Goal: Task Accomplishment & Management: Use online tool/utility

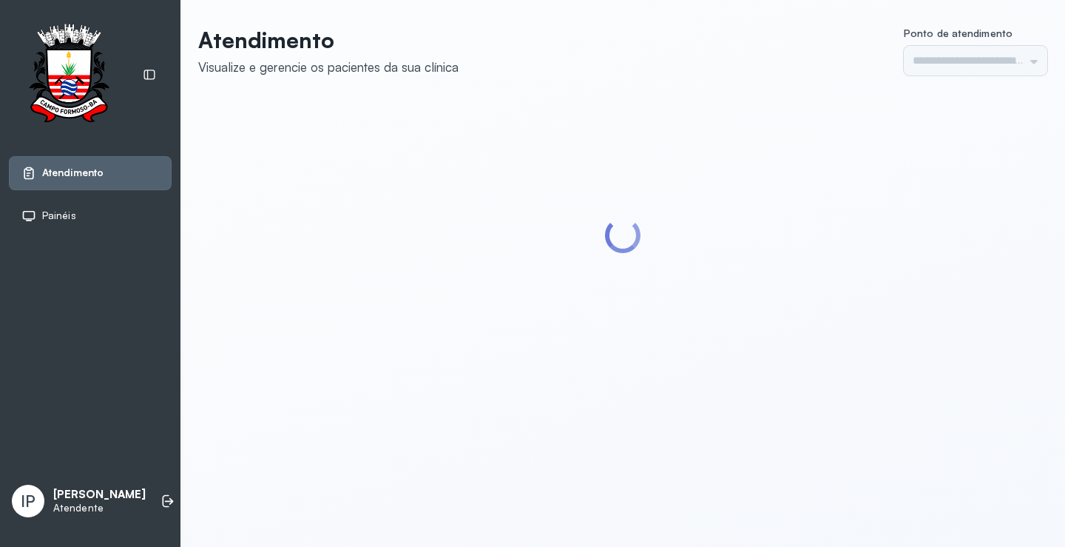
type input "*********"
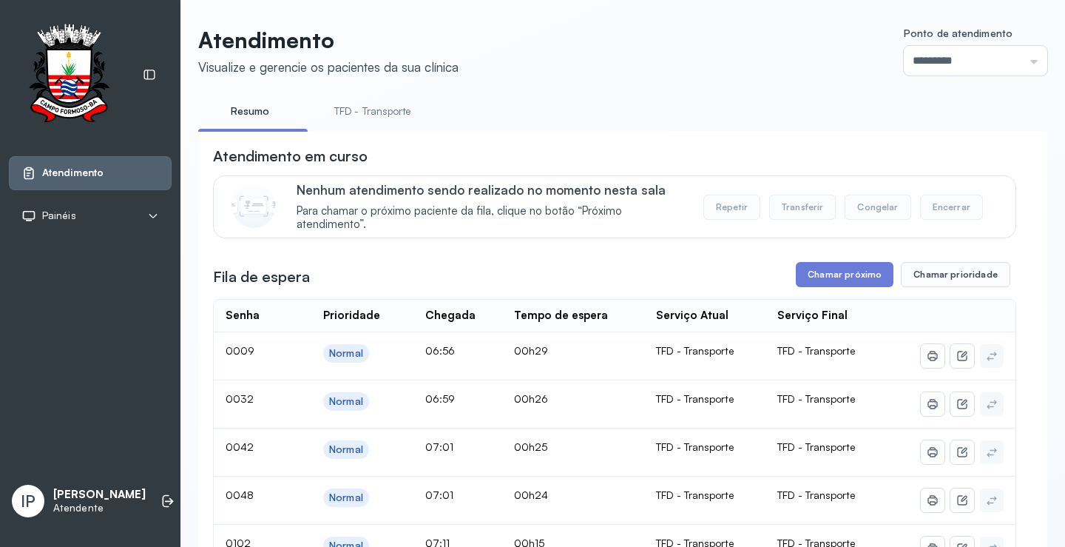
click at [381, 112] on link "TFD - Transporte" at bounding box center [372, 111] width 106 height 24
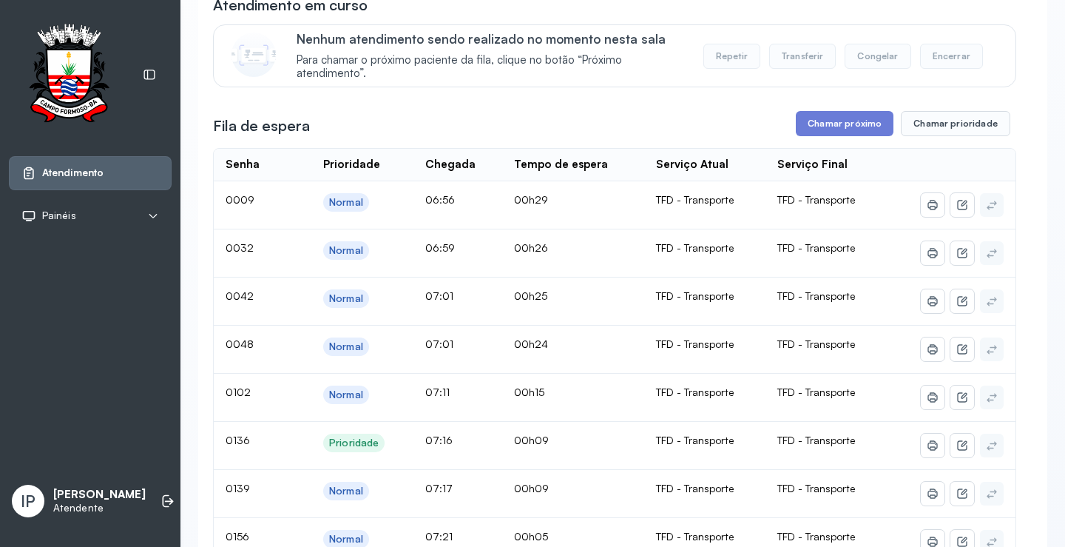
scroll to position [148, 0]
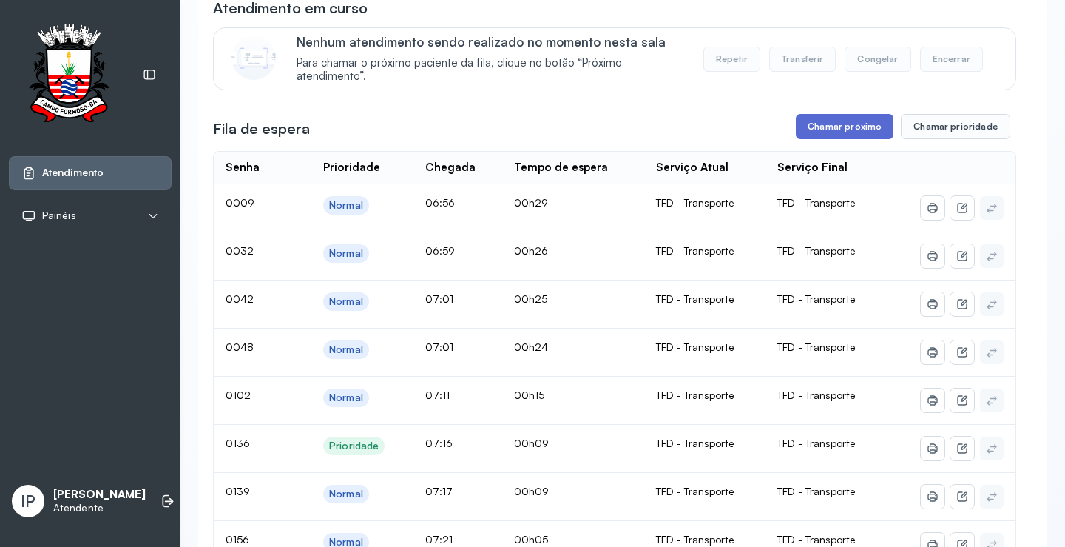
click at [810, 125] on button "Chamar próximo" at bounding box center [845, 126] width 98 height 25
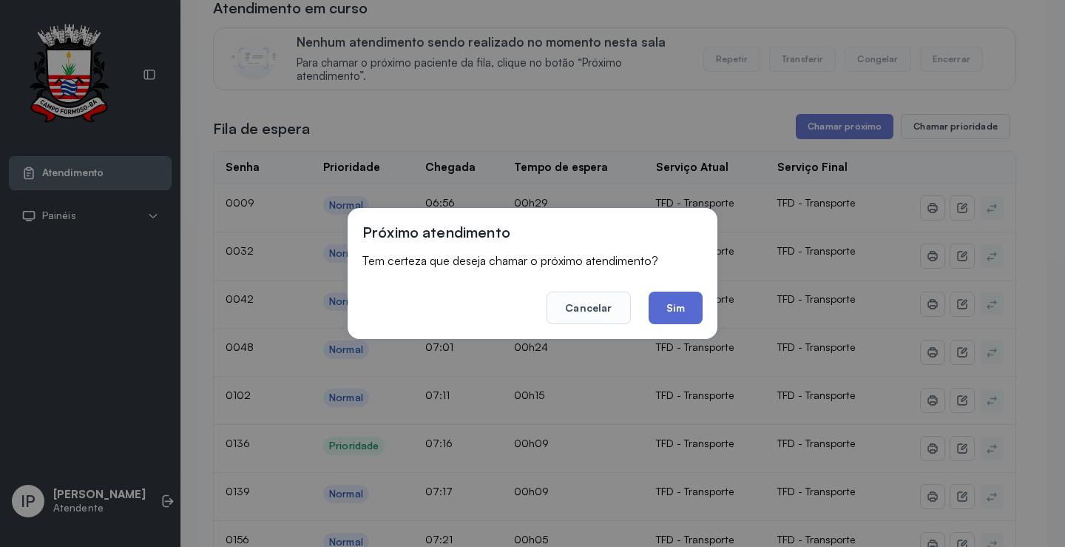
click at [671, 308] on button "Sim" at bounding box center [676, 307] width 54 height 33
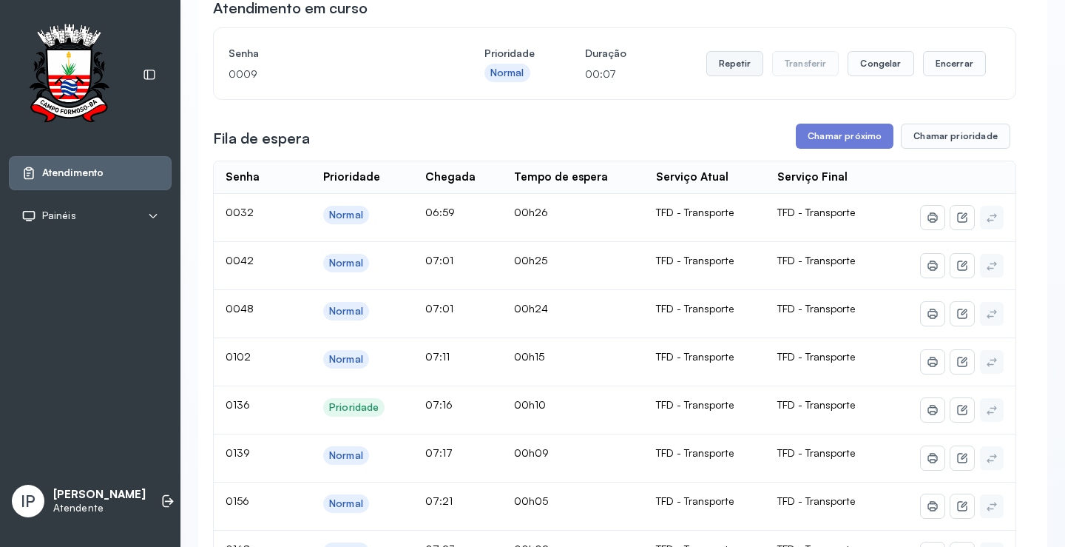
click at [749, 60] on button "Repetir" at bounding box center [734, 63] width 57 height 25
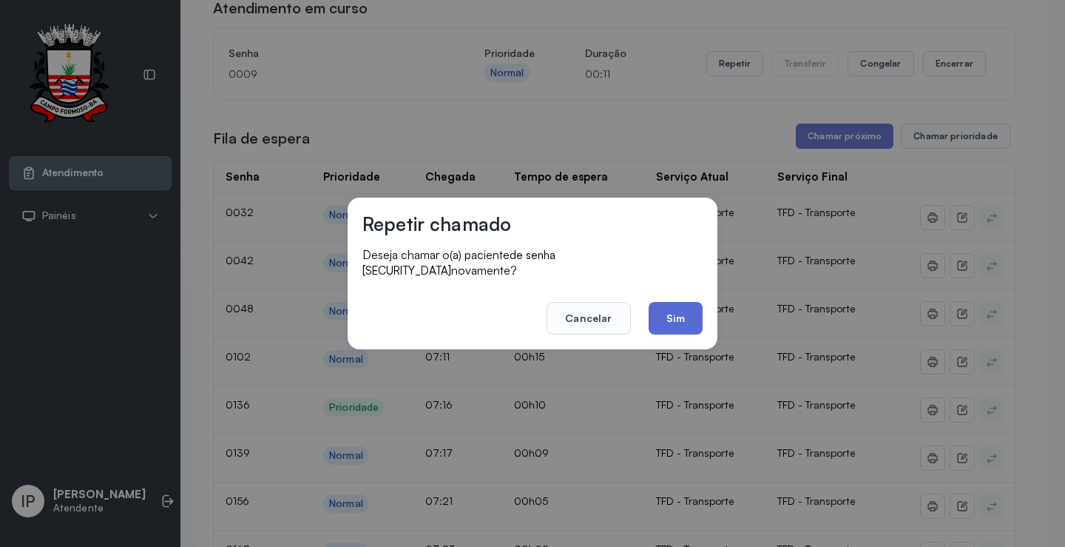
click at [668, 304] on button "Sim" at bounding box center [676, 318] width 54 height 33
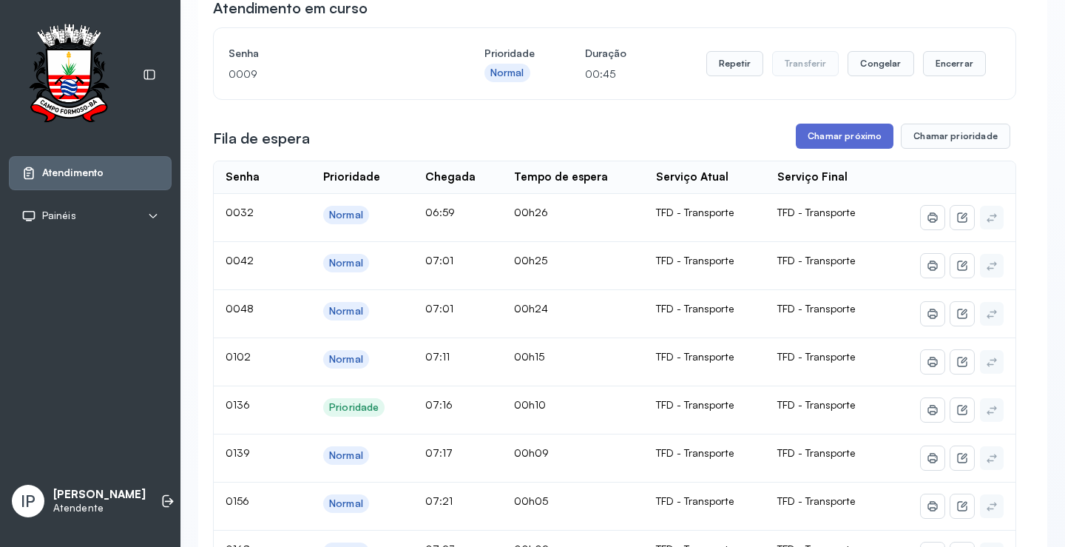
click at [856, 142] on button "Chamar próximo" at bounding box center [845, 136] width 98 height 25
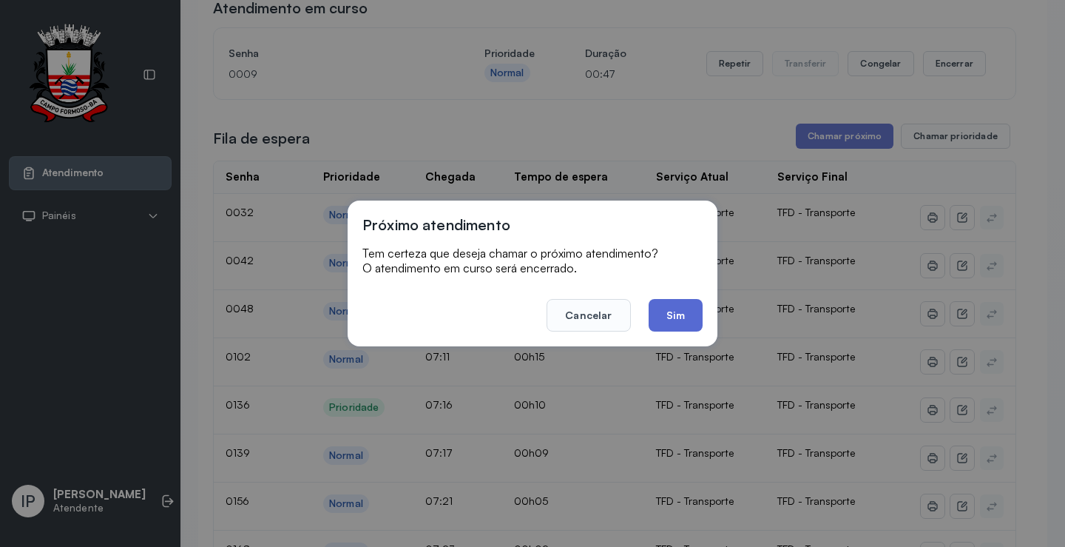
click at [665, 321] on button "Sim" at bounding box center [676, 315] width 54 height 33
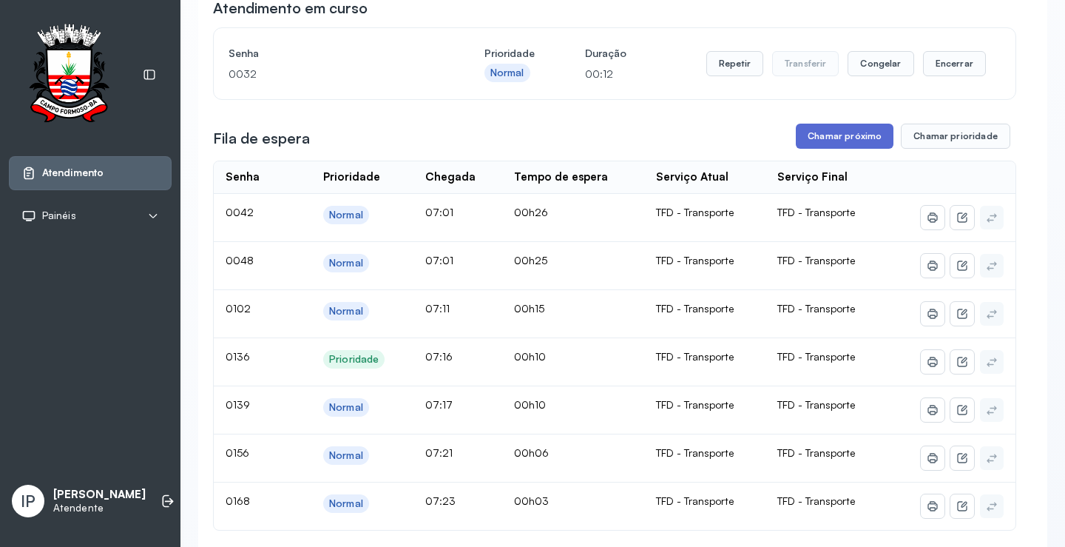
click at [819, 134] on button "Chamar próximo" at bounding box center [845, 136] width 98 height 25
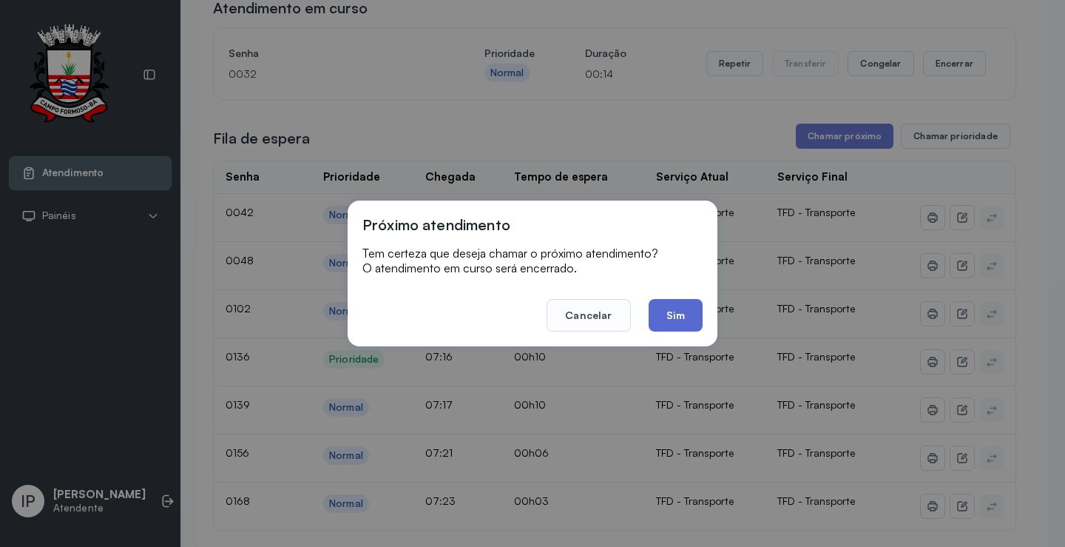
click at [687, 305] on button "Sim" at bounding box center [676, 315] width 54 height 33
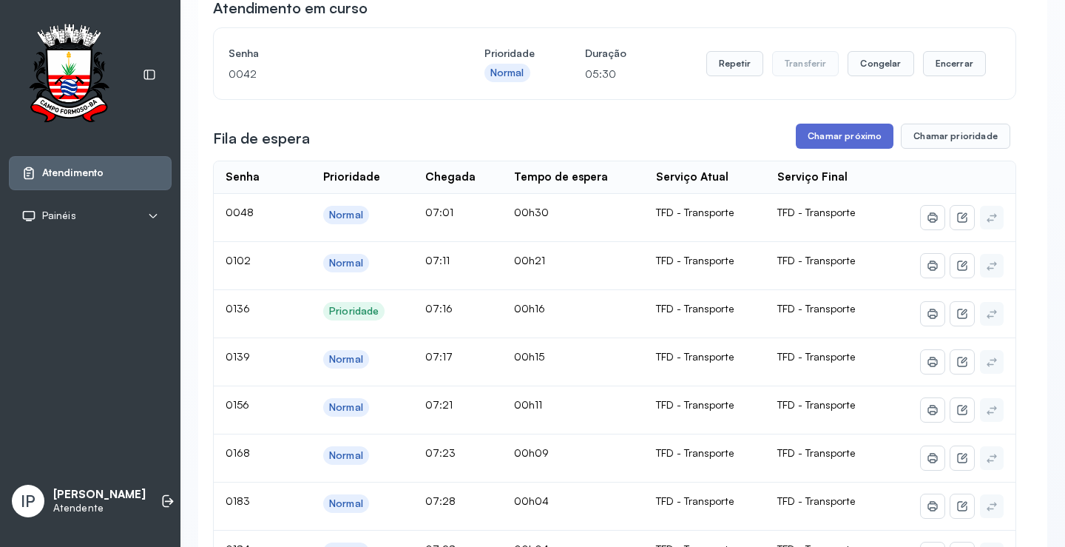
click at [830, 141] on button "Chamar próximo" at bounding box center [845, 136] width 98 height 25
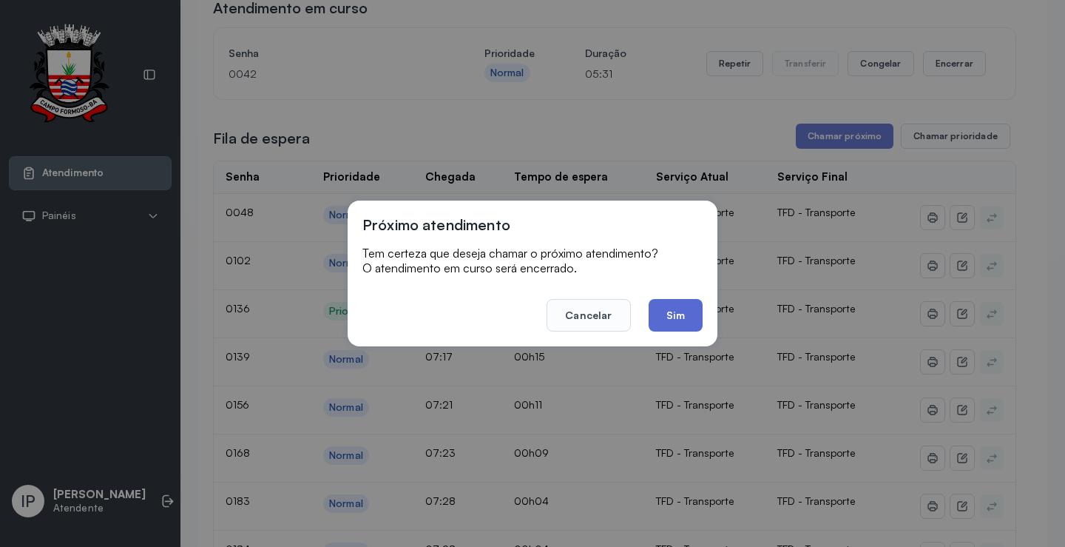
click at [673, 305] on button "Sim" at bounding box center [676, 315] width 54 height 33
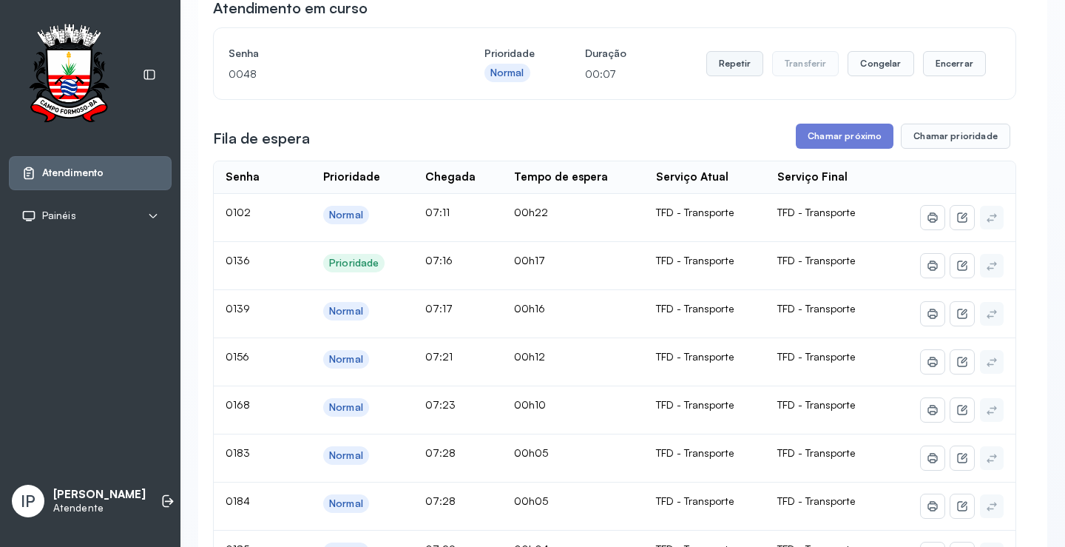
click at [738, 62] on button "Repetir" at bounding box center [734, 63] width 57 height 25
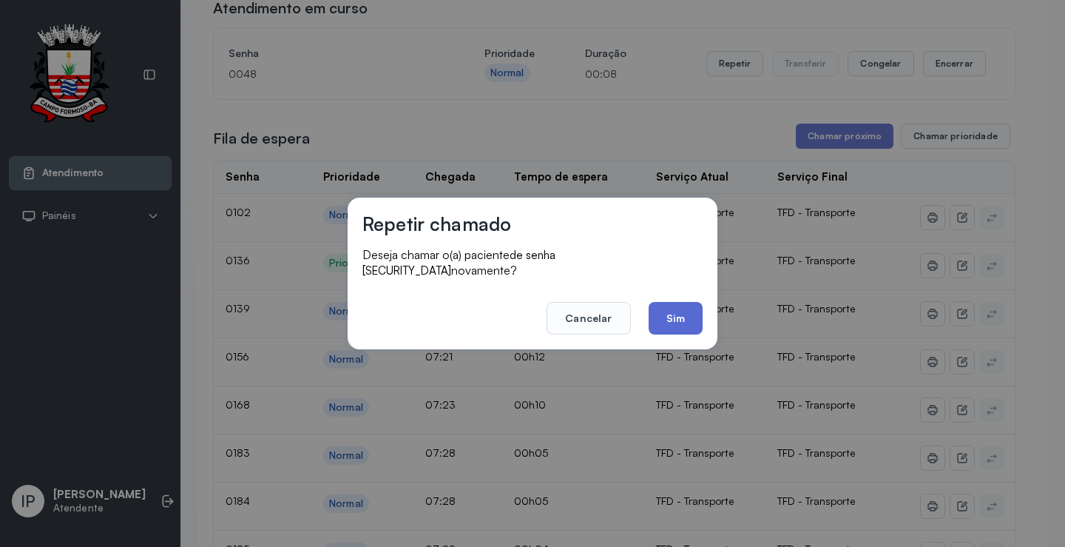
click at [663, 302] on button "Sim" at bounding box center [676, 318] width 54 height 33
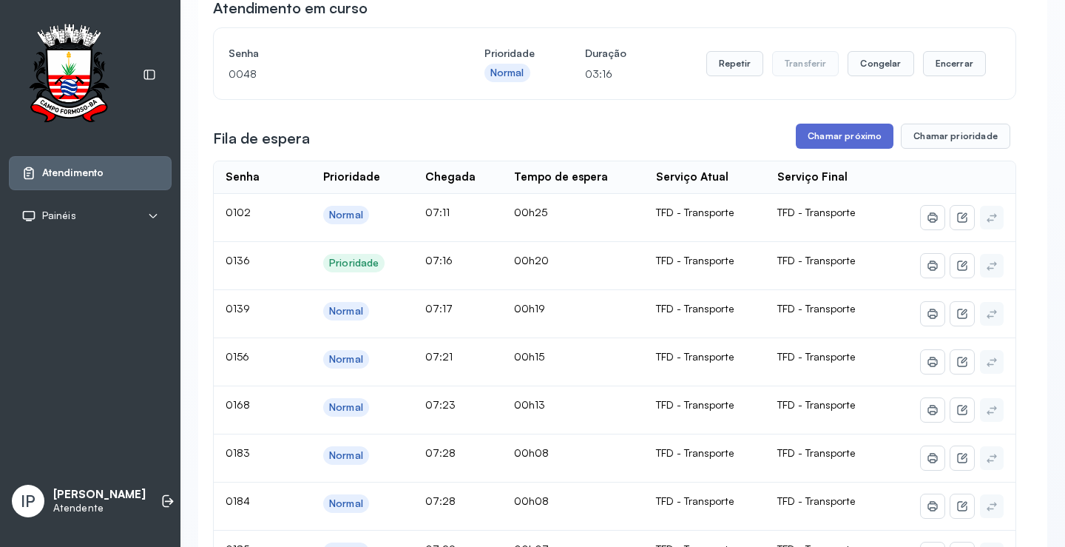
click at [820, 146] on button "Chamar próximo" at bounding box center [845, 136] width 98 height 25
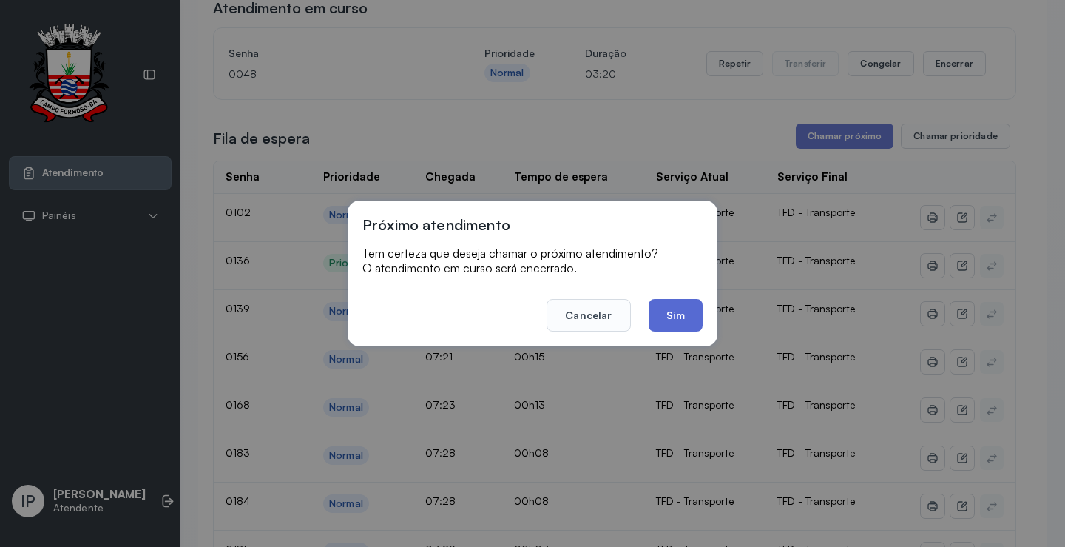
click at [686, 302] on button "Sim" at bounding box center [676, 315] width 54 height 33
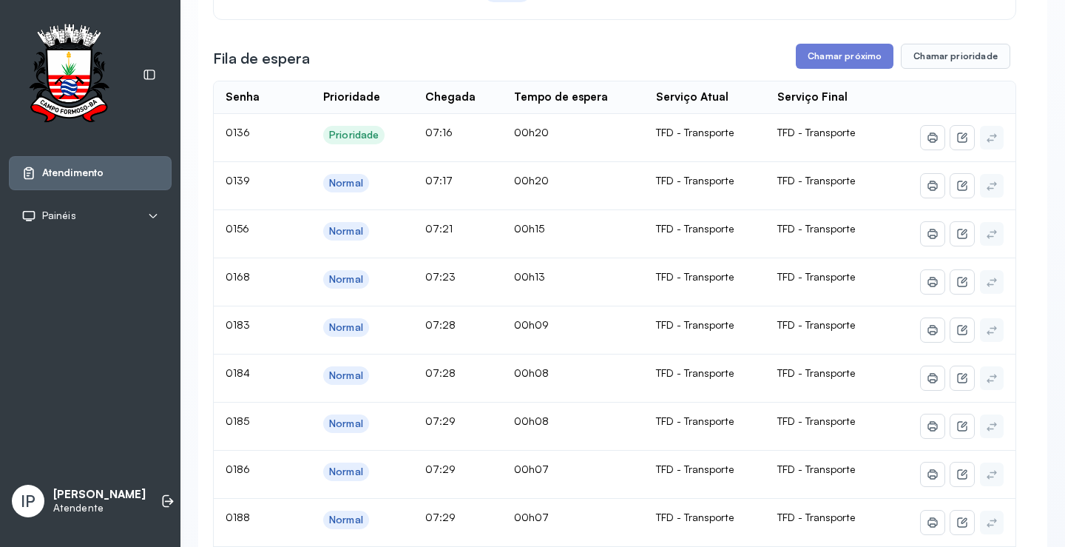
scroll to position [74, 0]
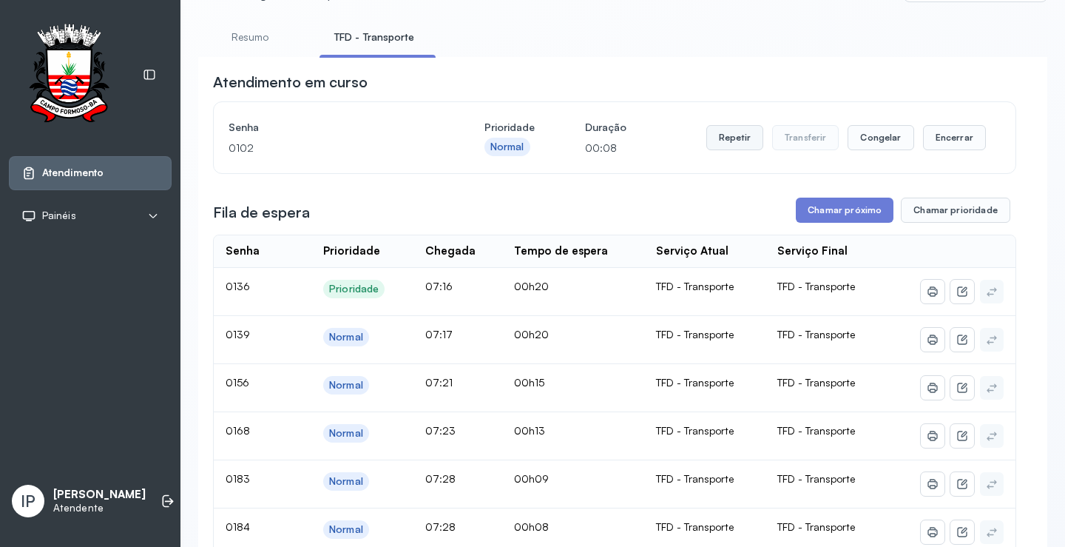
click at [731, 146] on button "Repetir" at bounding box center [734, 137] width 57 height 25
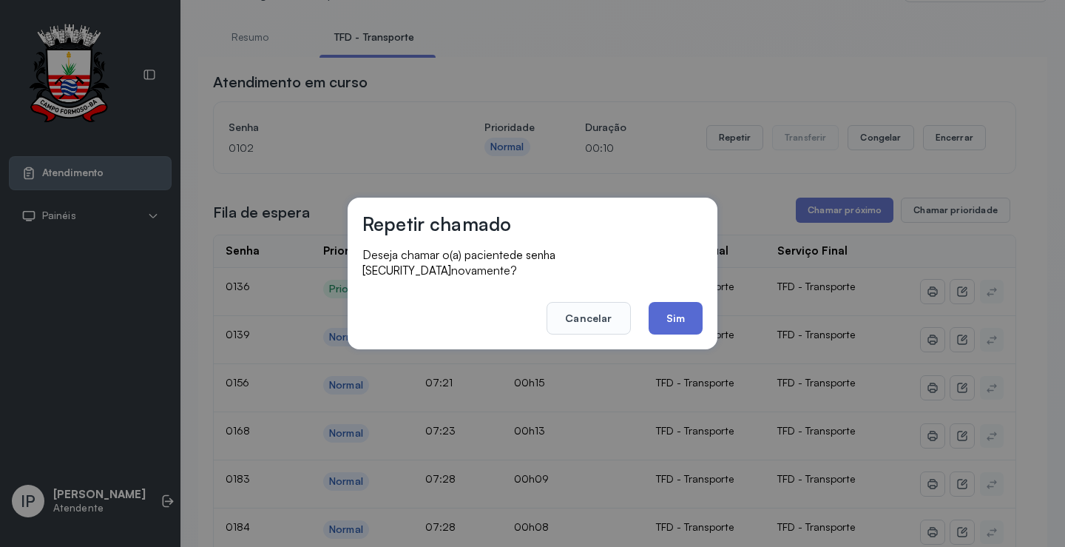
click at [677, 304] on button "Sim" at bounding box center [676, 318] width 54 height 33
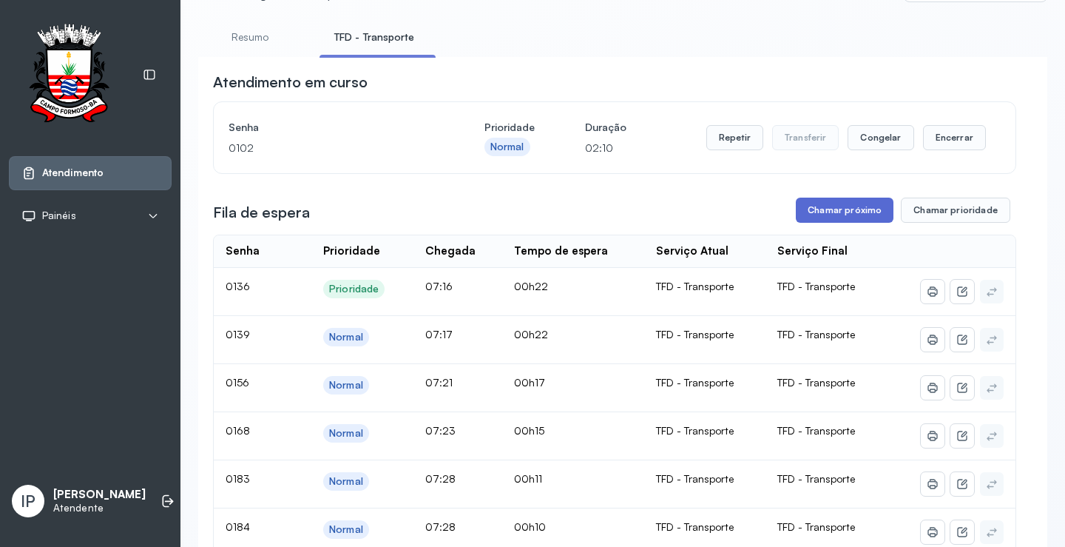
click at [866, 214] on button "Chamar próximo" at bounding box center [845, 209] width 98 height 25
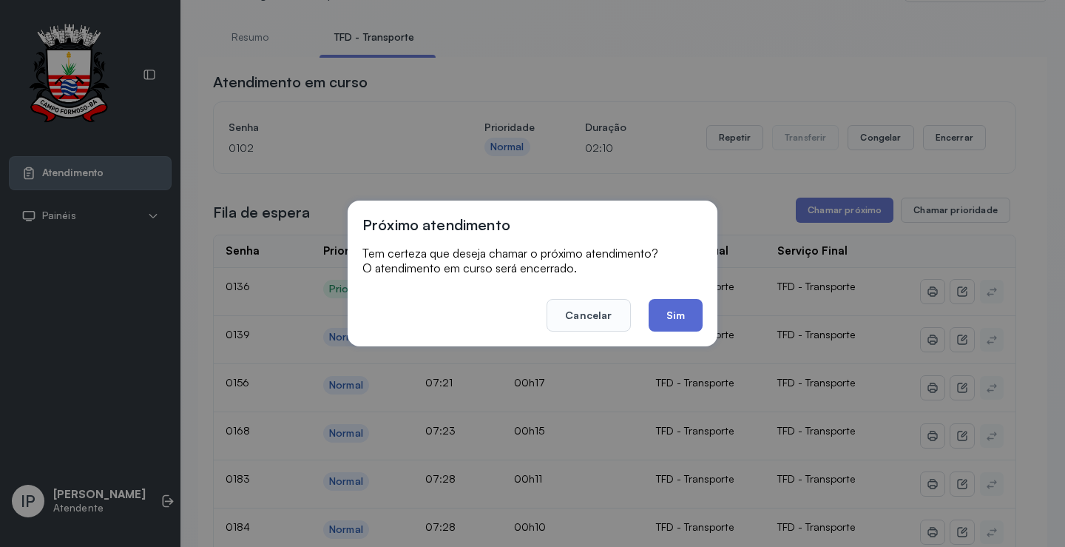
click at [696, 319] on button "Sim" at bounding box center [676, 315] width 54 height 33
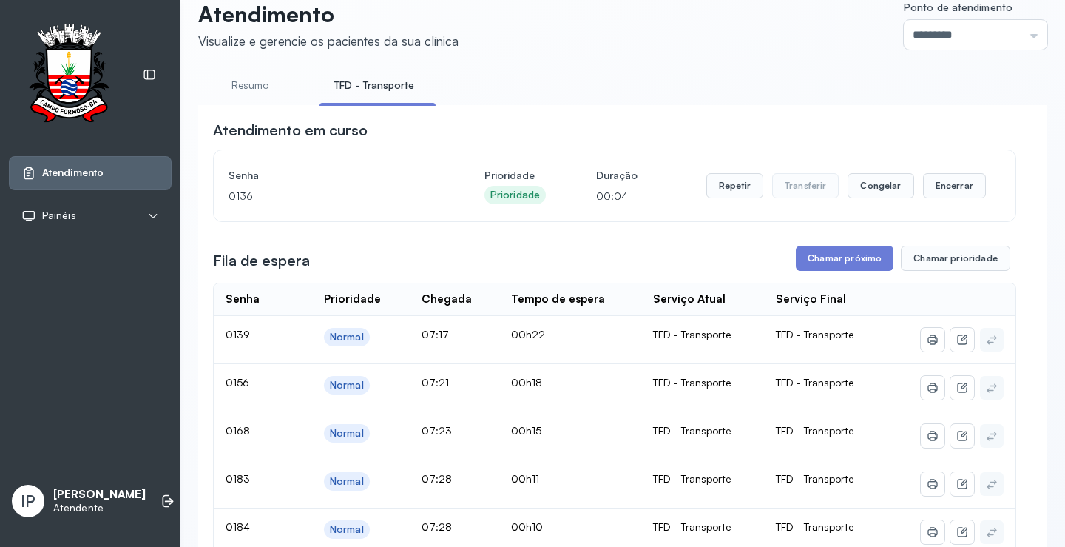
scroll to position [0, 0]
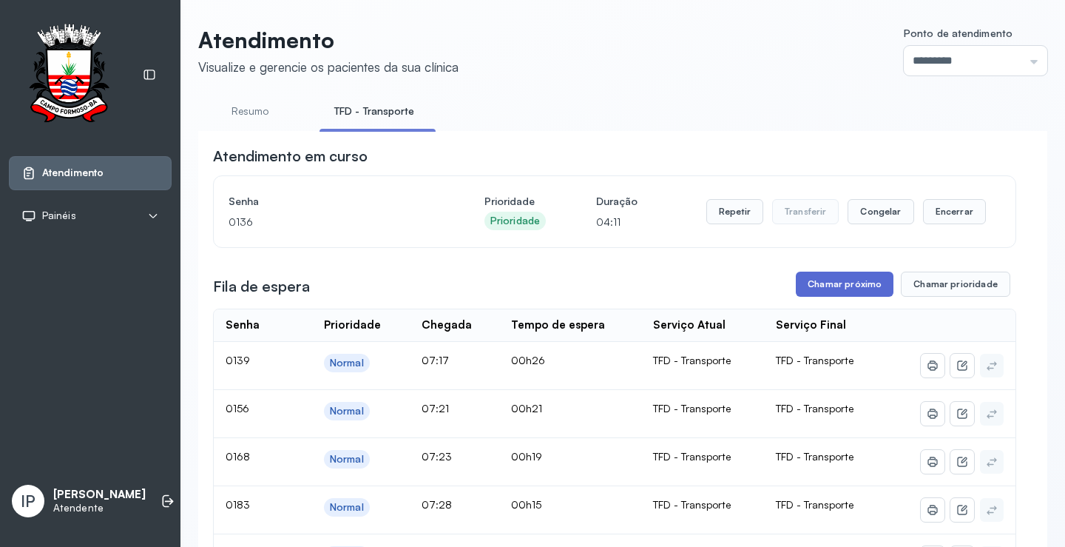
click at [813, 280] on button "Chamar próximo" at bounding box center [845, 283] width 98 height 25
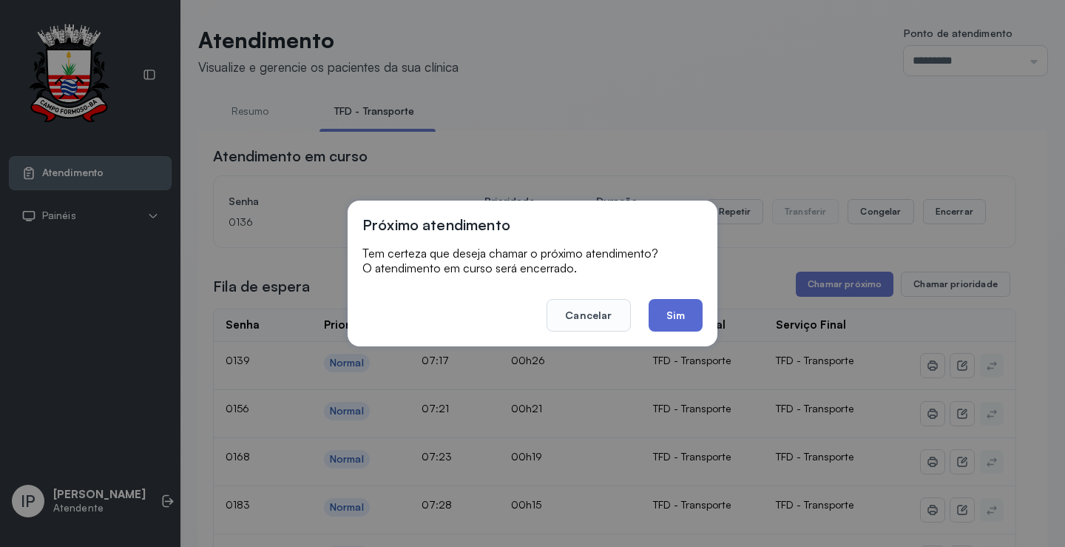
click at [683, 301] on button "Sim" at bounding box center [676, 315] width 54 height 33
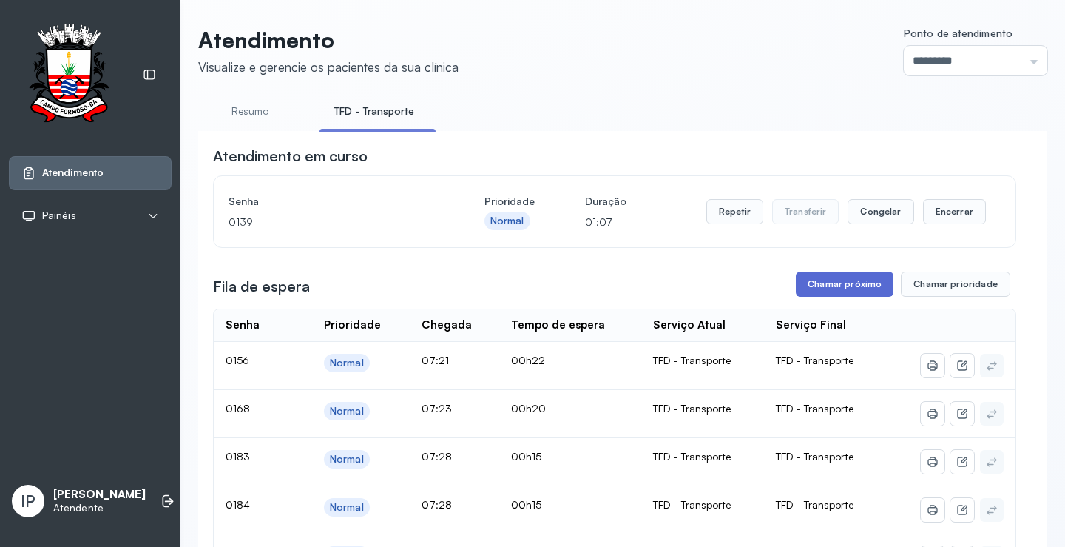
click at [836, 279] on button "Chamar próximo" at bounding box center [845, 283] width 98 height 25
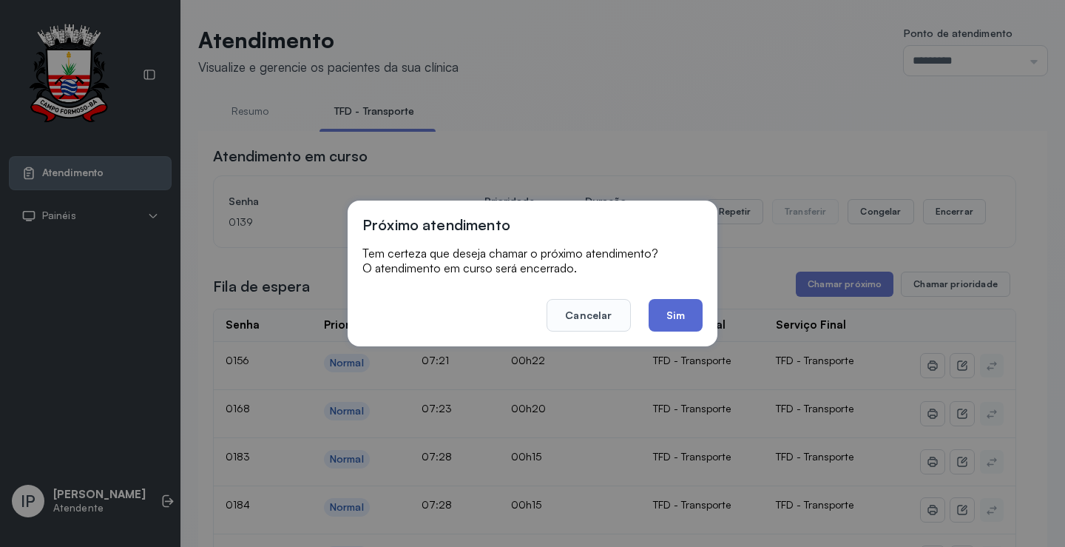
click at [657, 308] on button "Sim" at bounding box center [676, 315] width 54 height 33
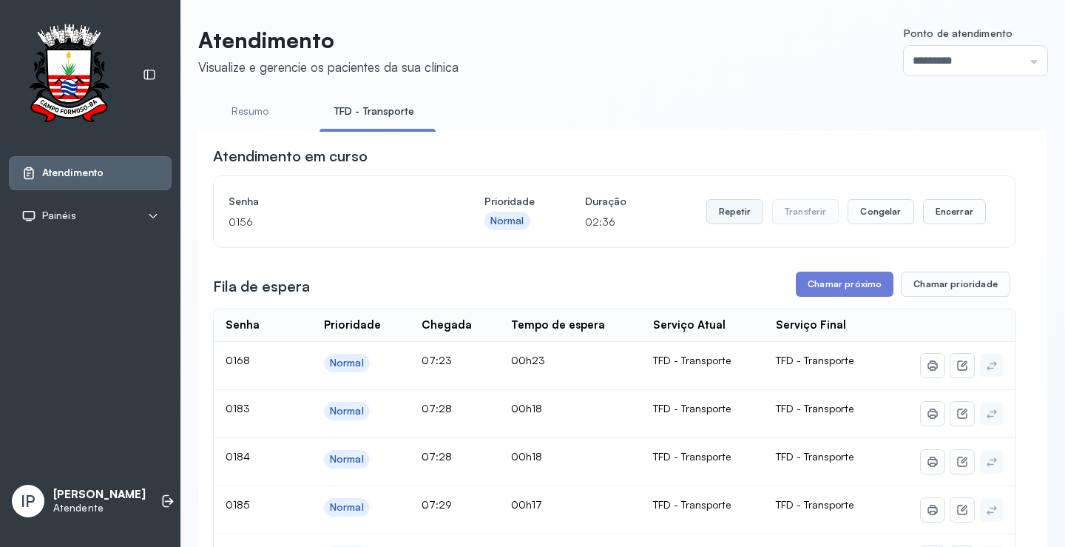
click at [732, 209] on button "Repetir" at bounding box center [734, 211] width 57 height 25
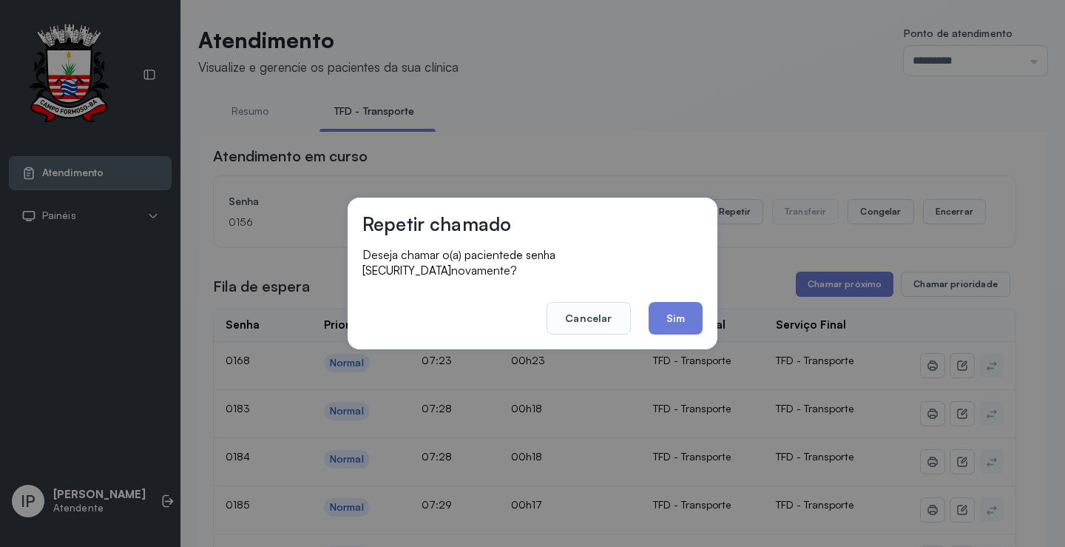
click at [672, 302] on button "Sim" at bounding box center [676, 318] width 54 height 33
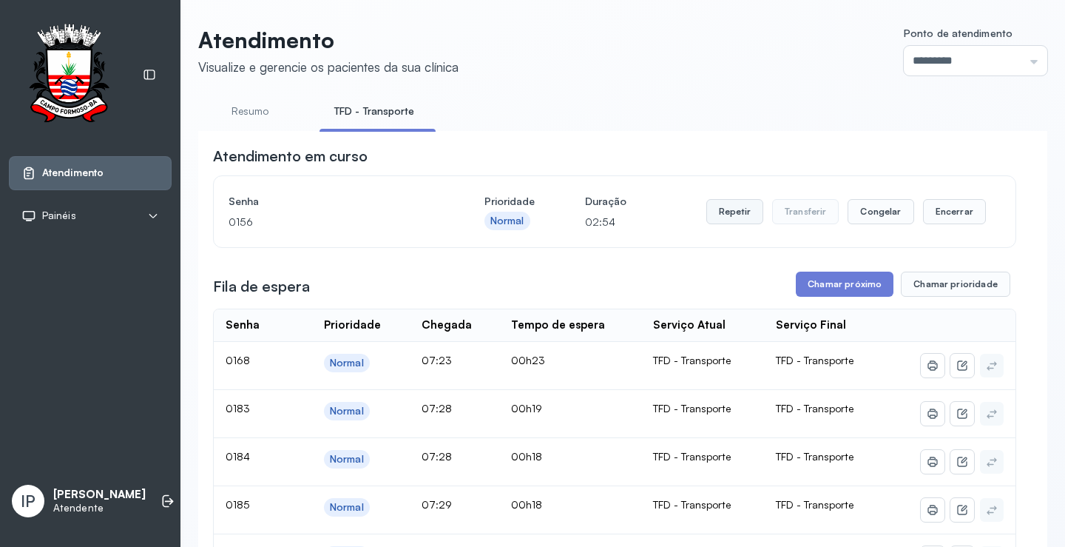
click at [735, 214] on button "Repetir" at bounding box center [734, 211] width 57 height 25
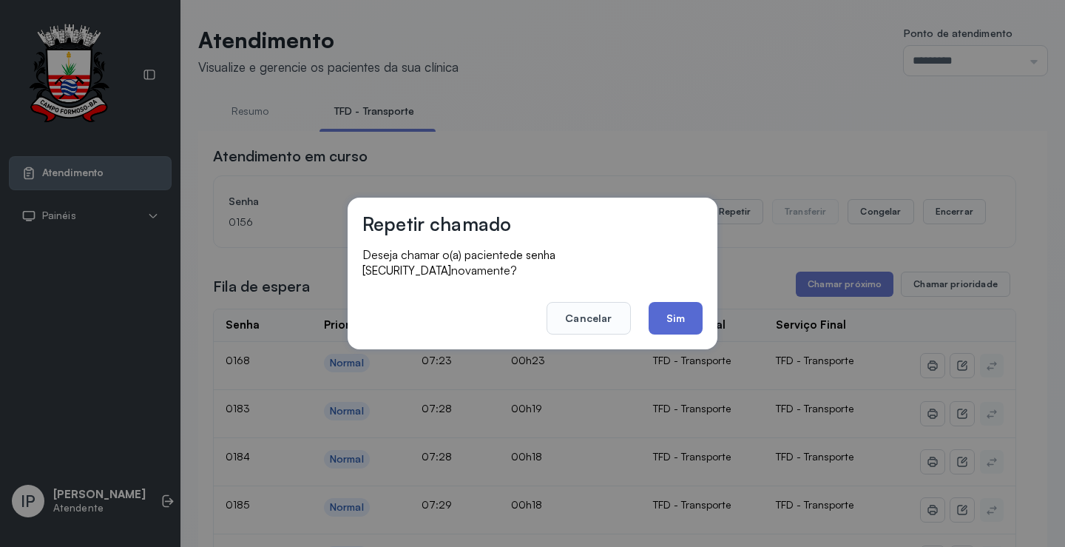
click at [690, 302] on button "Sim" at bounding box center [676, 318] width 54 height 33
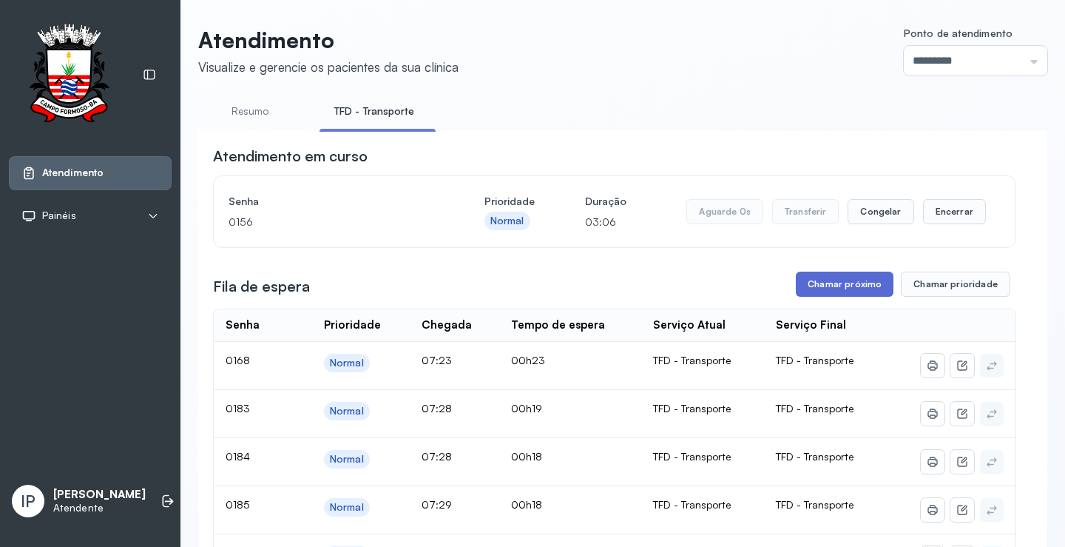
click at [833, 284] on button "Chamar próximo" at bounding box center [845, 283] width 98 height 25
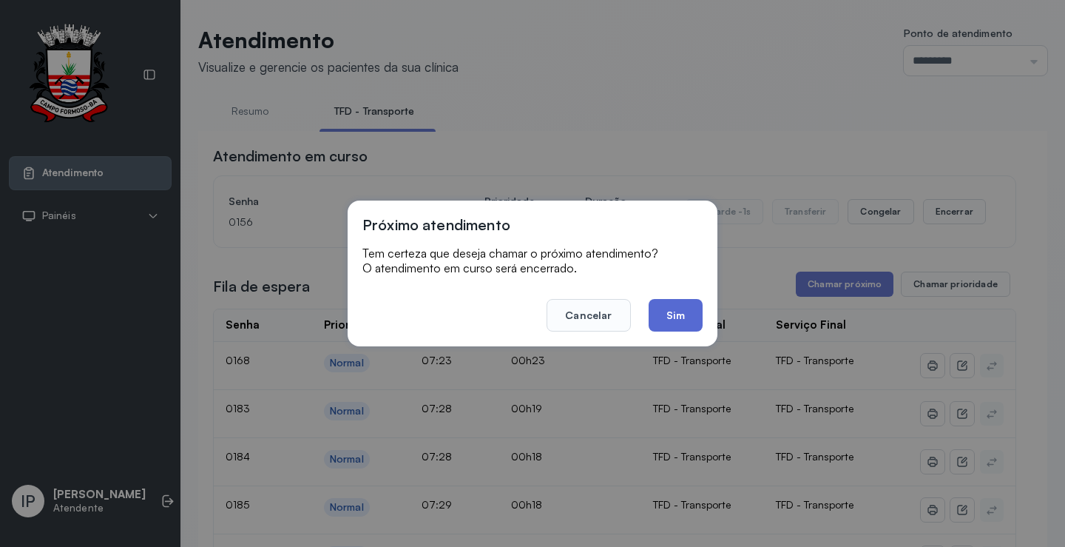
click at [695, 304] on button "Sim" at bounding box center [676, 315] width 54 height 33
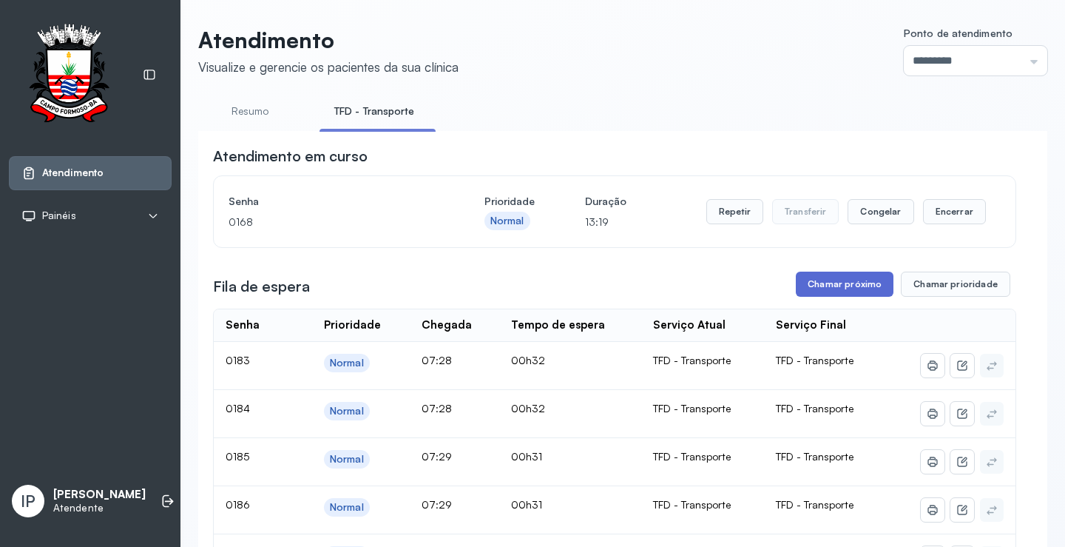
click at [833, 280] on button "Chamar próximo" at bounding box center [845, 283] width 98 height 25
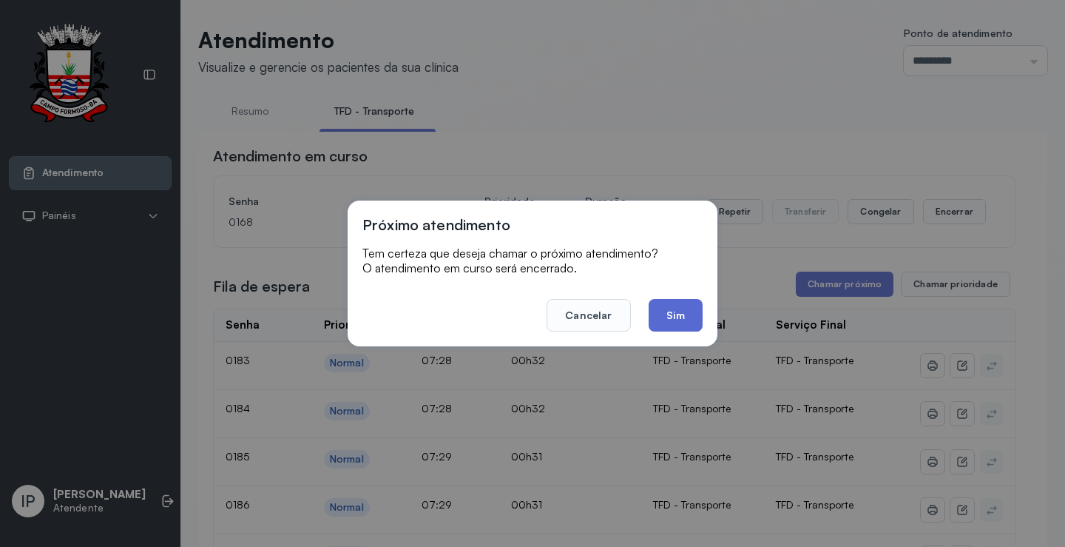
click at [680, 320] on button "Sim" at bounding box center [676, 315] width 54 height 33
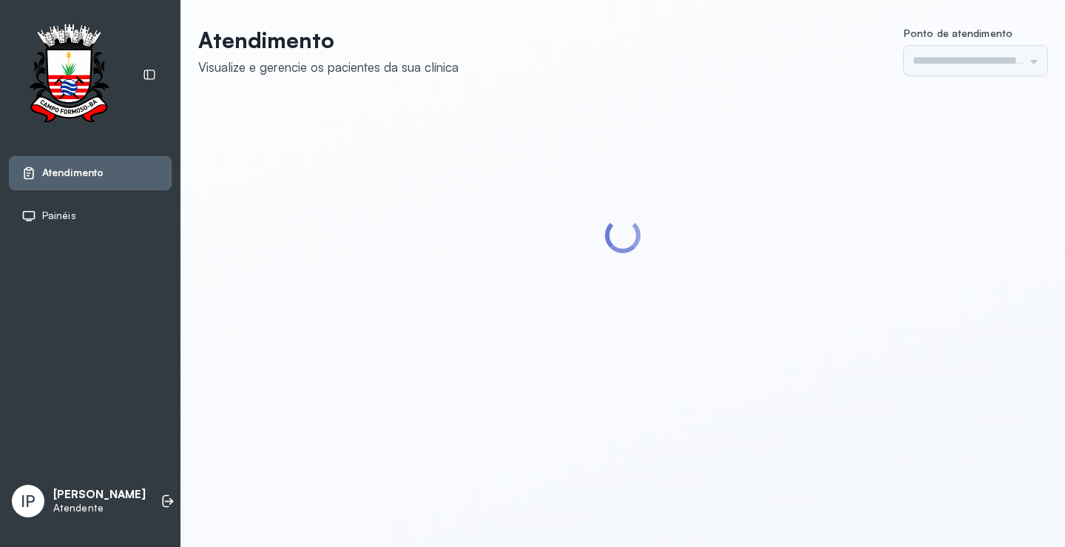
type input "*********"
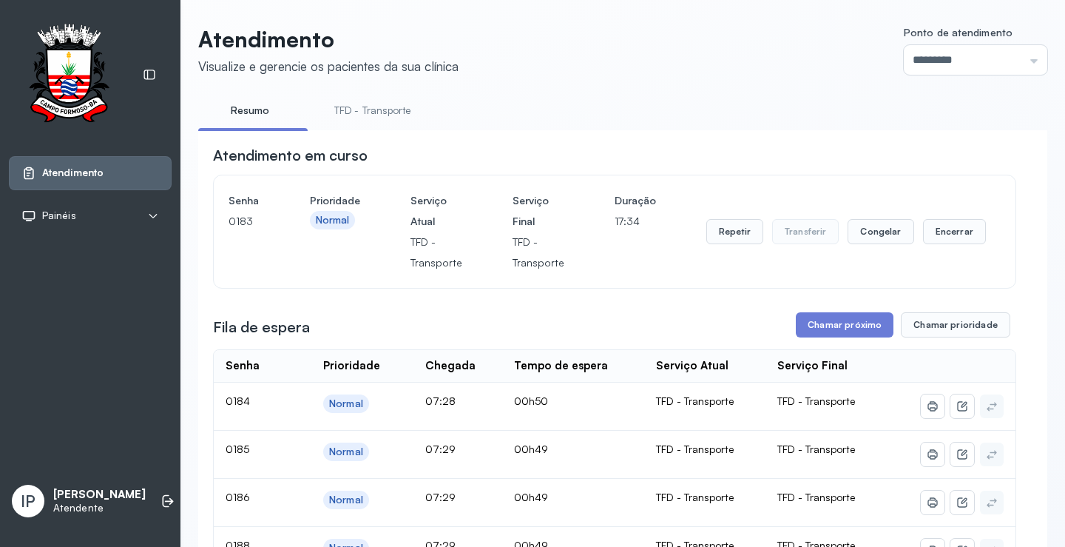
scroll to position [74, 0]
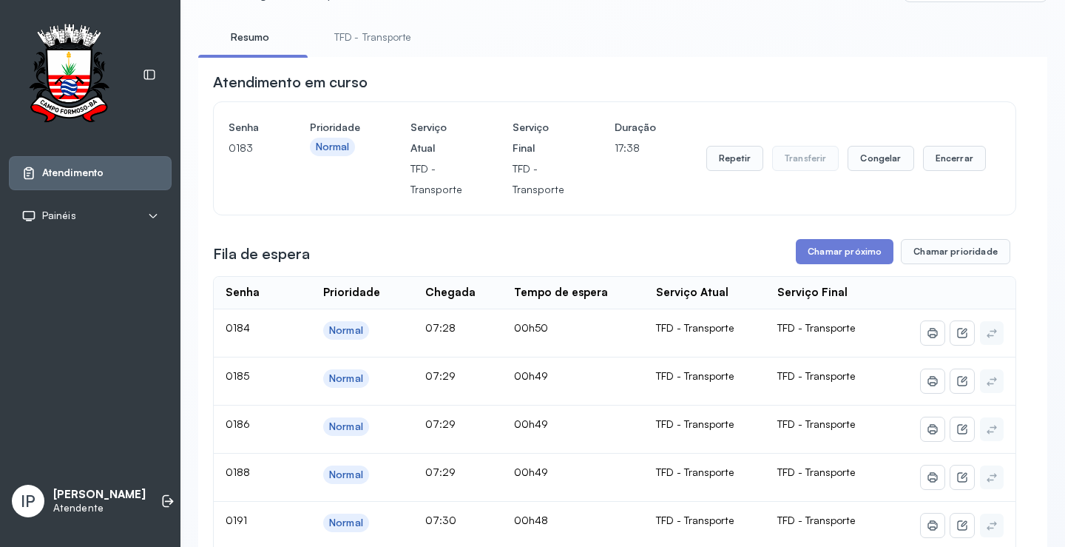
click at [385, 31] on link "TFD - Transporte" at bounding box center [372, 37] width 106 height 24
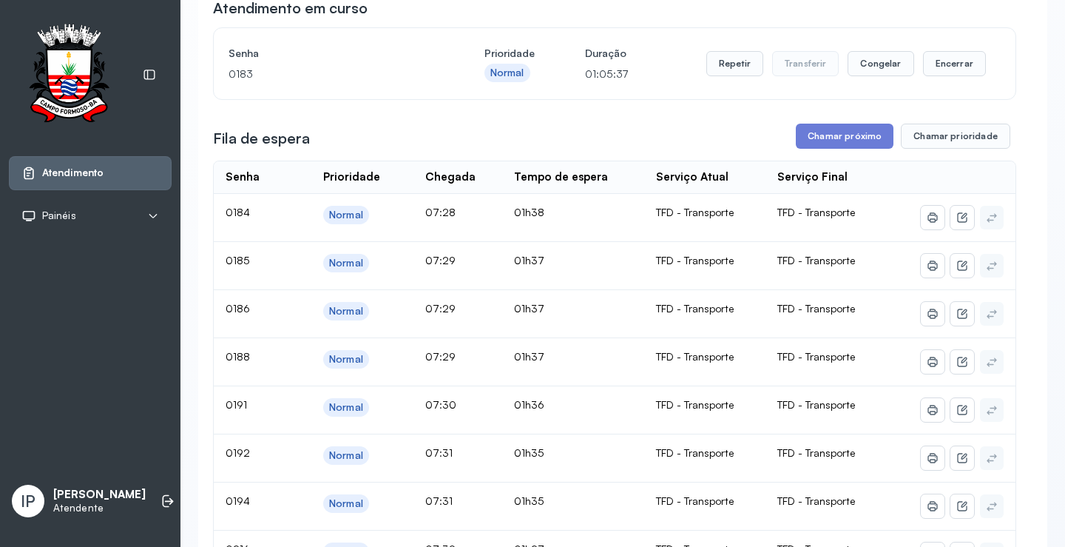
scroll to position [0, 0]
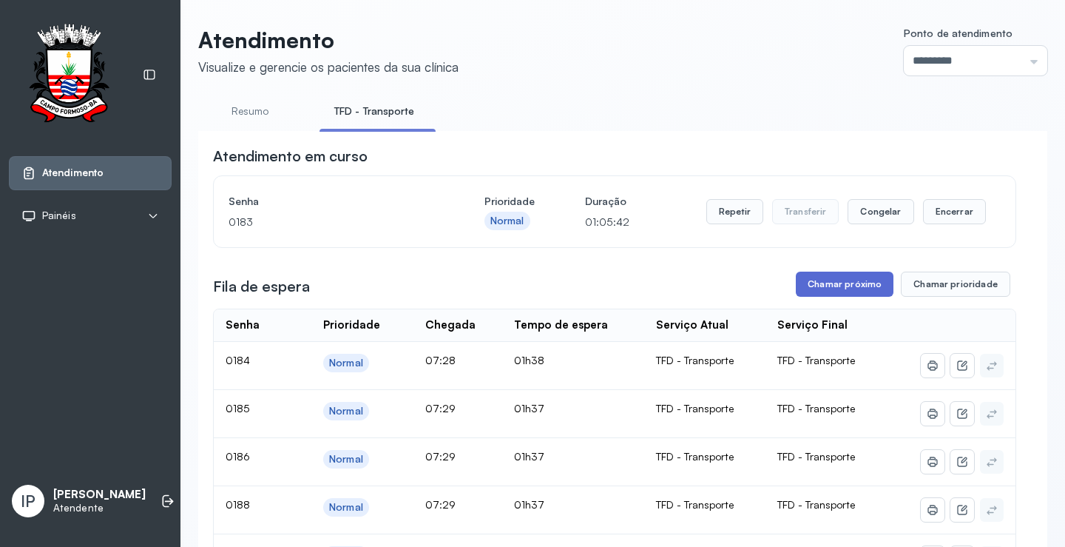
click at [818, 283] on button "Chamar próximo" at bounding box center [845, 283] width 98 height 25
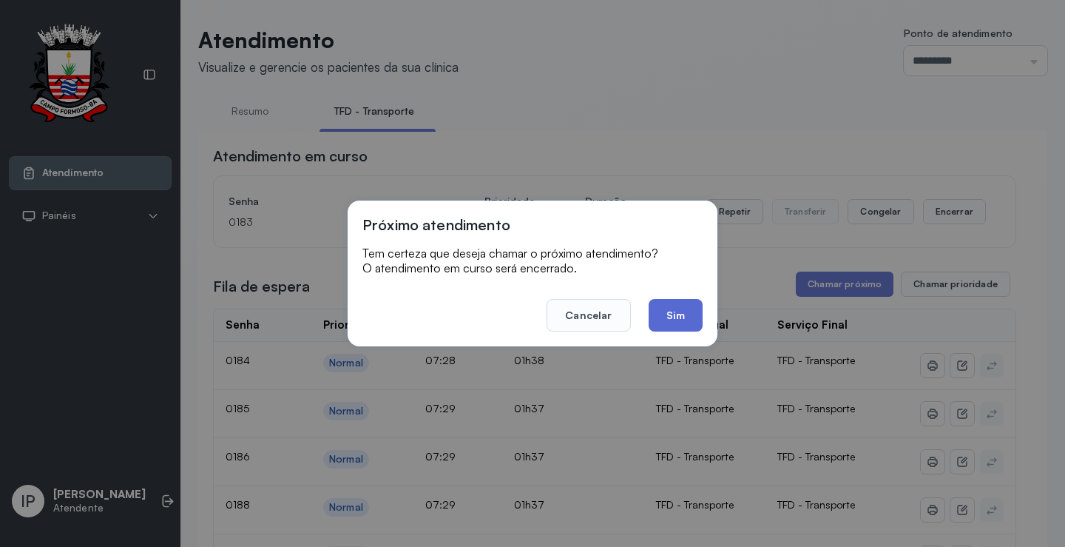
click at [685, 305] on button "Sim" at bounding box center [676, 315] width 54 height 33
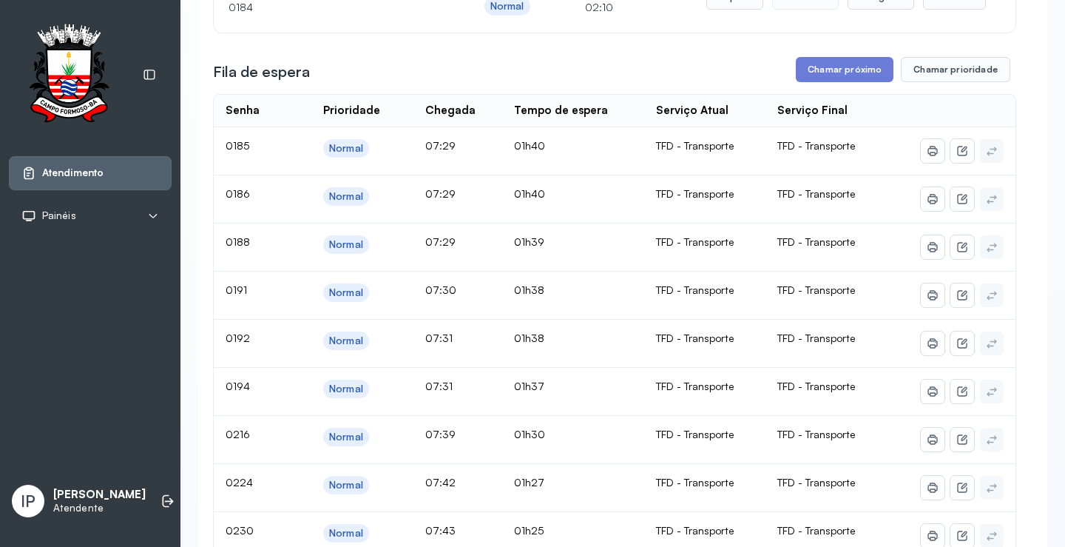
scroll to position [222, 0]
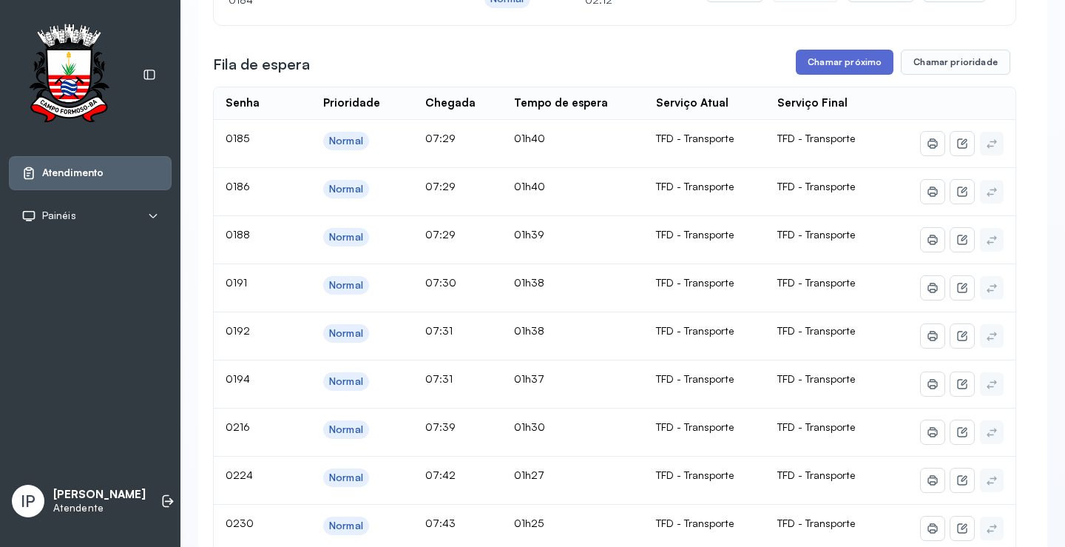
click at [857, 61] on button "Chamar próximo" at bounding box center [845, 62] width 98 height 25
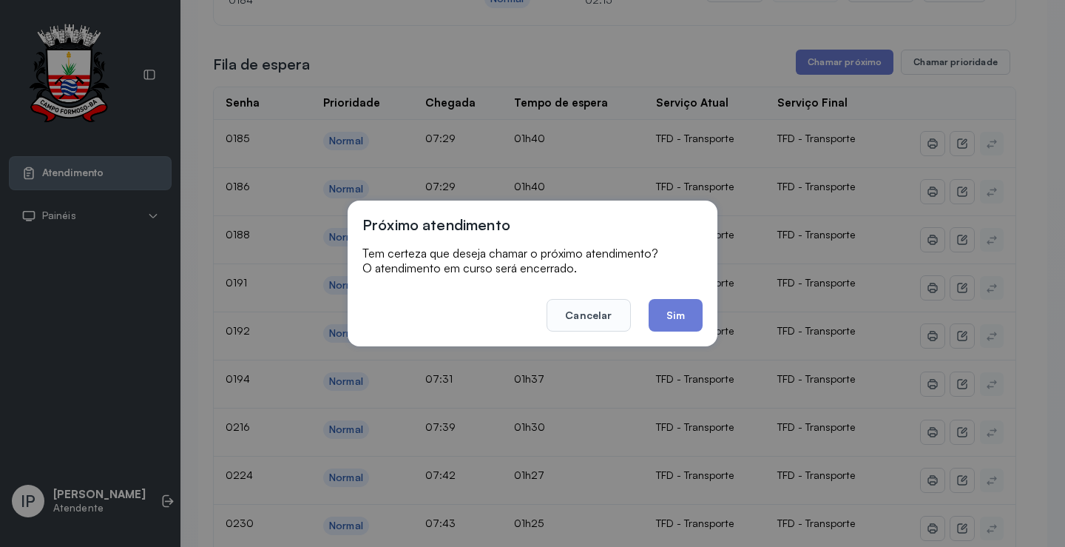
click at [677, 311] on button "Sim" at bounding box center [676, 315] width 54 height 33
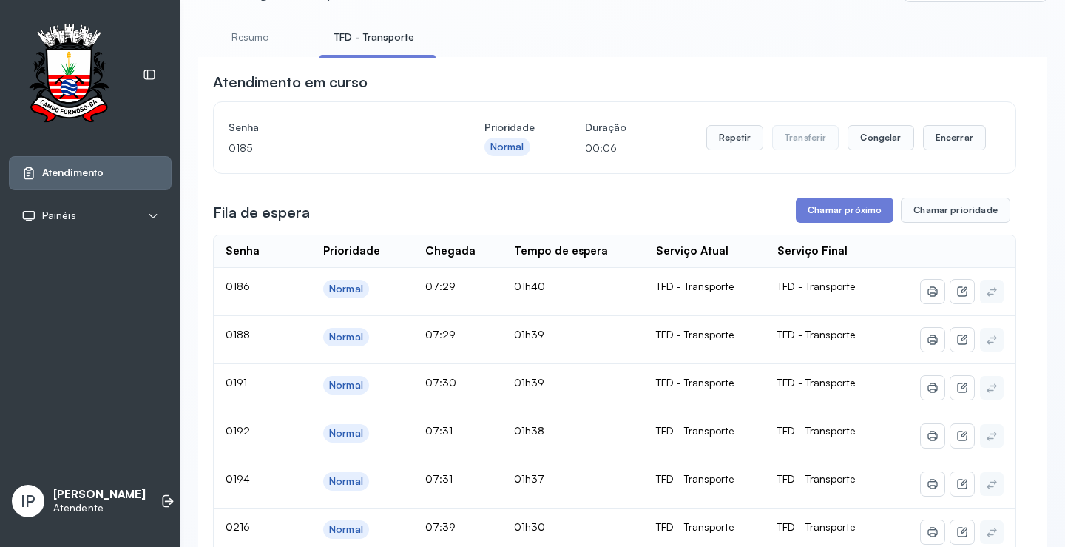
scroll to position [0, 0]
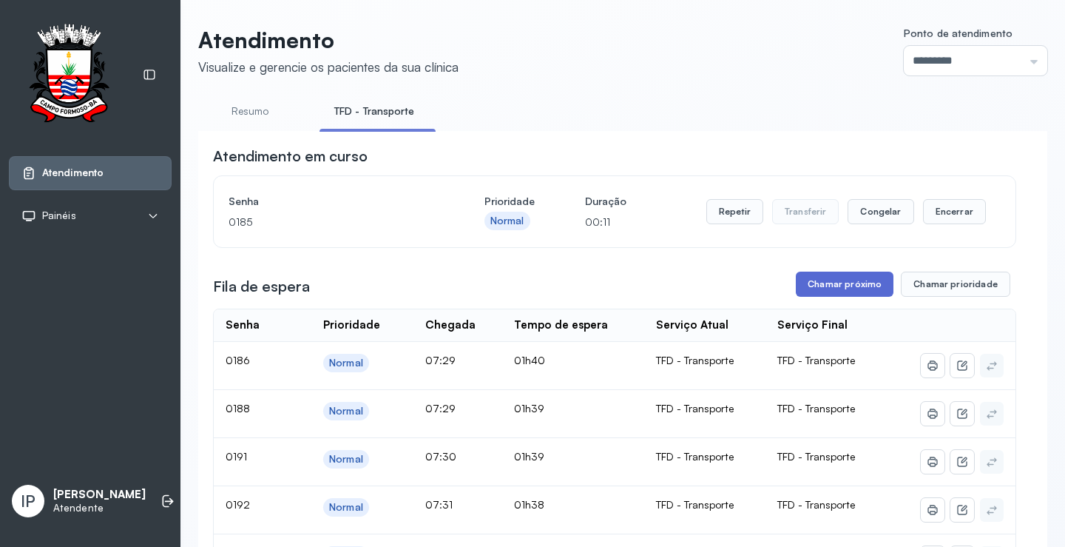
click at [823, 287] on button "Chamar próximo" at bounding box center [845, 283] width 98 height 25
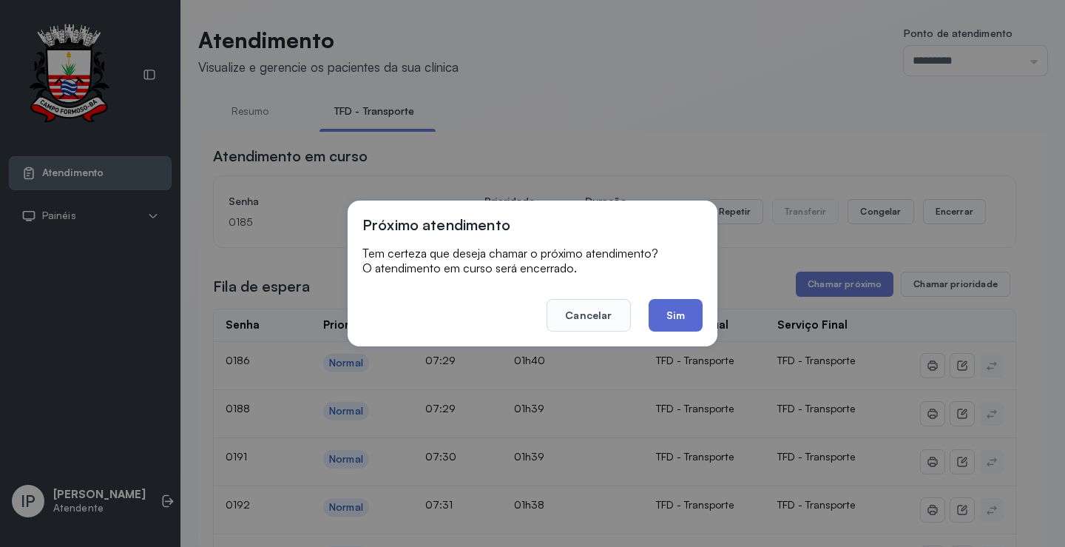
click at [669, 320] on button "Sim" at bounding box center [676, 315] width 54 height 33
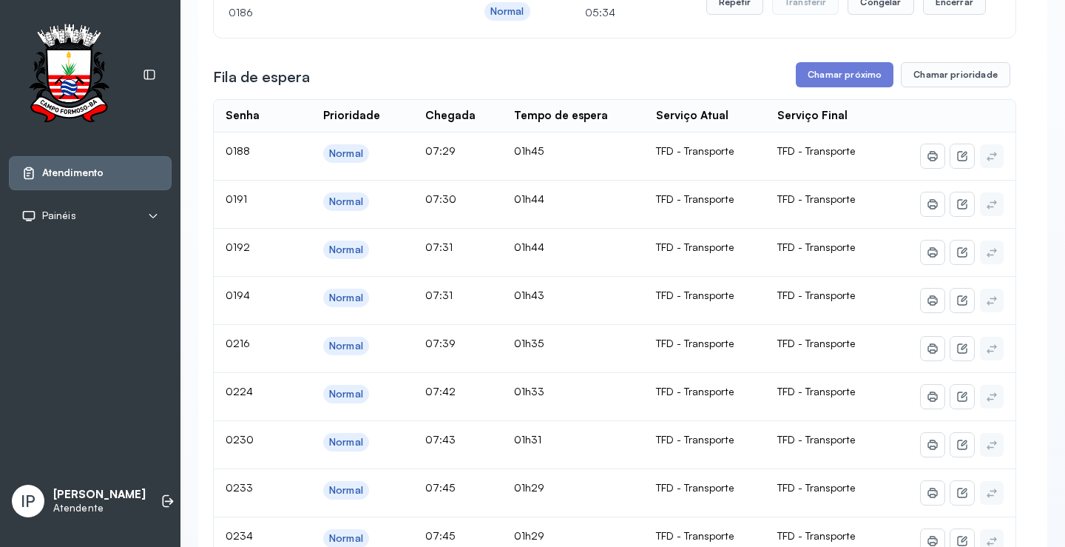
scroll to position [222, 0]
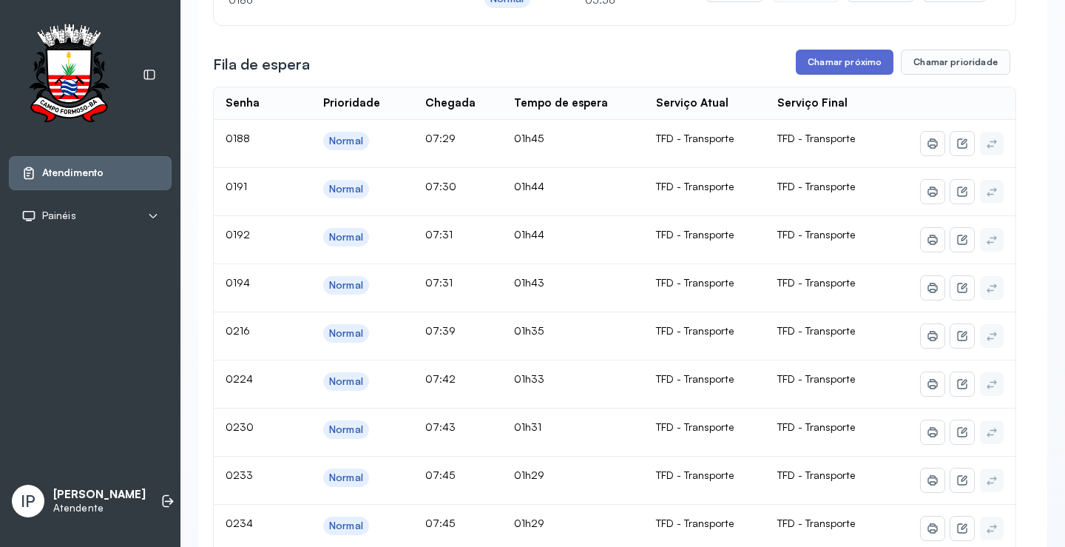
click at [828, 67] on button "Chamar próximo" at bounding box center [845, 62] width 98 height 25
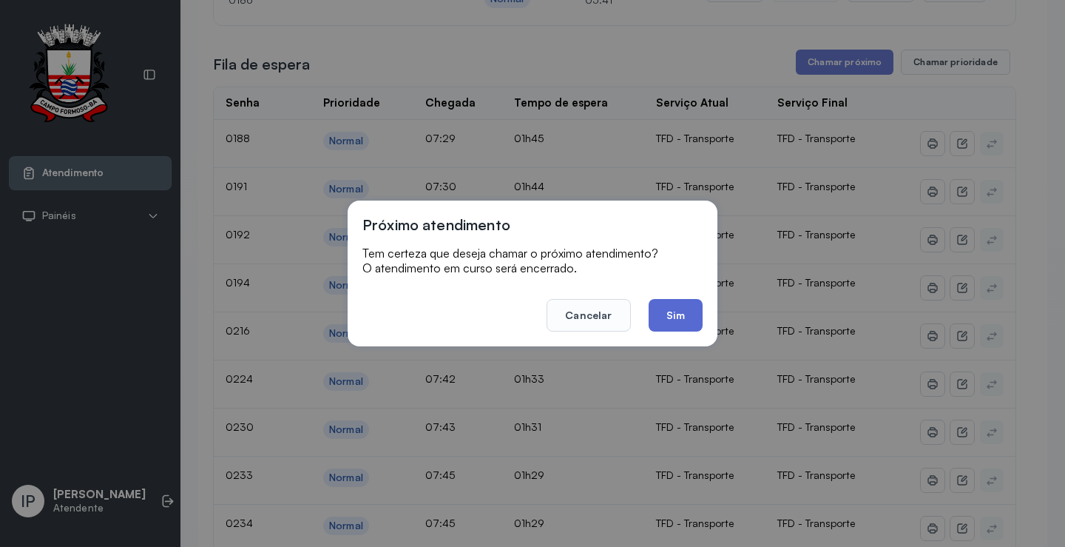
click at [677, 311] on button "Sim" at bounding box center [676, 315] width 54 height 33
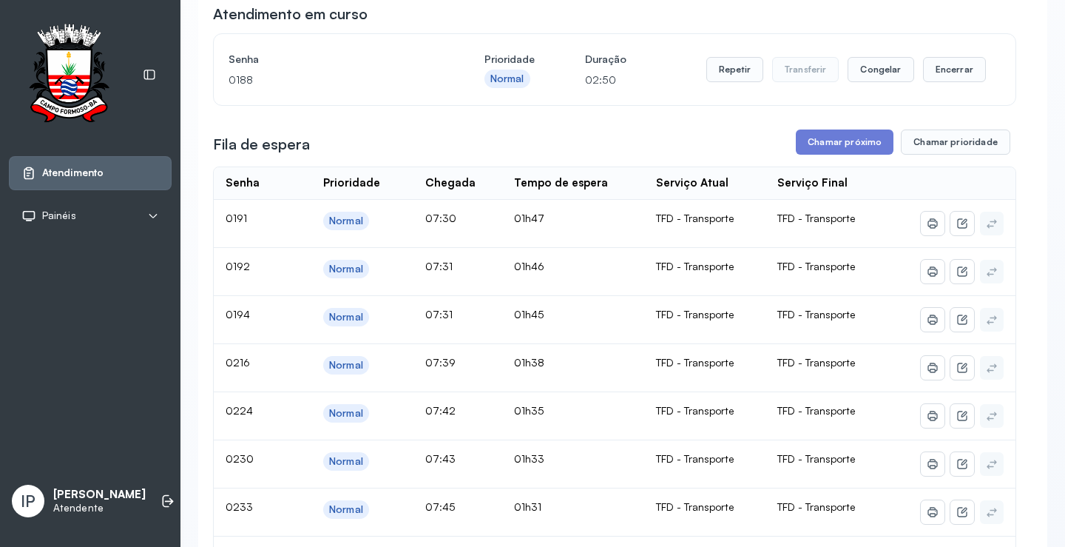
scroll to position [148, 0]
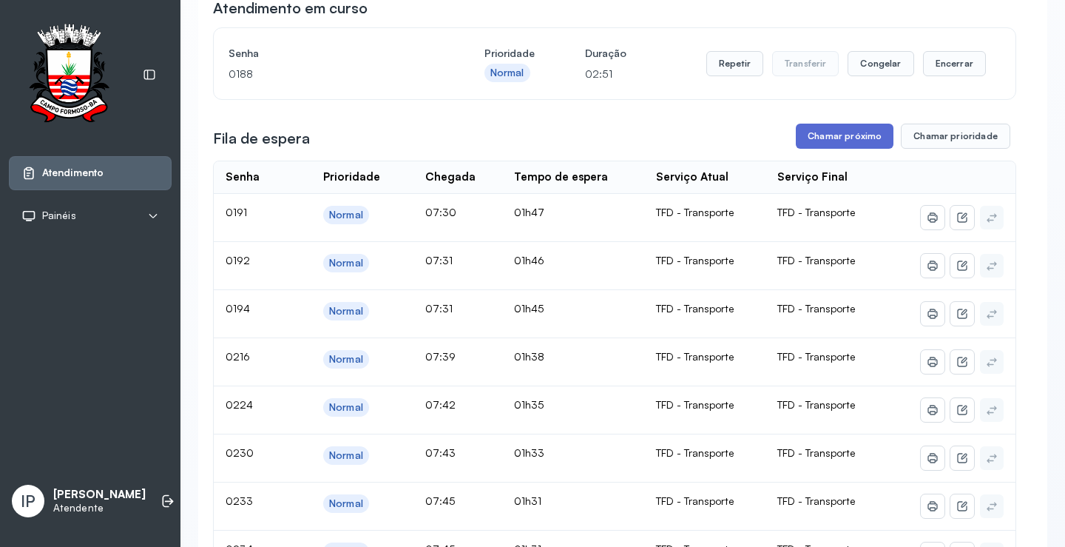
click at [830, 138] on button "Chamar próximo" at bounding box center [845, 136] width 98 height 25
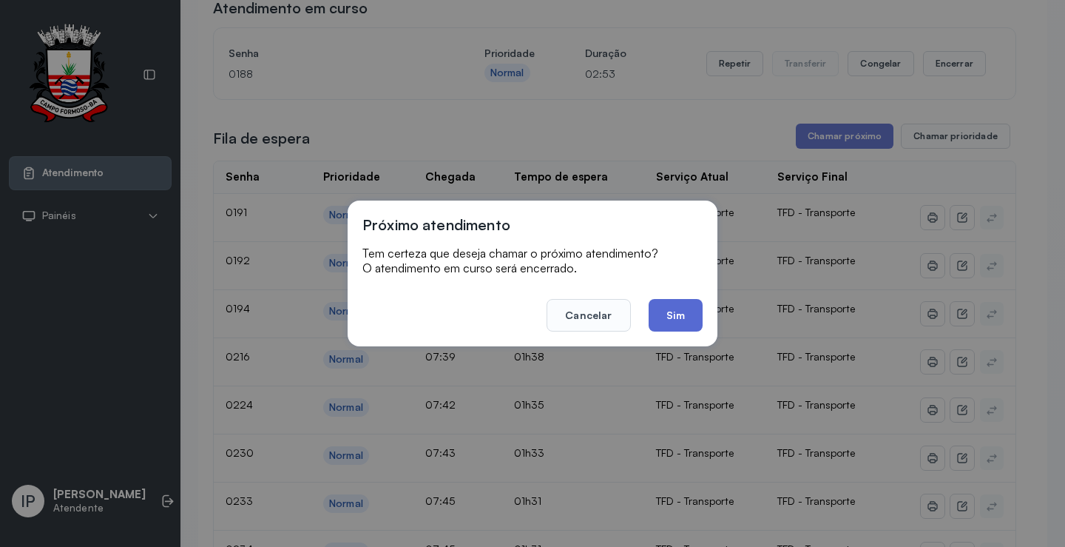
click at [685, 308] on button "Sim" at bounding box center [676, 315] width 54 height 33
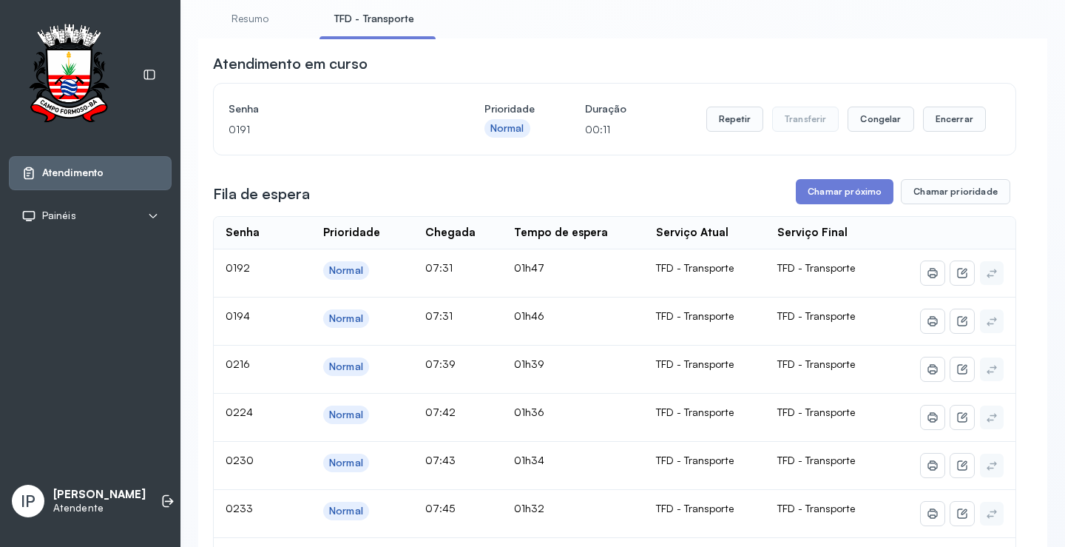
scroll to position [0, 0]
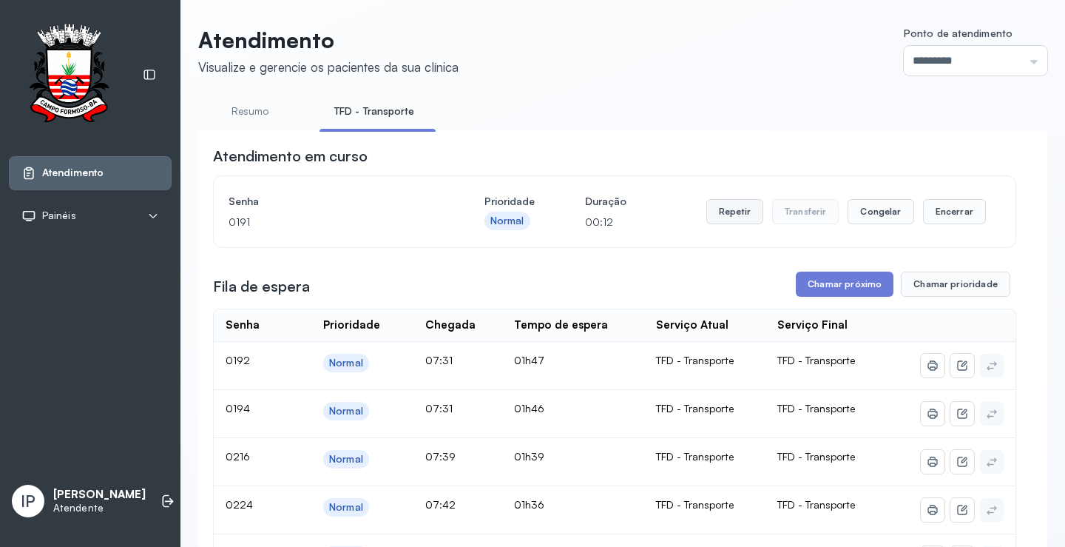
click at [723, 221] on button "Repetir" at bounding box center [734, 211] width 57 height 25
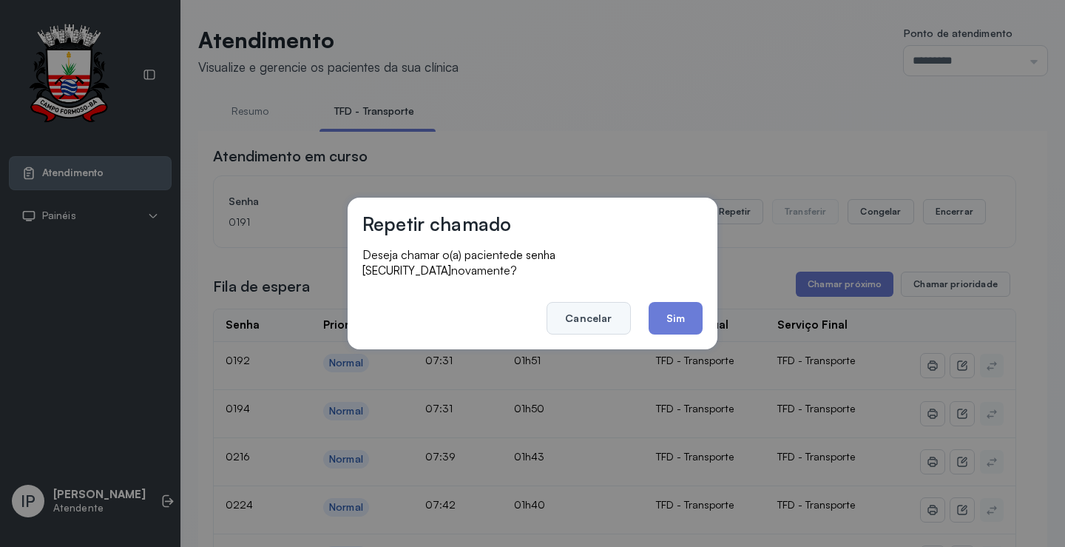
click at [599, 310] on button "Cancelar" at bounding box center [589, 318] width 84 height 33
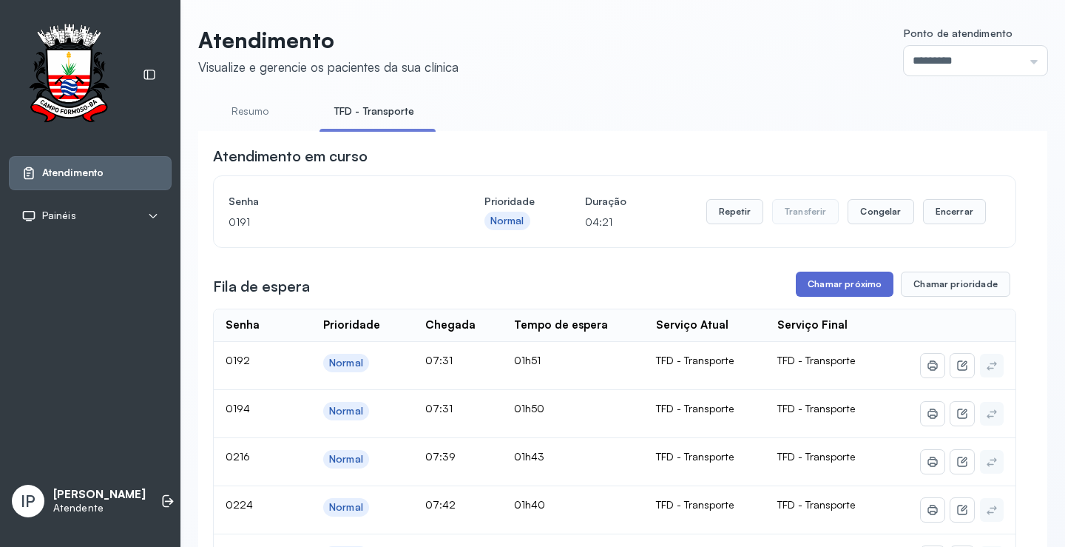
click at [847, 287] on button "Chamar próximo" at bounding box center [845, 283] width 98 height 25
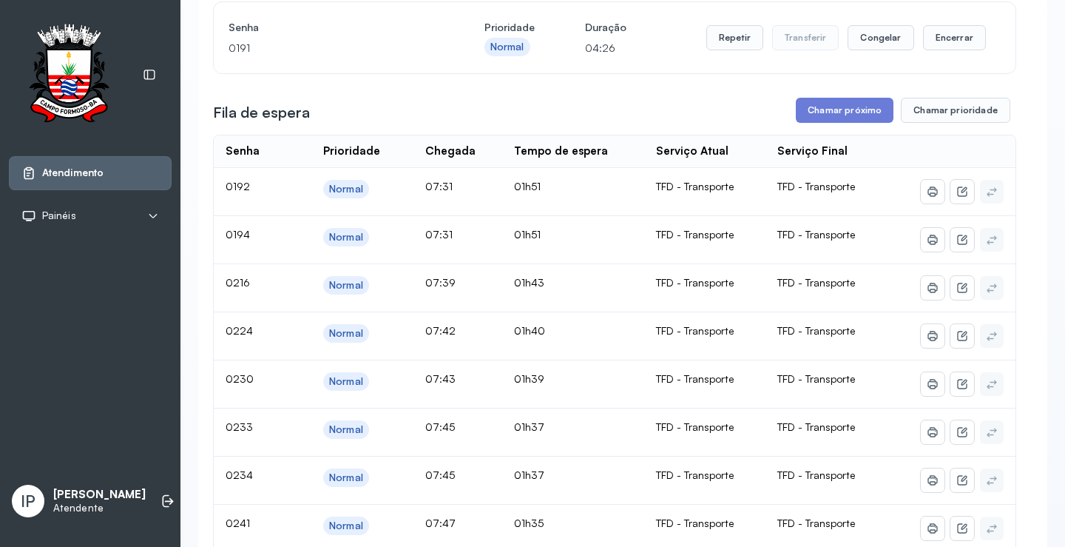
scroll to position [148, 0]
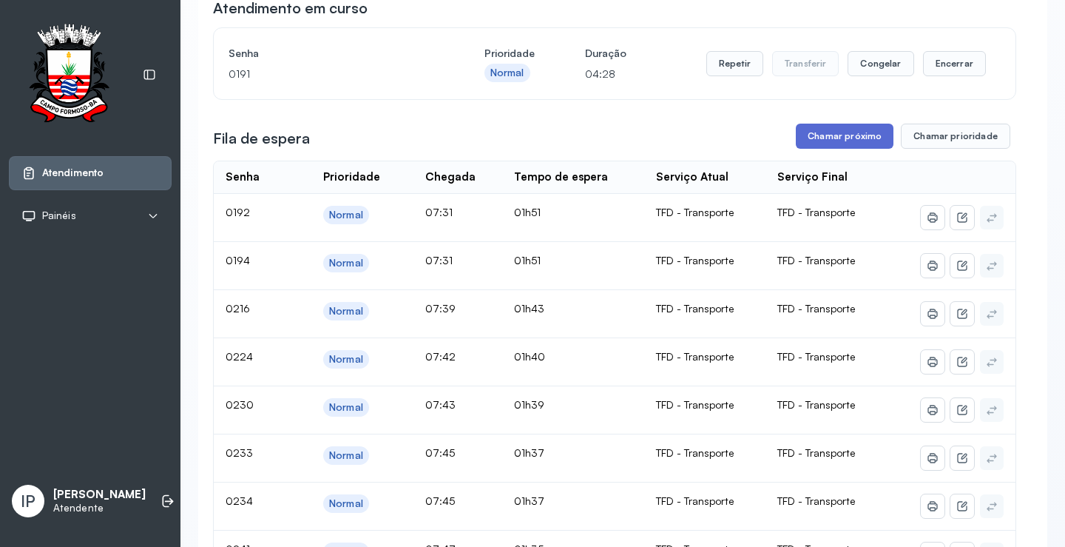
click at [845, 140] on button "Chamar próximo" at bounding box center [845, 136] width 98 height 25
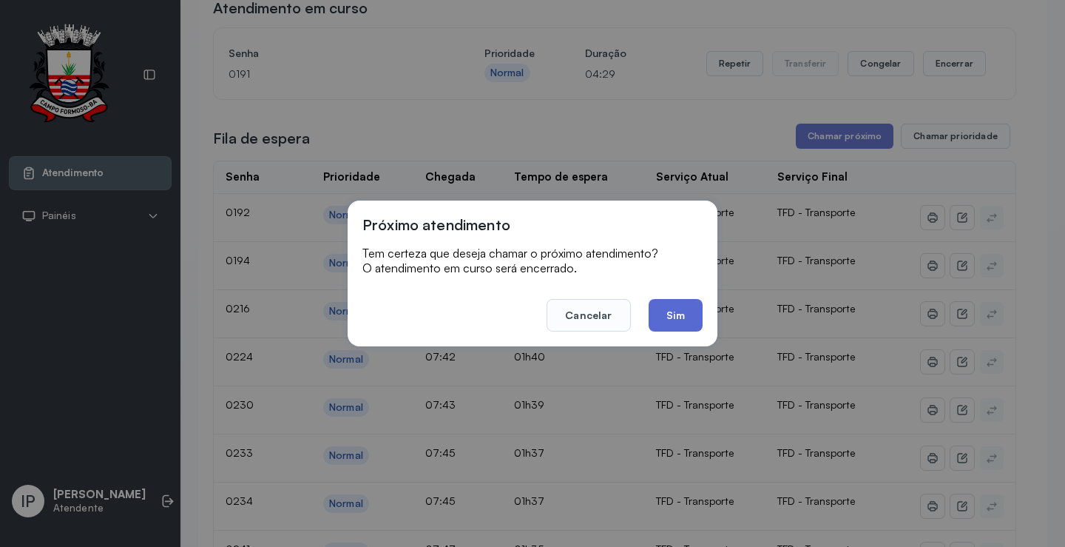
click at [680, 317] on button "Sim" at bounding box center [676, 315] width 54 height 33
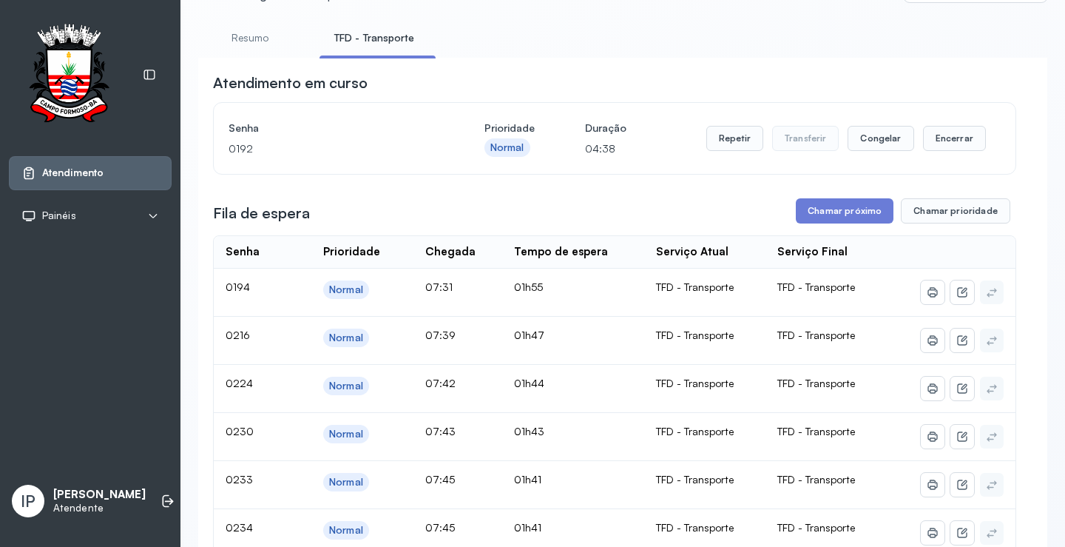
scroll to position [74, 0]
click at [824, 209] on button "Chamar próximo" at bounding box center [845, 209] width 98 height 25
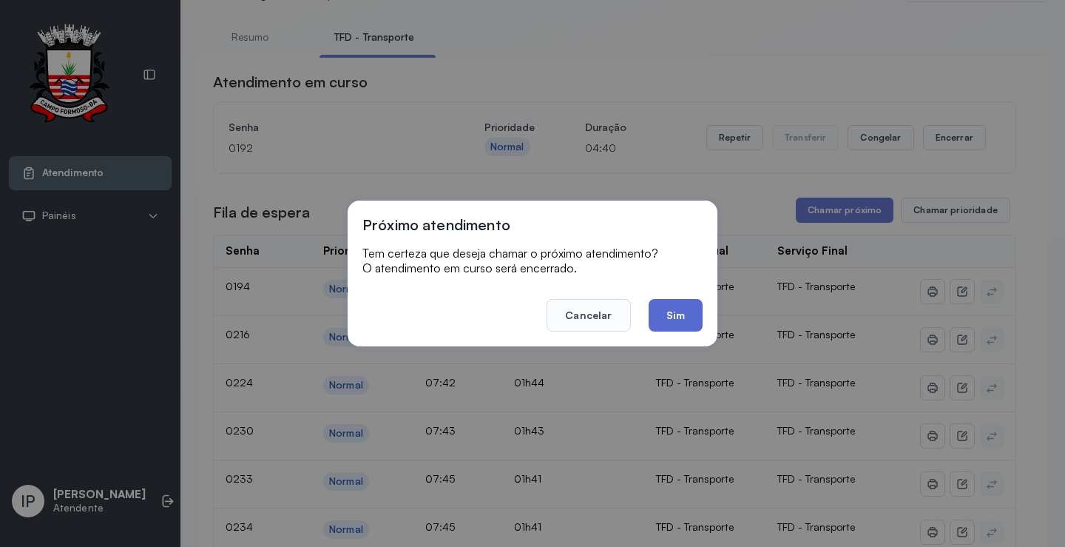
click at [658, 318] on button "Sim" at bounding box center [676, 315] width 54 height 33
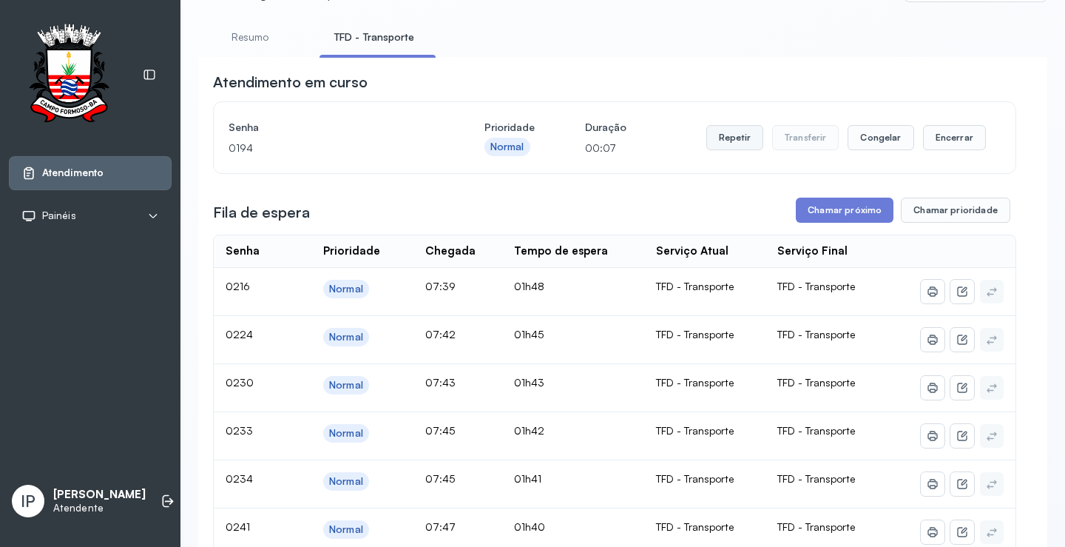
click at [722, 141] on button "Repetir" at bounding box center [734, 137] width 57 height 25
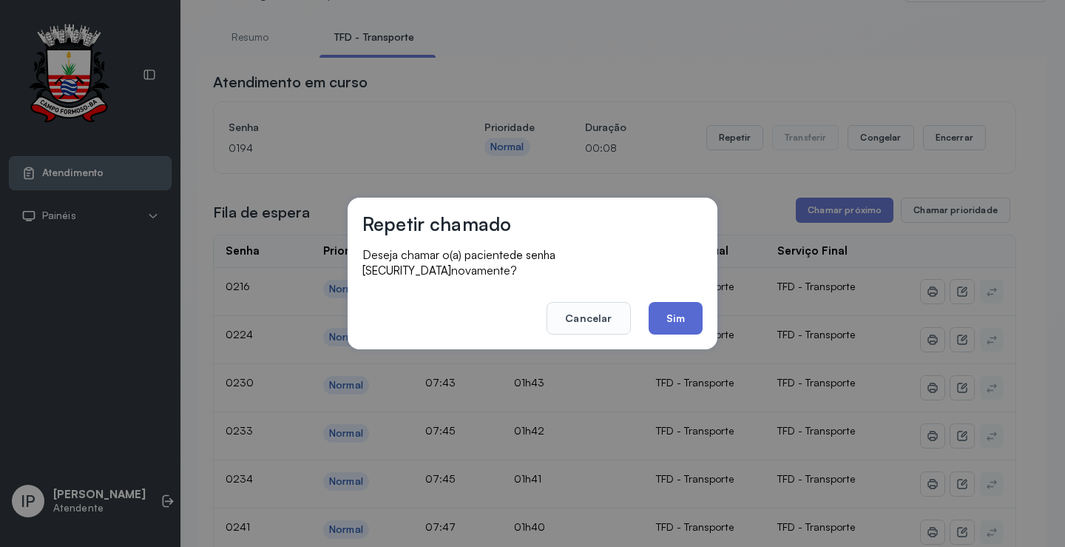
click at [669, 315] on button "Sim" at bounding box center [676, 318] width 54 height 33
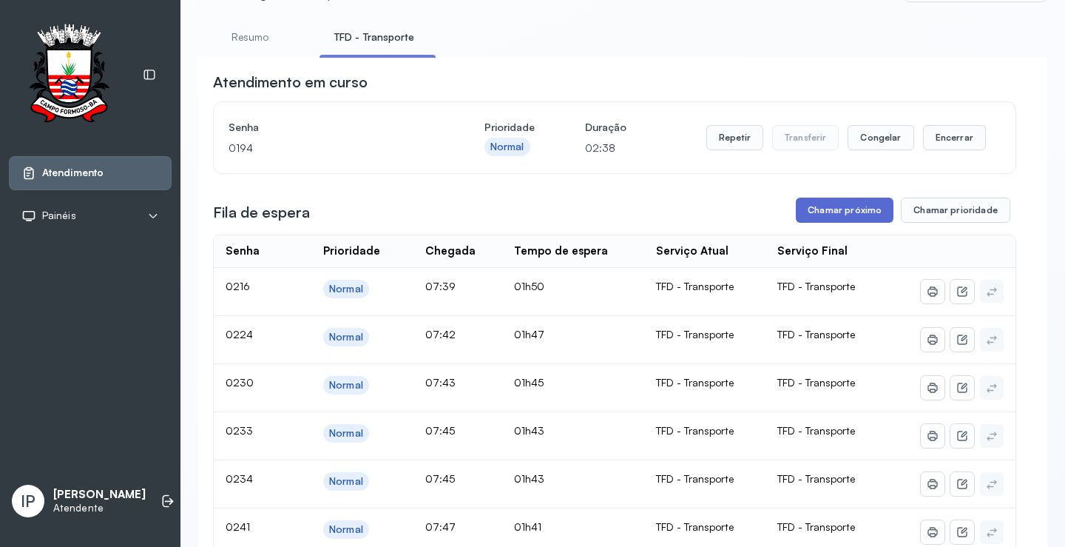
click at [825, 215] on button "Chamar próximo" at bounding box center [845, 209] width 98 height 25
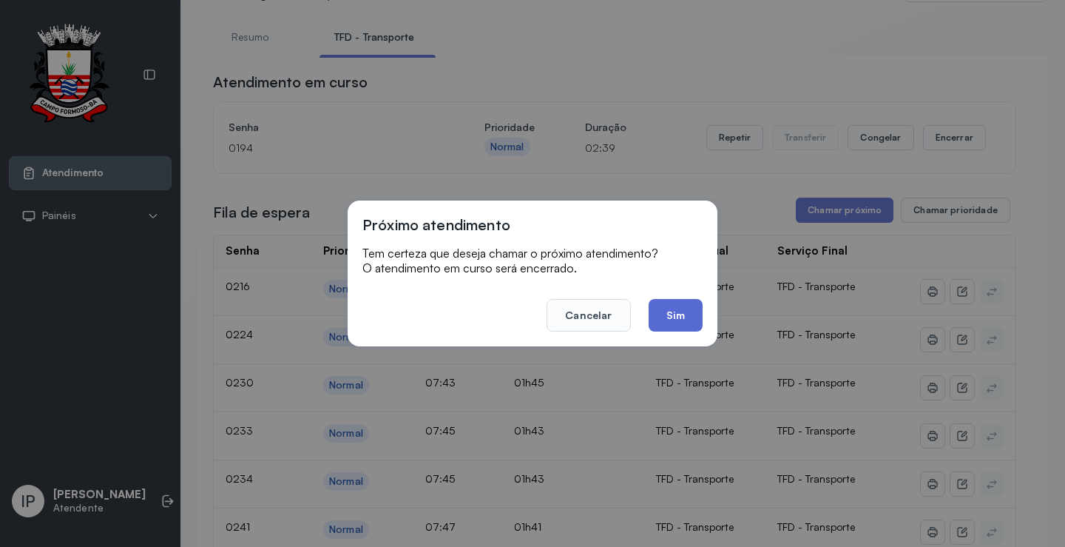
click at [660, 317] on button "Sim" at bounding box center [676, 315] width 54 height 33
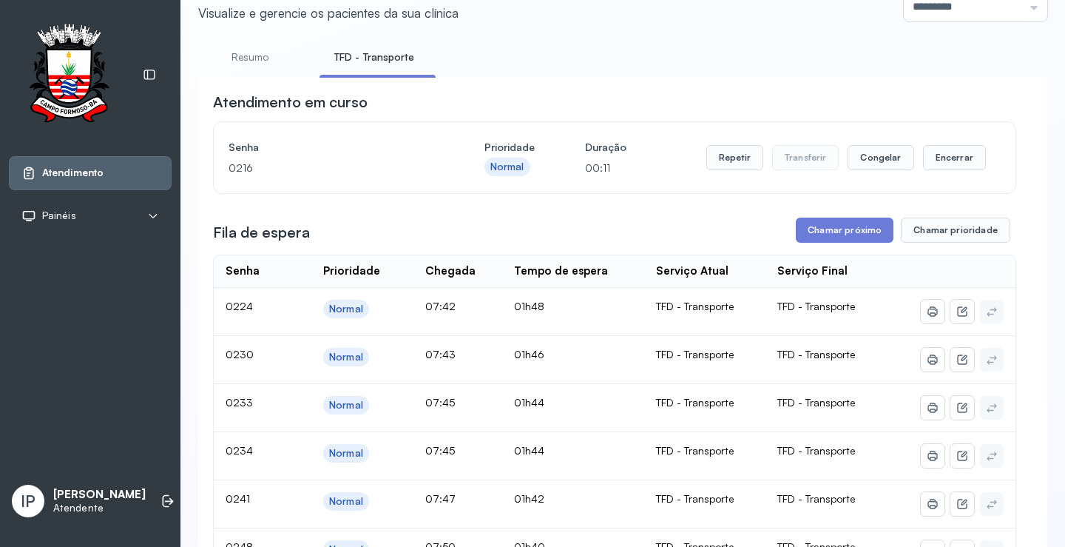
scroll to position [0, 0]
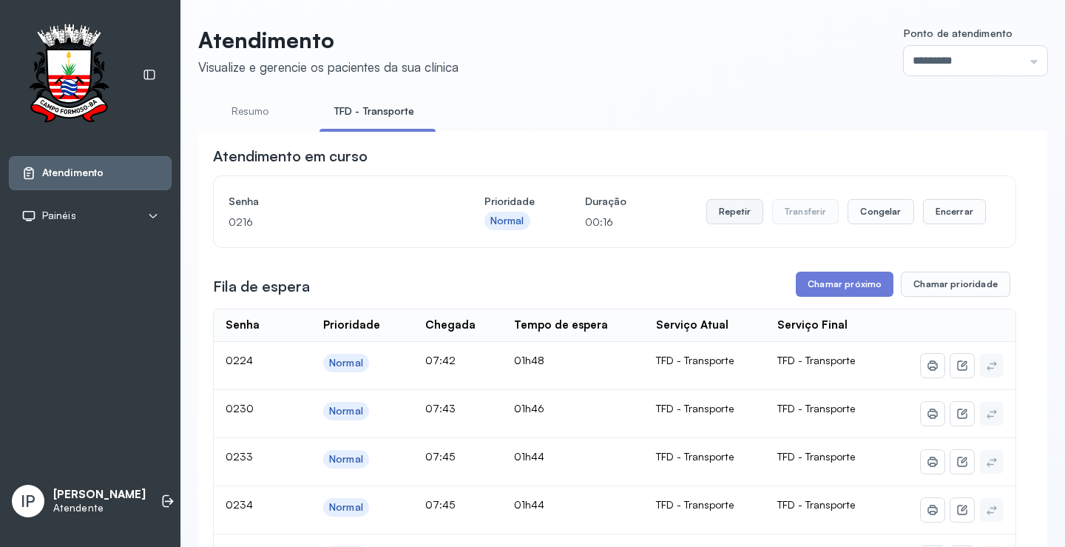
click at [754, 219] on button "Repetir" at bounding box center [734, 211] width 57 height 25
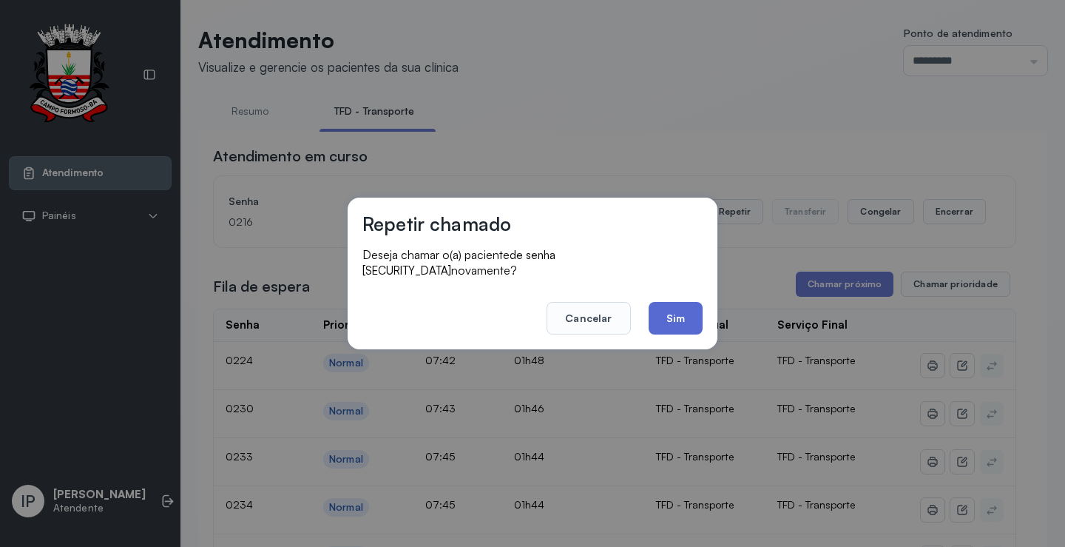
click at [663, 302] on button "Sim" at bounding box center [676, 318] width 54 height 33
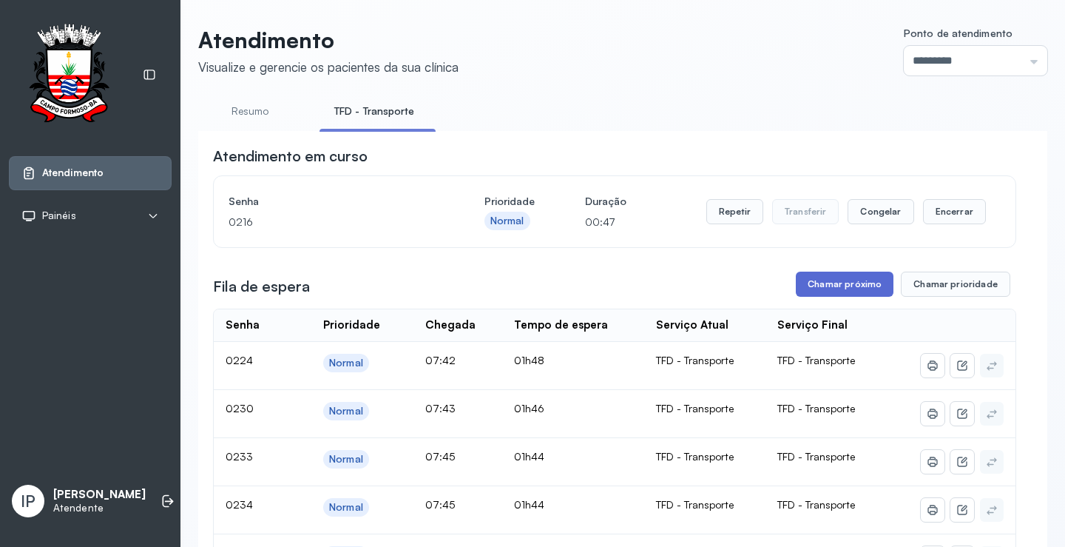
click at [828, 291] on button "Chamar próximo" at bounding box center [845, 283] width 98 height 25
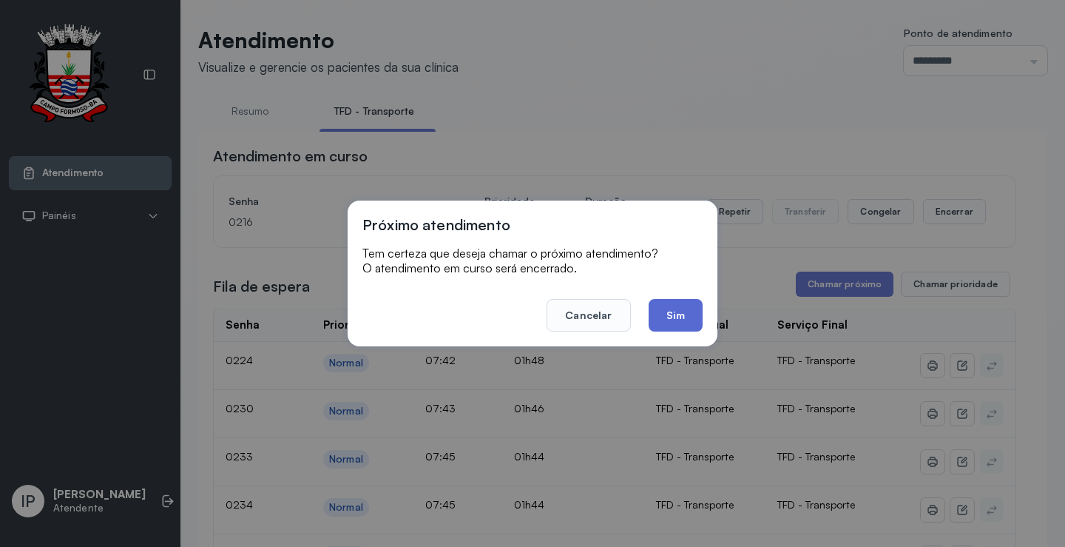
click at [666, 305] on button "Sim" at bounding box center [676, 315] width 54 height 33
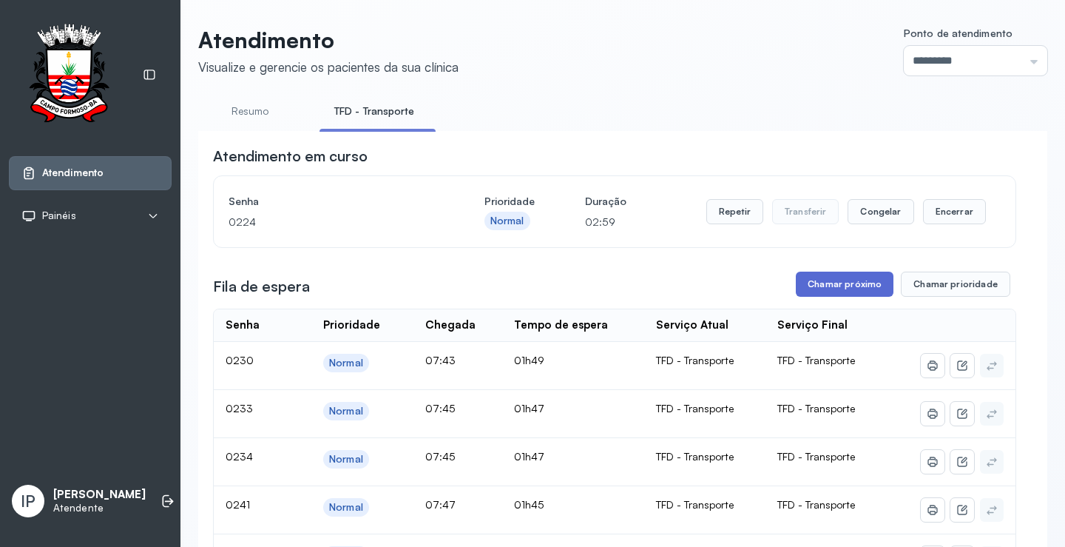
click at [844, 284] on button "Chamar próximo" at bounding box center [845, 283] width 98 height 25
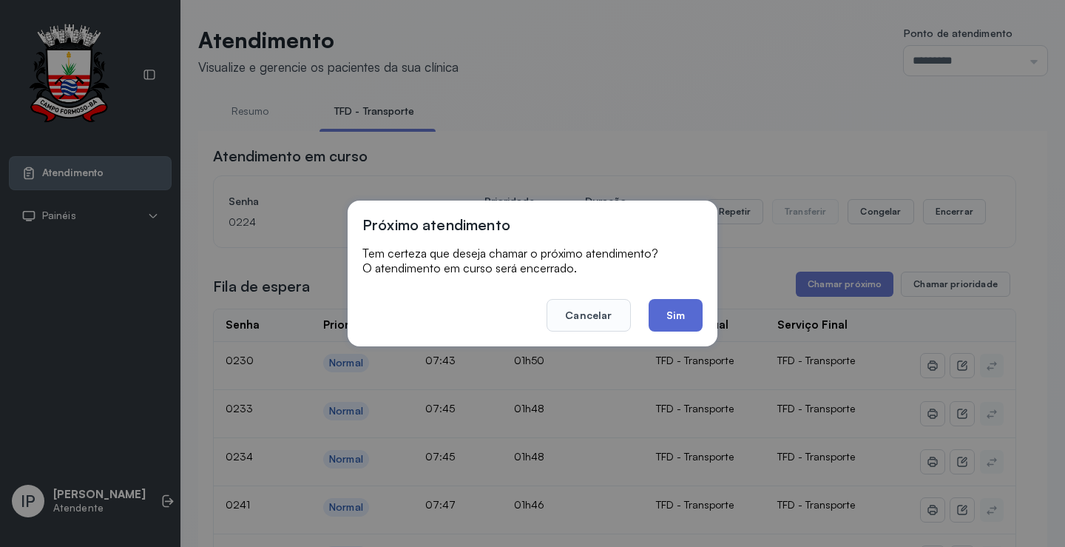
click at [694, 306] on button "Sim" at bounding box center [676, 315] width 54 height 33
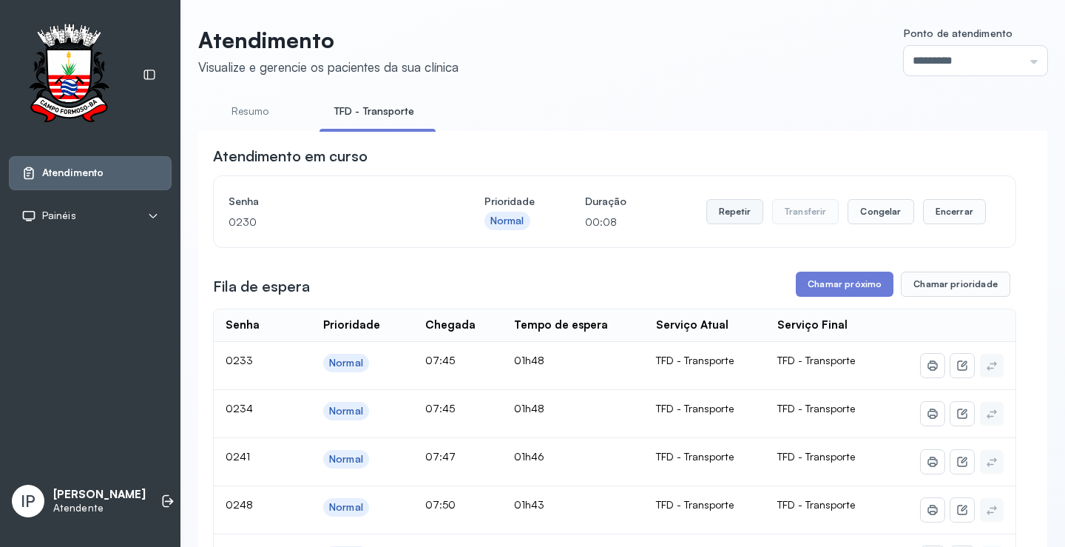
click at [734, 217] on button "Repetir" at bounding box center [734, 211] width 57 height 25
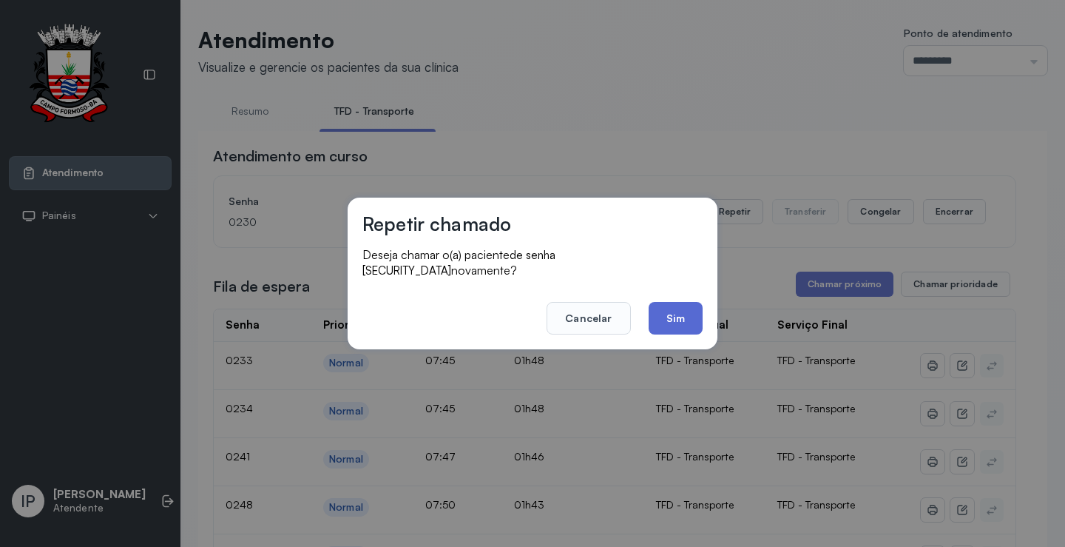
click at [677, 305] on button "Sim" at bounding box center [676, 318] width 54 height 33
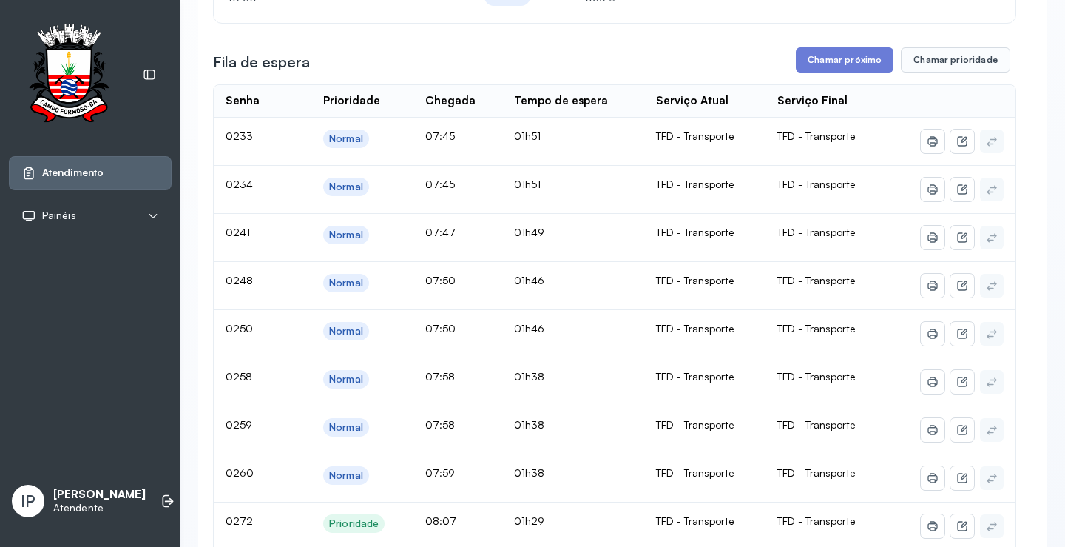
scroll to position [222, 0]
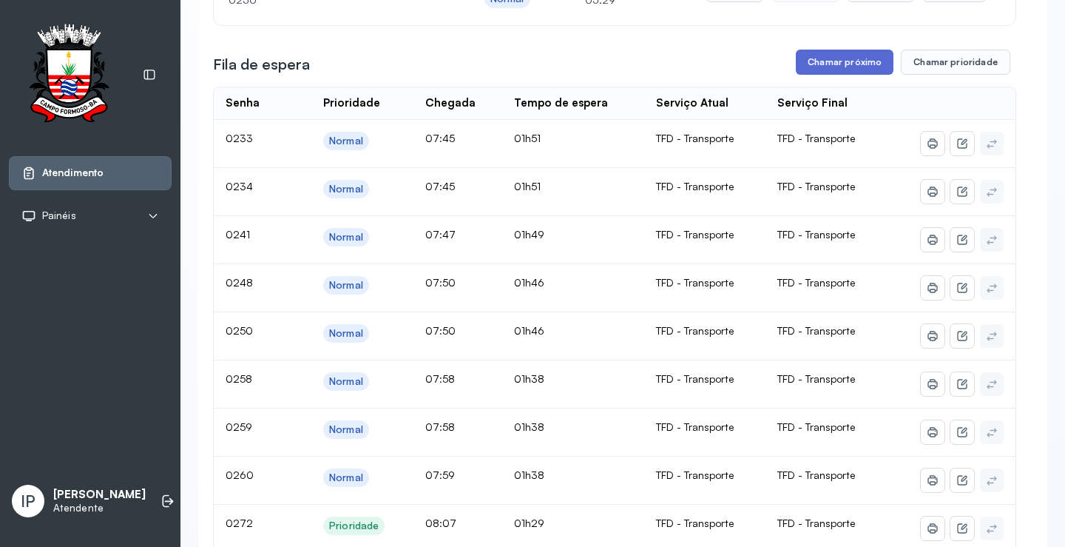
click at [836, 60] on button "Chamar próximo" at bounding box center [845, 62] width 98 height 25
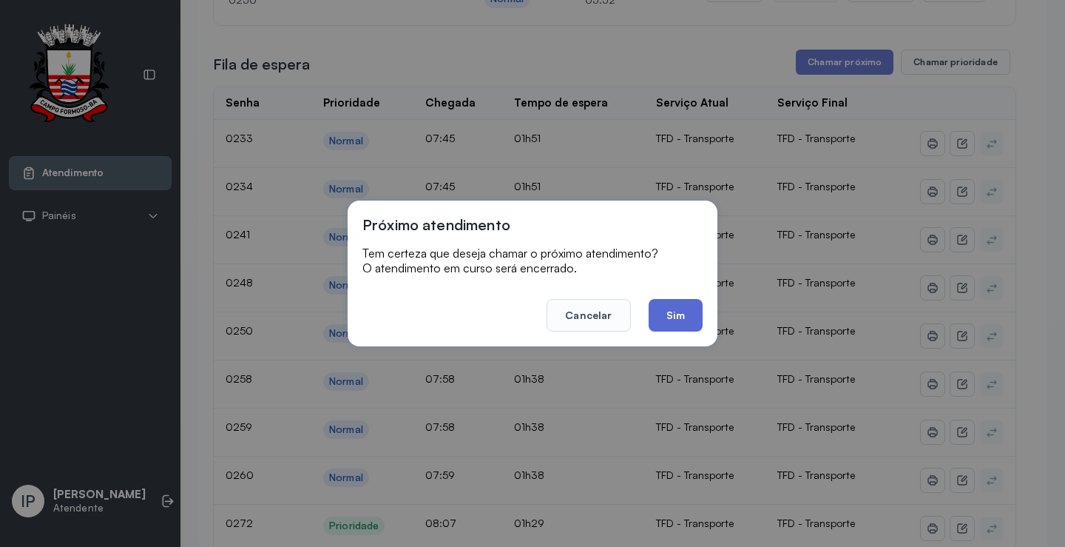
click at [669, 305] on button "Sim" at bounding box center [676, 315] width 54 height 33
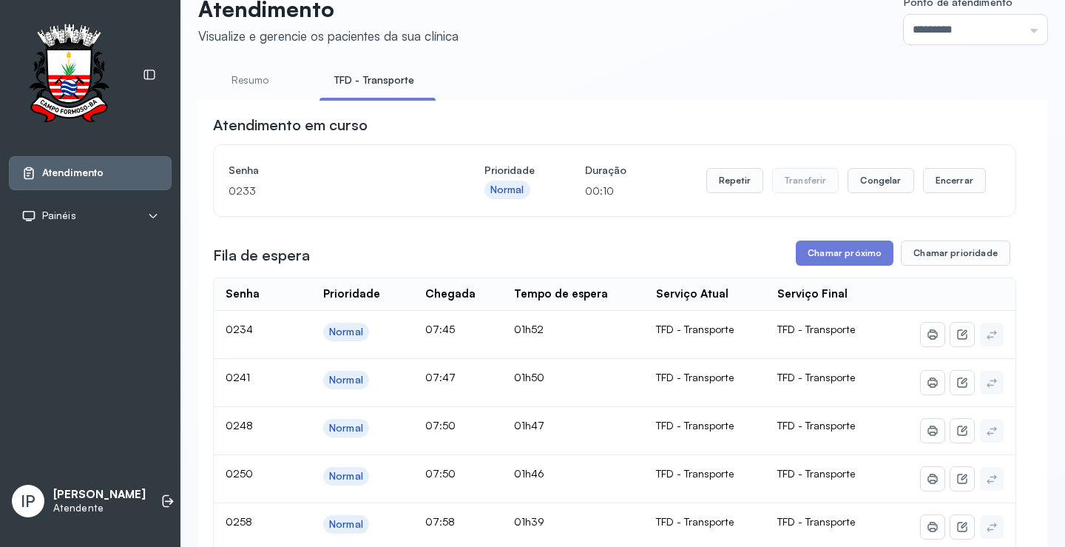
scroll to position [0, 0]
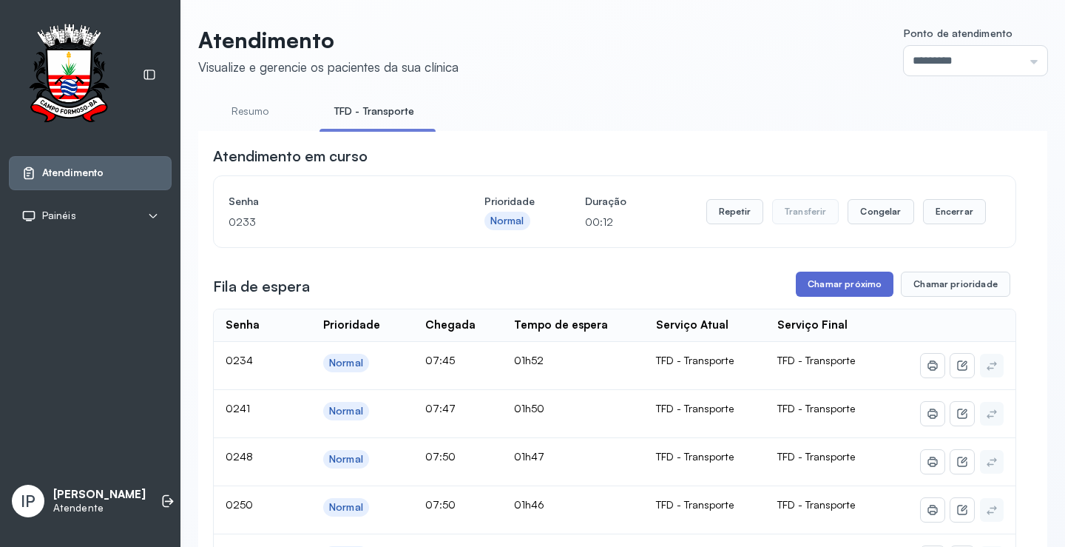
click at [817, 288] on button "Chamar próximo" at bounding box center [845, 283] width 98 height 25
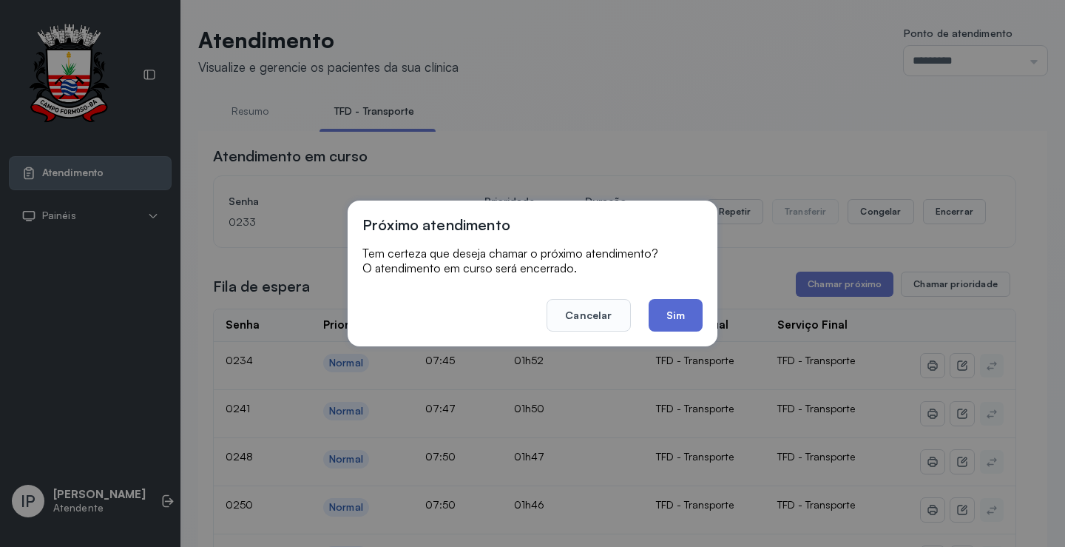
click at [684, 311] on button "Sim" at bounding box center [676, 315] width 54 height 33
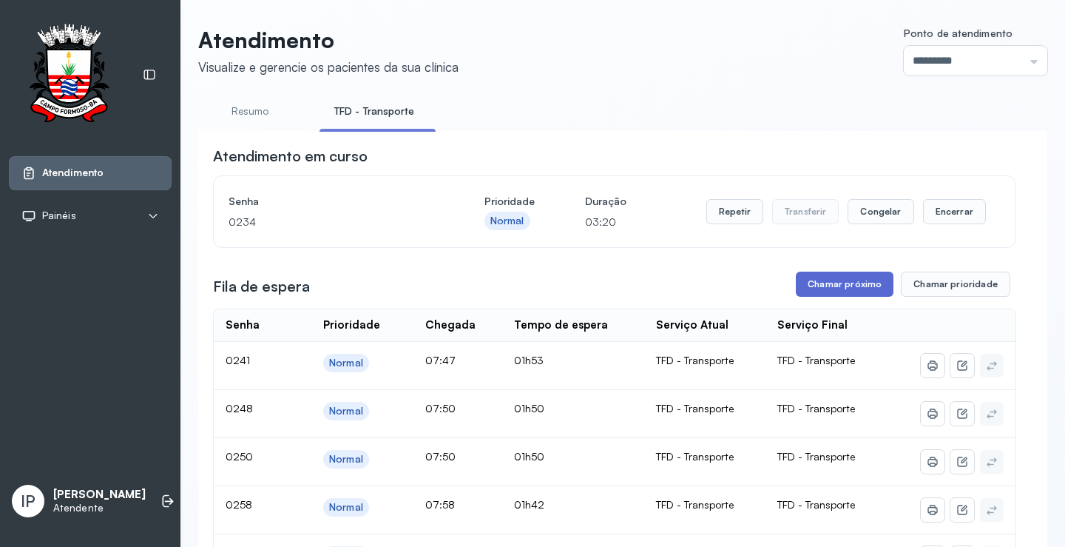
click at [868, 285] on button "Chamar próximo" at bounding box center [845, 283] width 98 height 25
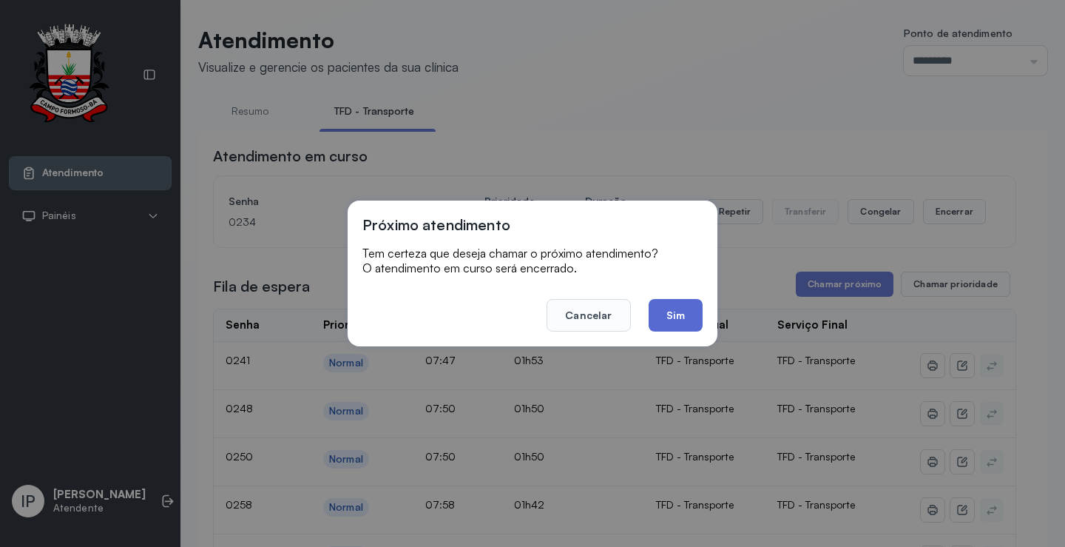
click at [660, 308] on button "Sim" at bounding box center [676, 315] width 54 height 33
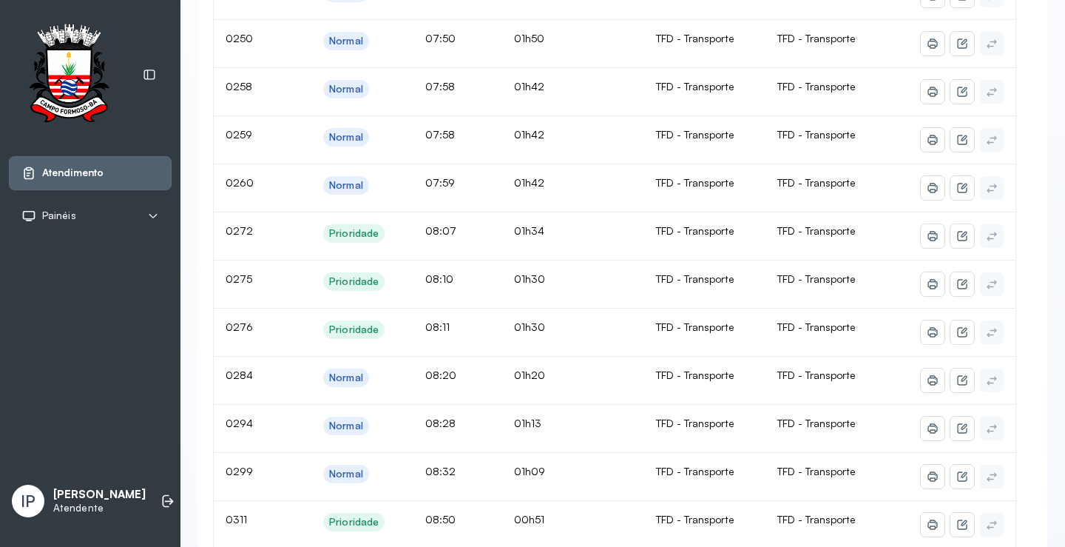
scroll to position [148, 0]
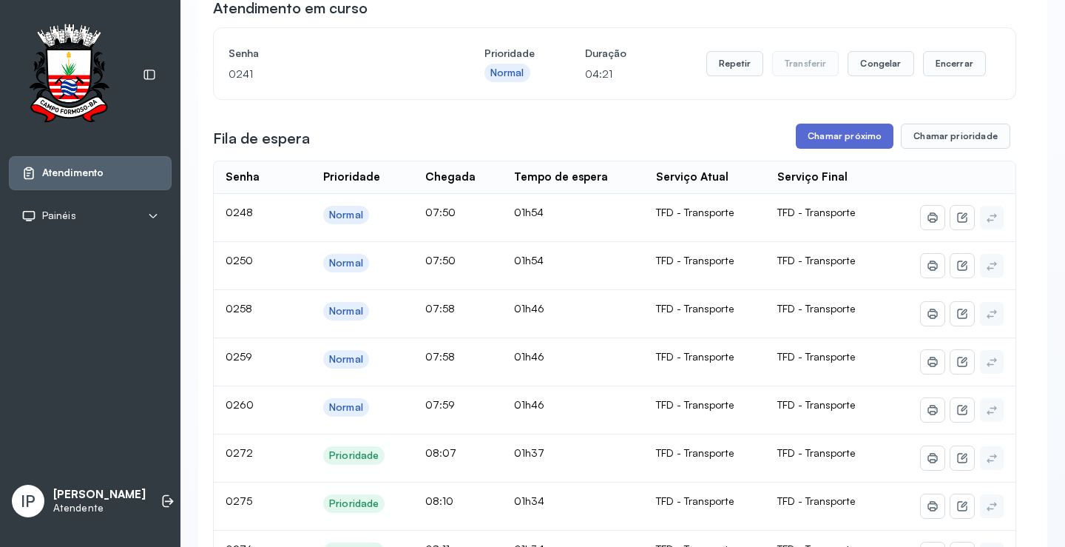
click at [812, 146] on button "Chamar próximo" at bounding box center [845, 136] width 98 height 25
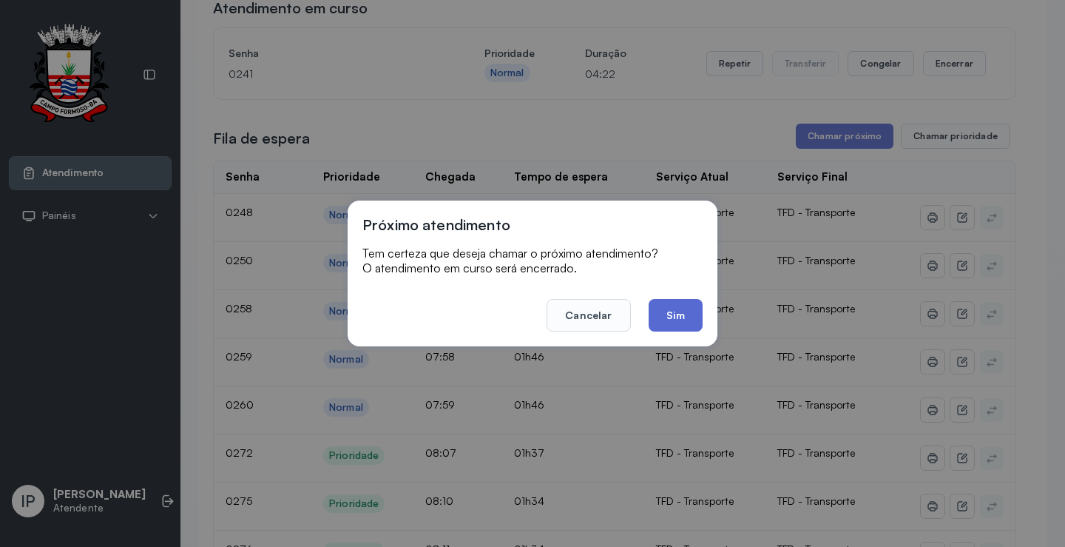
click at [664, 317] on button "Sim" at bounding box center [676, 315] width 54 height 33
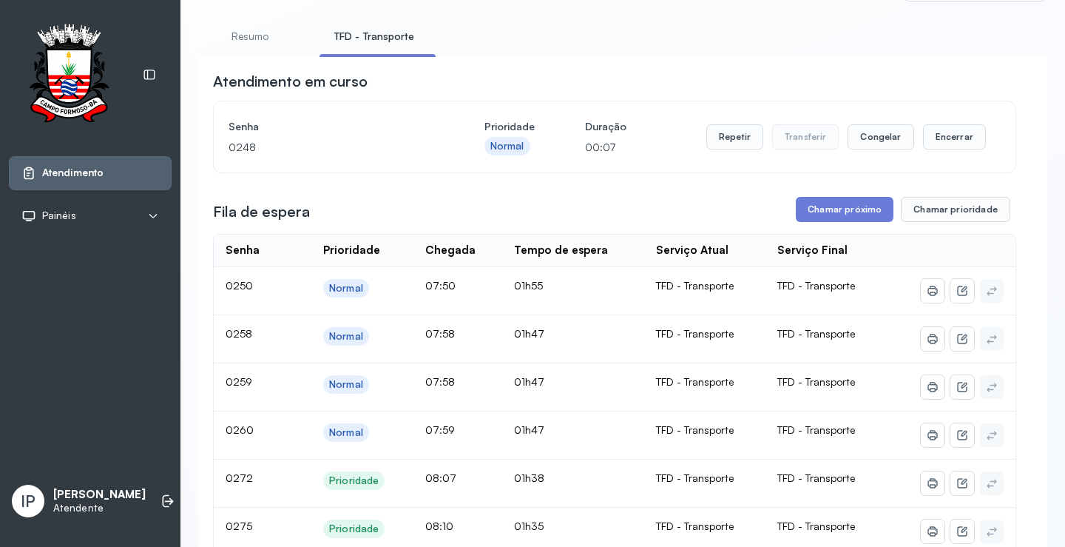
scroll to position [74, 0]
click at [806, 210] on button "Chamar próximo" at bounding box center [845, 209] width 98 height 25
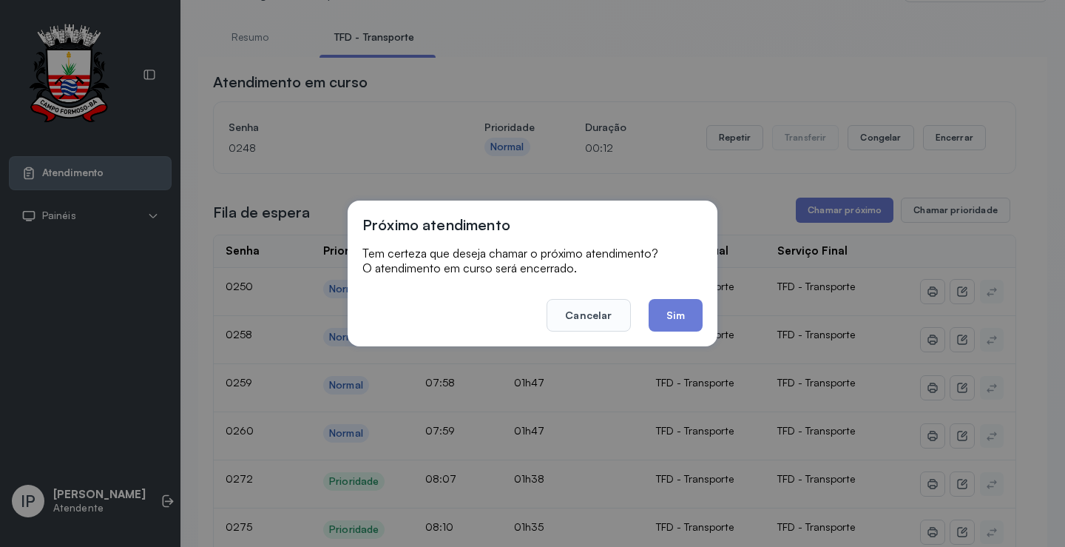
drag, startPoint x: 654, startPoint y: 340, endPoint x: 653, endPoint y: 332, distance: 8.2
click at [653, 339] on div "Próximo atendimento Tem certeza que deseja chamar o próximo atendimento? O aten…" at bounding box center [533, 273] width 370 height 146
click at [655, 325] on button "Sim" at bounding box center [676, 315] width 54 height 33
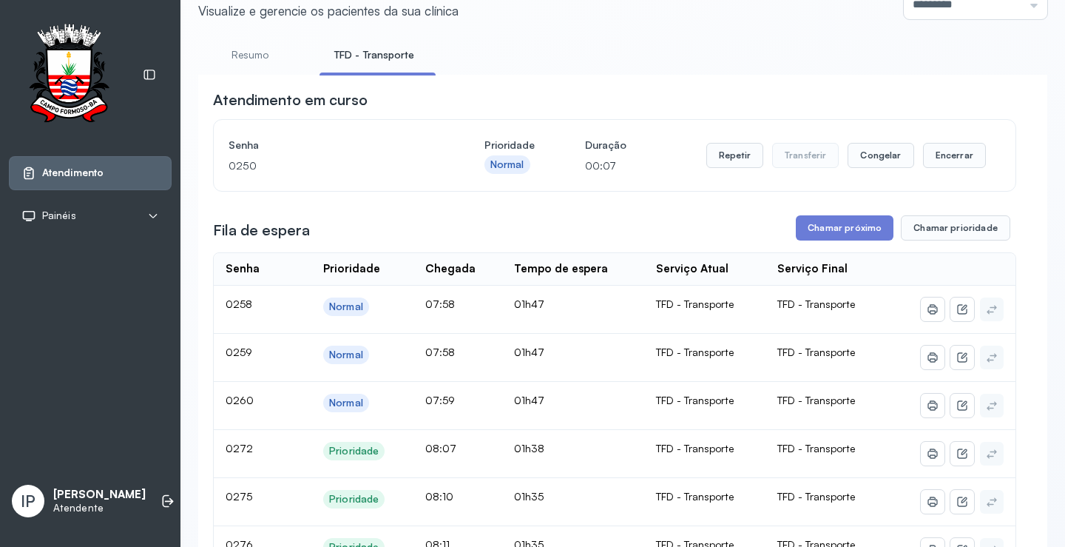
scroll to position [0, 0]
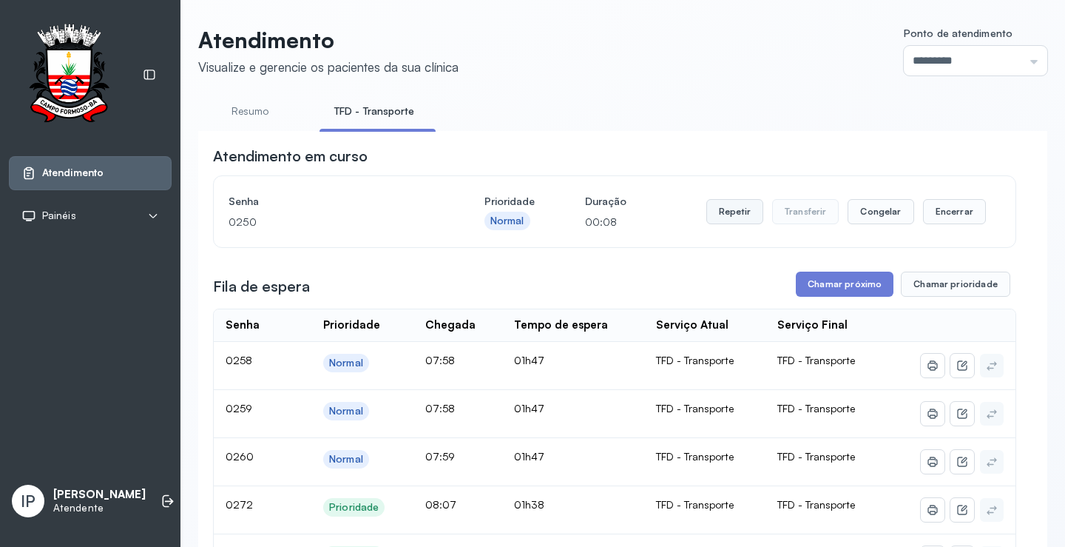
click at [720, 214] on button "Repetir" at bounding box center [734, 211] width 57 height 25
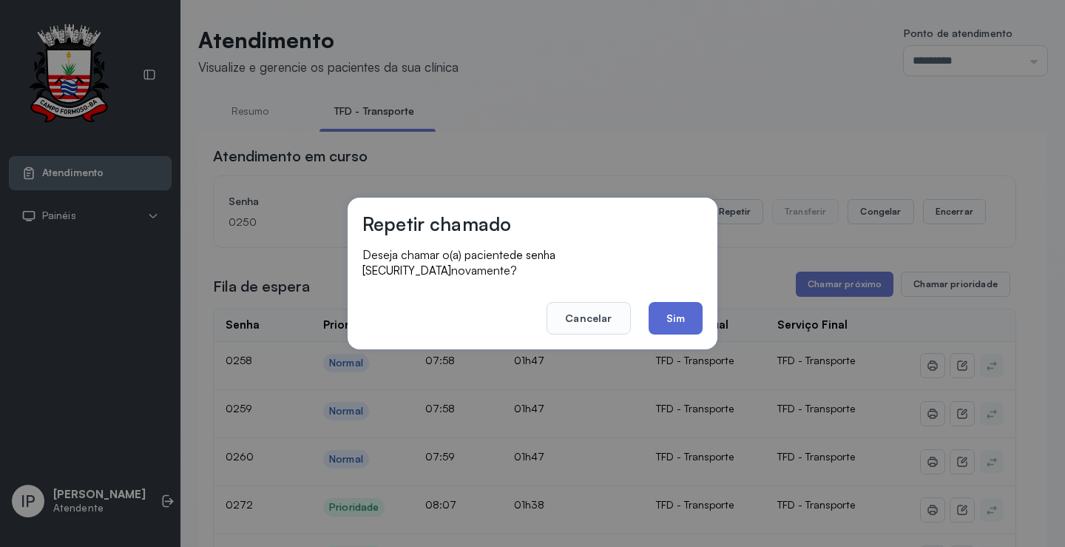
click at [675, 302] on button "Sim" at bounding box center [676, 318] width 54 height 33
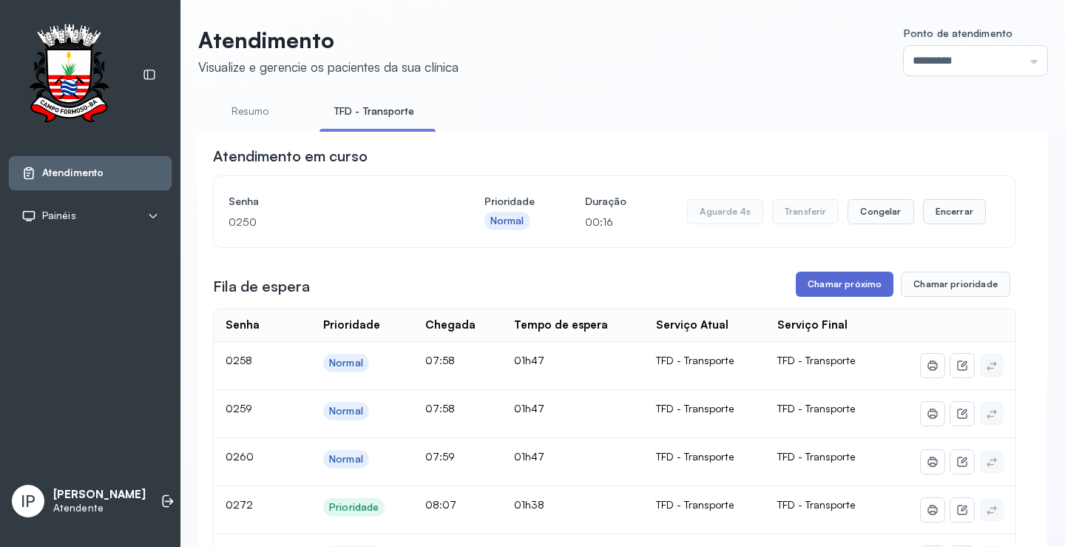
click at [838, 289] on button "Chamar próximo" at bounding box center [845, 283] width 98 height 25
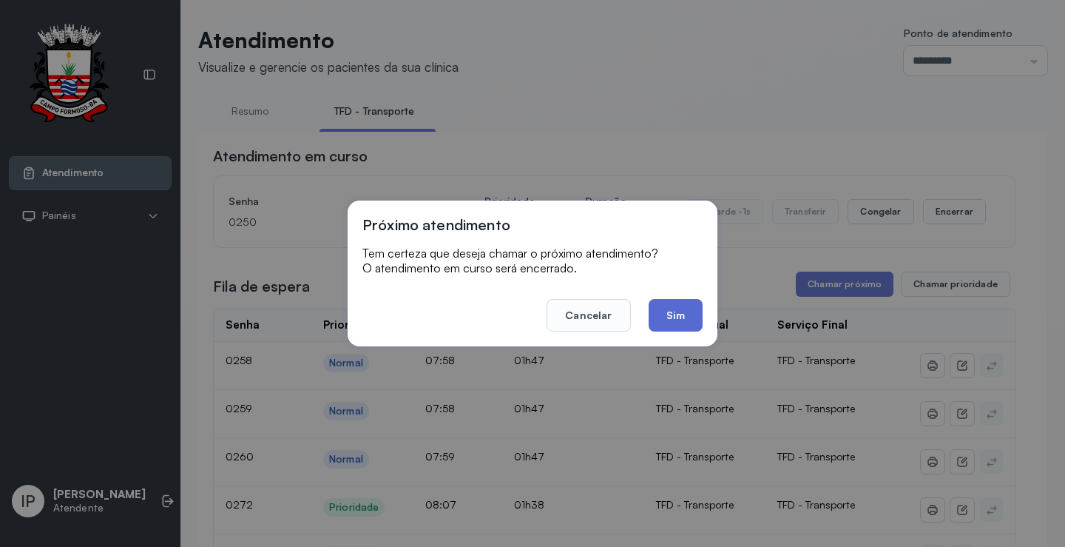
click at [692, 302] on button "Sim" at bounding box center [676, 315] width 54 height 33
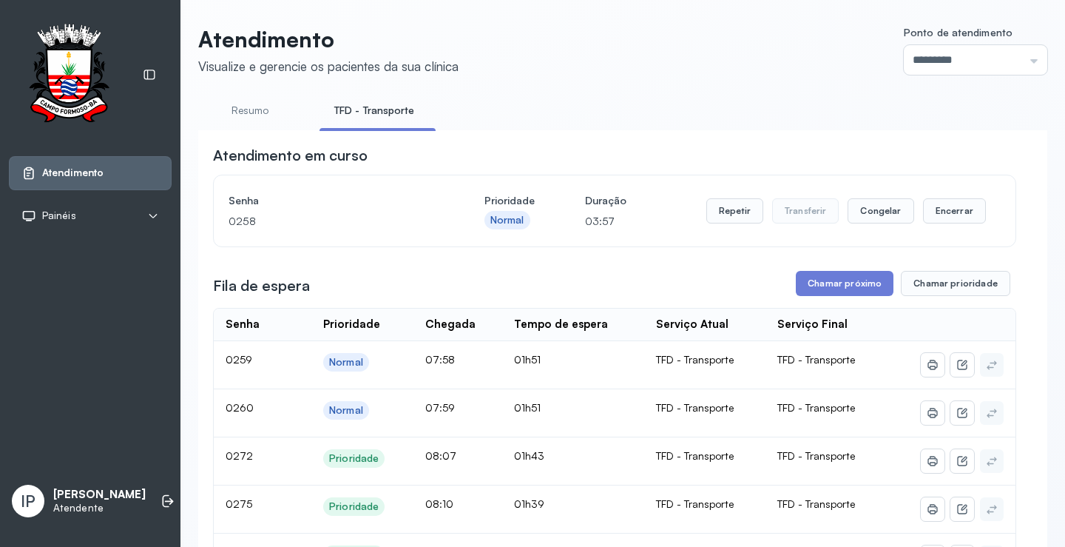
scroll to position [74, 0]
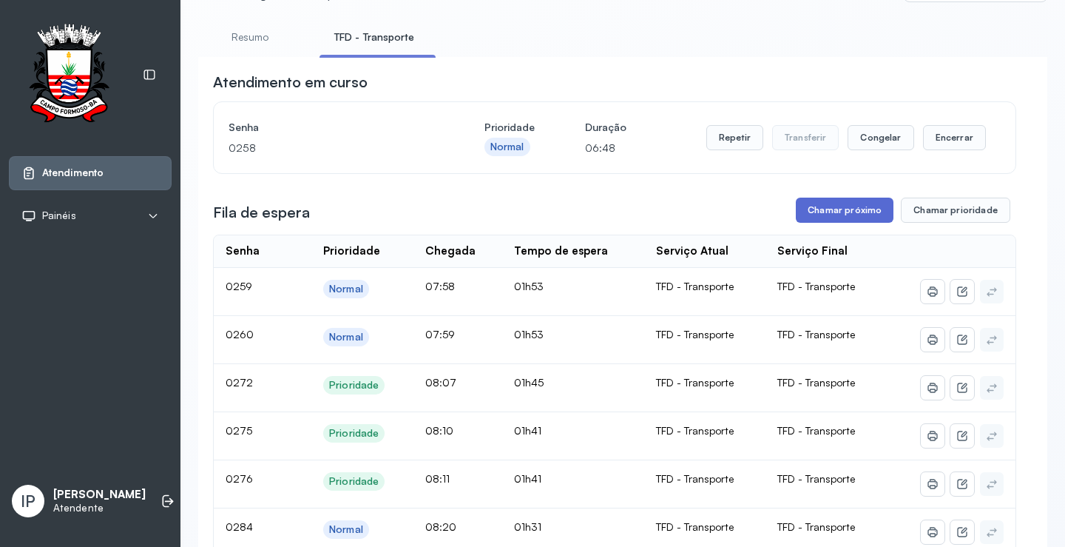
click at [827, 209] on button "Chamar próximo" at bounding box center [845, 209] width 98 height 25
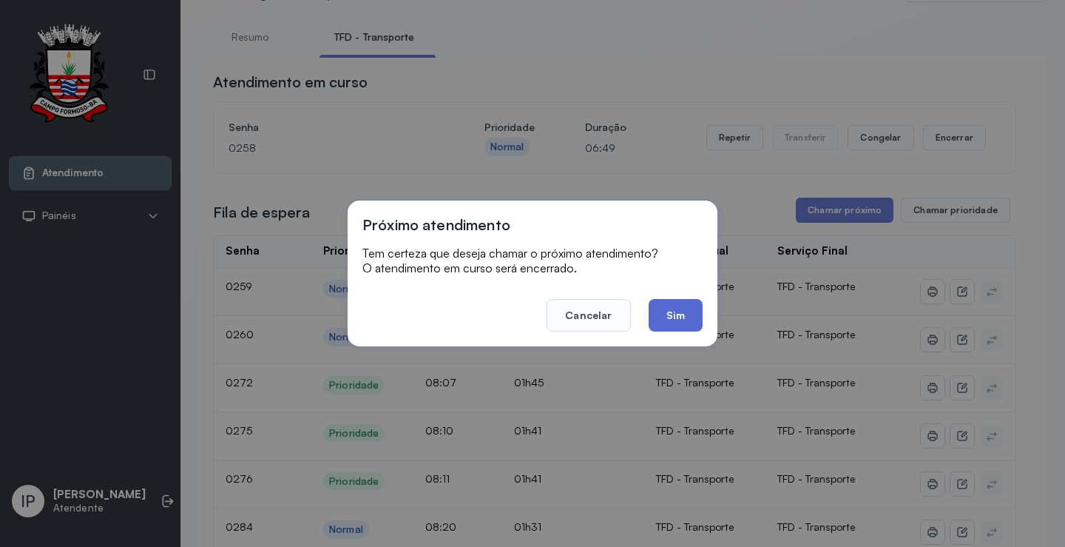
click at [679, 303] on button "Sim" at bounding box center [676, 315] width 54 height 33
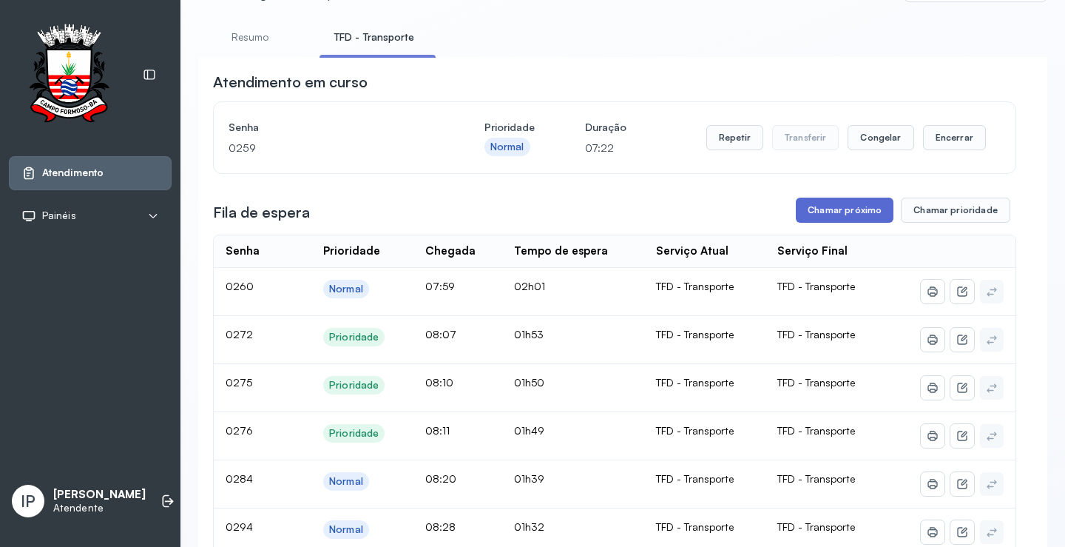
click at [851, 209] on button "Chamar próximo" at bounding box center [845, 209] width 98 height 25
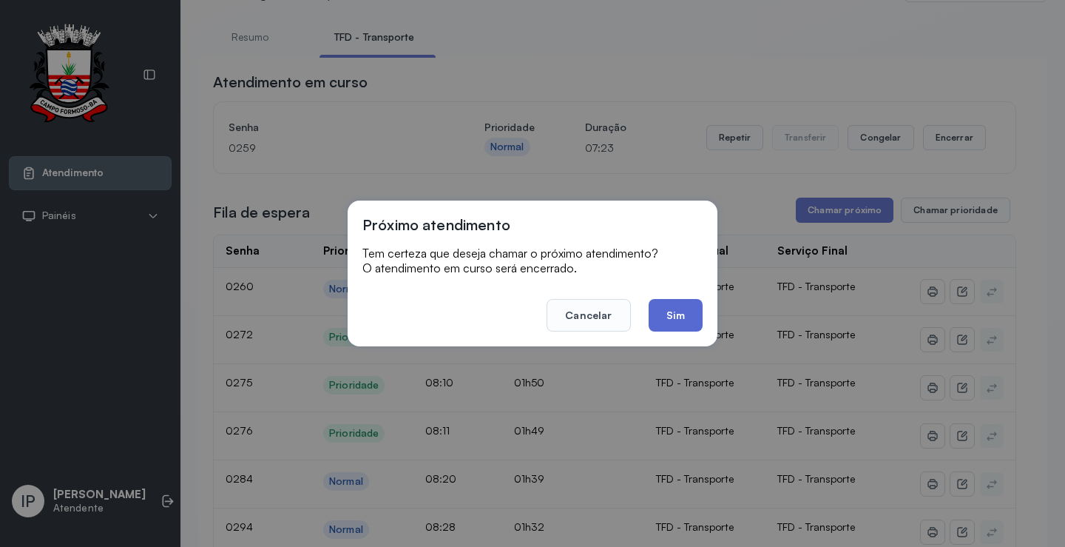
click at [666, 303] on button "Sim" at bounding box center [676, 315] width 54 height 33
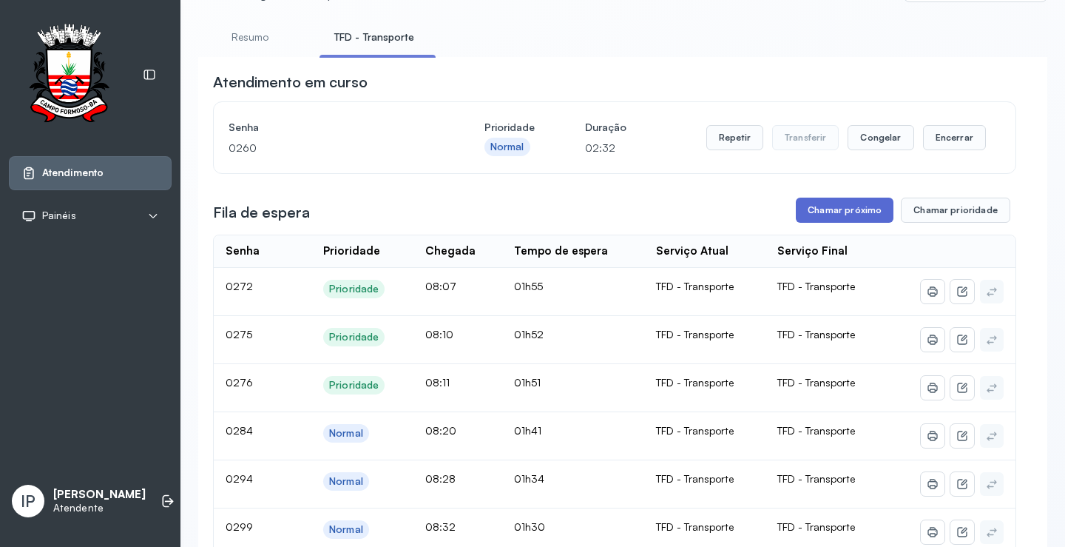
click at [818, 214] on button "Chamar próximo" at bounding box center [845, 209] width 98 height 25
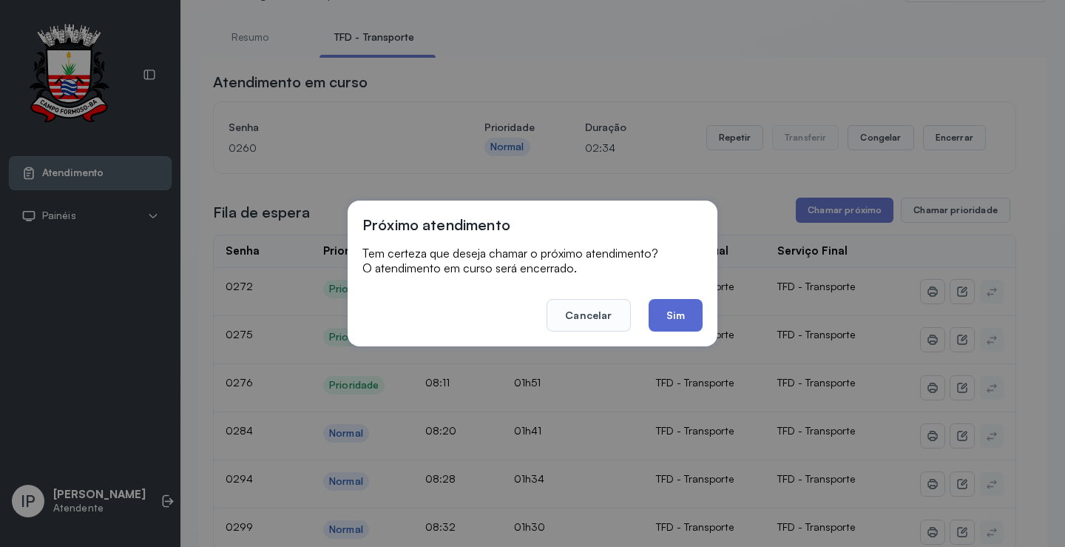
click at [681, 304] on button "Sim" at bounding box center [676, 315] width 54 height 33
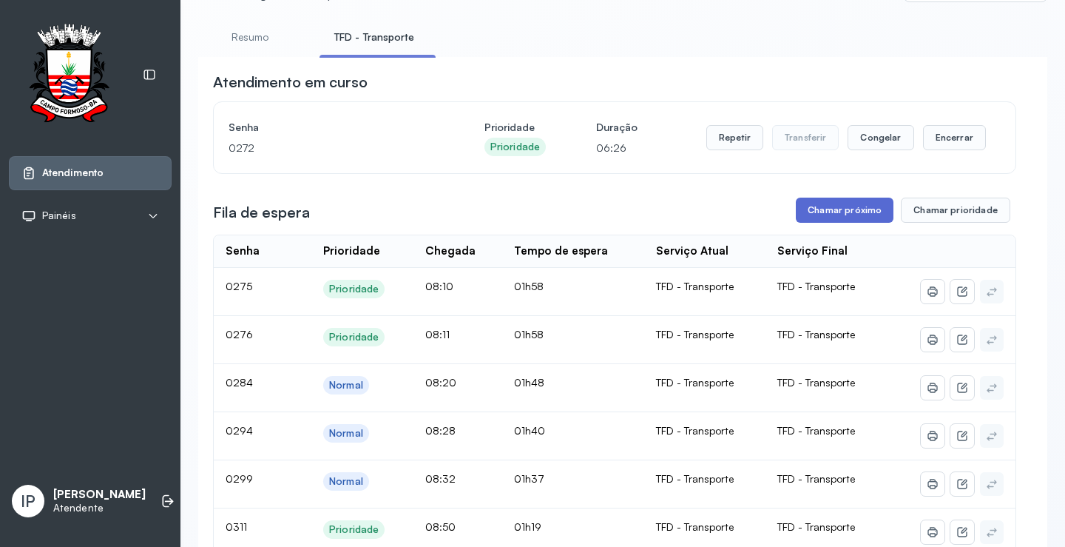
click at [850, 217] on button "Chamar próximo" at bounding box center [845, 209] width 98 height 25
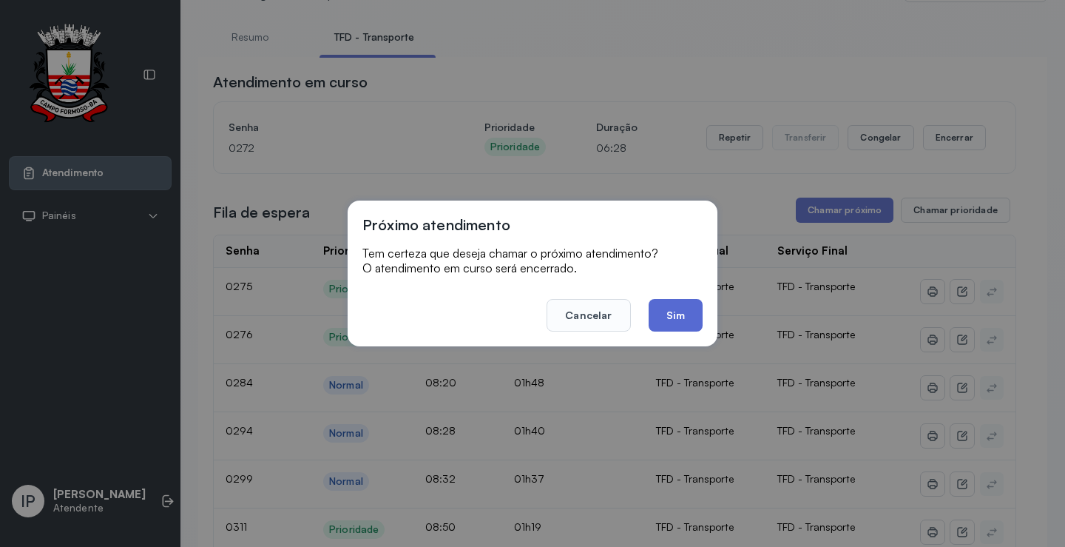
click at [691, 309] on button "Sim" at bounding box center [676, 315] width 54 height 33
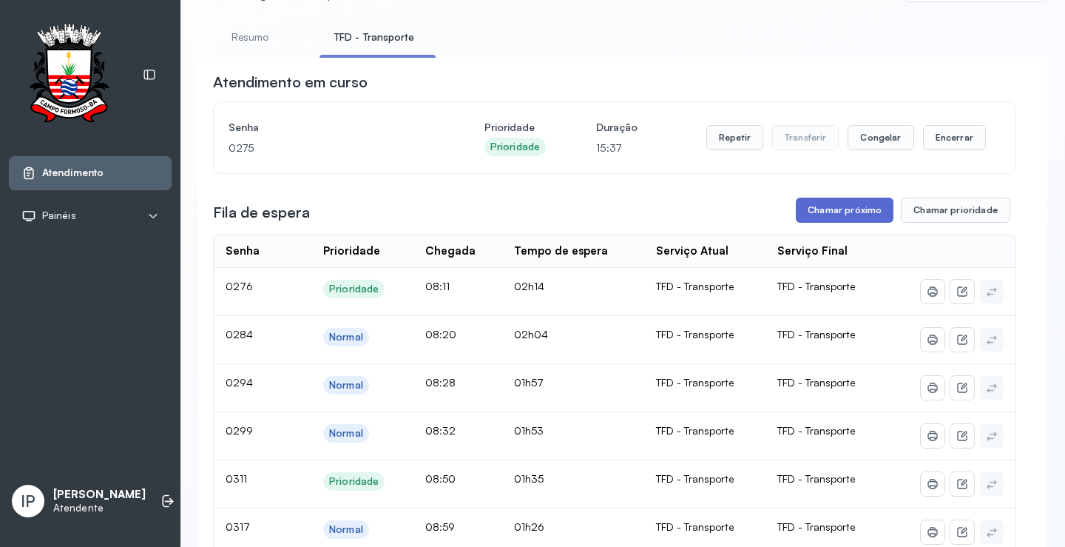
click at [836, 219] on button "Chamar próximo" at bounding box center [845, 209] width 98 height 25
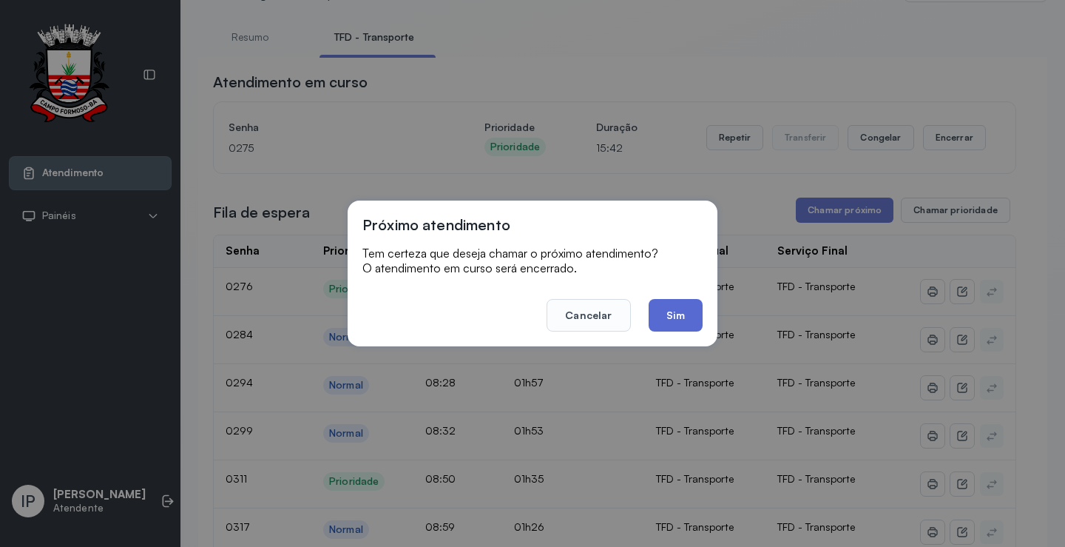
click at [672, 313] on button "Sim" at bounding box center [676, 315] width 54 height 33
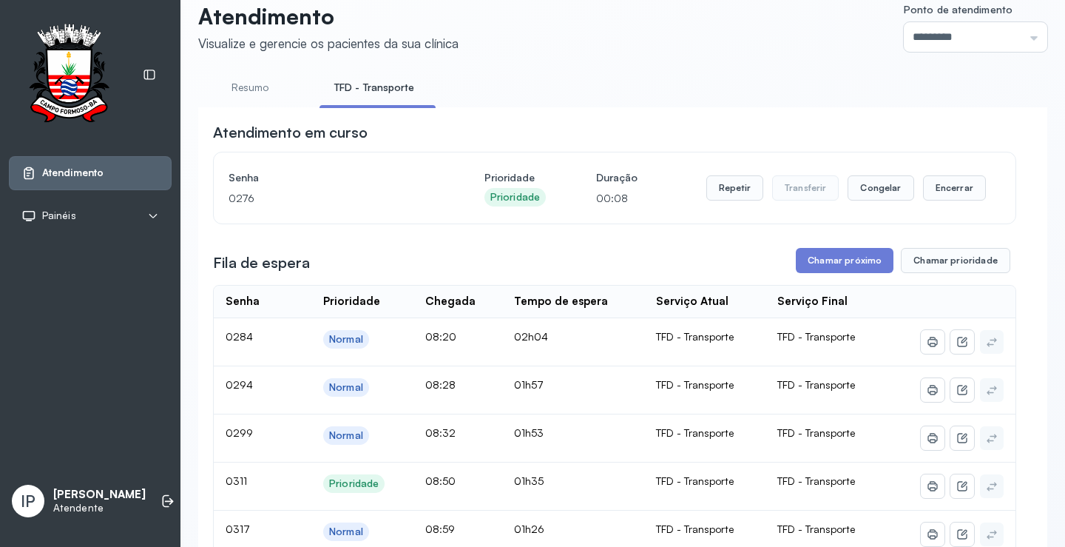
scroll to position [0, 0]
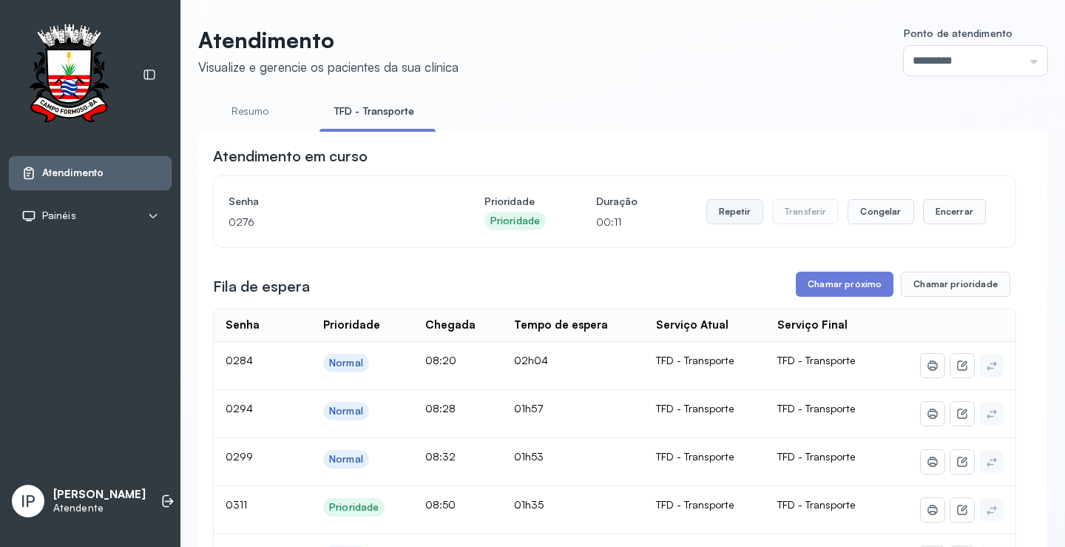
click at [739, 219] on button "Repetir" at bounding box center [734, 211] width 57 height 25
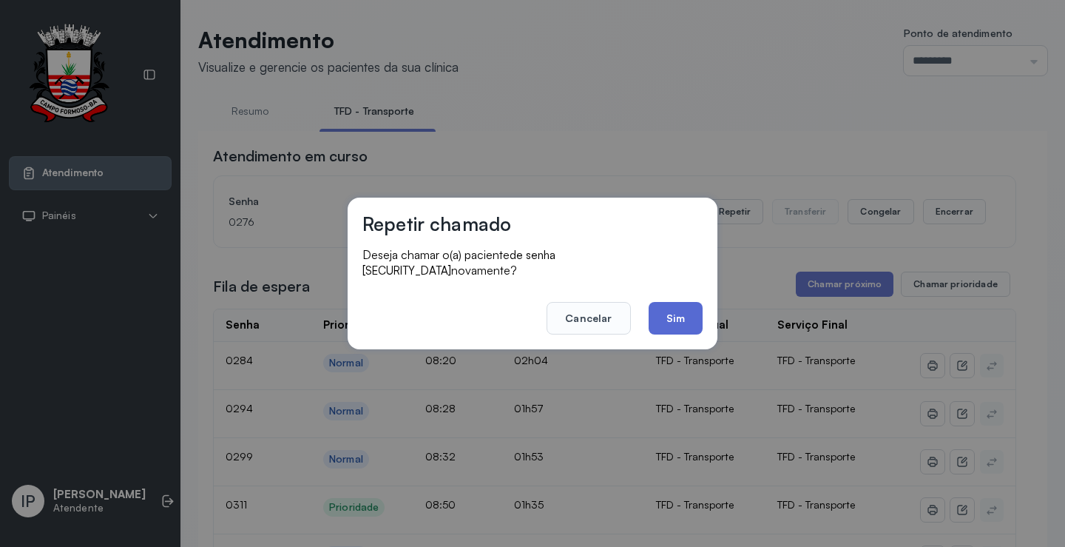
click at [672, 314] on button "Sim" at bounding box center [676, 318] width 54 height 33
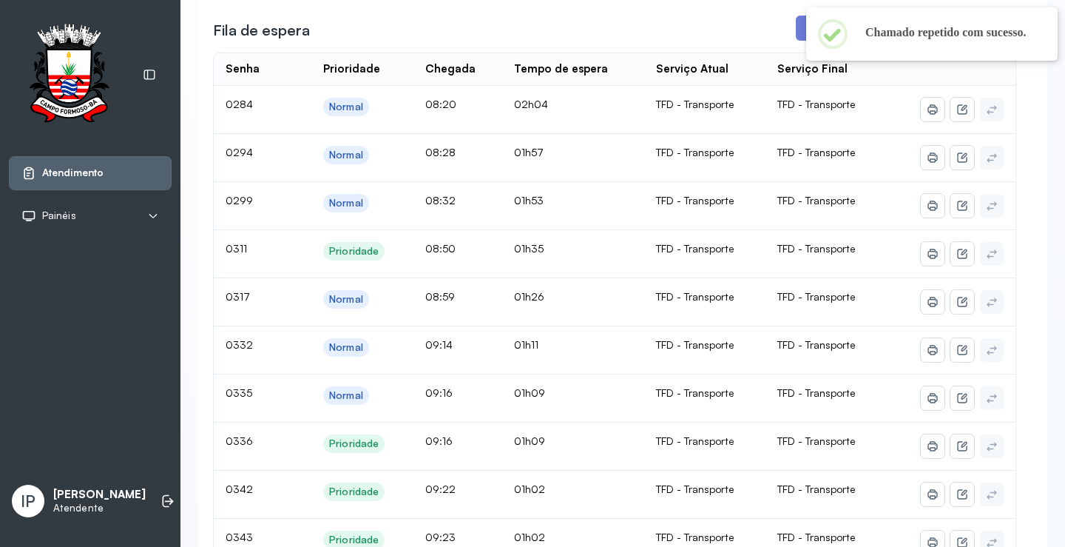
scroll to position [222, 0]
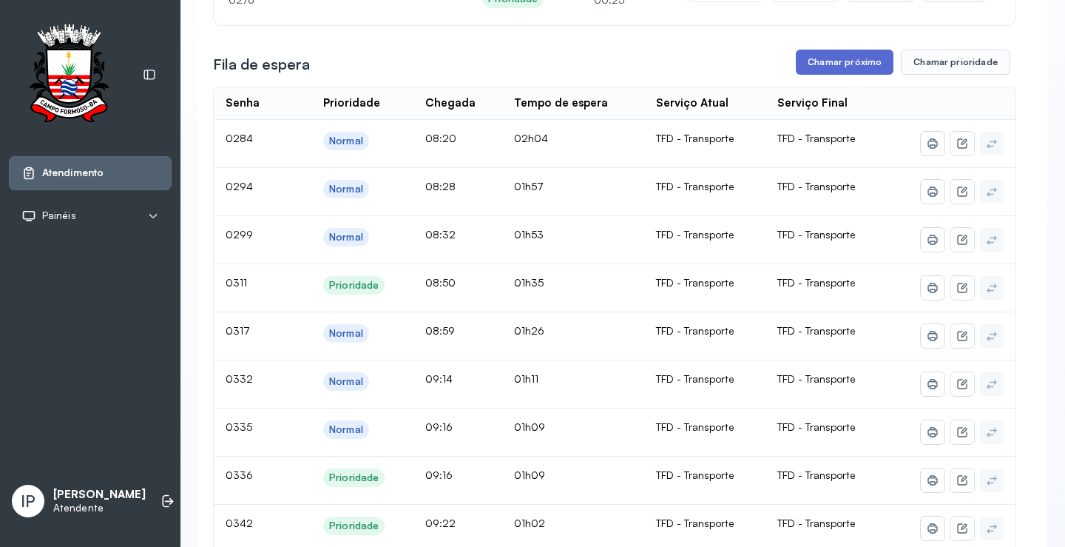
click at [834, 61] on button "Chamar próximo" at bounding box center [845, 62] width 98 height 25
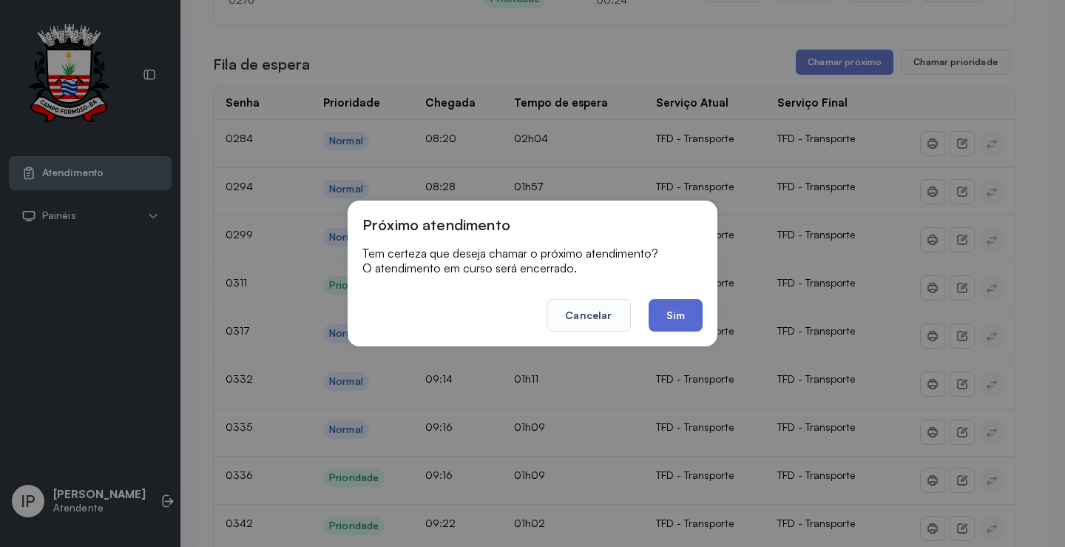
click at [680, 305] on button "Sim" at bounding box center [676, 315] width 54 height 33
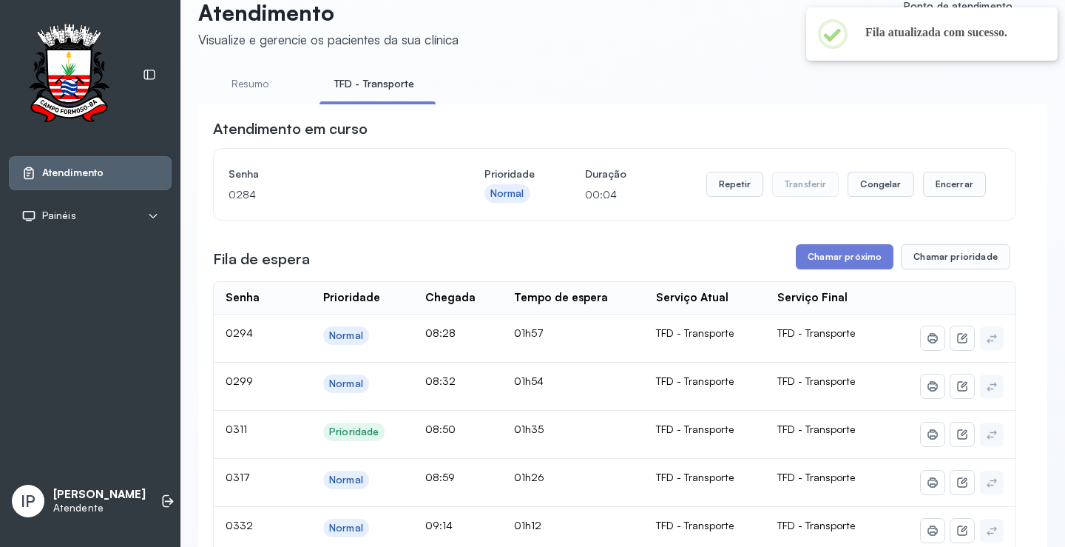
scroll to position [0, 0]
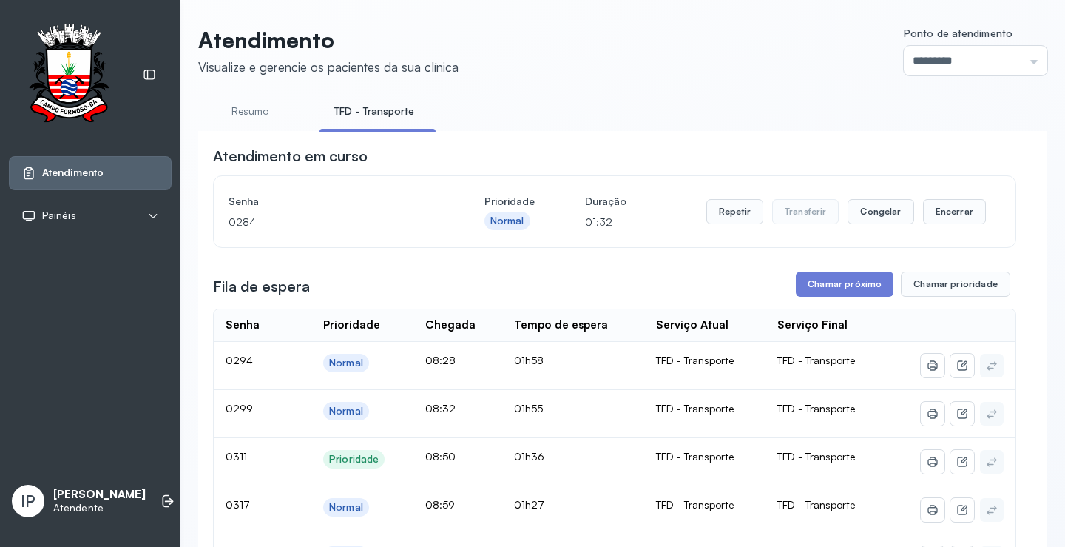
click at [825, 284] on button "Chamar próximo" at bounding box center [845, 283] width 98 height 25
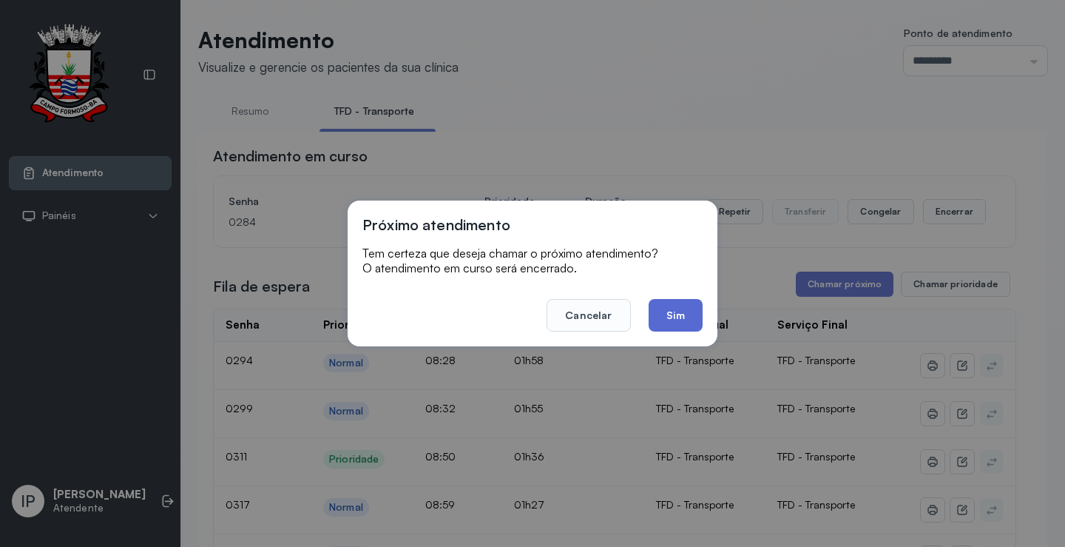
click at [672, 308] on button "Sim" at bounding box center [676, 315] width 54 height 33
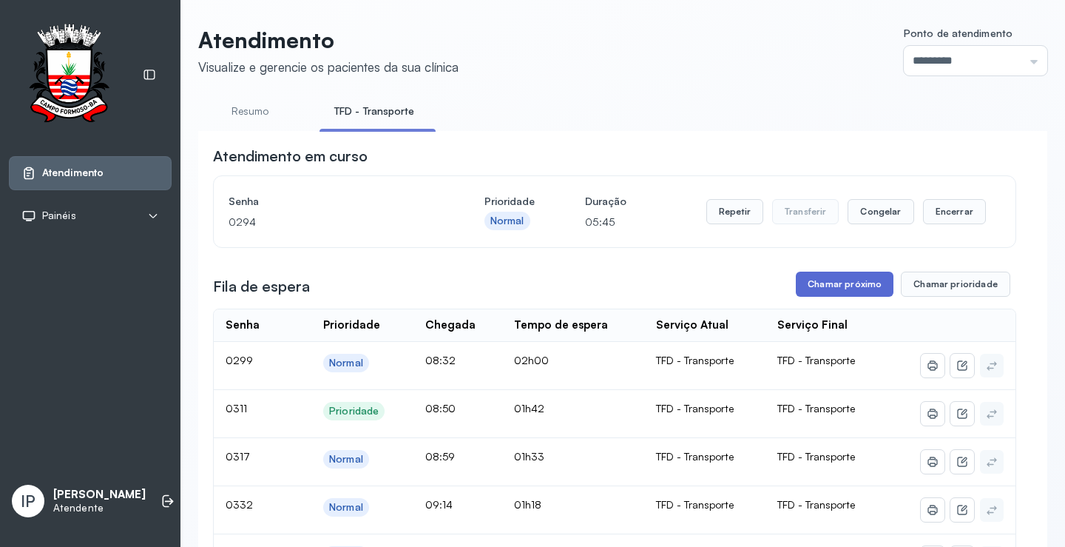
click at [816, 288] on button "Chamar próximo" at bounding box center [845, 283] width 98 height 25
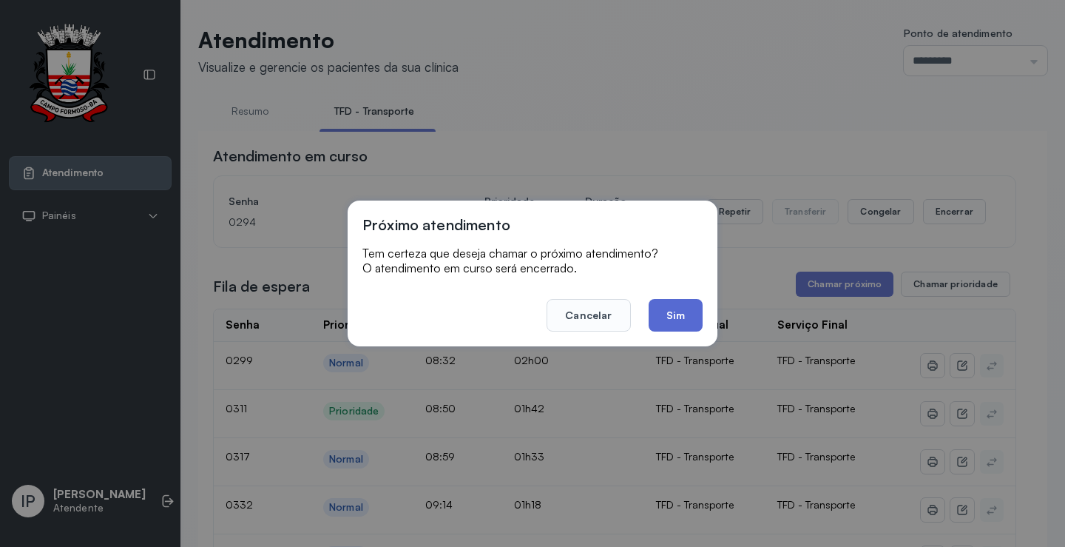
click at [689, 312] on button "Sim" at bounding box center [676, 315] width 54 height 33
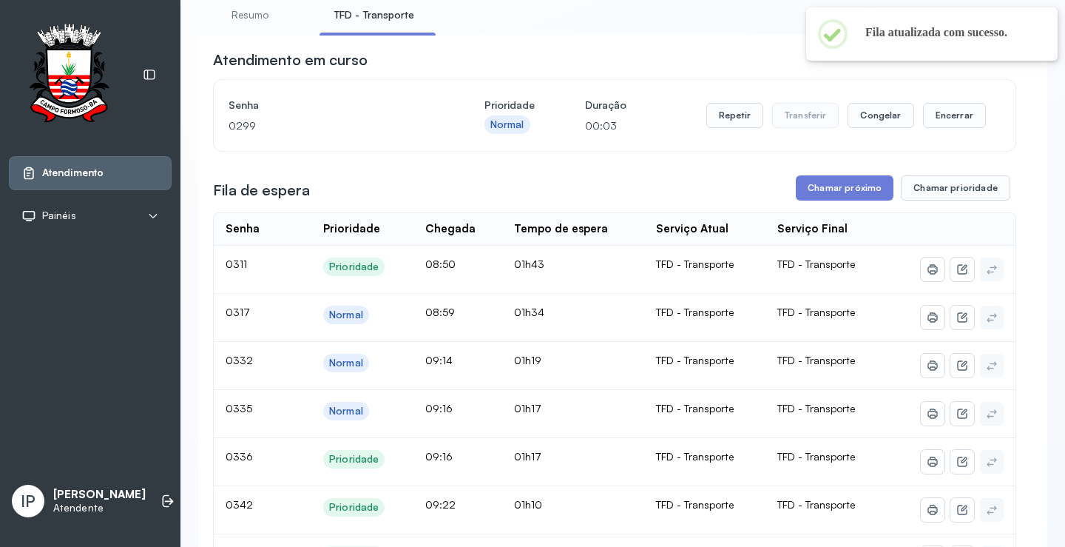
scroll to position [74, 0]
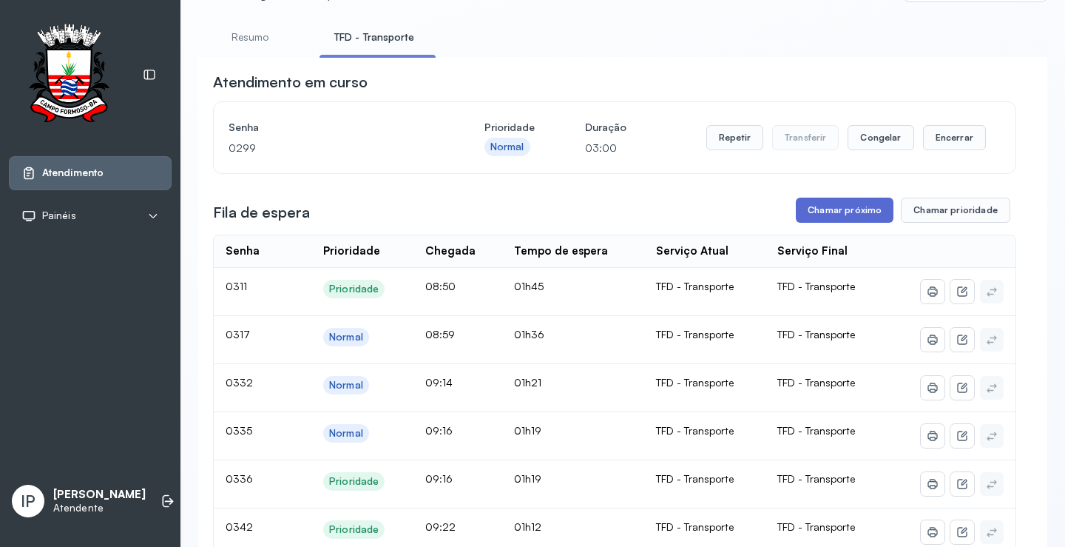
drag, startPoint x: 802, startPoint y: 200, endPoint x: 803, endPoint y: 207, distance: 7.5
click at [803, 207] on button "Chamar próximo" at bounding box center [845, 209] width 98 height 25
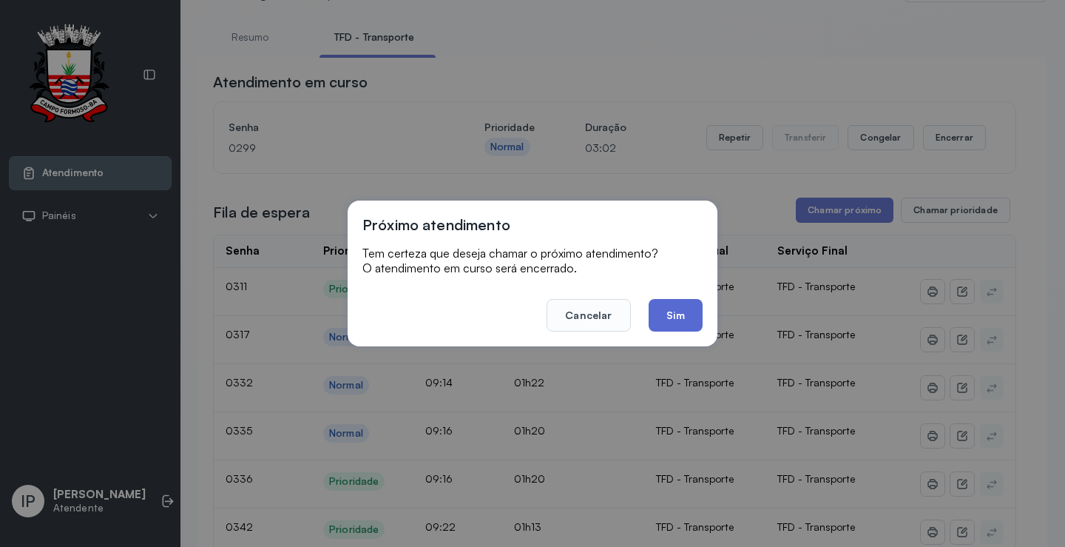
click at [660, 311] on button "Sim" at bounding box center [676, 315] width 54 height 33
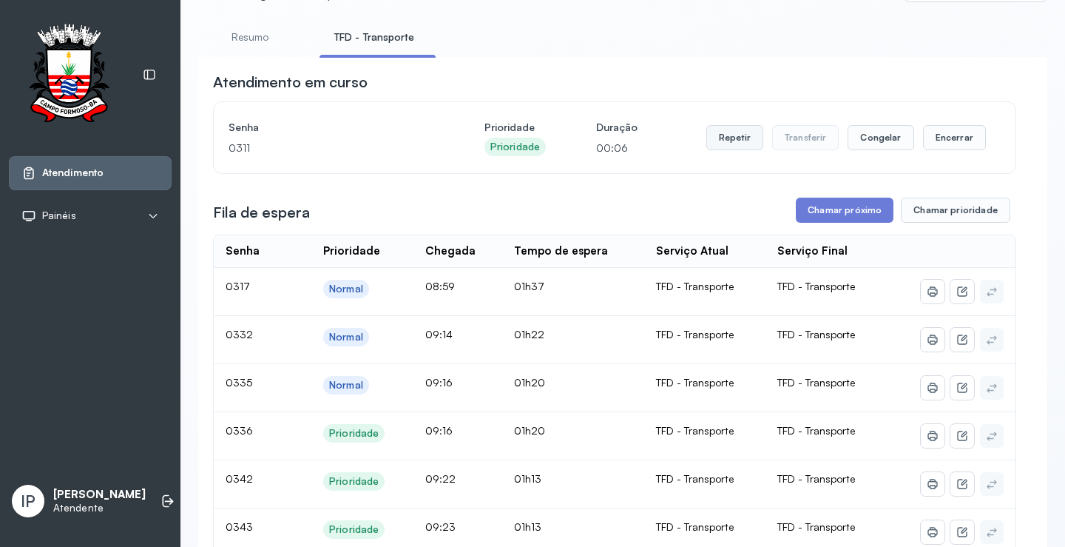
click at [739, 136] on button "Repetir" at bounding box center [734, 137] width 57 height 25
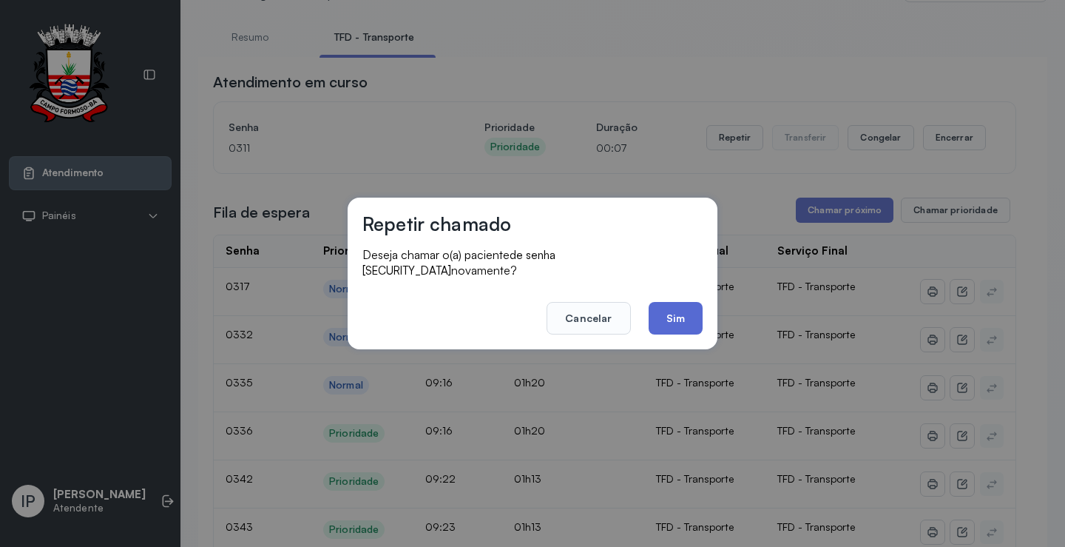
click at [665, 311] on button "Sim" at bounding box center [676, 318] width 54 height 33
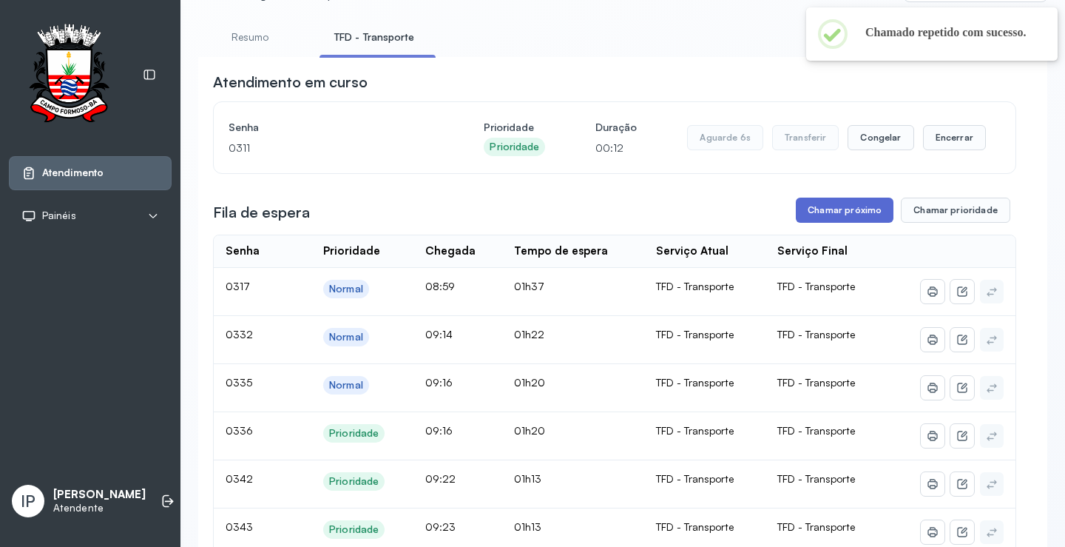
click at [852, 214] on button "Chamar próximo" at bounding box center [845, 209] width 98 height 25
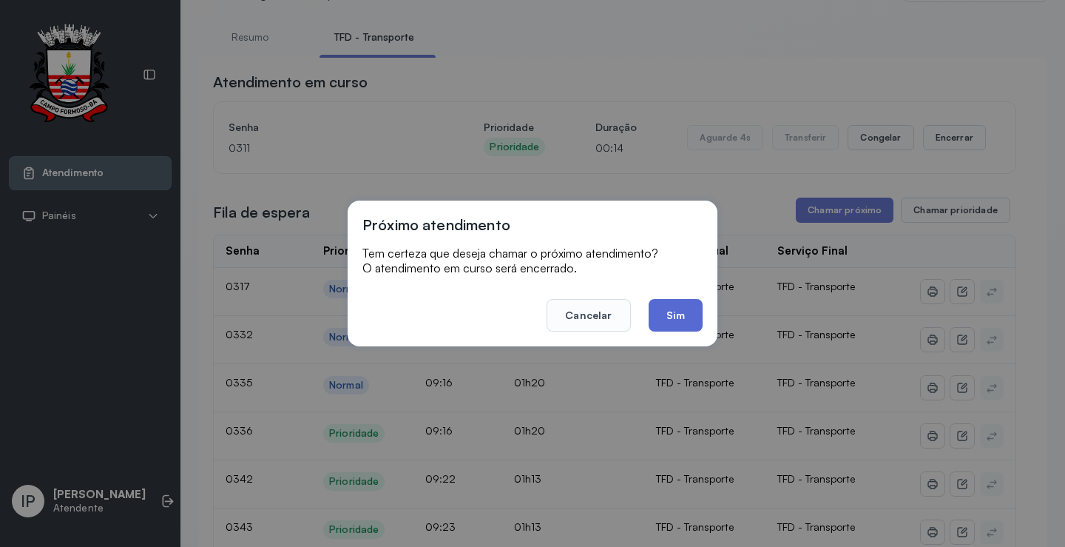
click at [661, 322] on button "Sim" at bounding box center [676, 315] width 54 height 33
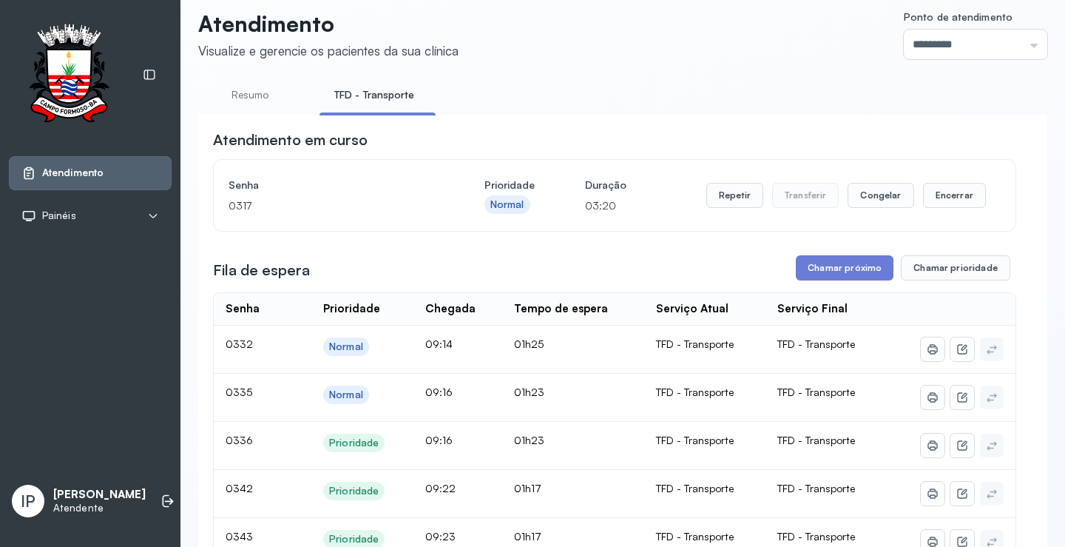
scroll to position [0, 0]
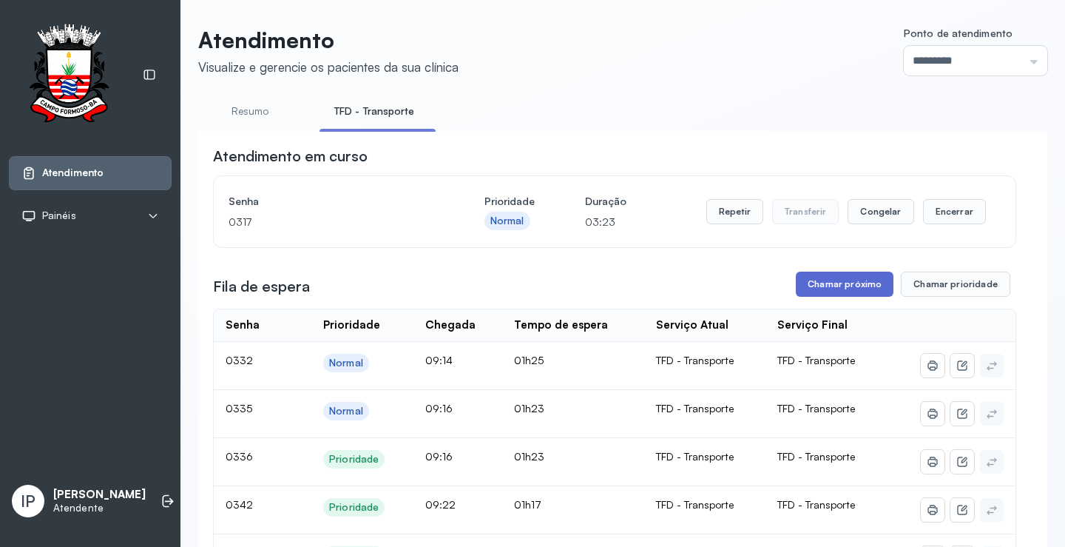
click at [863, 288] on button "Chamar próximo" at bounding box center [845, 283] width 98 height 25
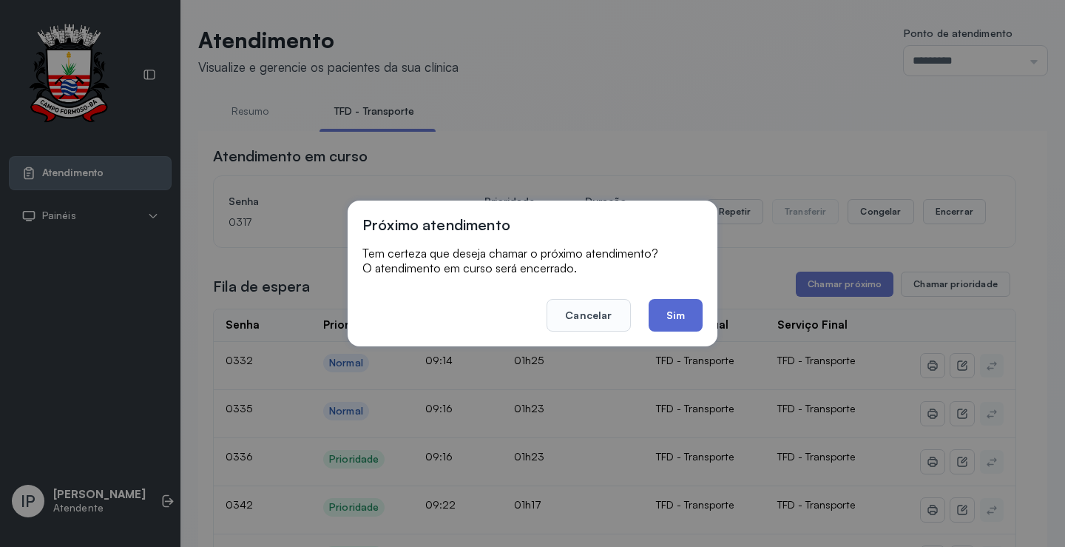
click at [675, 317] on button "Sim" at bounding box center [676, 315] width 54 height 33
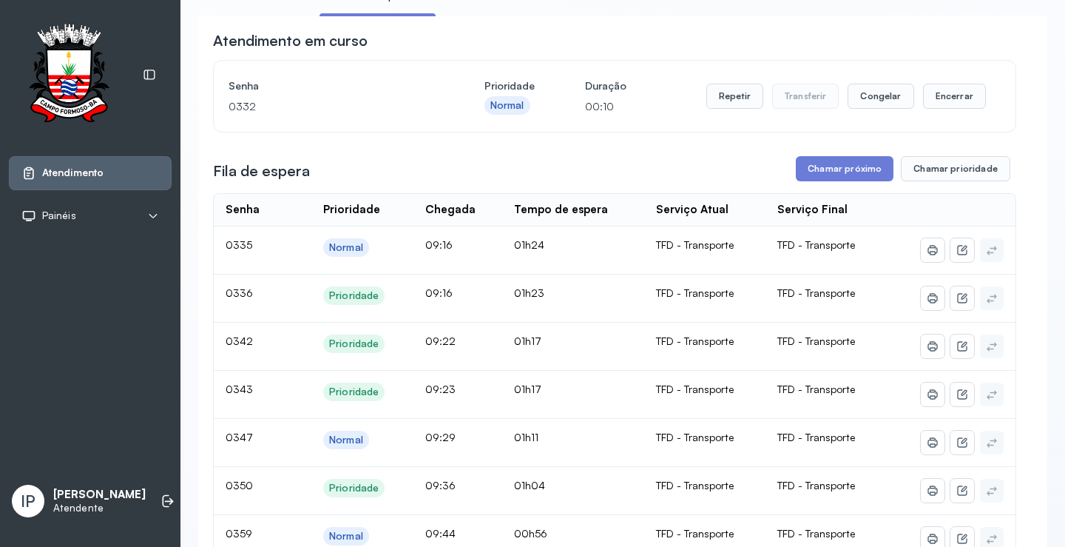
scroll to position [148, 0]
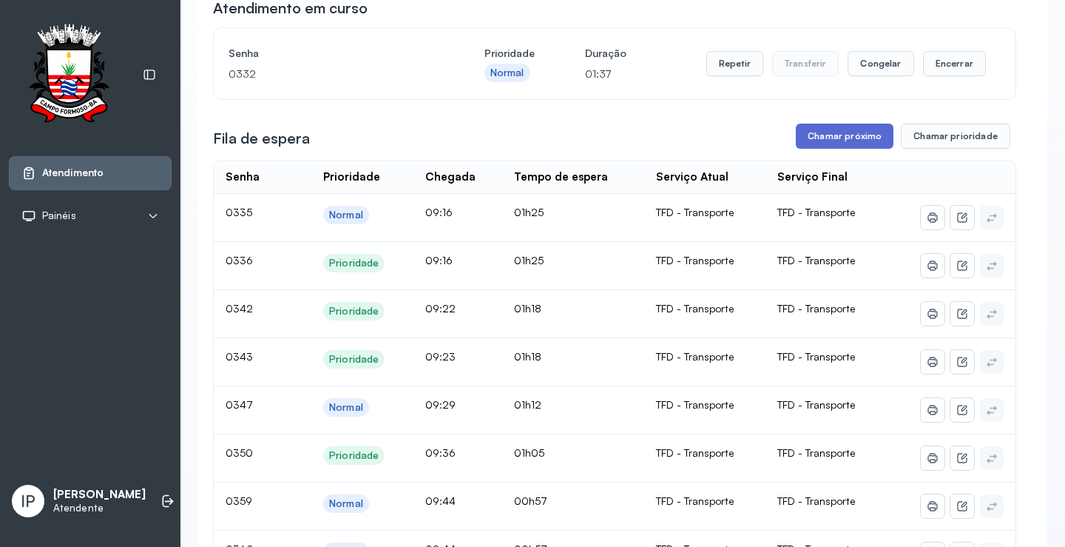
click at [853, 137] on button "Chamar próximo" at bounding box center [845, 136] width 98 height 25
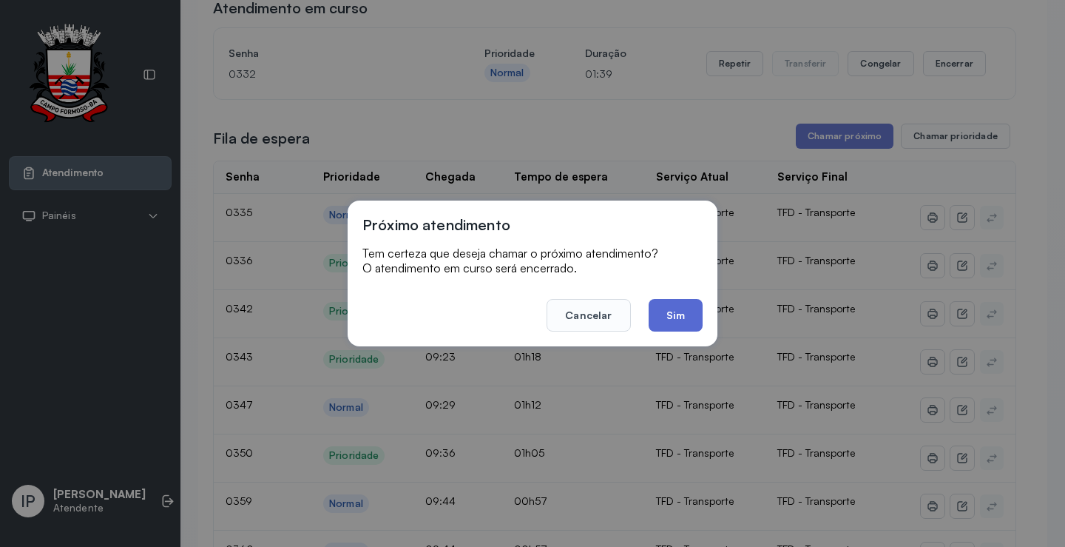
click at [680, 319] on button "Sim" at bounding box center [676, 315] width 54 height 33
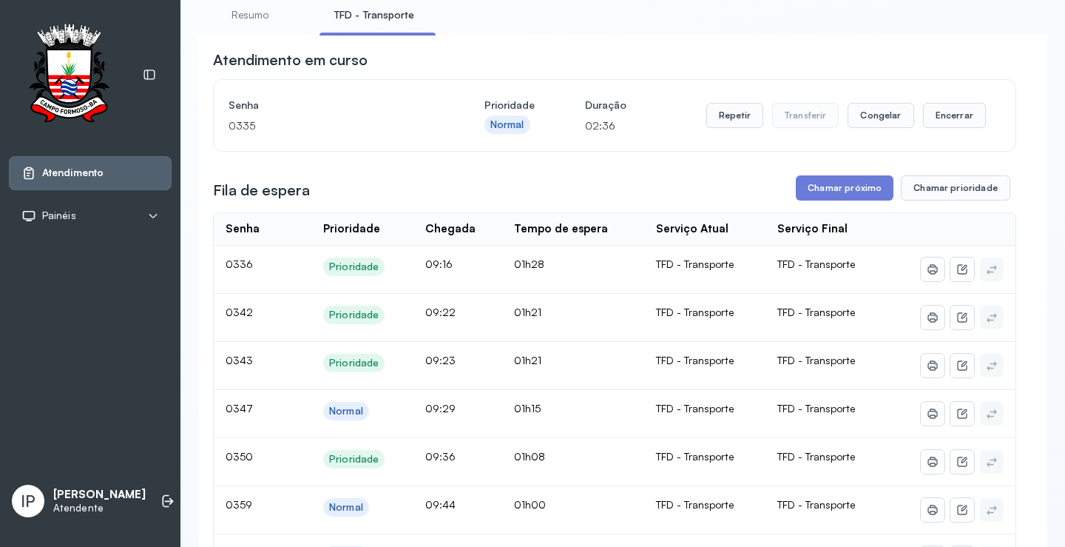
scroll to position [0, 0]
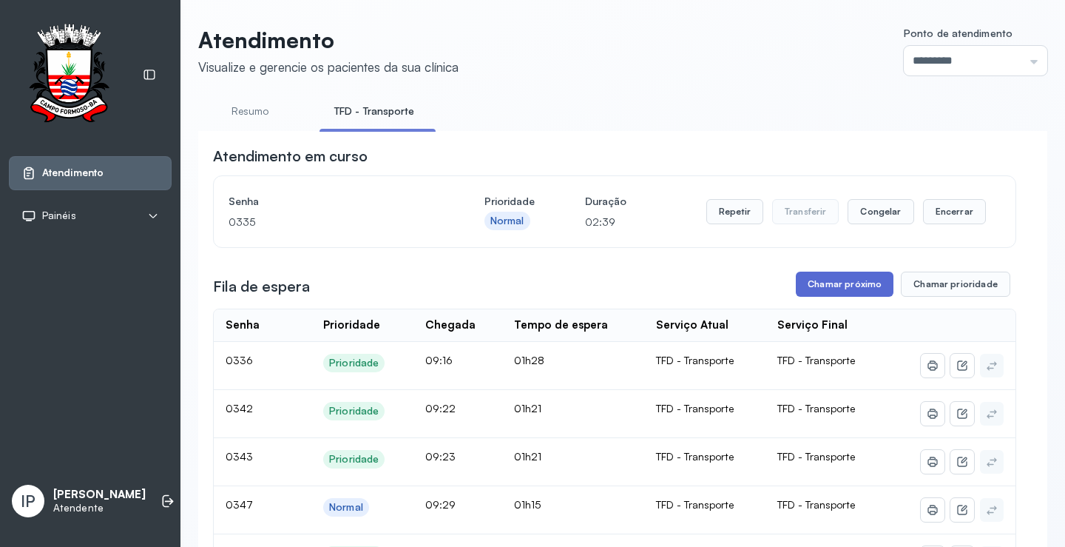
click at [843, 281] on button "Chamar próximo" at bounding box center [845, 283] width 98 height 25
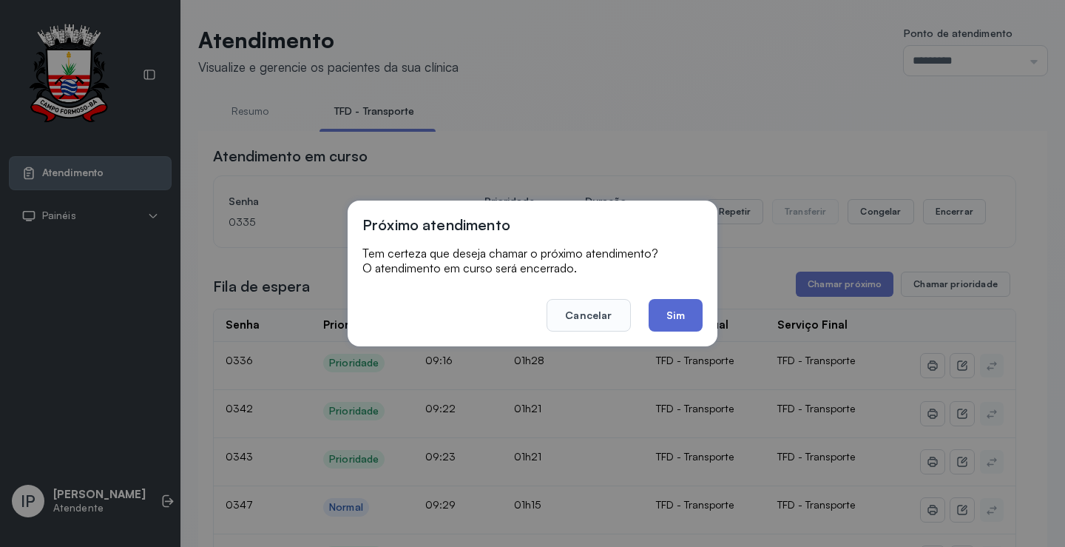
click at [677, 308] on button "Sim" at bounding box center [676, 315] width 54 height 33
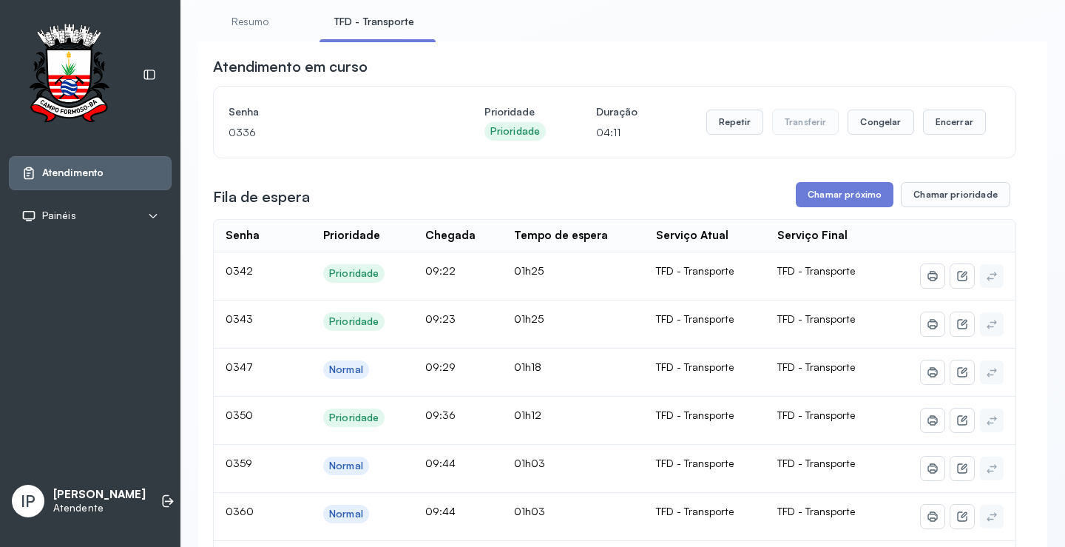
scroll to position [222, 0]
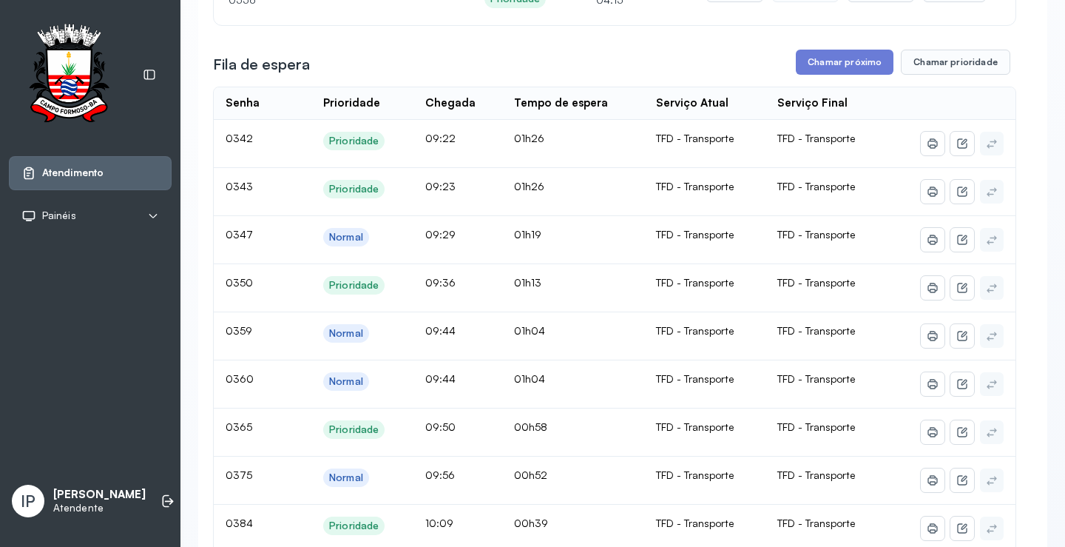
drag, startPoint x: 834, startPoint y: 49, endPoint x: 834, endPoint y: 61, distance: 12.6
click at [834, 61] on button "Chamar próximo" at bounding box center [845, 62] width 98 height 25
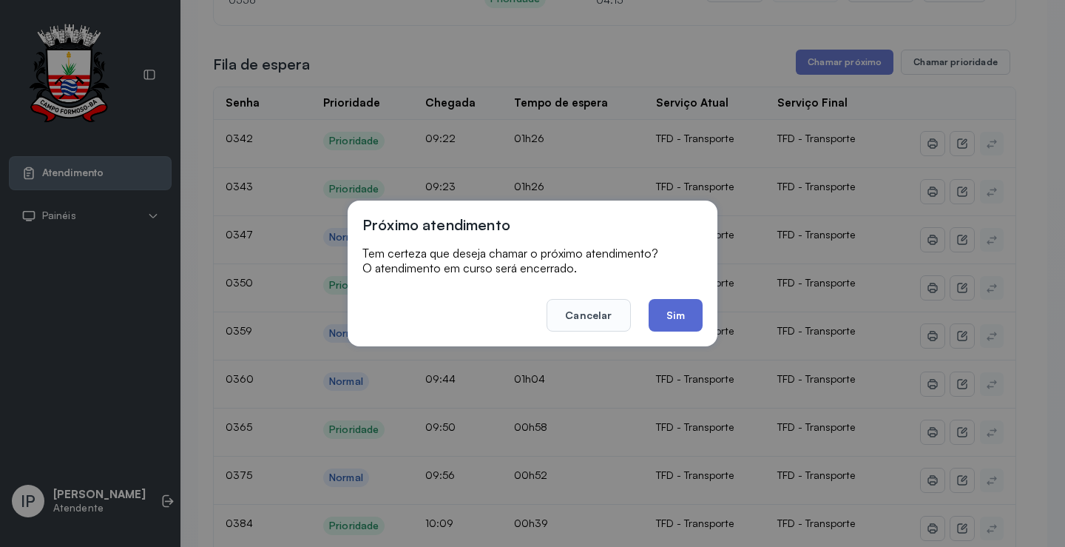
click at [683, 302] on button "Sim" at bounding box center [676, 315] width 54 height 33
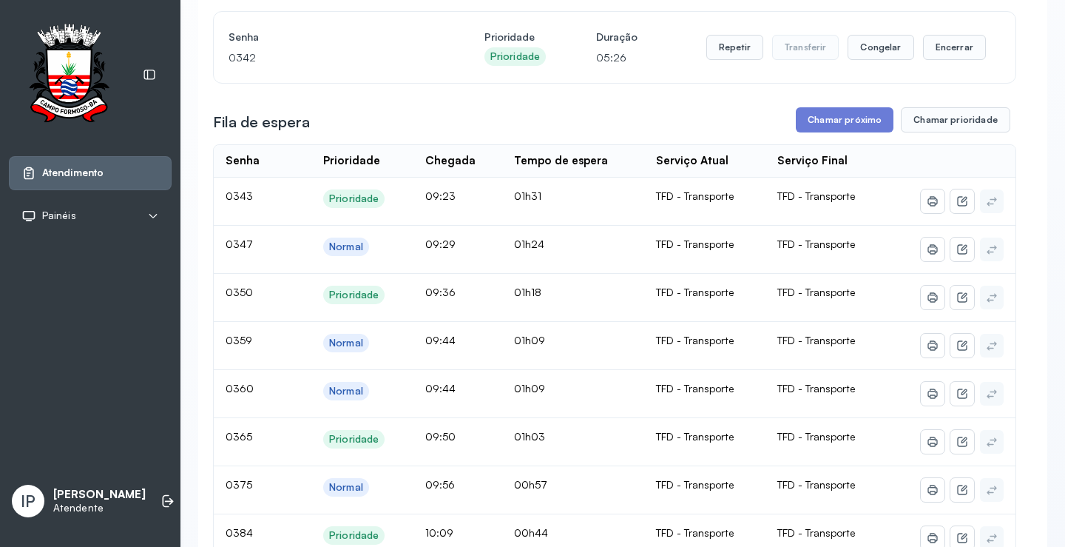
scroll to position [148, 0]
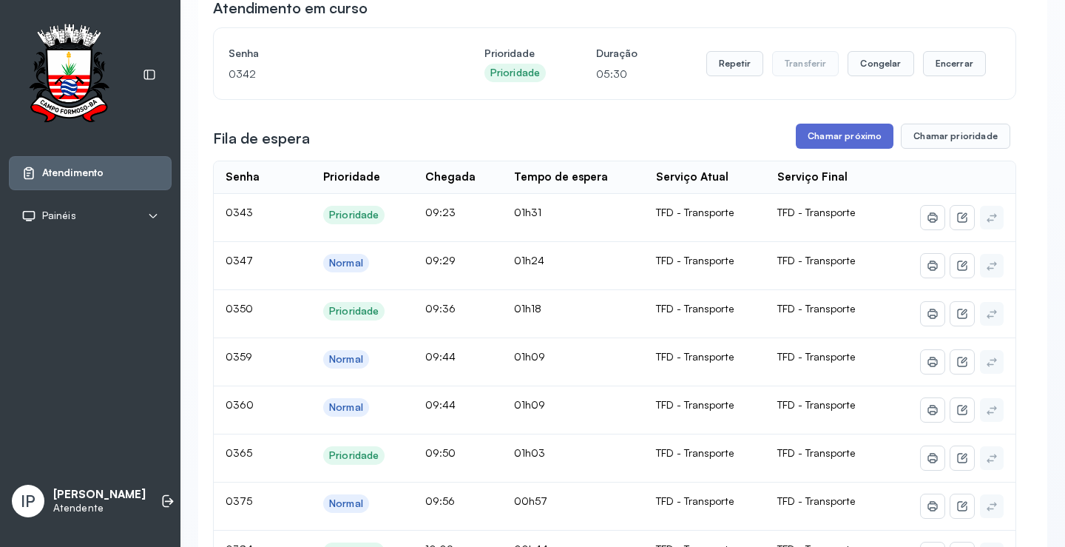
click at [806, 140] on button "Chamar próximo" at bounding box center [845, 136] width 98 height 25
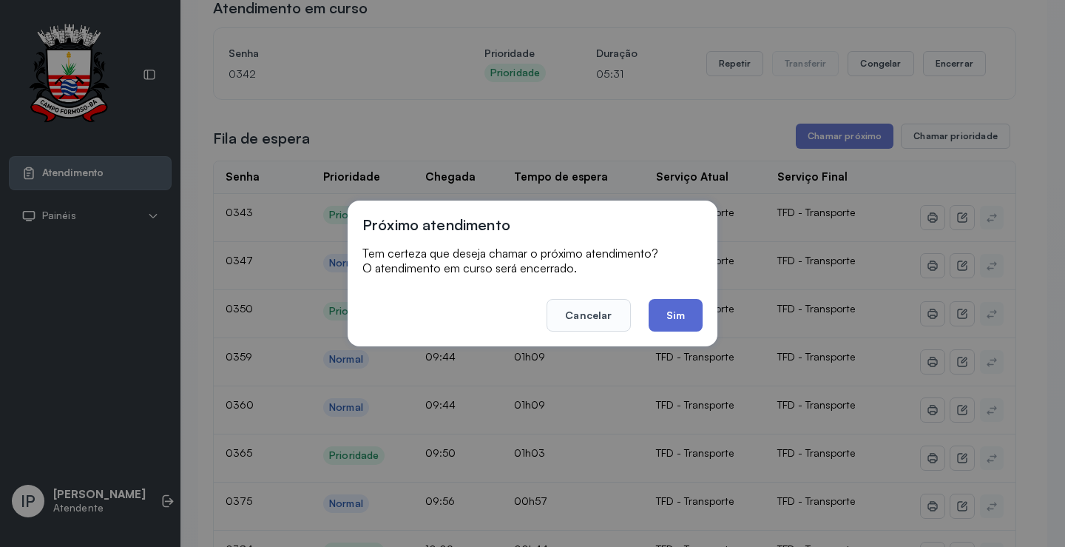
click at [666, 314] on button "Sim" at bounding box center [676, 315] width 54 height 33
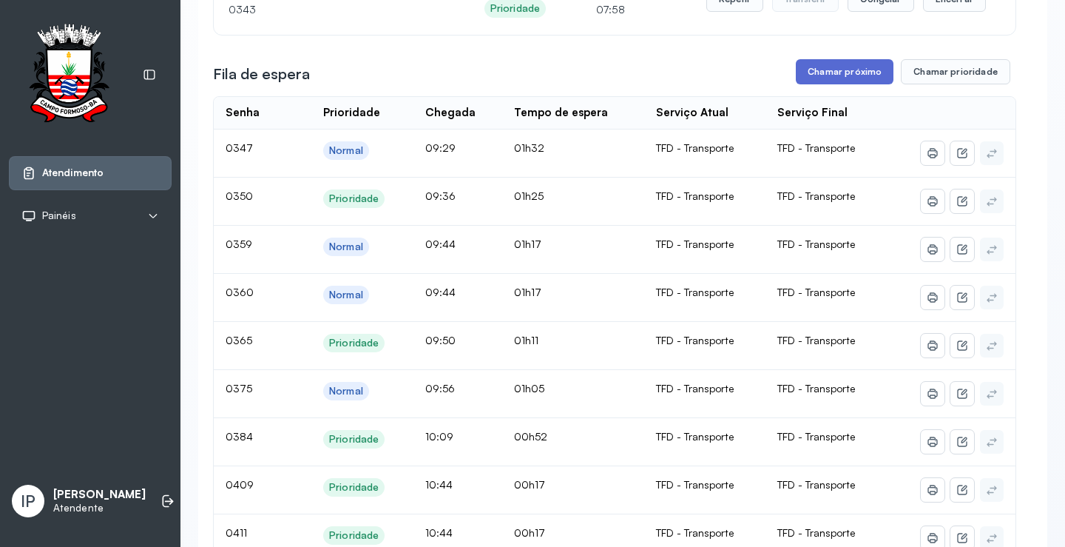
scroll to position [74, 0]
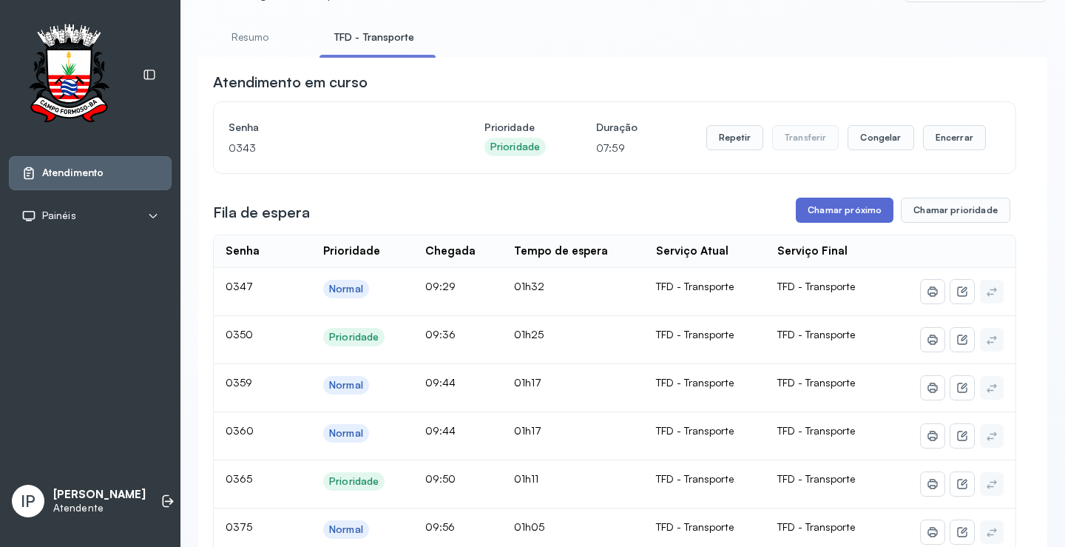
click at [819, 204] on button "Chamar próximo" at bounding box center [845, 209] width 98 height 25
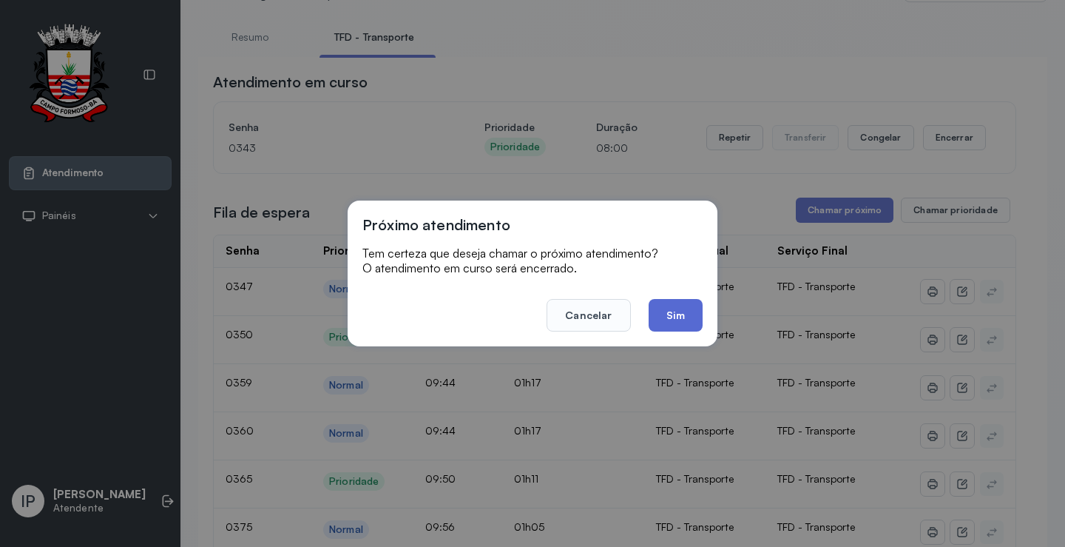
click at [677, 313] on button "Sim" at bounding box center [676, 315] width 54 height 33
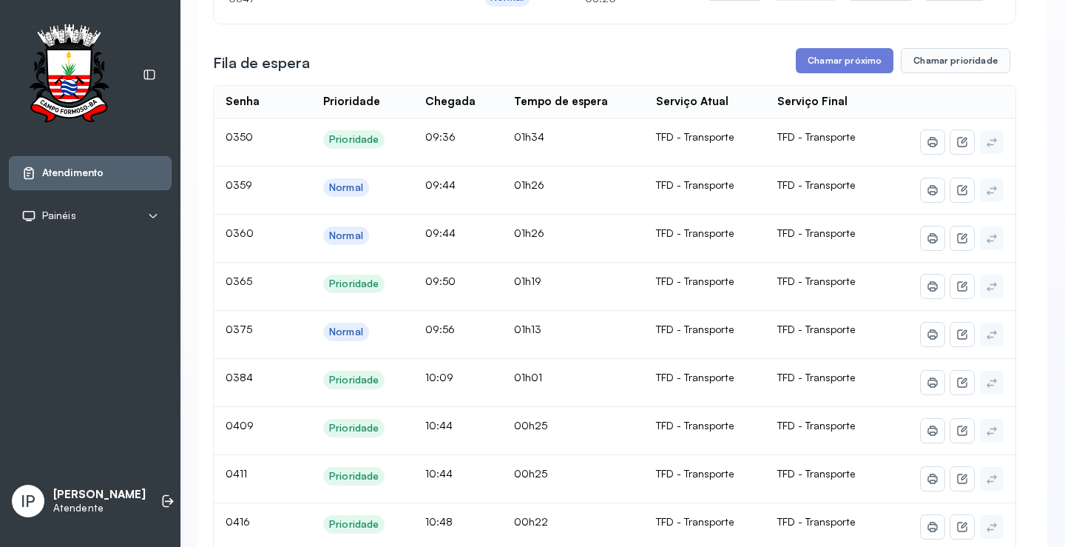
scroll to position [222, 0]
click at [818, 71] on button "Chamar próximo" at bounding box center [845, 62] width 98 height 25
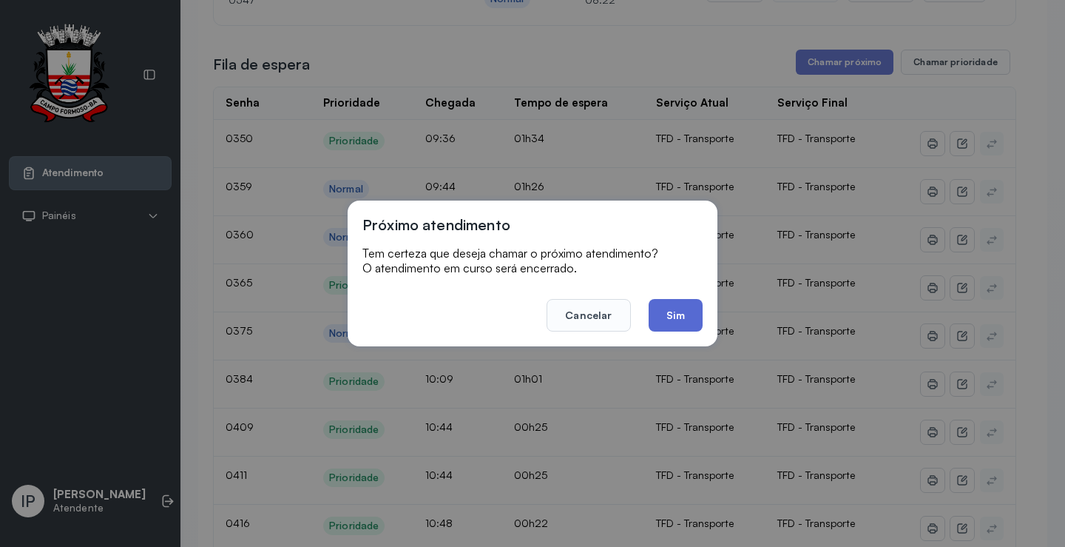
click at [674, 323] on button "Sim" at bounding box center [676, 315] width 54 height 33
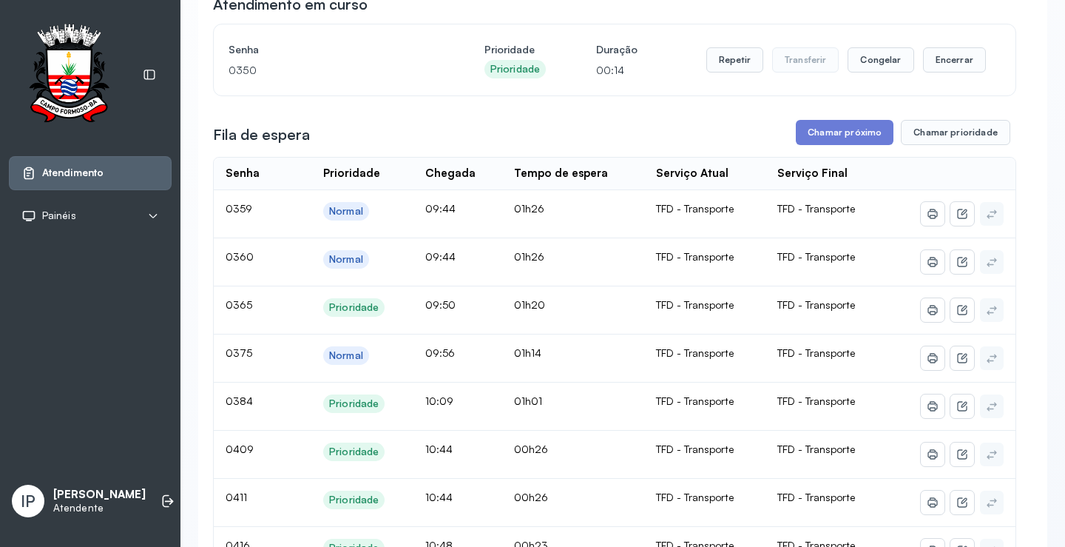
scroll to position [74, 0]
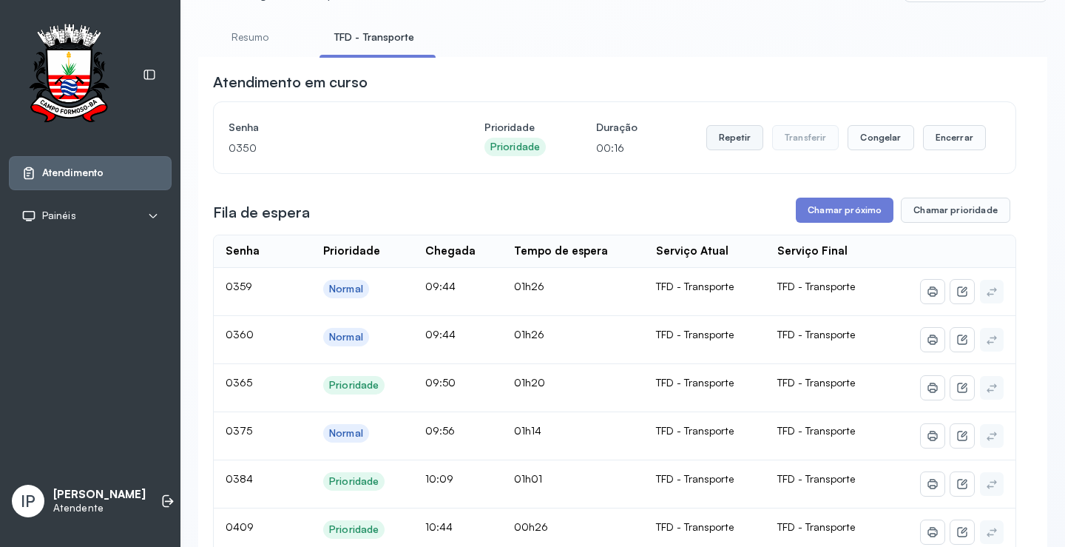
click at [731, 138] on button "Repetir" at bounding box center [734, 137] width 57 height 25
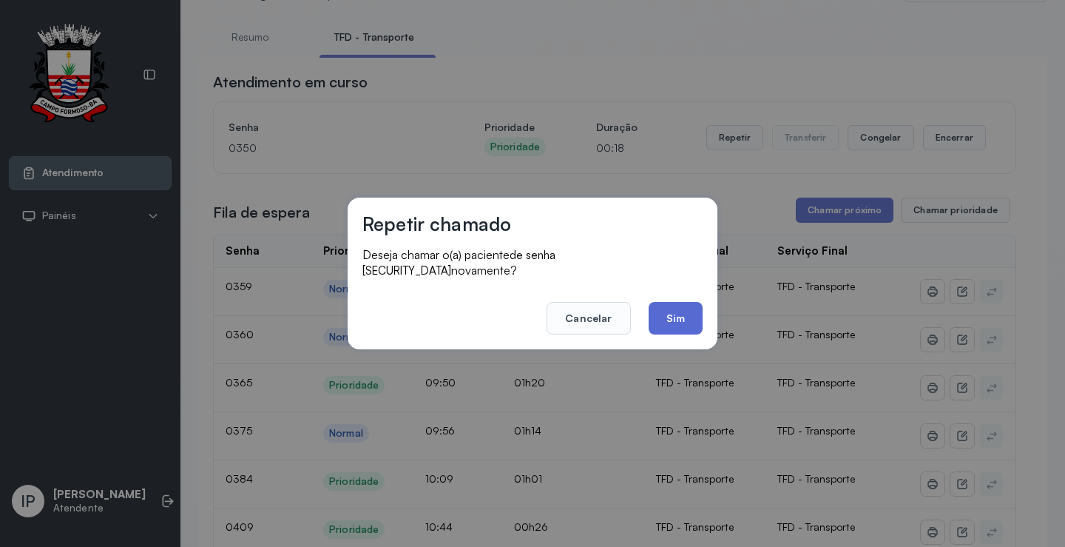
click at [672, 314] on button "Sim" at bounding box center [676, 318] width 54 height 33
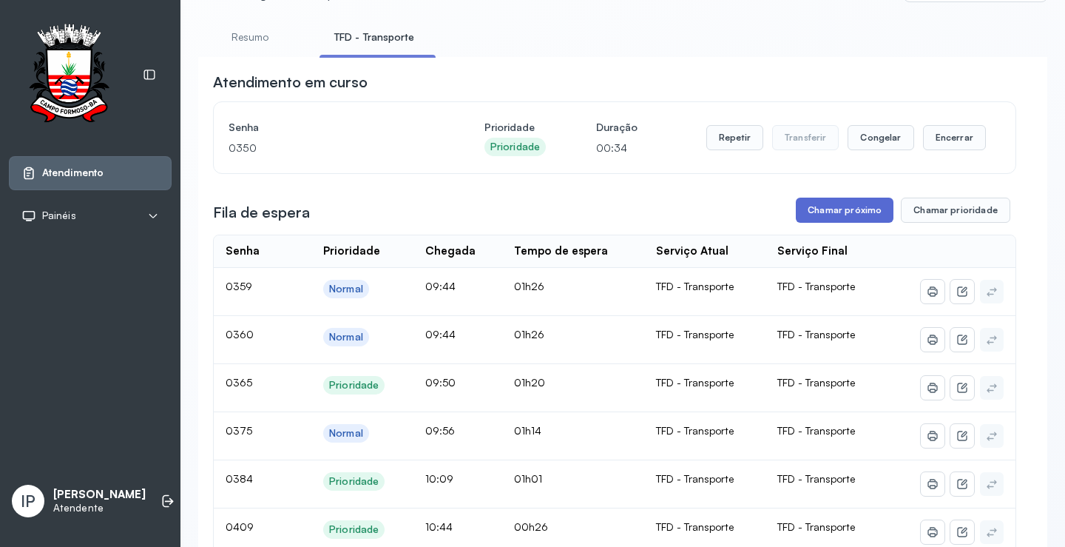
click at [819, 215] on button "Chamar próximo" at bounding box center [845, 209] width 98 height 25
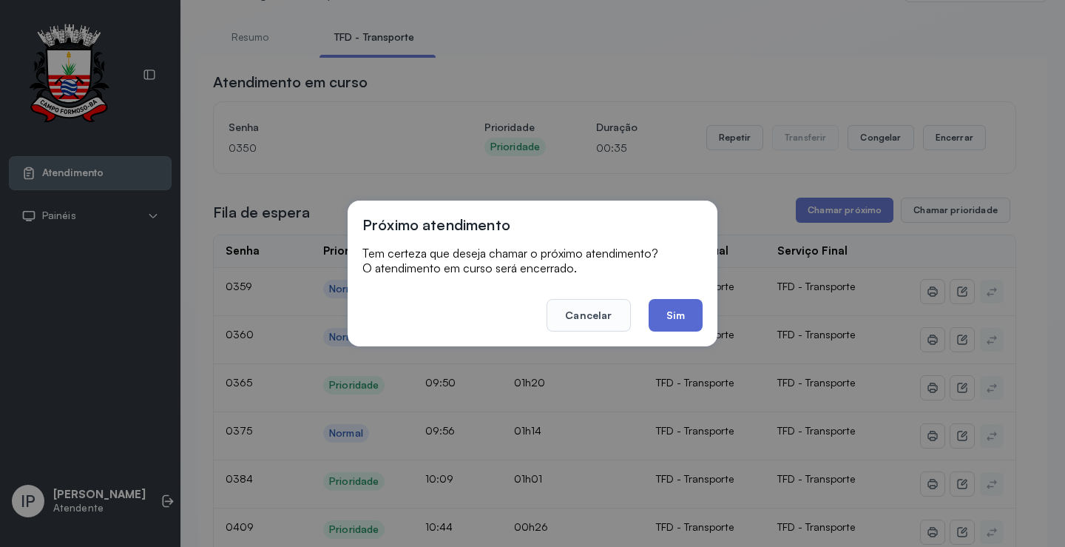
click at [660, 308] on button "Sim" at bounding box center [676, 315] width 54 height 33
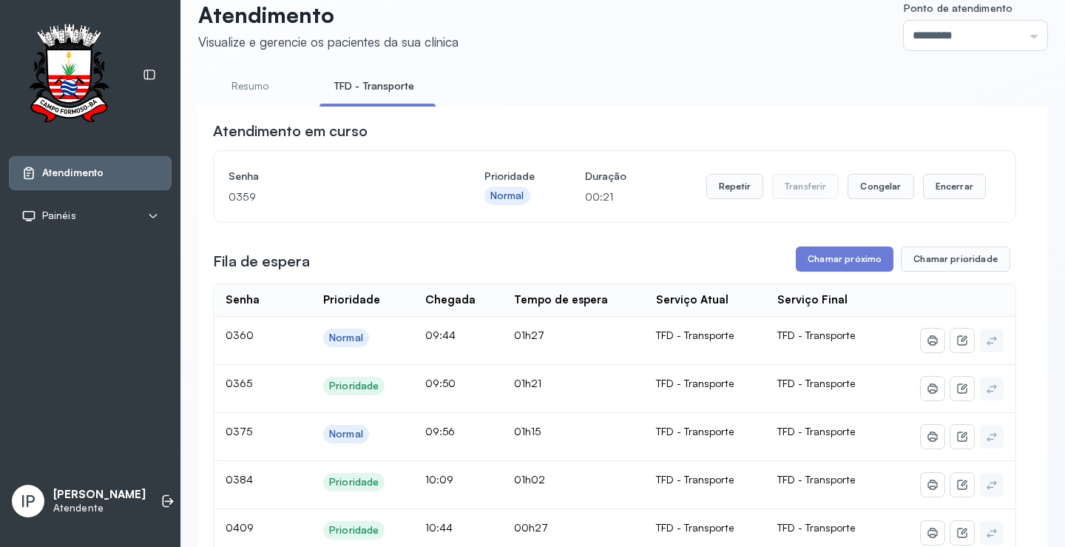
scroll to position [0, 0]
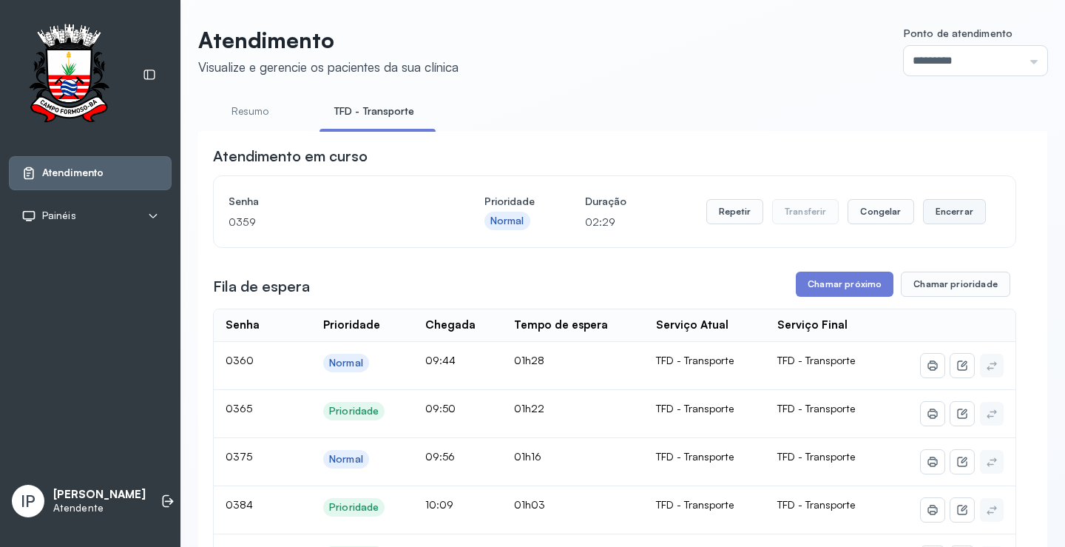
click at [954, 209] on button "Encerrar" at bounding box center [954, 211] width 63 height 25
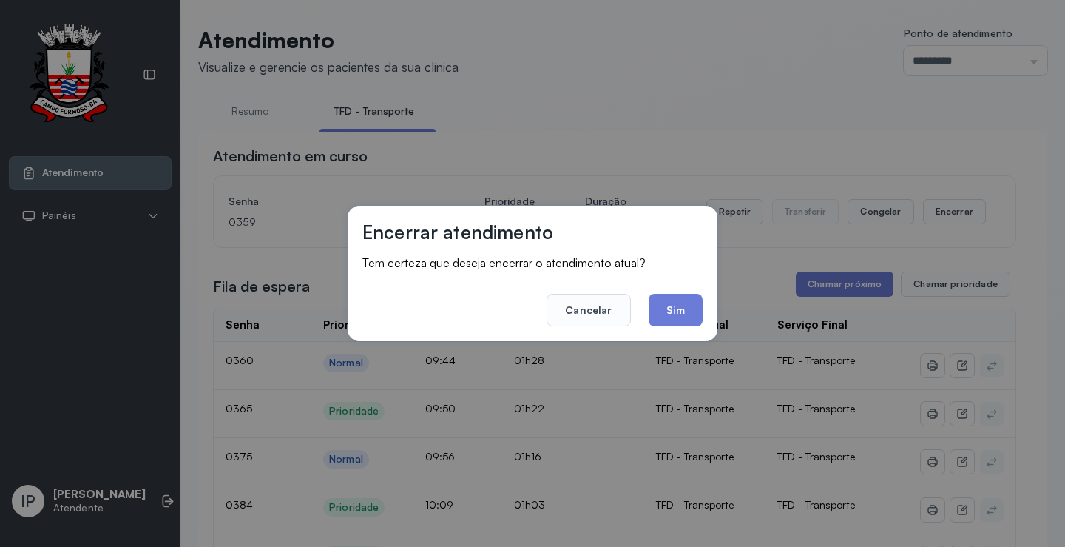
drag, startPoint x: 680, startPoint y: 308, endPoint x: 678, endPoint y: 270, distance: 38.5
click at [680, 306] on button "Sim" at bounding box center [676, 310] width 54 height 33
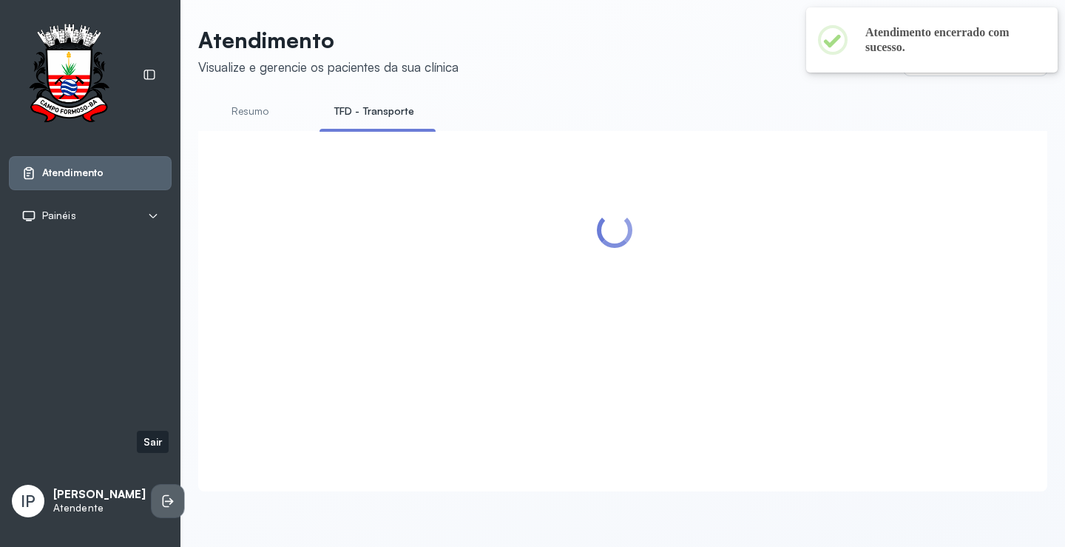
click at [163, 495] on icon at bounding box center [166, 501] width 7 height 13
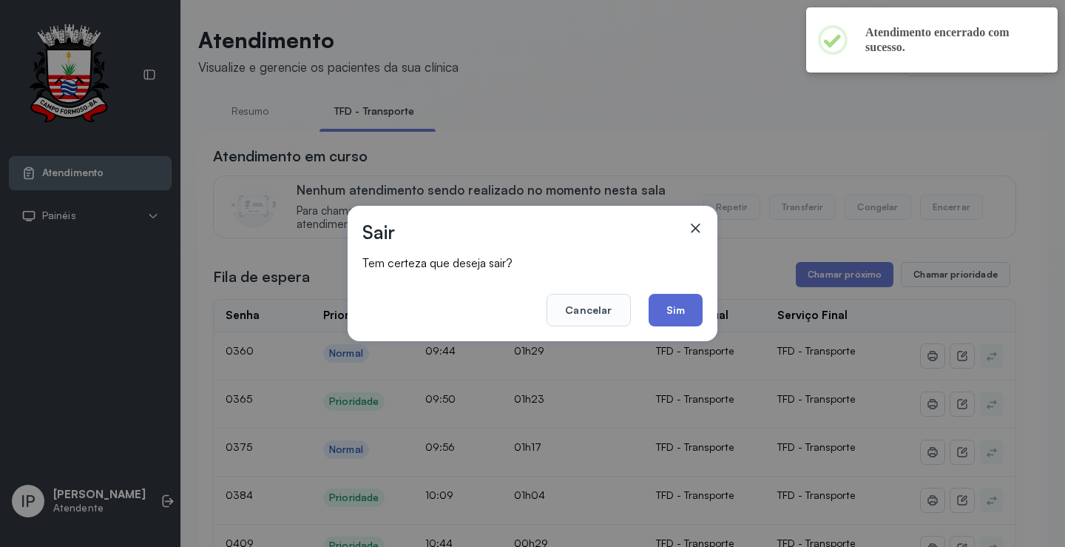
click at [681, 310] on button "Sim" at bounding box center [676, 310] width 54 height 33
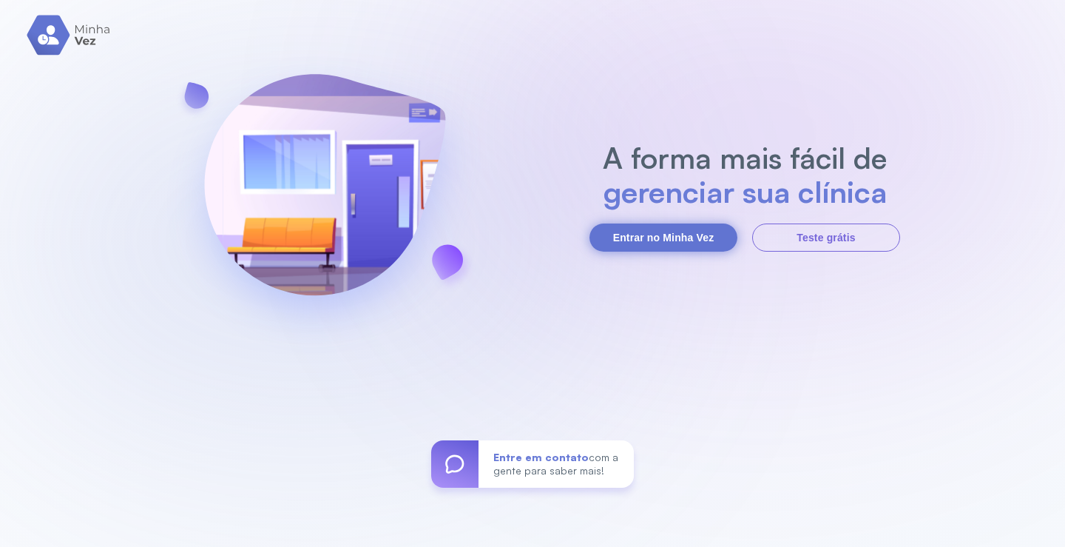
click at [668, 233] on button "Entrar no Minha Vez" at bounding box center [663, 237] width 148 height 28
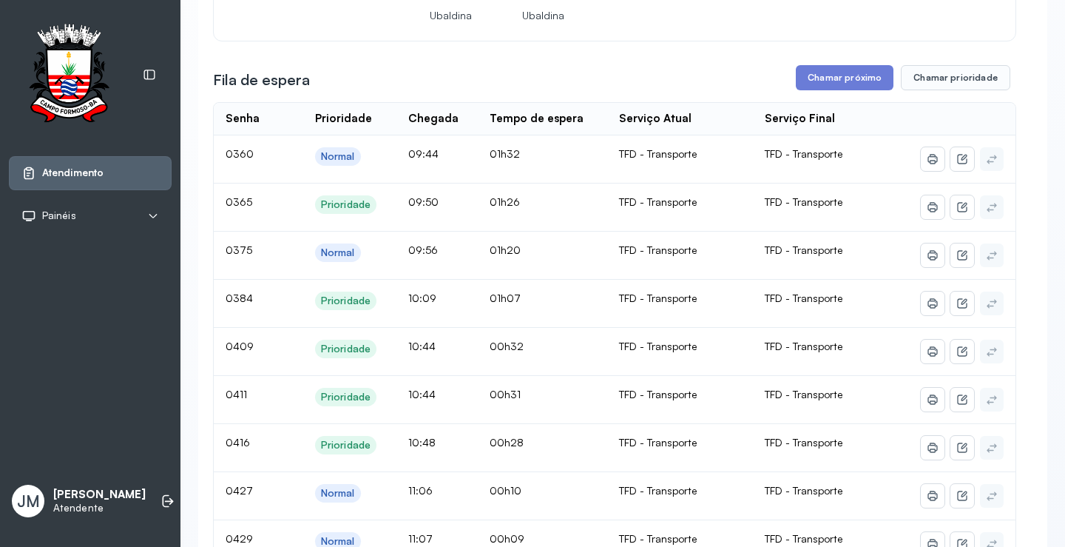
scroll to position [222, 0]
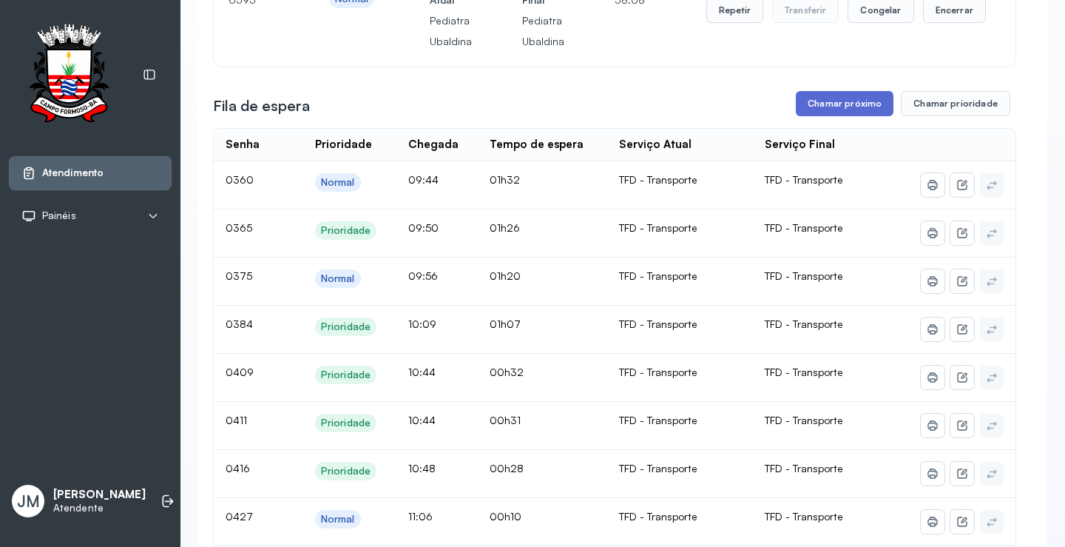
click at [840, 106] on button "Chamar próximo" at bounding box center [845, 103] width 98 height 25
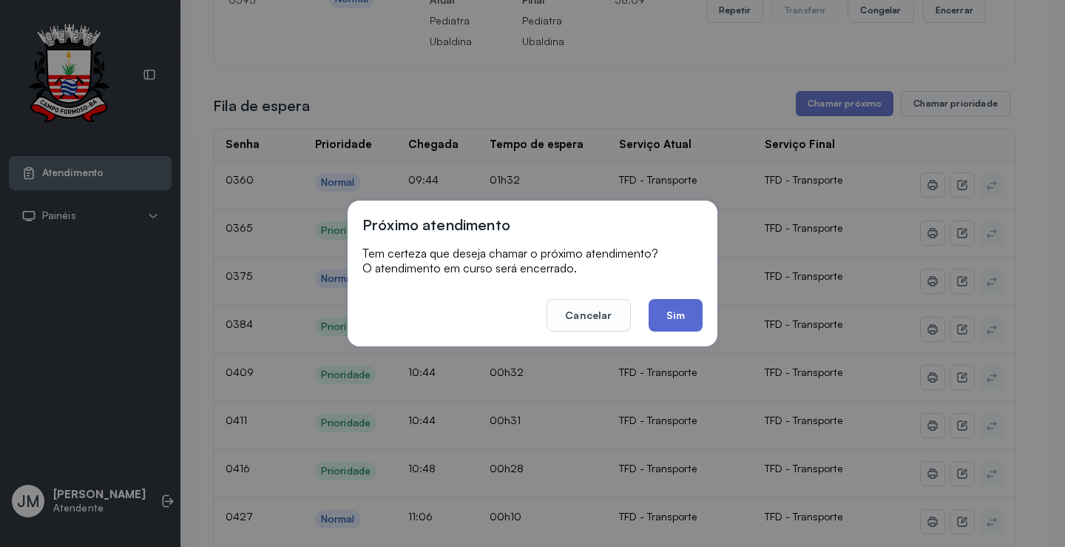
click at [674, 316] on button "Sim" at bounding box center [676, 315] width 54 height 33
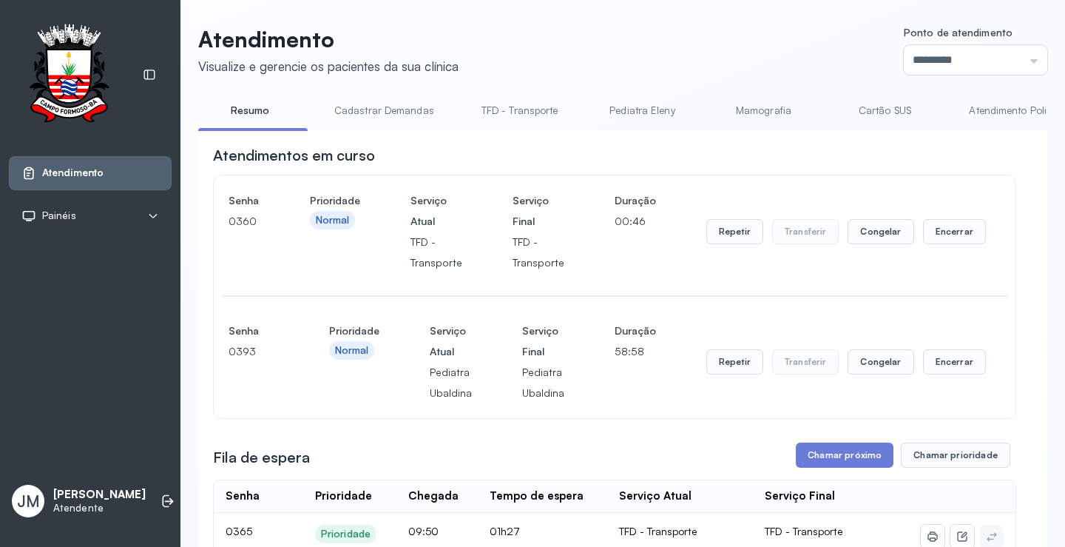
scroll to position [74, 0]
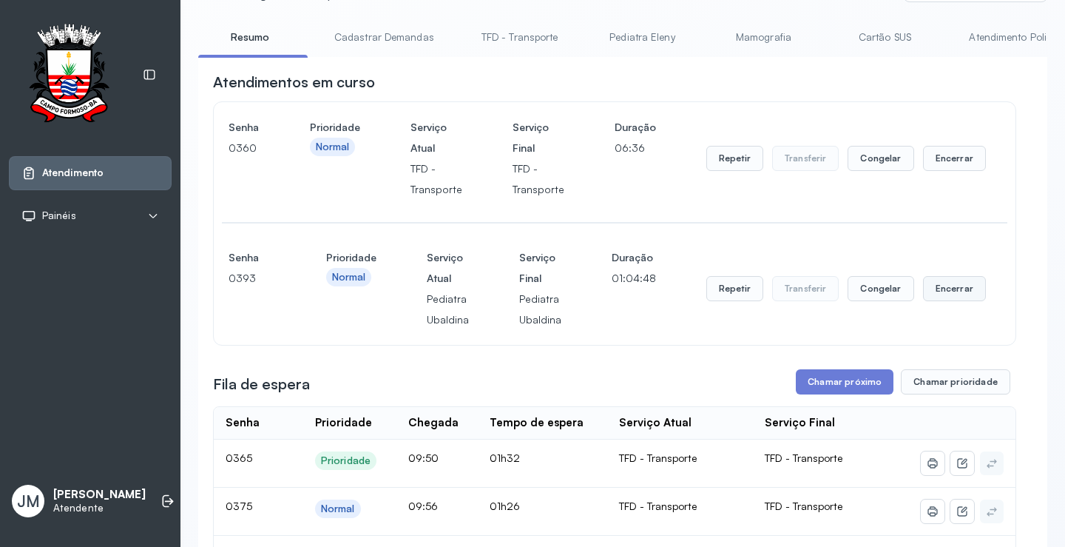
click at [945, 171] on button "Encerrar" at bounding box center [954, 158] width 63 height 25
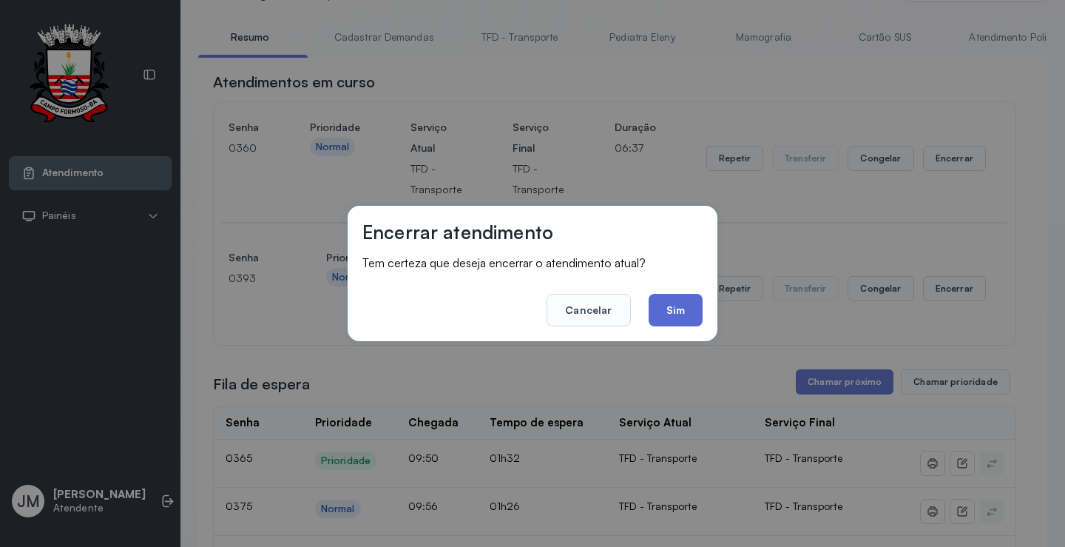
click at [670, 311] on button "Sim" at bounding box center [676, 310] width 54 height 33
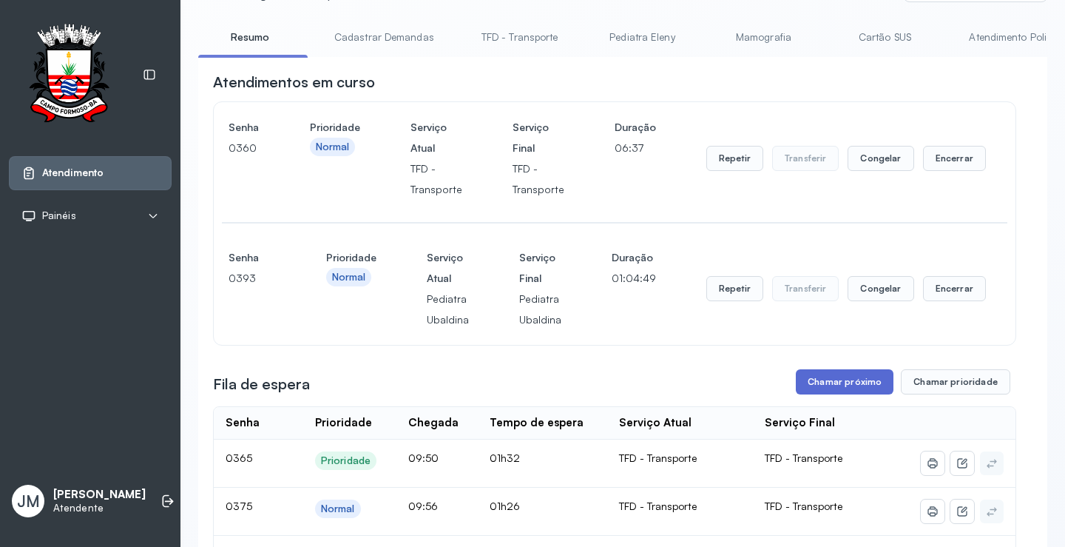
click at [862, 385] on button "Chamar próximo" at bounding box center [845, 381] width 98 height 25
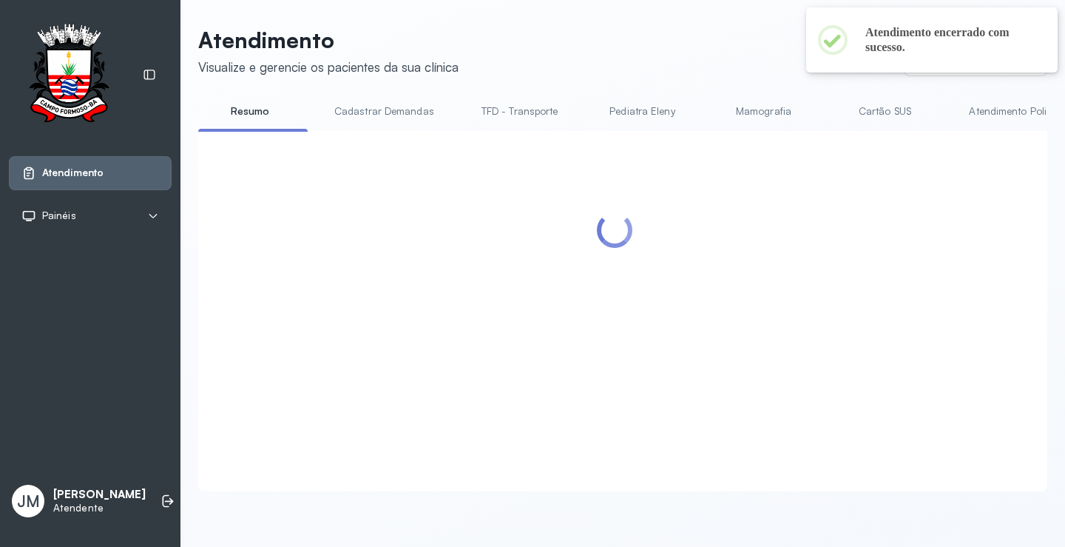
click at [685, 311] on div at bounding box center [614, 293] width 803 height 295
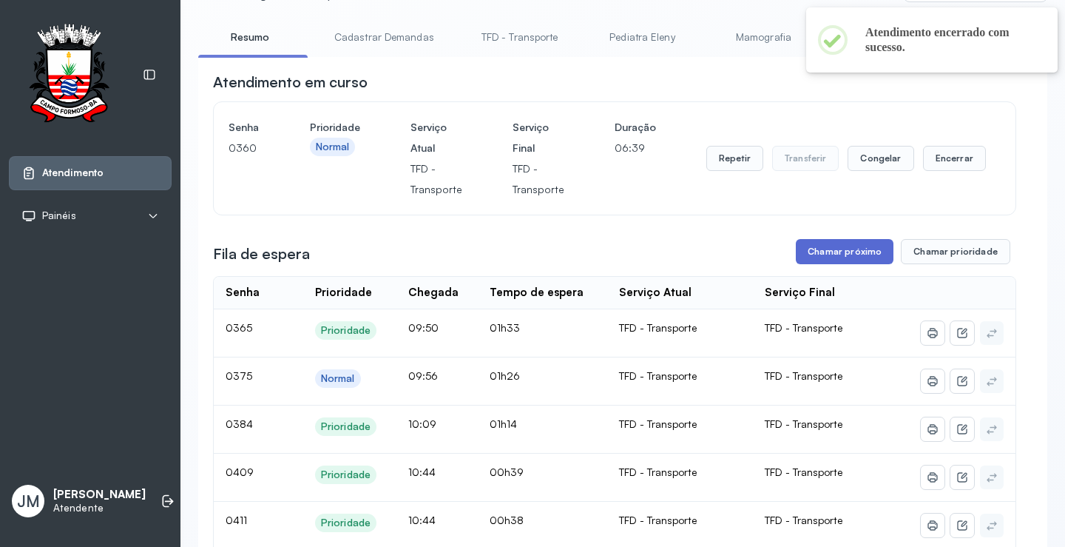
click at [834, 258] on button "Chamar próximo" at bounding box center [845, 251] width 98 height 25
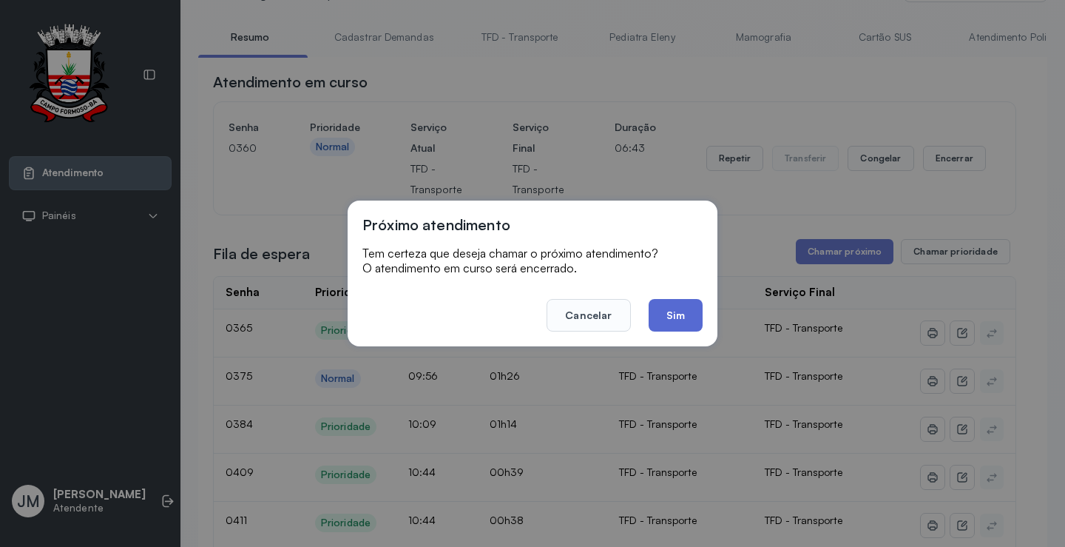
click at [669, 312] on button "Sim" at bounding box center [676, 315] width 54 height 33
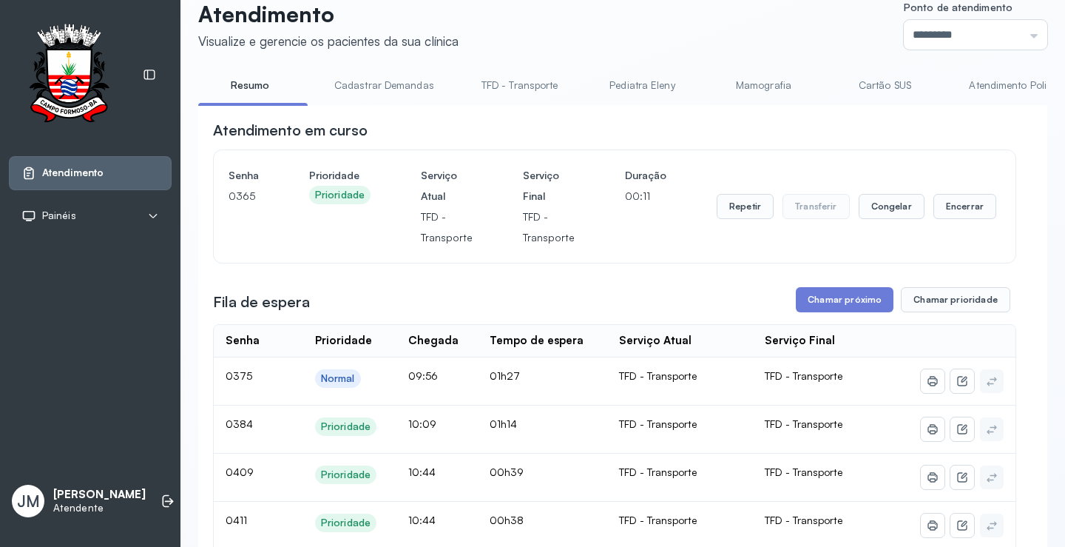
scroll to position [0, 0]
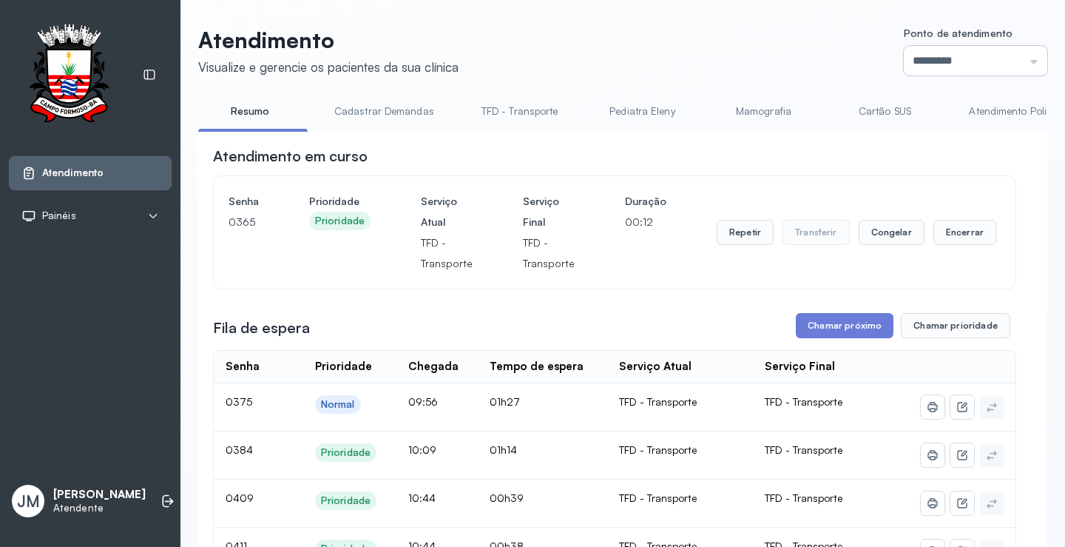
click at [1024, 53] on input "*********" at bounding box center [975, 61] width 143 height 30
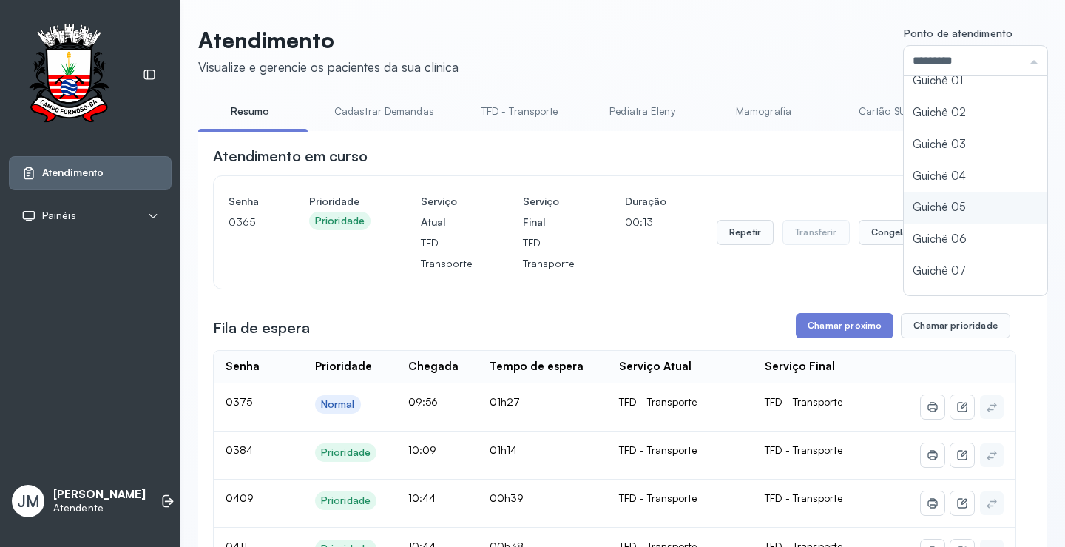
scroll to position [65, 0]
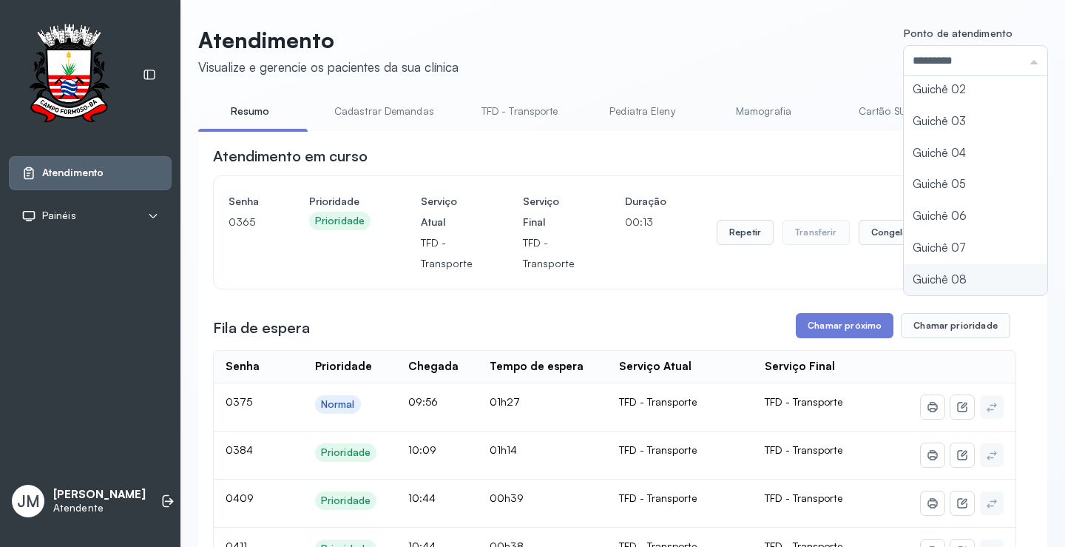
type input "*********"
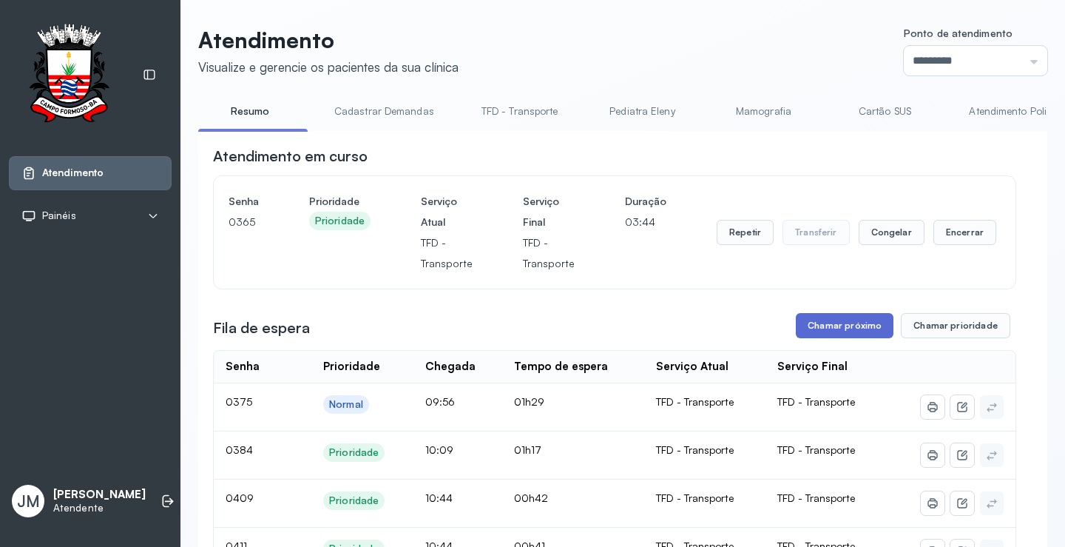
click at [859, 331] on button "Chamar próximo" at bounding box center [845, 325] width 98 height 25
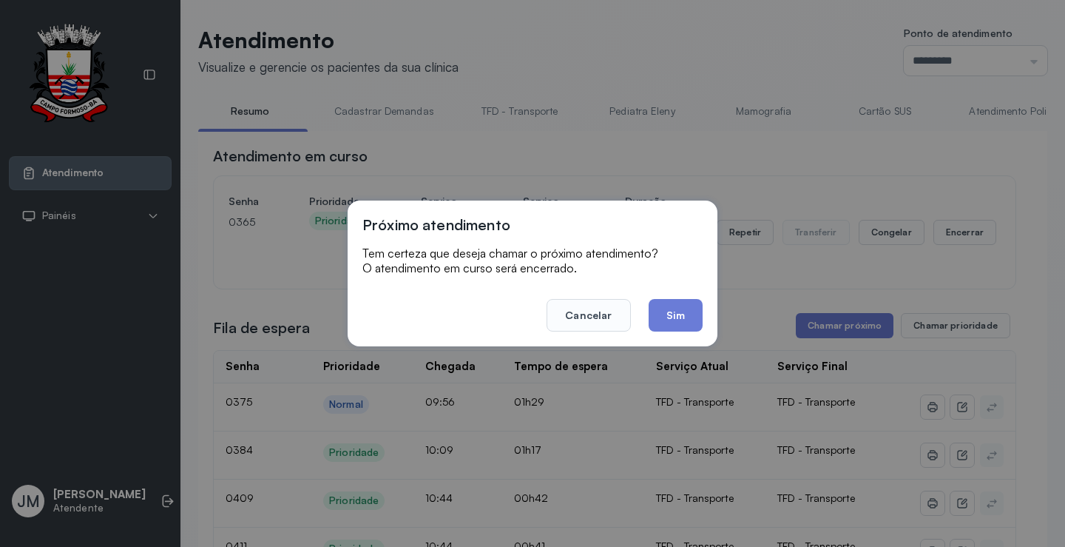
click at [671, 319] on button "Sim" at bounding box center [676, 315] width 54 height 33
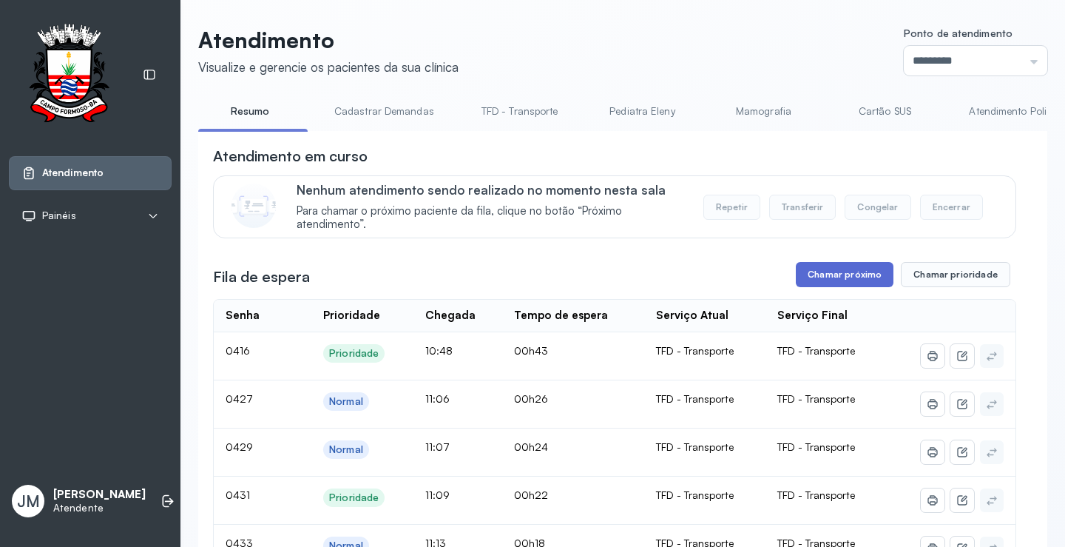
click at [827, 273] on button "Chamar próximo" at bounding box center [845, 274] width 98 height 25
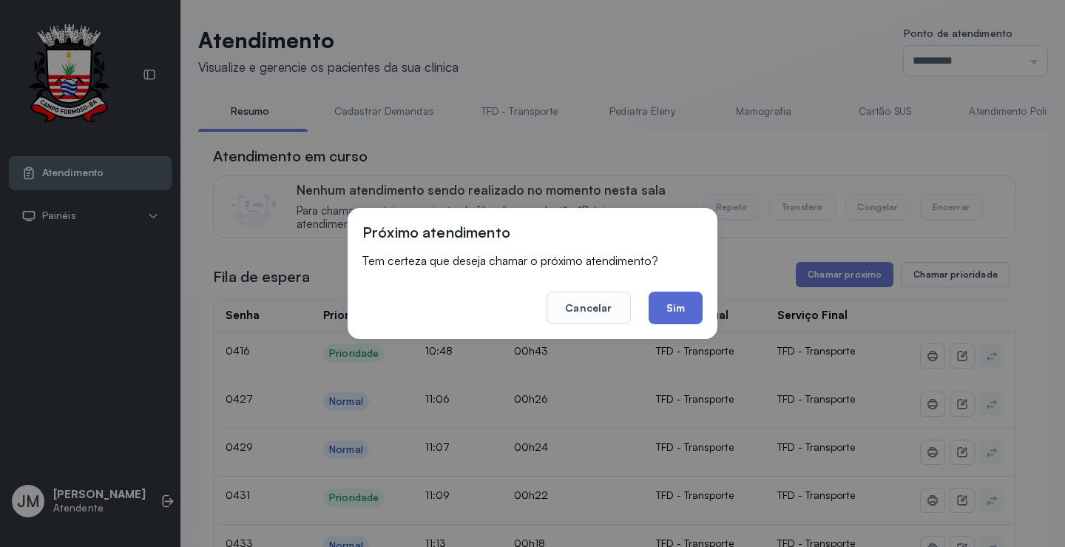
drag, startPoint x: 683, startPoint y: 301, endPoint x: 693, endPoint y: 282, distance: 21.8
click at [683, 301] on button "Sim" at bounding box center [676, 307] width 54 height 33
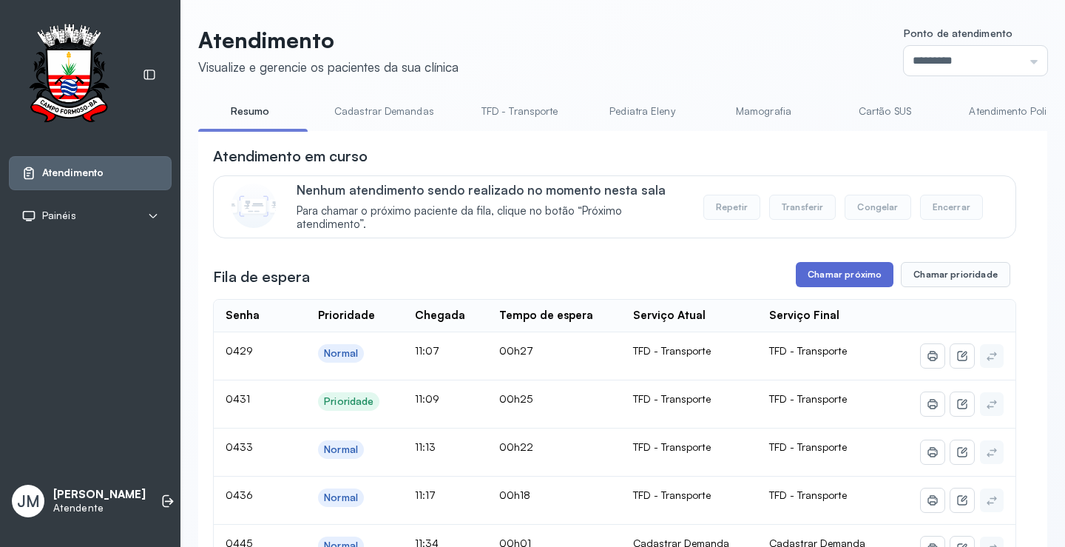
click at [833, 287] on button "Chamar próximo" at bounding box center [845, 274] width 98 height 25
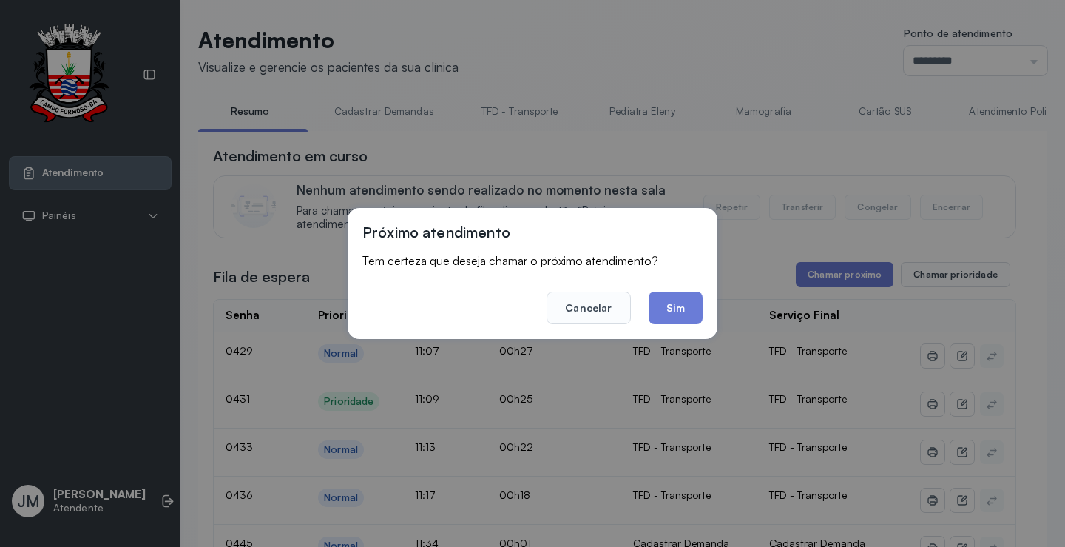
drag, startPoint x: 672, startPoint y: 308, endPoint x: 674, endPoint y: 281, distance: 27.5
click at [674, 286] on footer "Cancelar Sim" at bounding box center [532, 297] width 340 height 53
click at [669, 308] on button "Sim" at bounding box center [676, 307] width 54 height 33
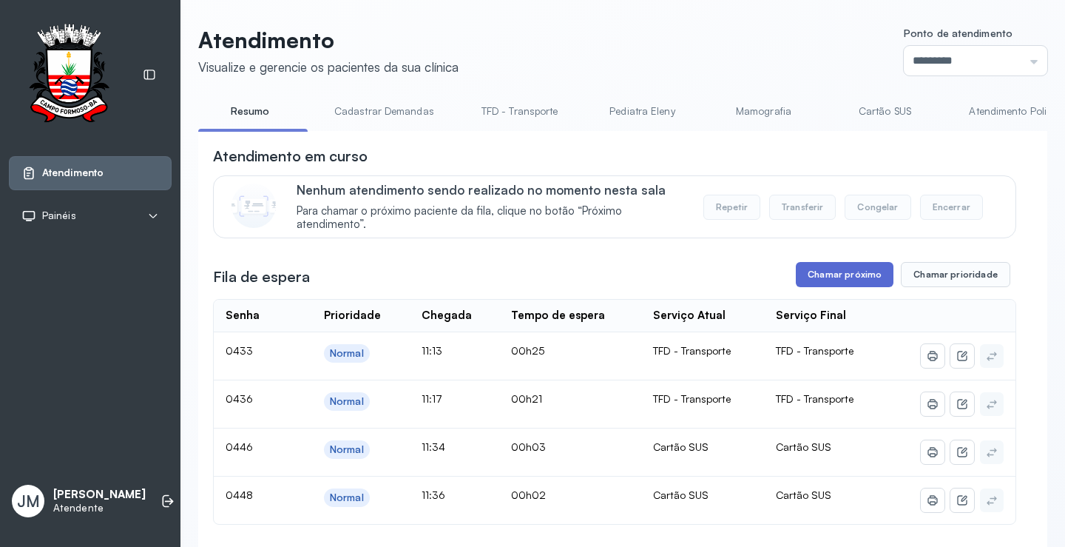
click at [828, 268] on button "Chamar próximo" at bounding box center [845, 274] width 98 height 25
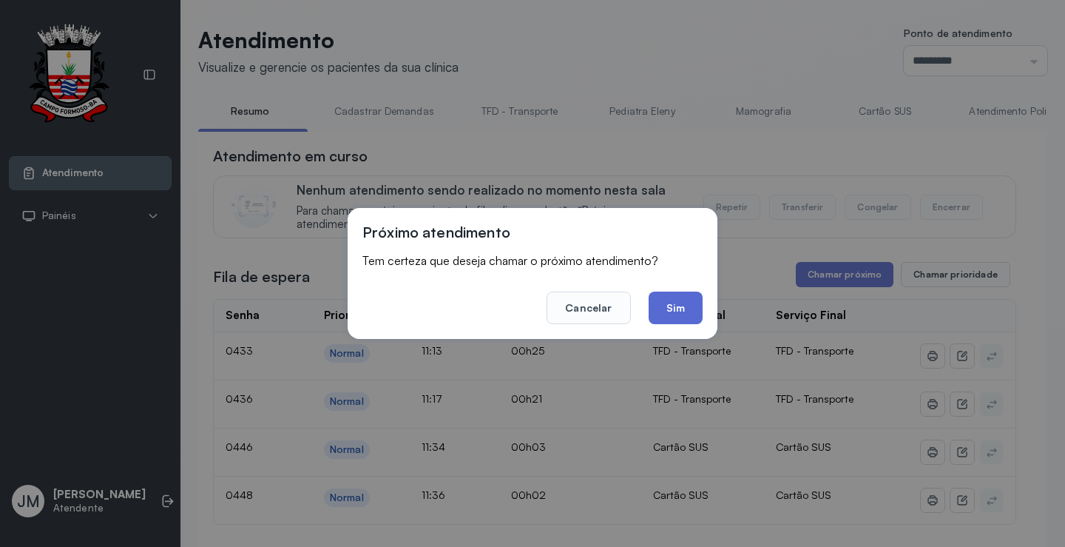
click at [675, 314] on button "Sim" at bounding box center [676, 307] width 54 height 33
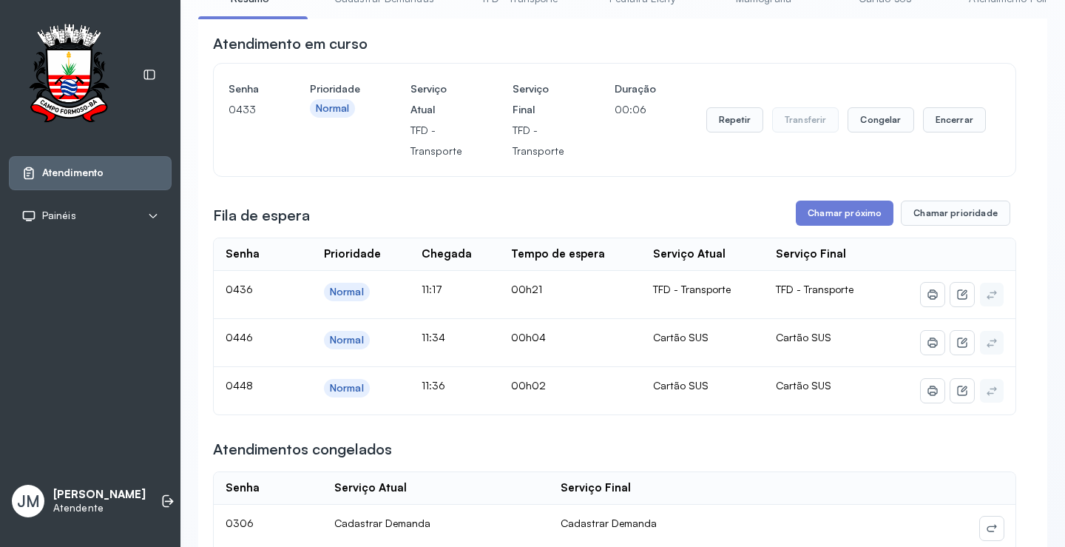
scroll to position [0, 0]
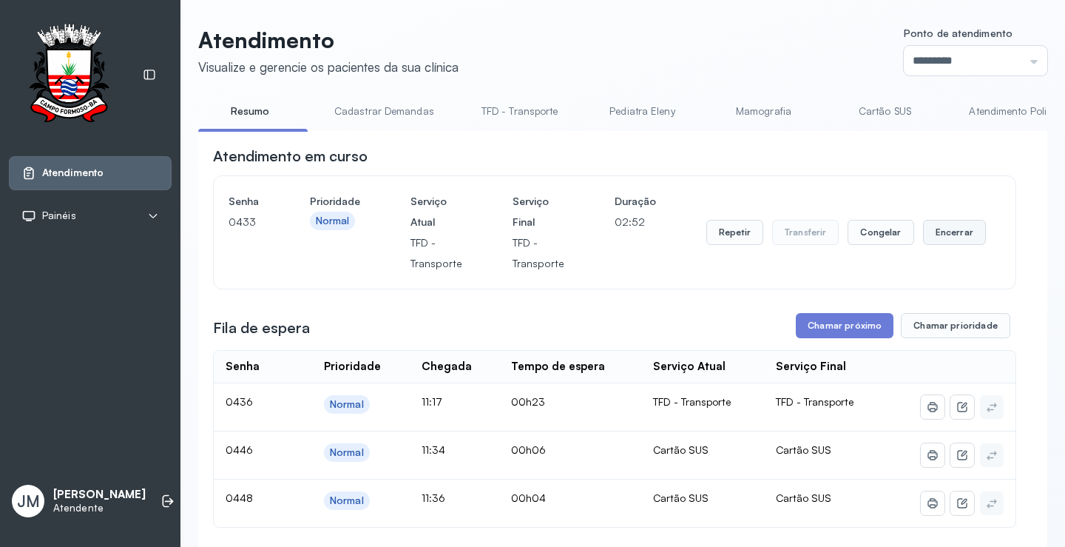
click at [949, 232] on button "Encerrar" at bounding box center [954, 232] width 63 height 25
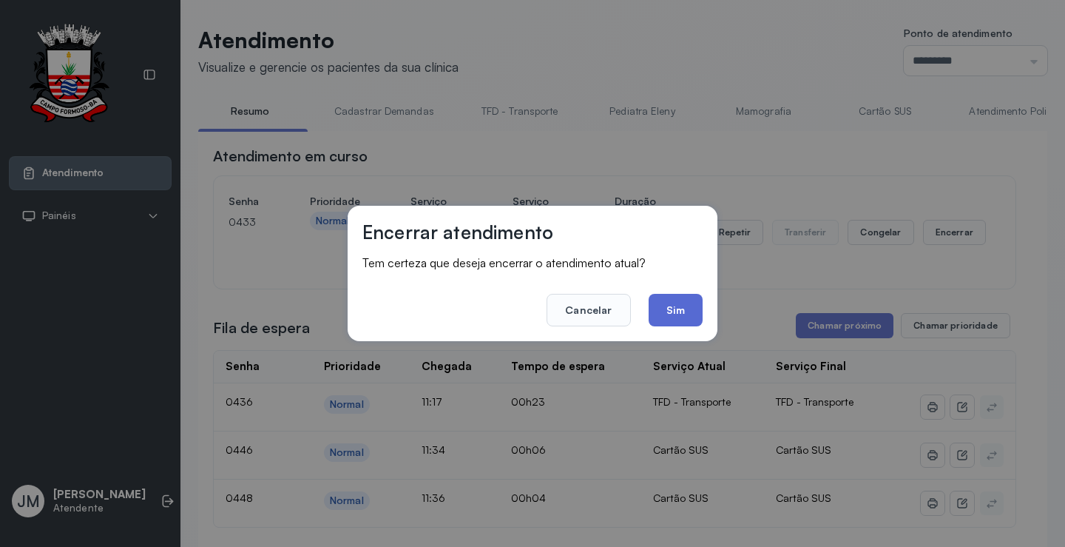
drag, startPoint x: 702, startPoint y: 308, endPoint x: 692, endPoint y: 308, distance: 9.6
click at [697, 308] on button "Sim" at bounding box center [676, 310] width 54 height 33
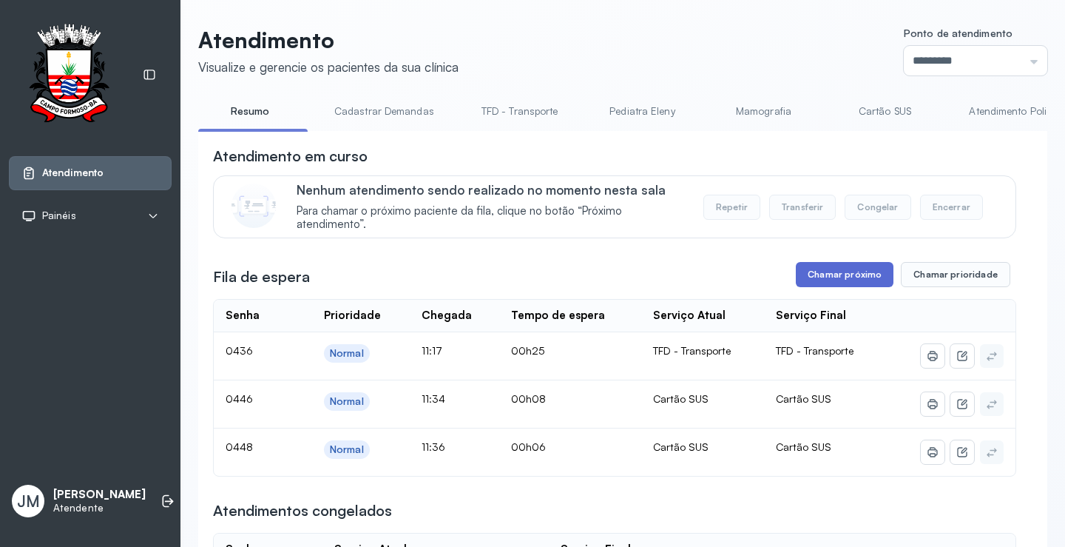
click at [832, 274] on button "Chamar próximo" at bounding box center [845, 274] width 98 height 25
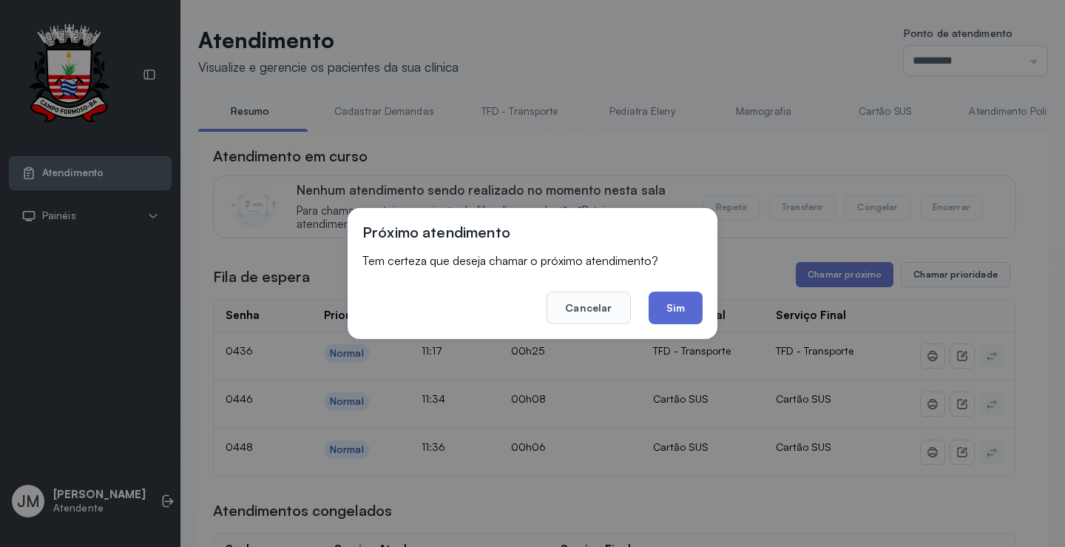
click at [682, 308] on button "Sim" at bounding box center [676, 307] width 54 height 33
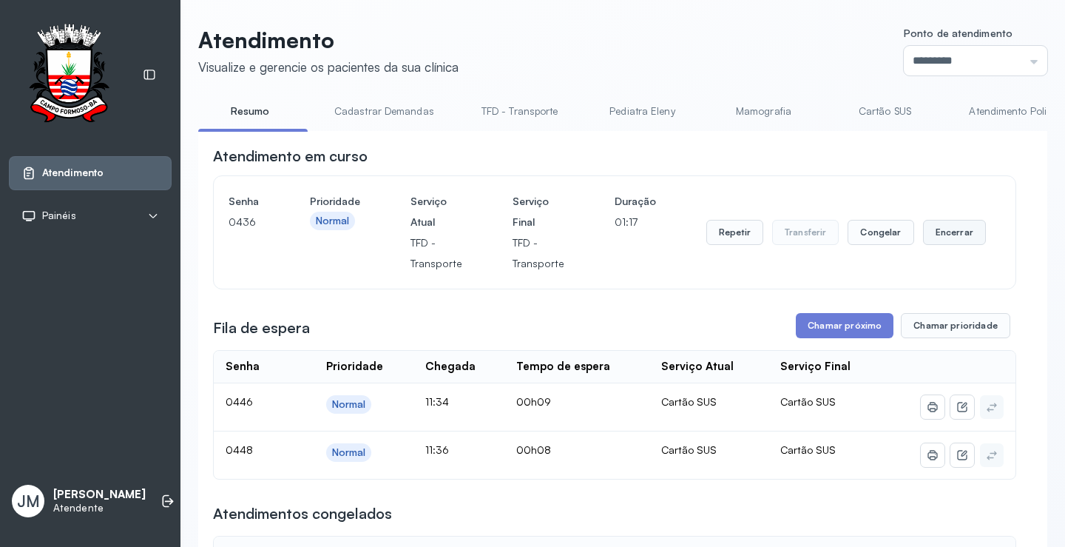
click at [942, 234] on button "Encerrar" at bounding box center [954, 232] width 63 height 25
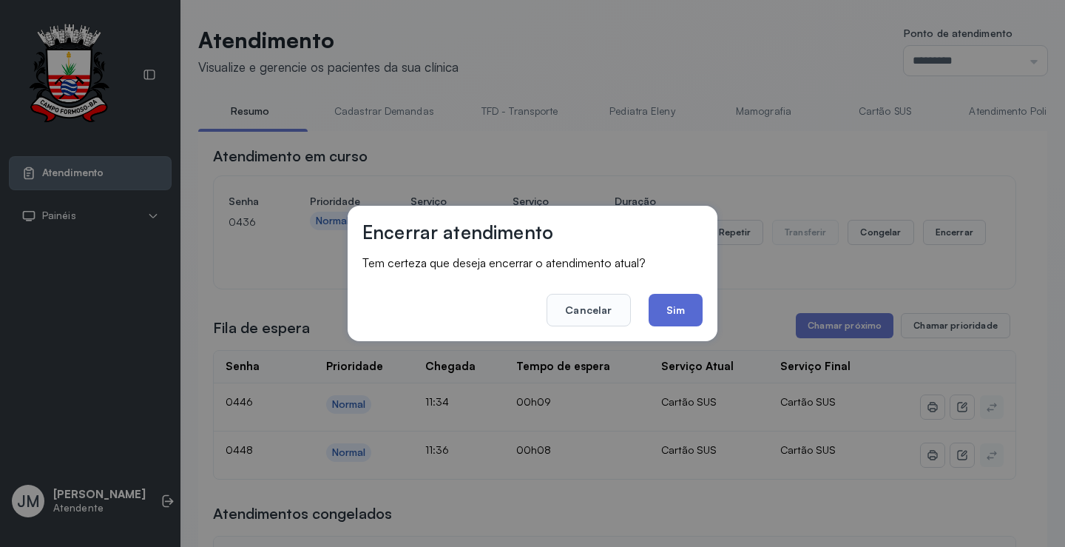
click at [677, 310] on button "Sim" at bounding box center [676, 310] width 54 height 33
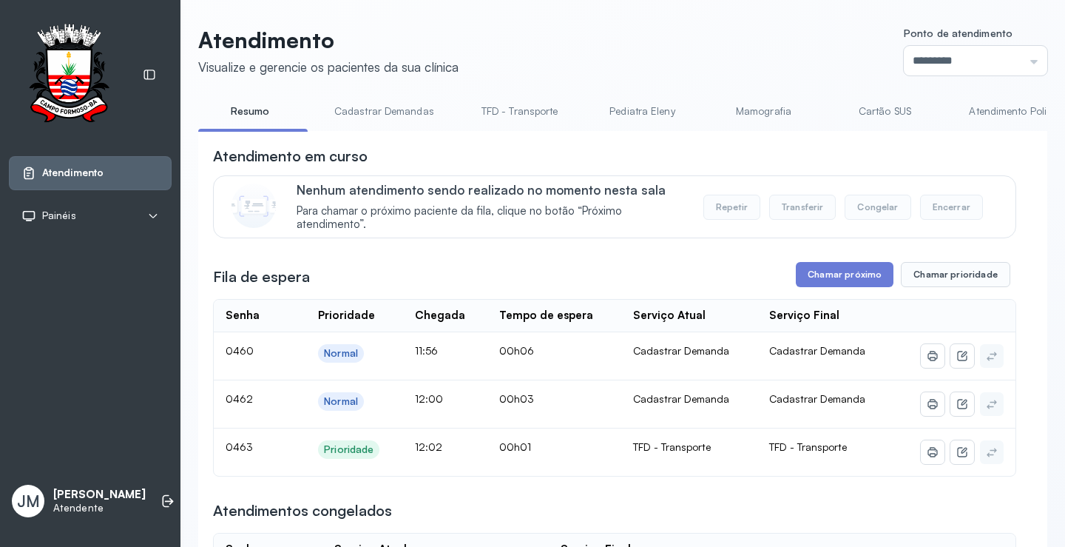
drag, startPoint x: 530, startPoint y: 106, endPoint x: 569, endPoint y: 102, distance: 40.1
click at [531, 106] on link "TFD - Transporte" at bounding box center [520, 111] width 106 height 24
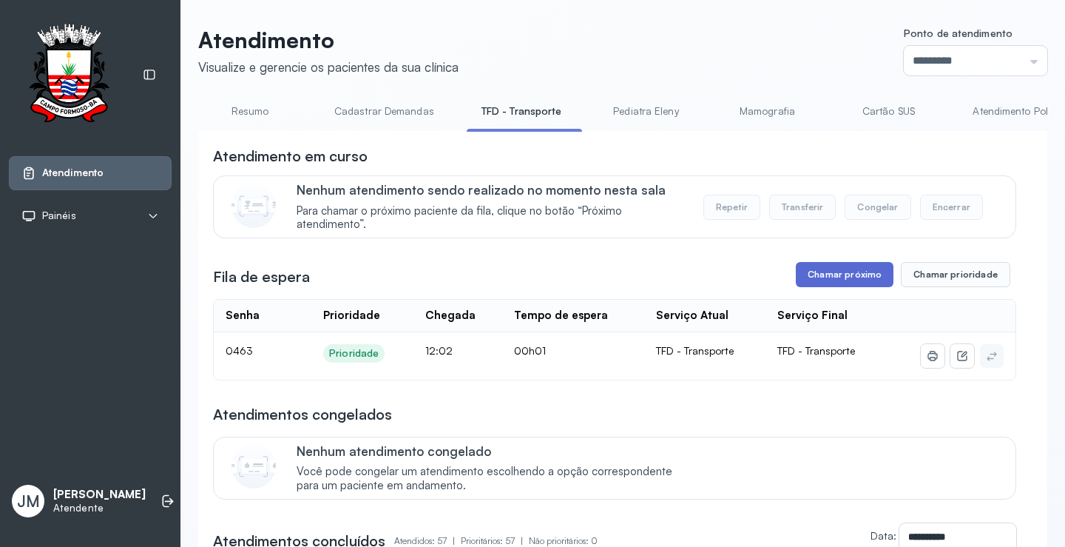
click at [835, 268] on button "Chamar próximo" at bounding box center [845, 274] width 98 height 25
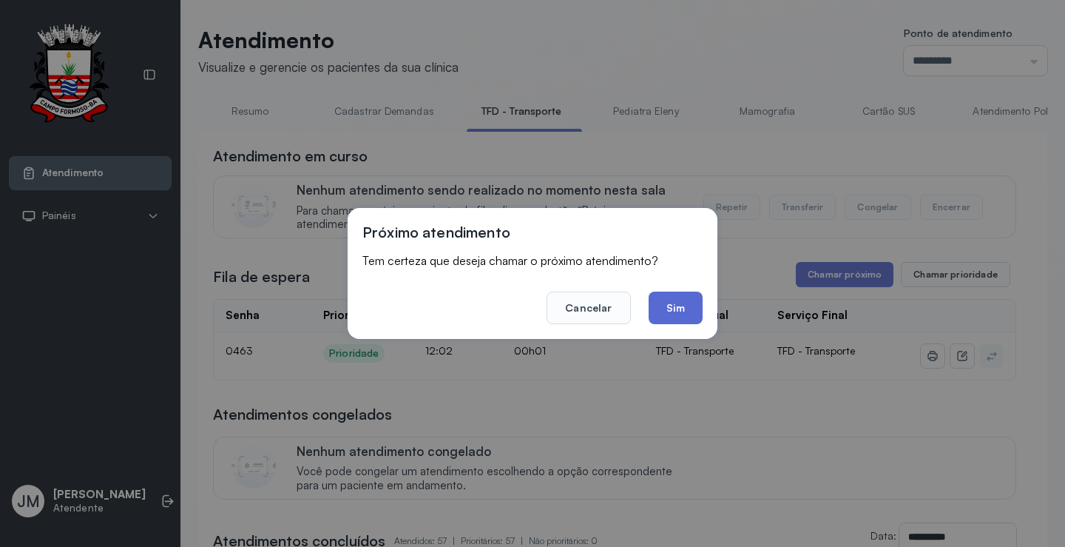
click at [683, 302] on button "Sim" at bounding box center [676, 307] width 54 height 33
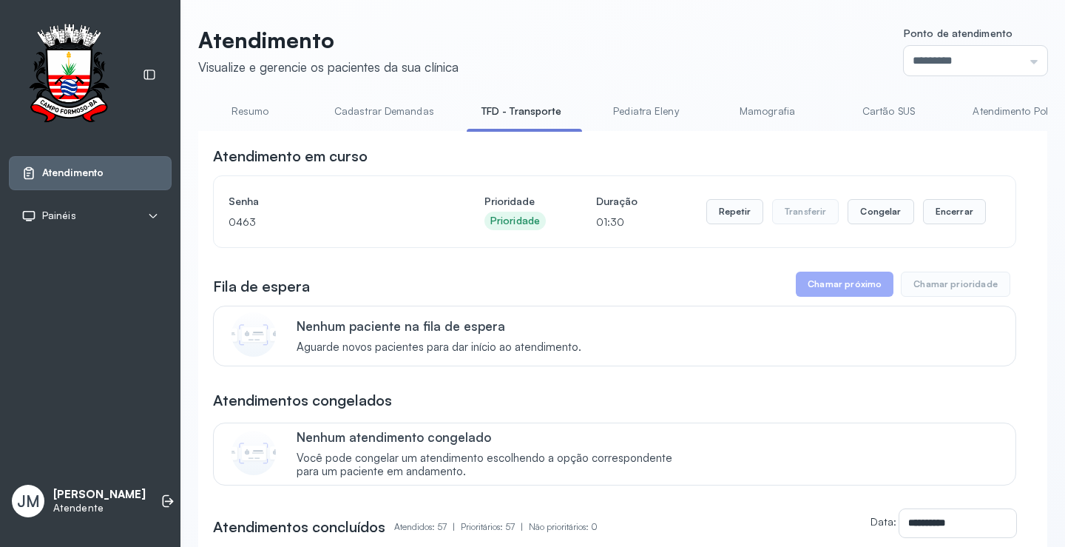
click at [240, 109] on link "Resumo" at bounding box center [250, 111] width 104 height 24
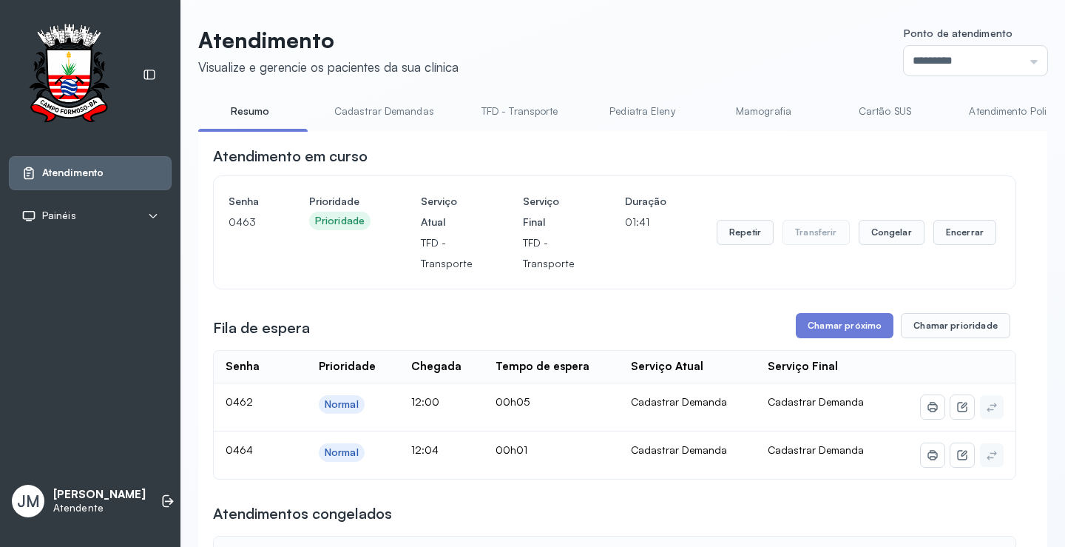
click at [521, 104] on link "TFD - Transporte" at bounding box center [520, 111] width 106 height 24
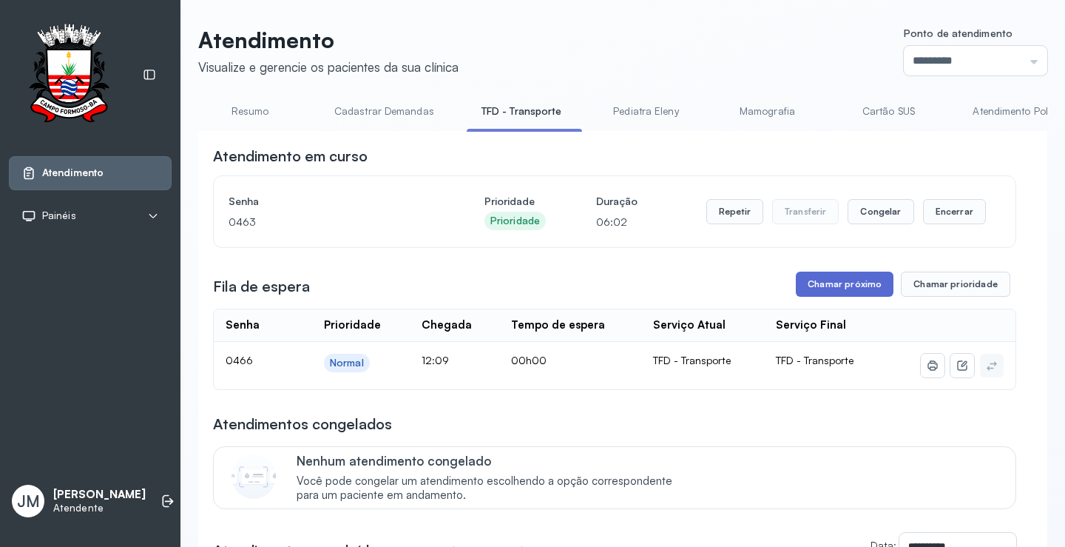
click at [817, 286] on button "Chamar próximo" at bounding box center [845, 283] width 98 height 25
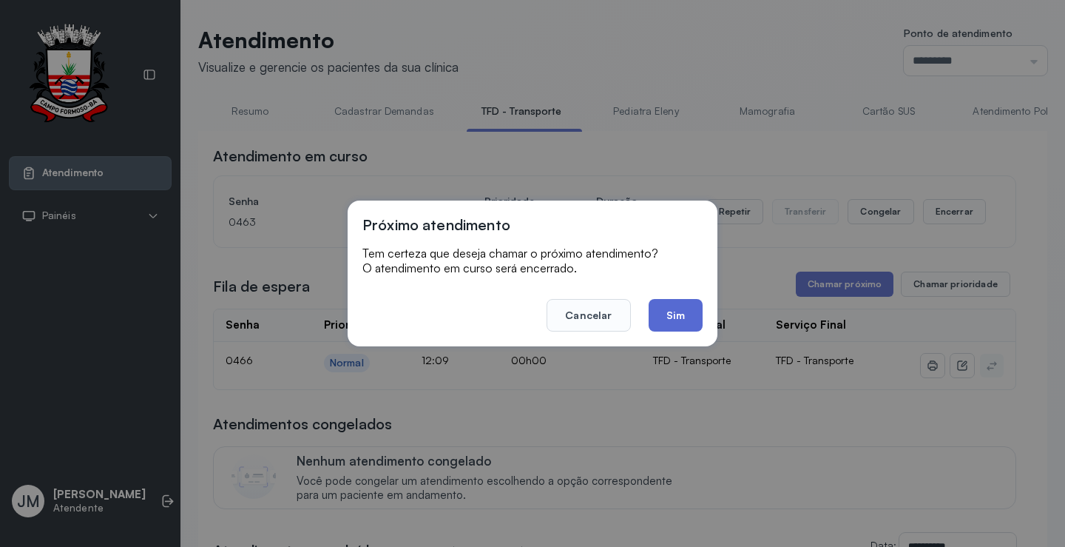
click at [693, 319] on button "Sim" at bounding box center [676, 315] width 54 height 33
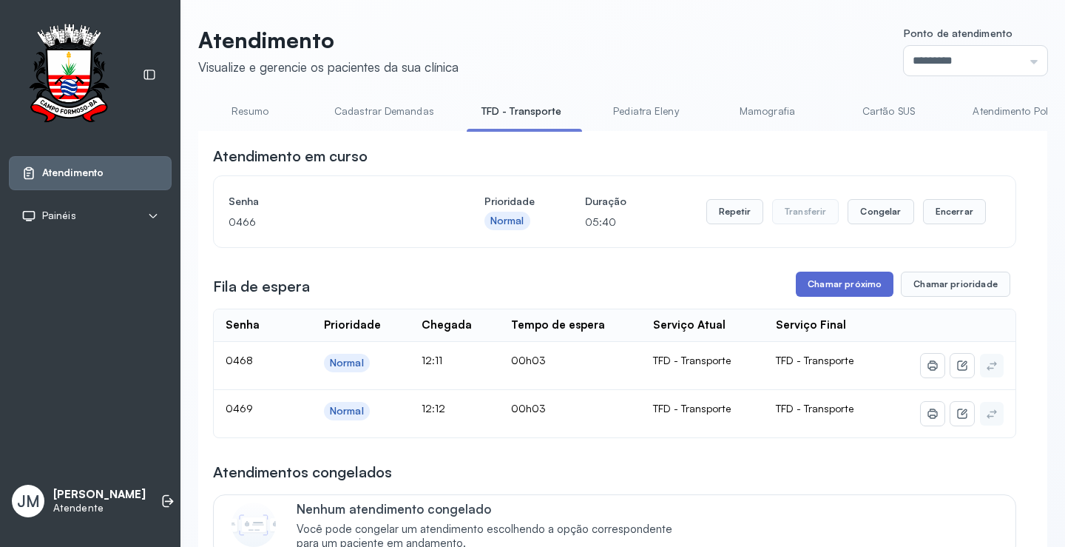
click at [842, 283] on button "Chamar próximo" at bounding box center [845, 283] width 98 height 25
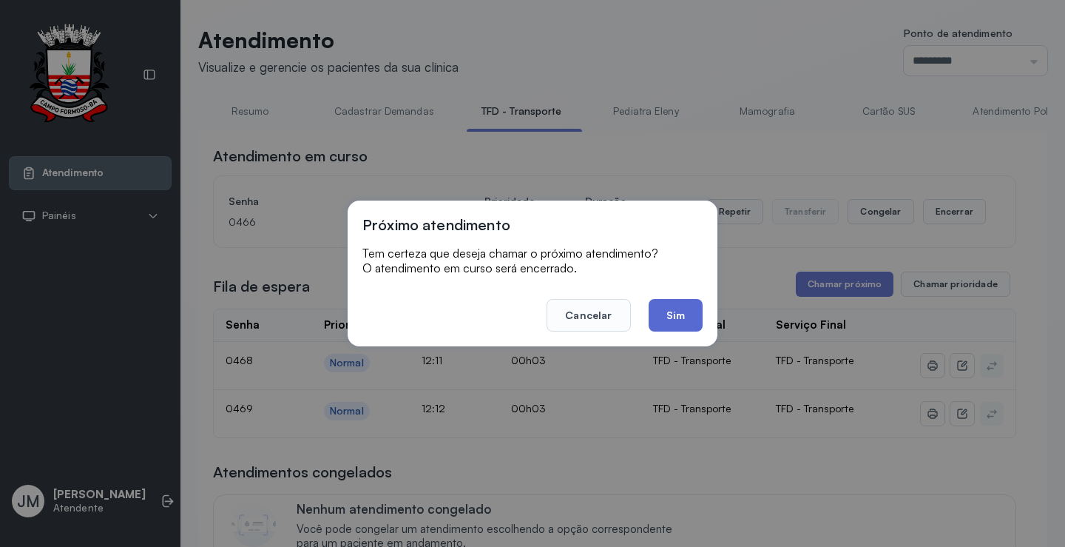
click at [672, 316] on button "Sim" at bounding box center [676, 315] width 54 height 33
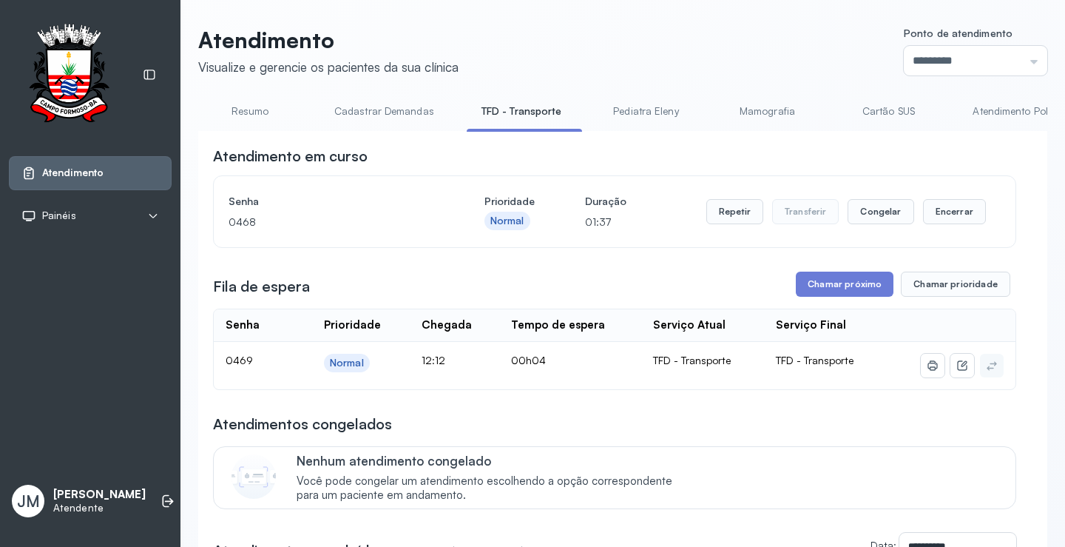
click at [933, 209] on button "Encerrar" at bounding box center [954, 211] width 63 height 25
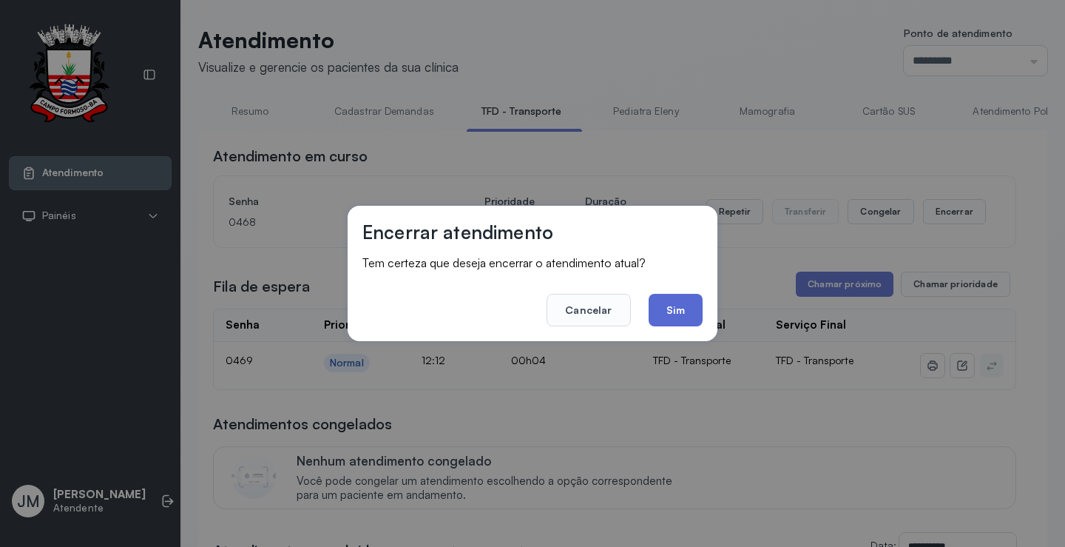
click at [664, 312] on button "Sim" at bounding box center [676, 310] width 54 height 33
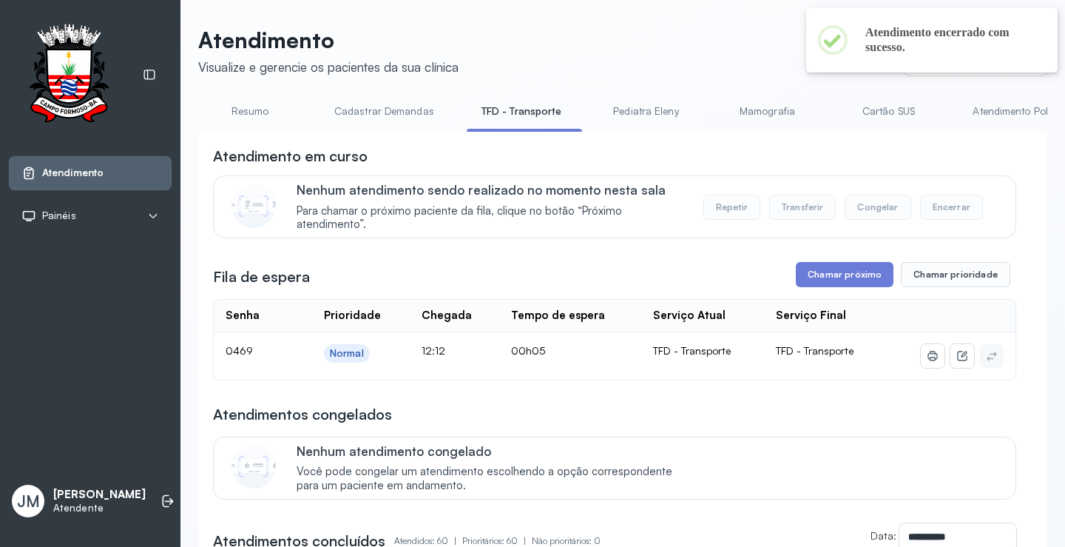
click at [829, 274] on button "Chamar próximo" at bounding box center [845, 274] width 98 height 25
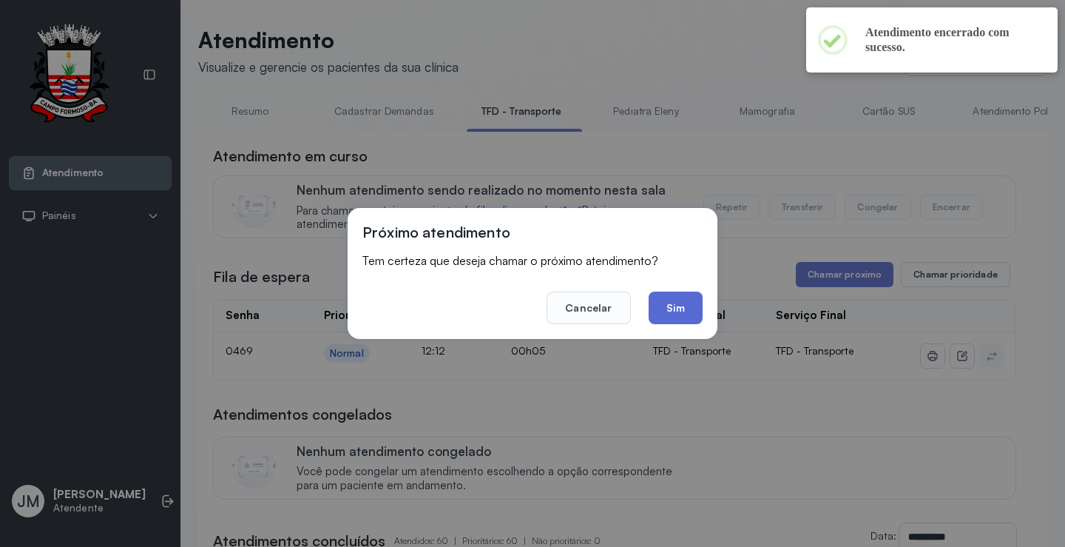
click at [674, 304] on button "Sim" at bounding box center [676, 307] width 54 height 33
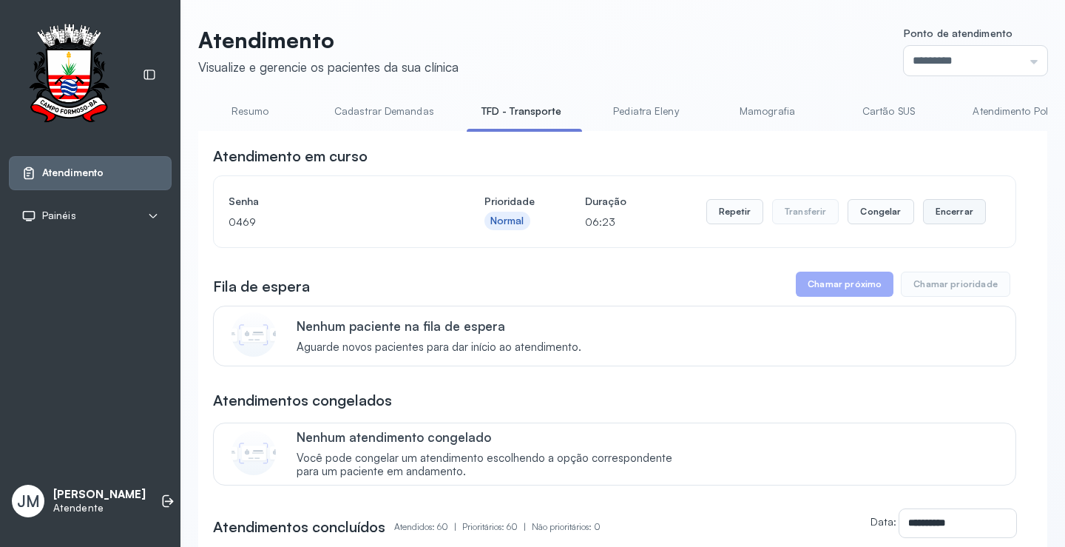
click at [937, 209] on button "Encerrar" at bounding box center [954, 211] width 63 height 25
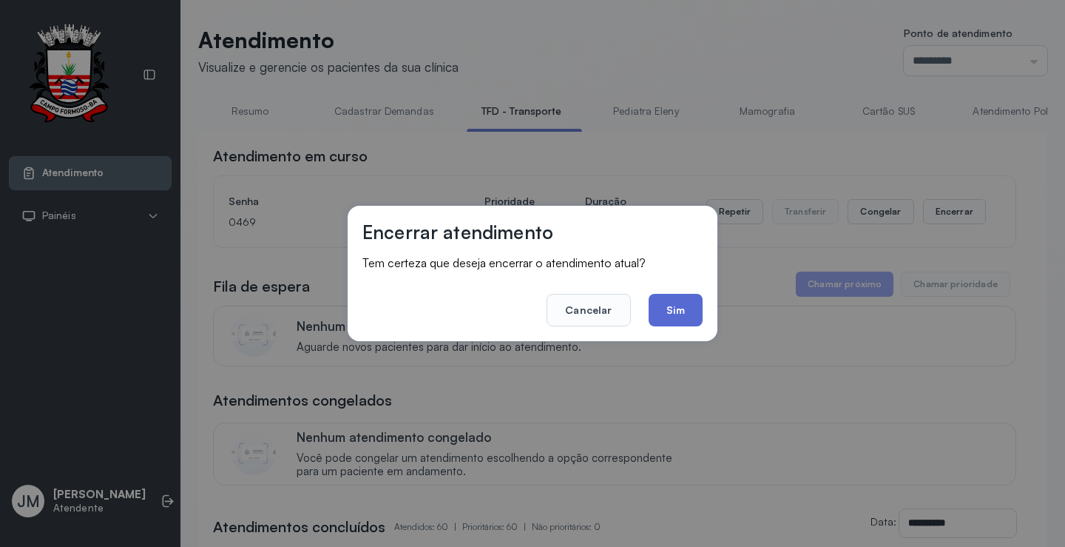
click at [686, 311] on button "Sim" at bounding box center [676, 310] width 54 height 33
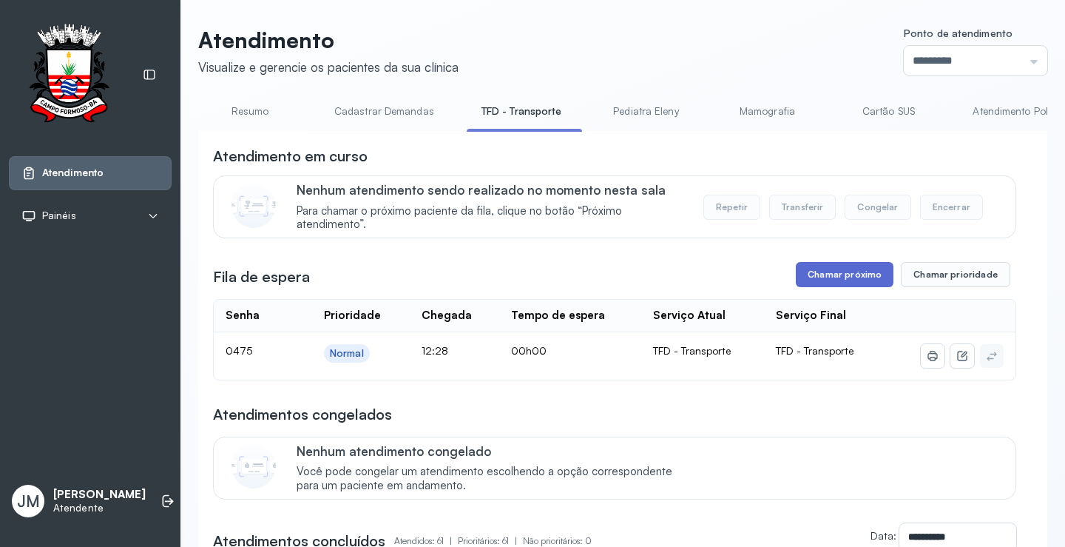
click at [850, 273] on button "Chamar próximo" at bounding box center [845, 274] width 98 height 25
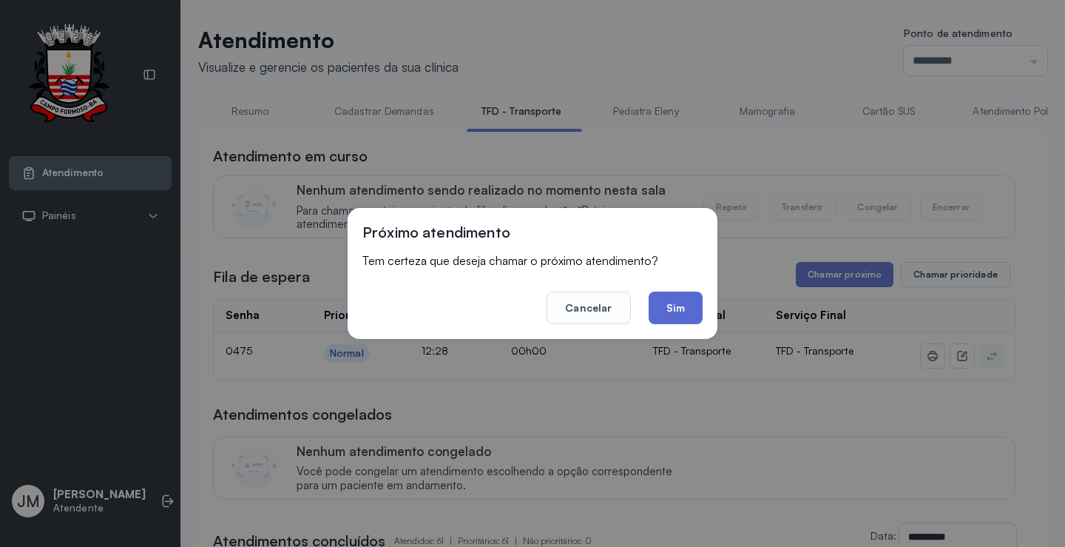
click at [687, 308] on button "Sim" at bounding box center [676, 307] width 54 height 33
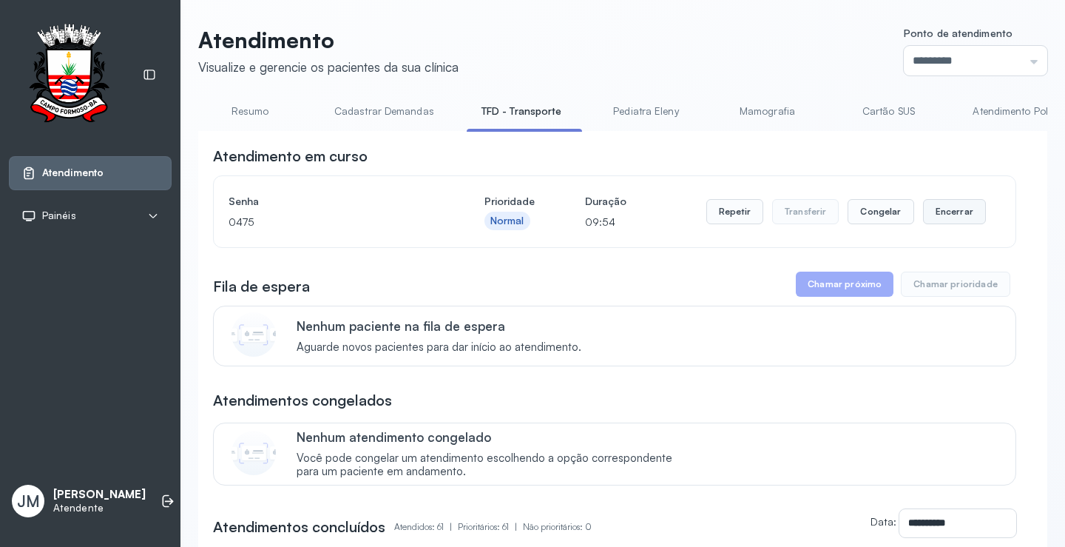
click at [965, 210] on button "Encerrar" at bounding box center [954, 211] width 63 height 25
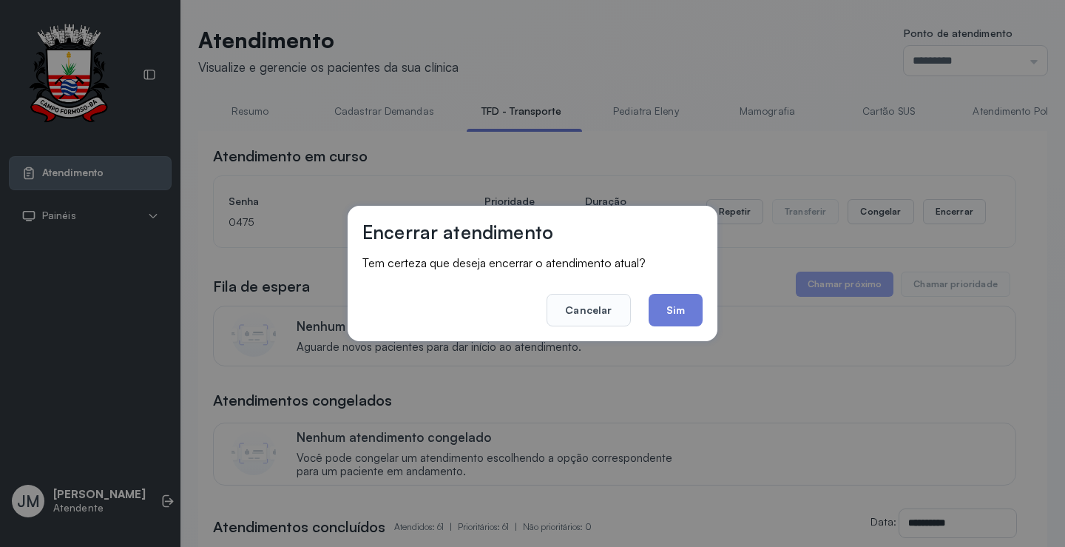
drag, startPoint x: 680, startPoint y: 311, endPoint x: 683, endPoint y: 280, distance: 31.3
click at [680, 302] on button "Sim" at bounding box center [676, 310] width 54 height 33
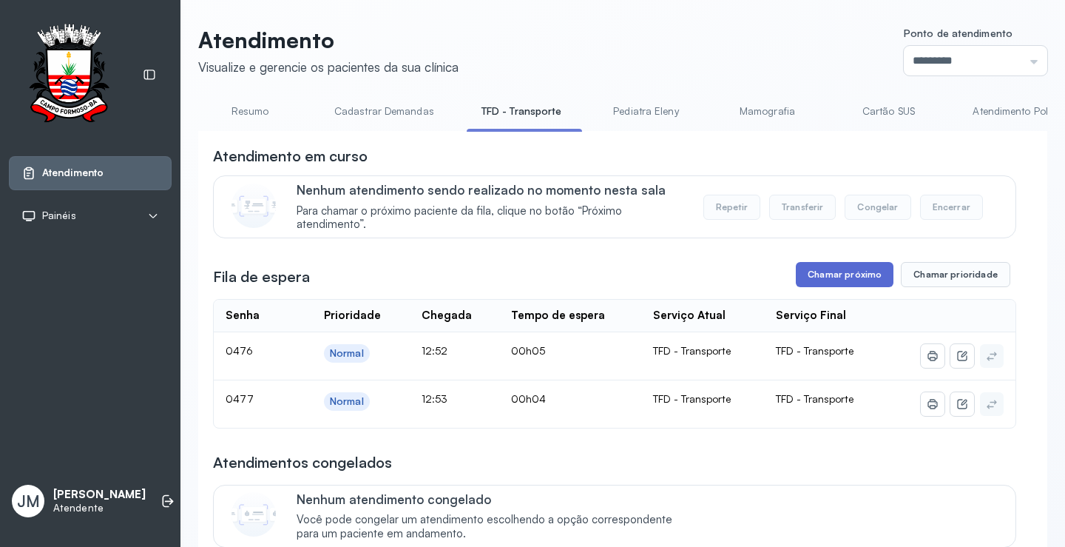
click at [841, 271] on button "Chamar próximo" at bounding box center [845, 274] width 98 height 25
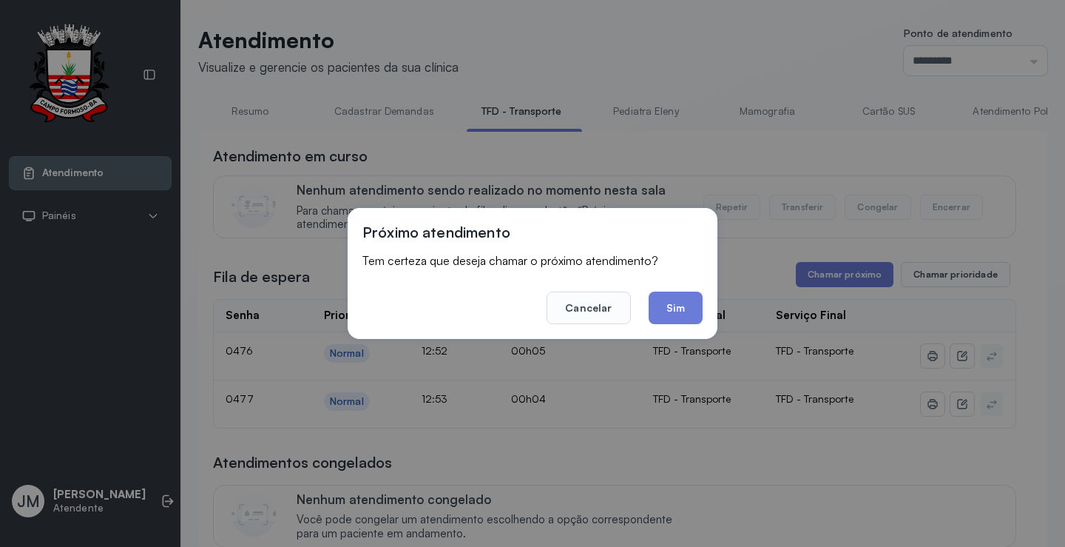
drag, startPoint x: 688, startPoint y: 308, endPoint x: 687, endPoint y: 298, distance: 9.6
click at [687, 302] on button "Sim" at bounding box center [676, 307] width 54 height 33
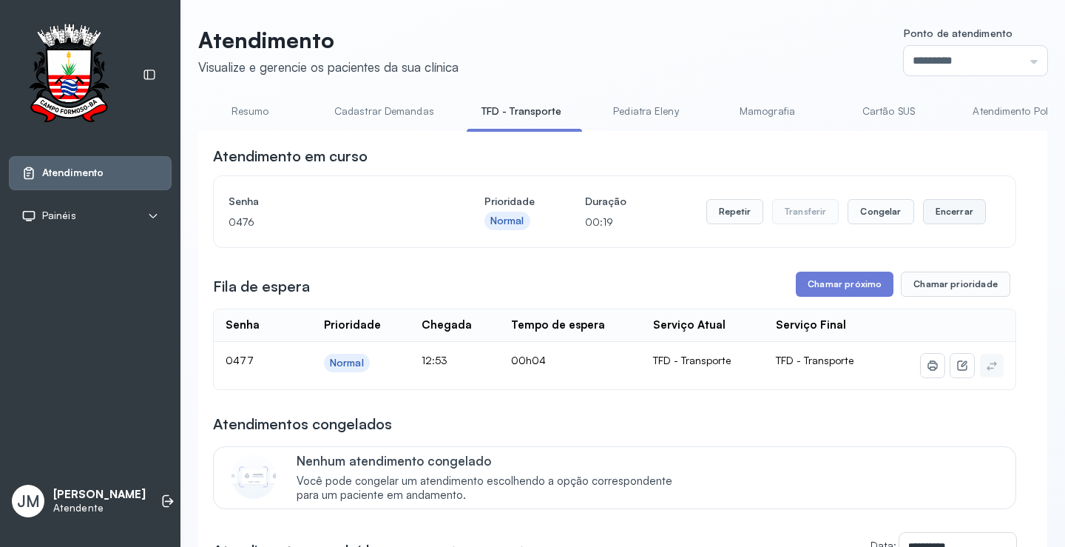
click at [948, 206] on button "Encerrar" at bounding box center [954, 211] width 63 height 25
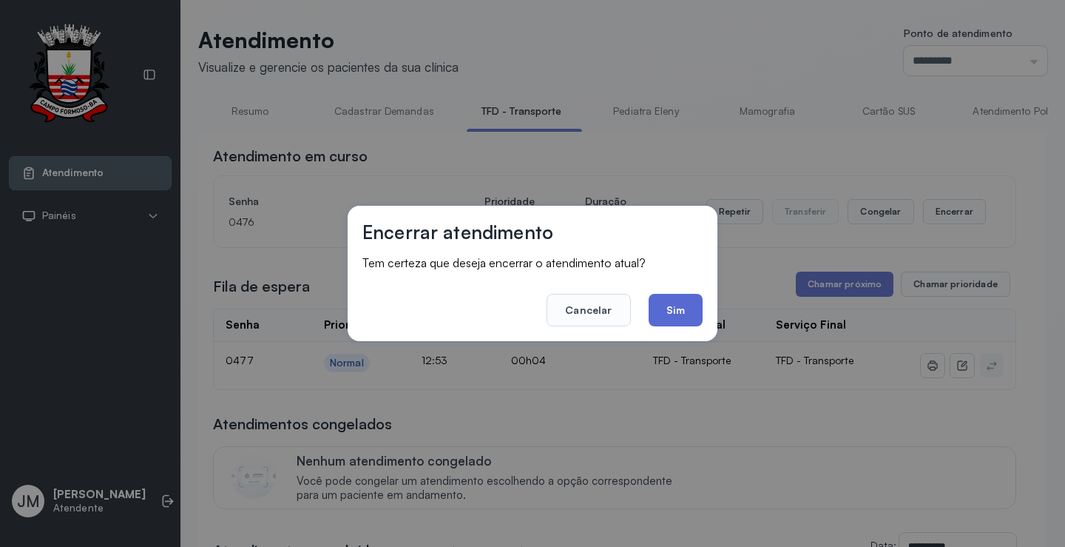
click at [675, 307] on button "Sim" at bounding box center [676, 310] width 54 height 33
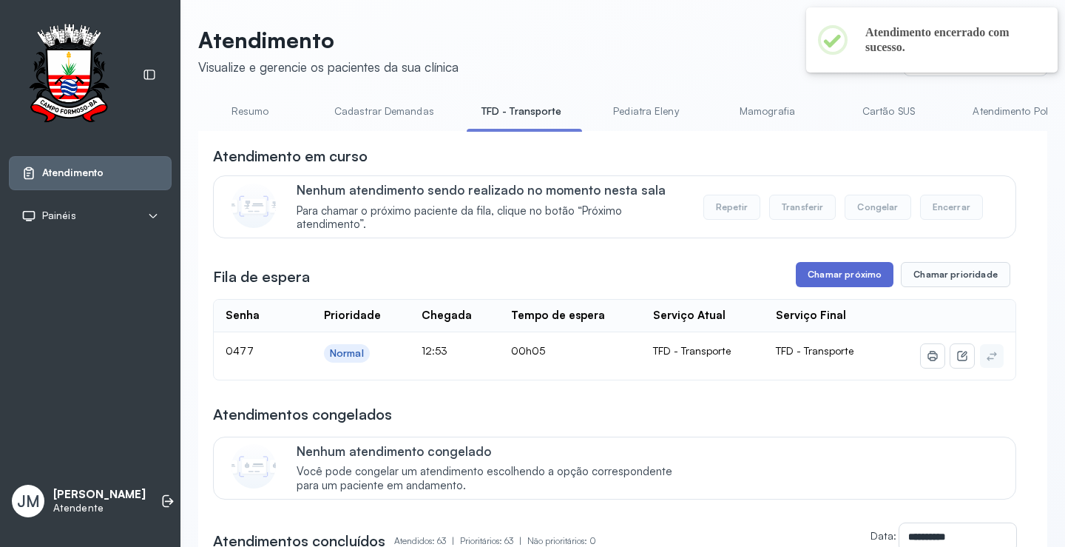
click at [839, 276] on button "Chamar próximo" at bounding box center [845, 274] width 98 height 25
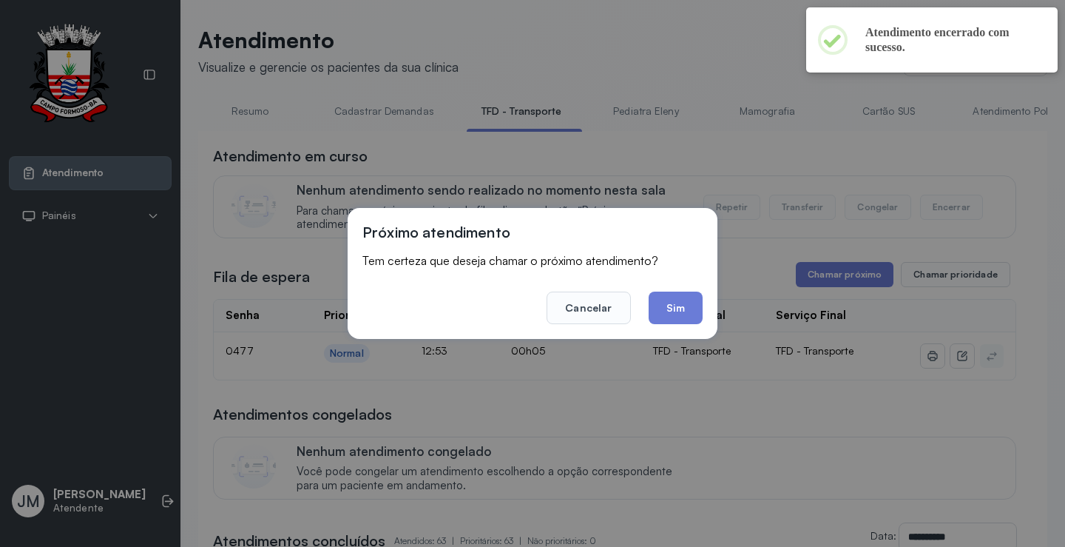
drag, startPoint x: 685, startPoint y: 311, endPoint x: 697, endPoint y: 288, distance: 25.8
click at [696, 290] on footer "Cancelar Sim" at bounding box center [532, 297] width 340 height 53
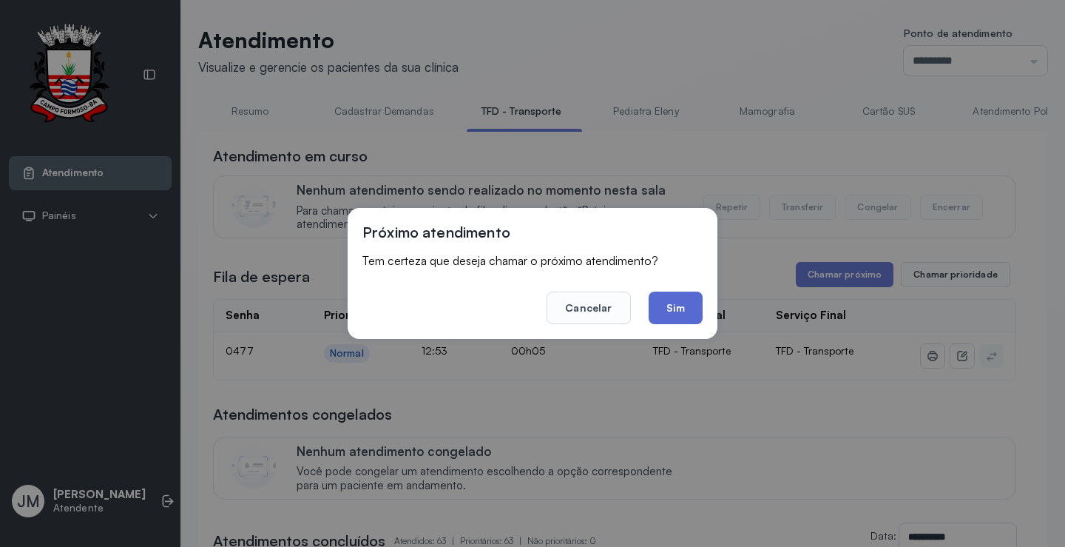
click at [677, 311] on button "Sim" at bounding box center [676, 307] width 54 height 33
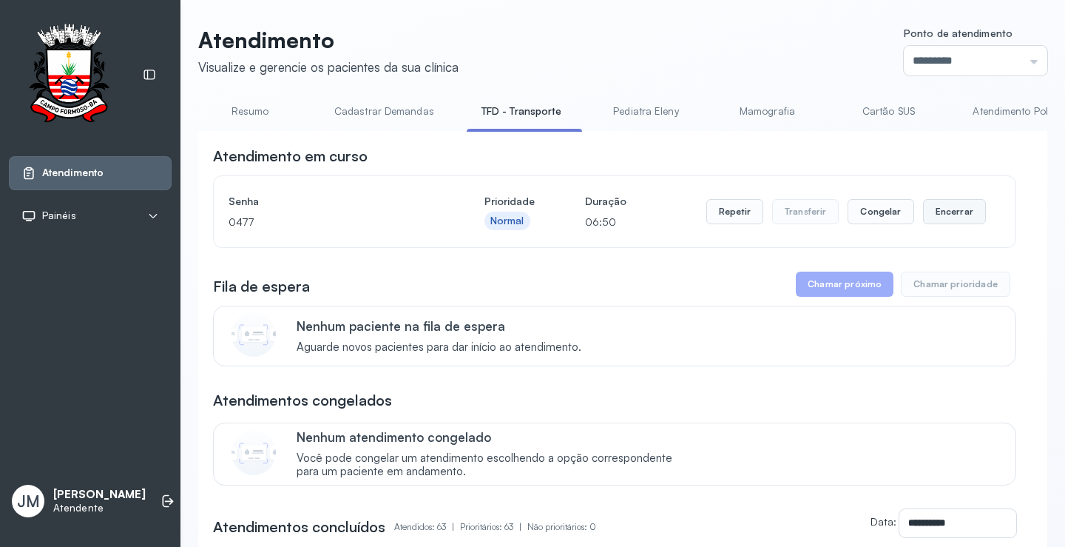
click at [943, 217] on button "Encerrar" at bounding box center [954, 211] width 63 height 25
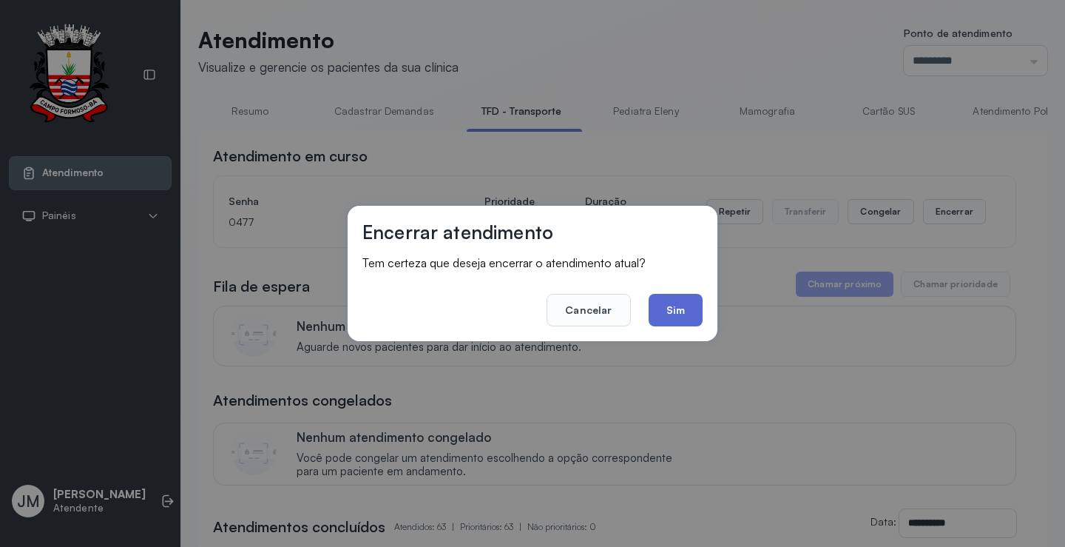
click at [663, 306] on button "Sim" at bounding box center [676, 310] width 54 height 33
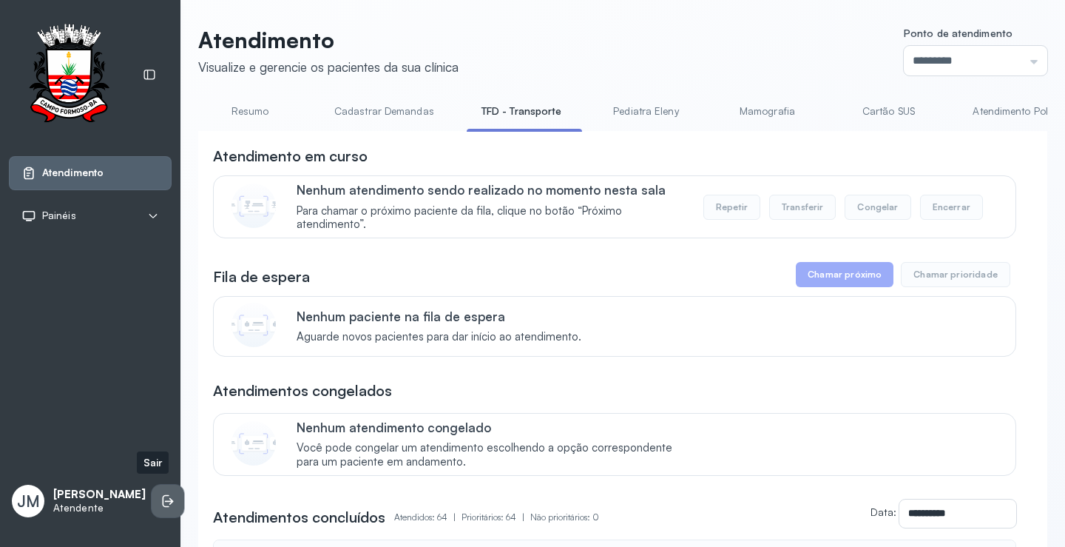
click at [160, 496] on icon at bounding box center [167, 500] width 15 height 15
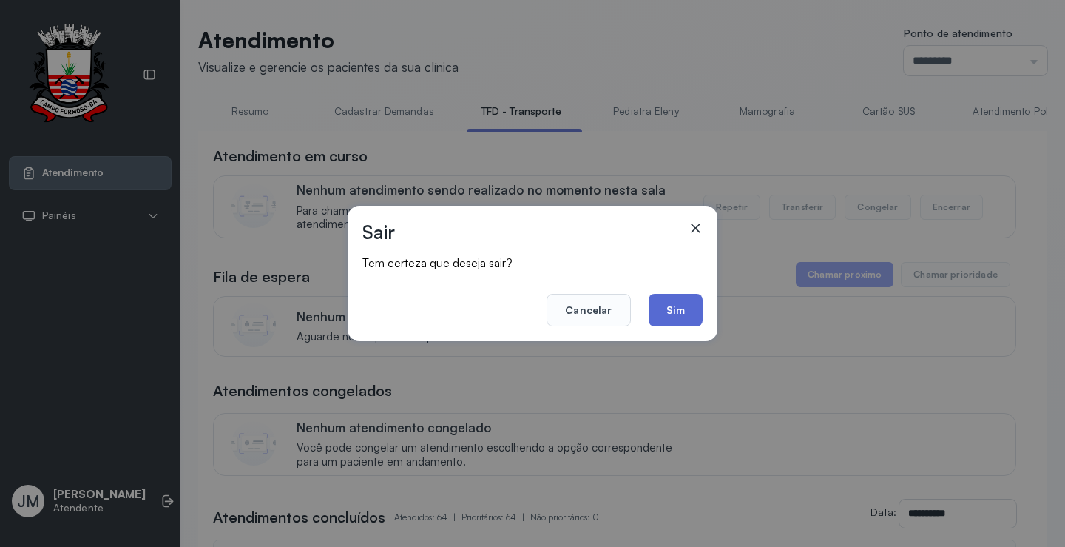
click at [675, 302] on button "Sim" at bounding box center [676, 310] width 54 height 33
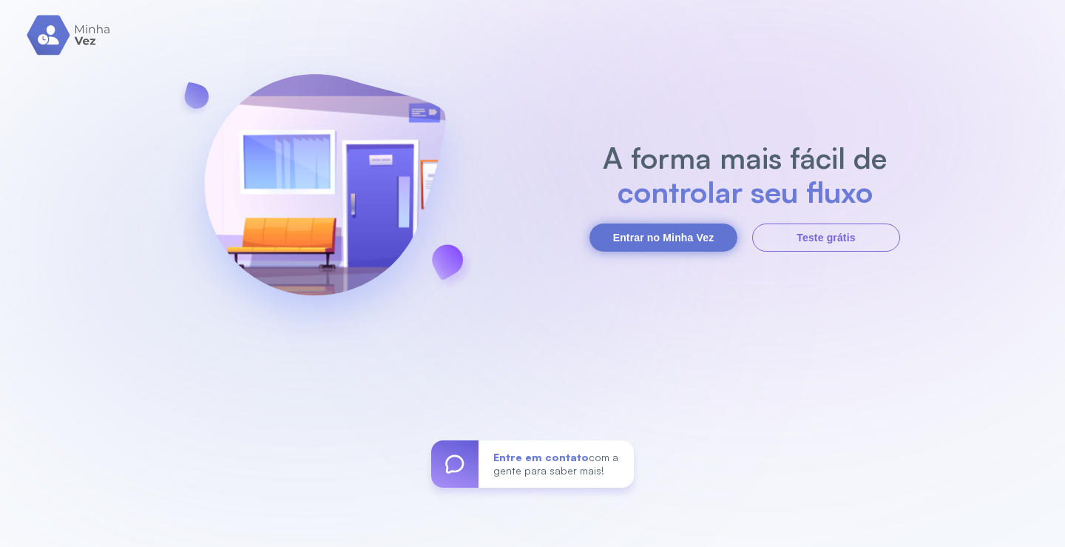
click at [642, 231] on button "Entrar no Minha Vez" at bounding box center [663, 237] width 148 height 28
click at [655, 238] on button "Entrar no Minha Vez" at bounding box center [663, 237] width 148 height 28
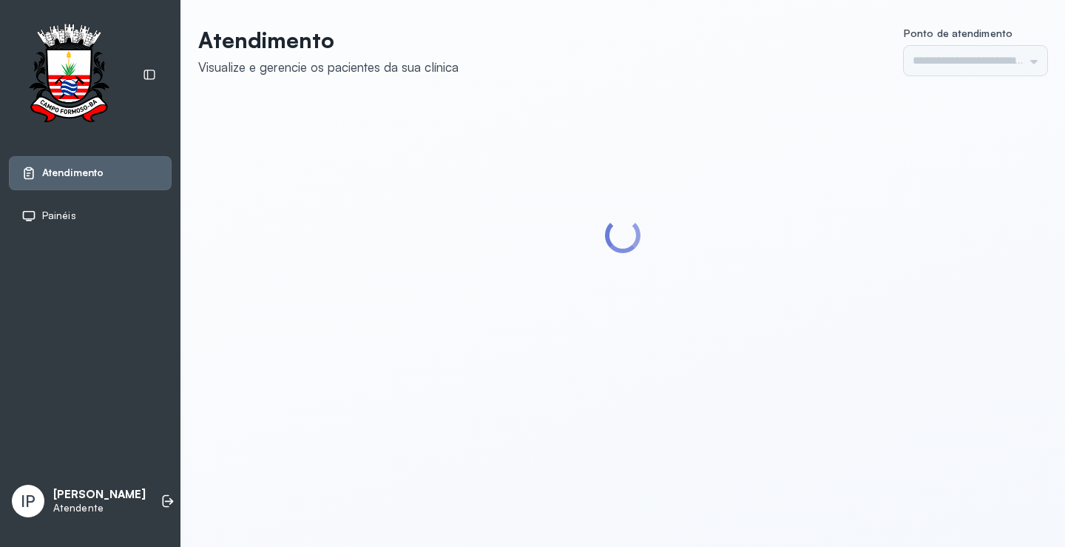
type input "*********"
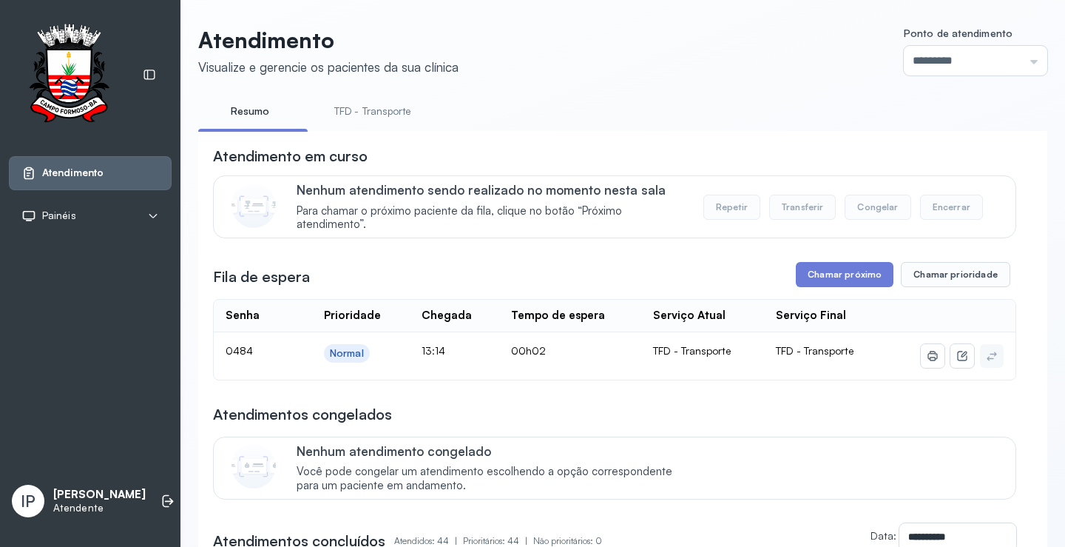
click at [351, 110] on link "TFD - Transporte" at bounding box center [372, 111] width 106 height 24
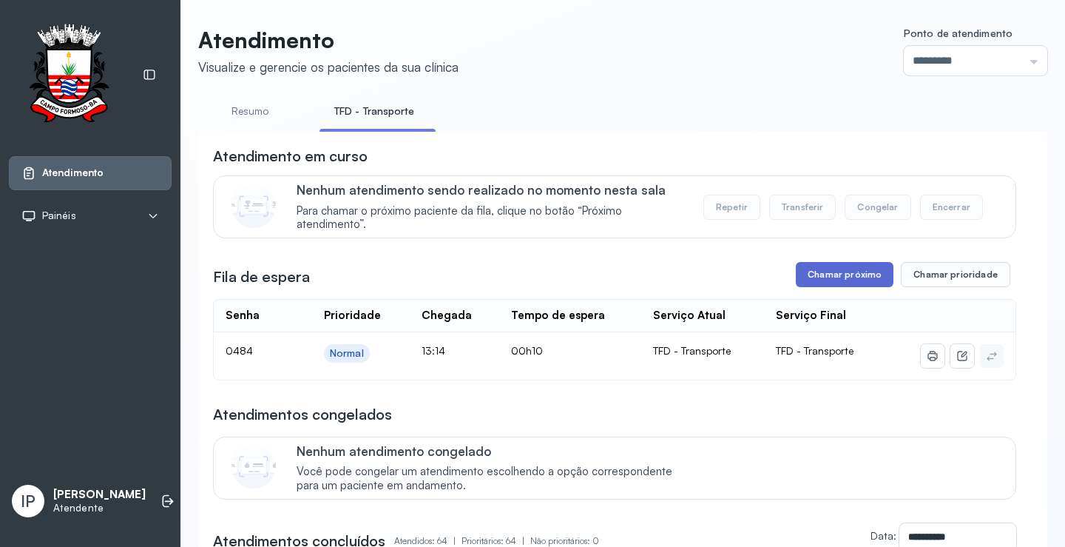
click at [831, 271] on button "Chamar próximo" at bounding box center [845, 274] width 98 height 25
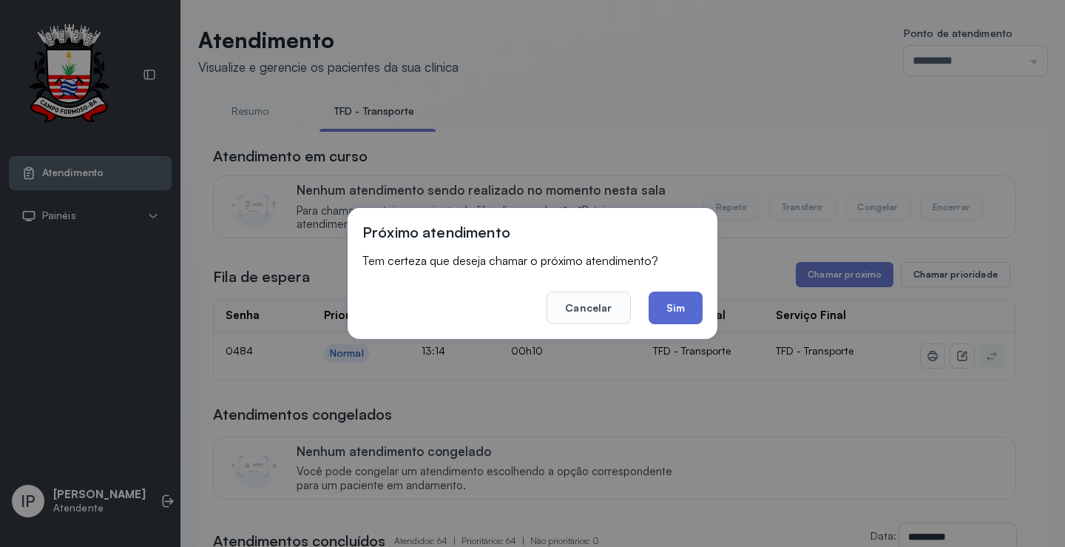
click at [688, 306] on button "Sim" at bounding box center [676, 307] width 54 height 33
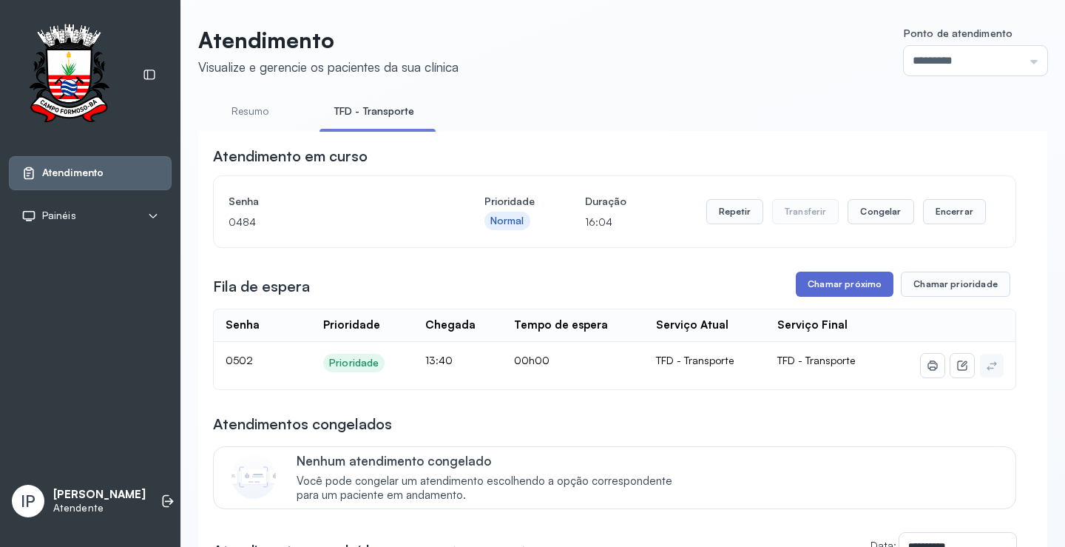
click at [845, 284] on button "Chamar próximo" at bounding box center [845, 283] width 98 height 25
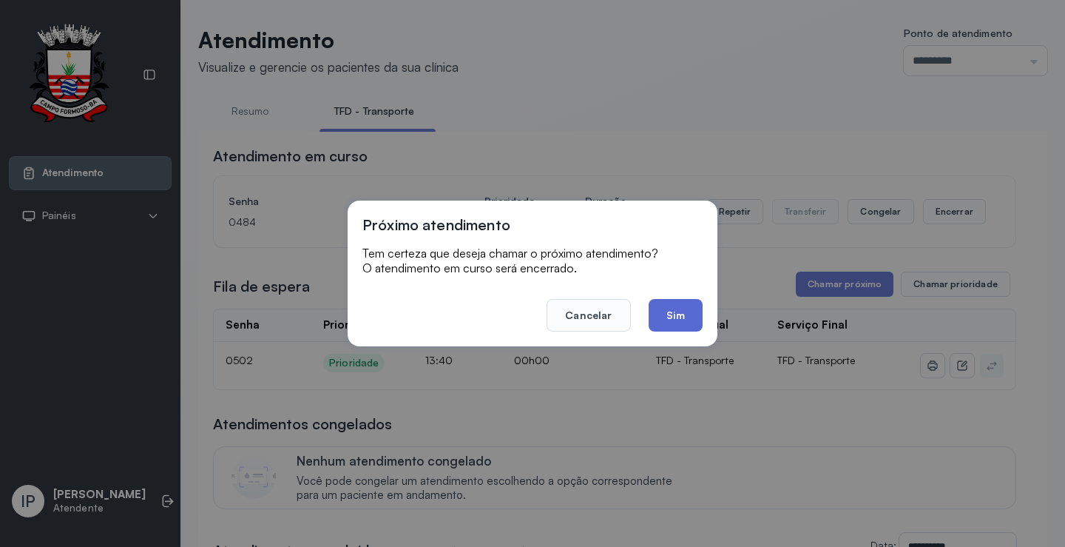
click at [691, 311] on button "Sim" at bounding box center [676, 315] width 54 height 33
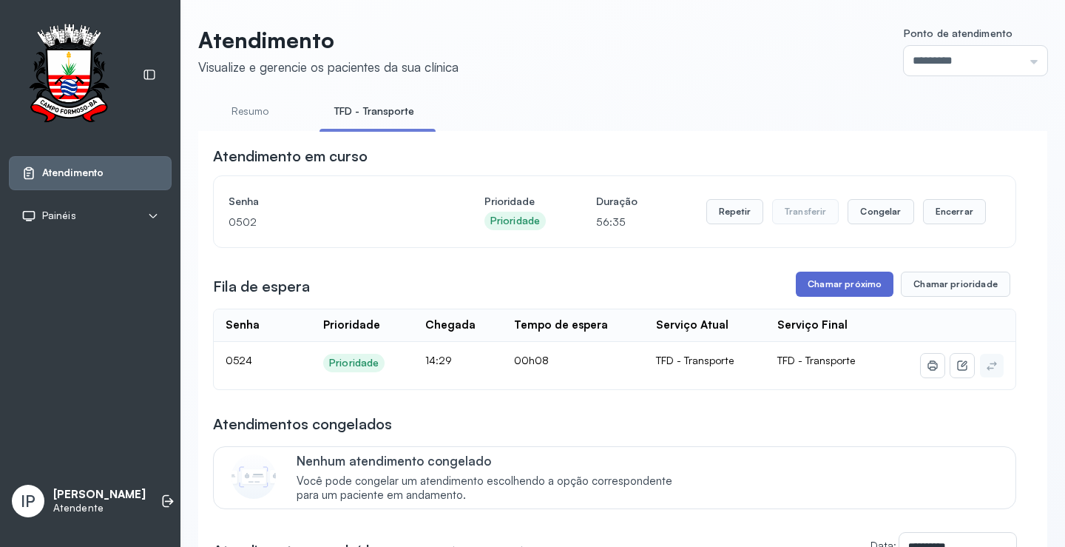
click at [816, 289] on button "Chamar próximo" at bounding box center [845, 283] width 98 height 25
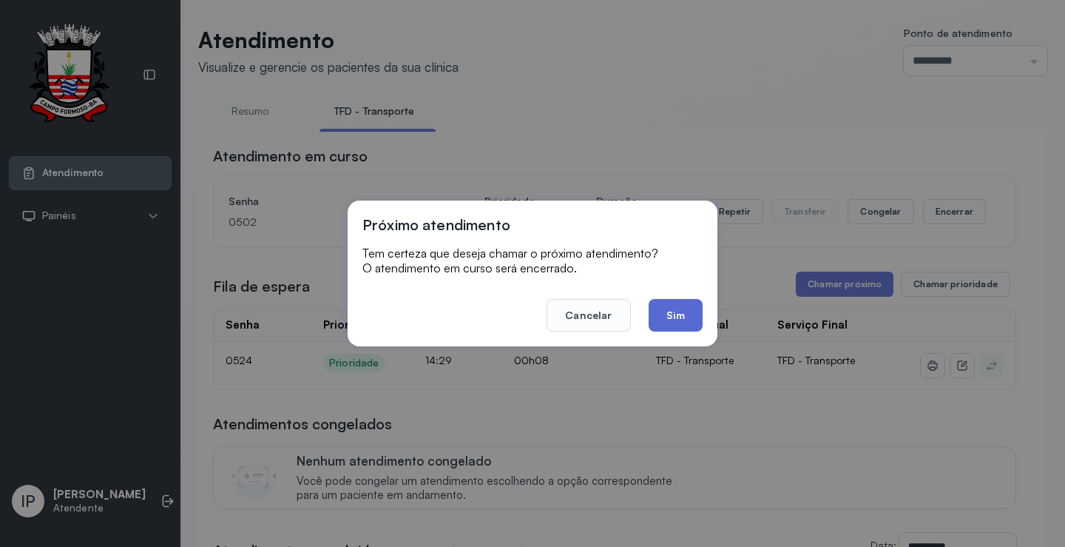
click at [673, 322] on button "Sim" at bounding box center [676, 315] width 54 height 33
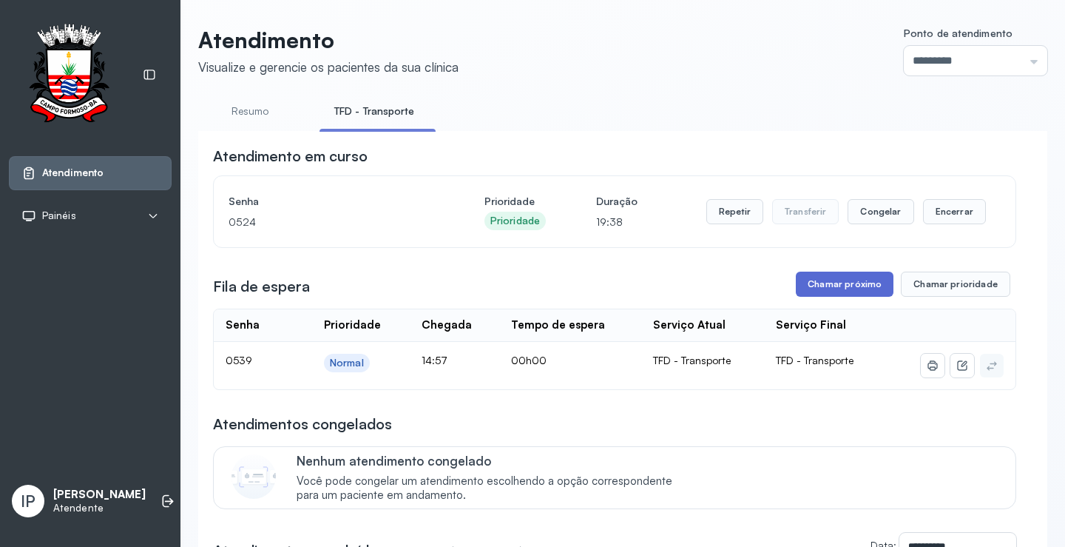
click at [851, 285] on button "Chamar próximo" at bounding box center [845, 283] width 98 height 25
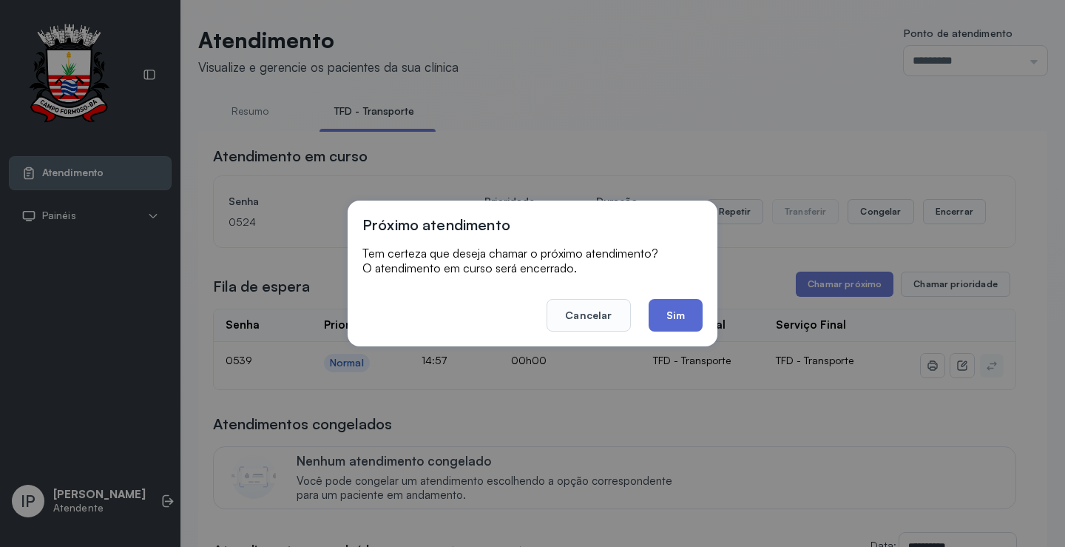
click at [692, 306] on button "Sim" at bounding box center [676, 315] width 54 height 33
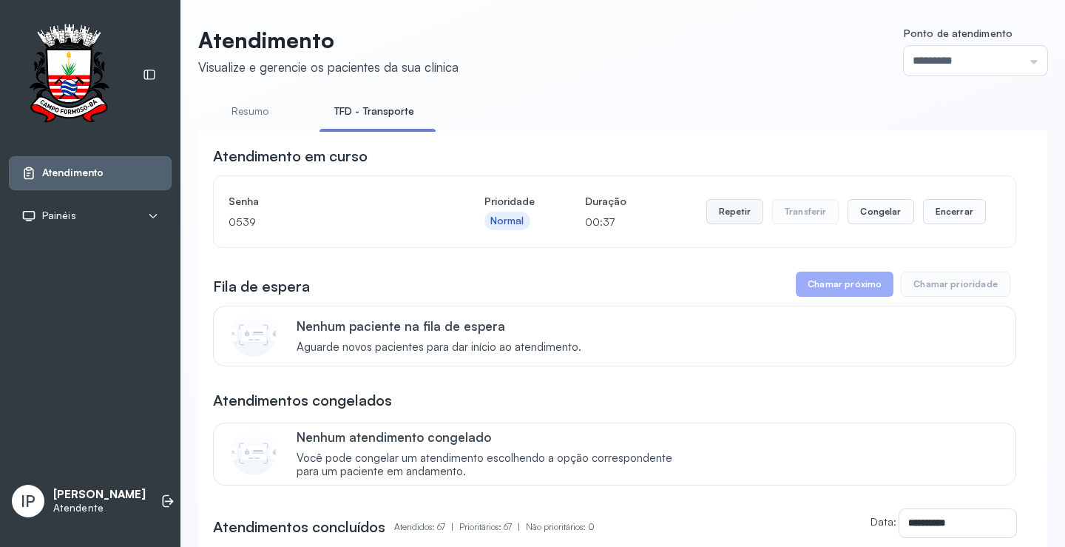
click at [721, 212] on button "Repetir" at bounding box center [734, 211] width 57 height 25
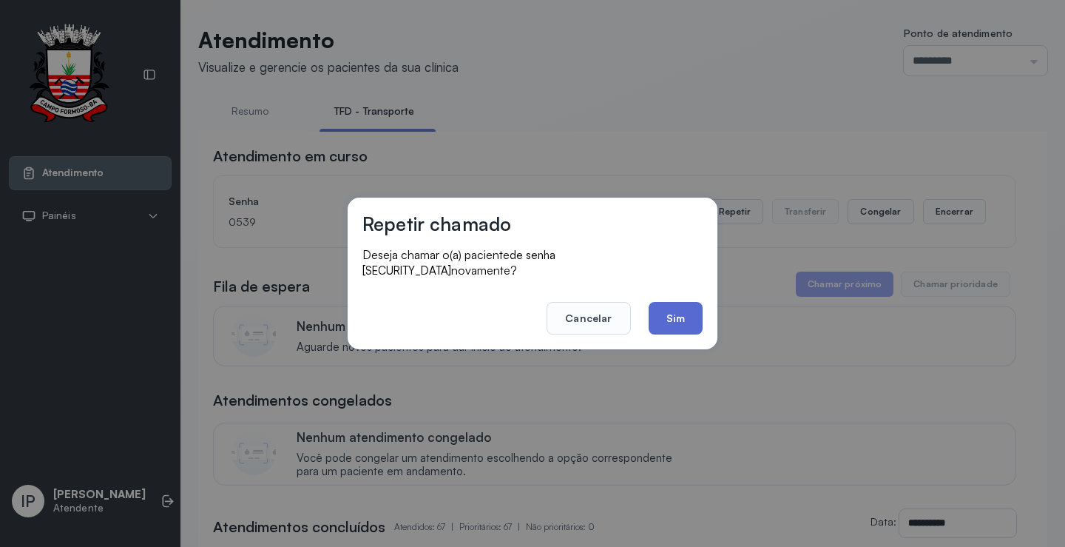
click at [688, 302] on button "Sim" at bounding box center [676, 318] width 54 height 33
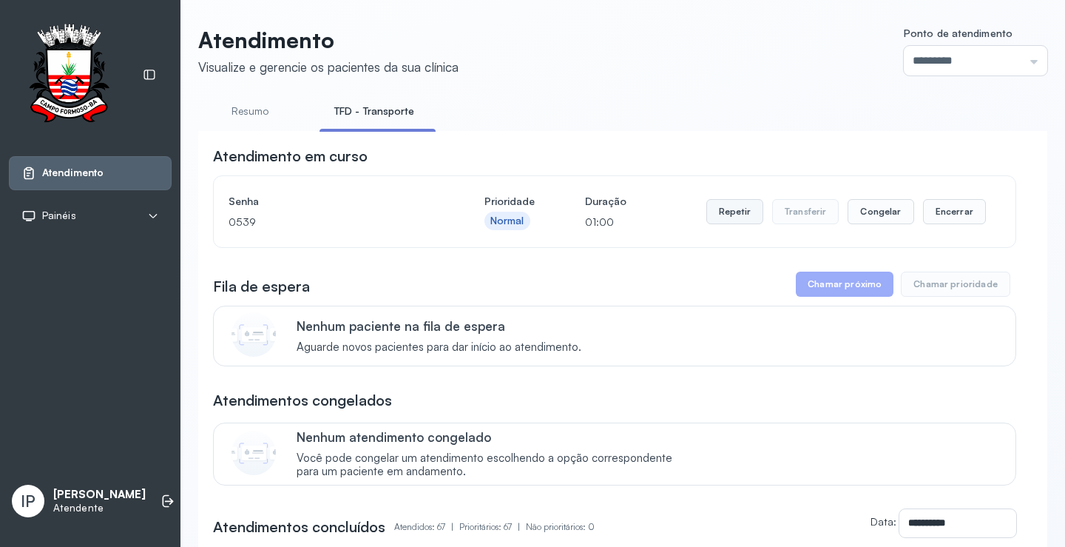
click at [731, 218] on button "Repetir" at bounding box center [734, 211] width 57 height 25
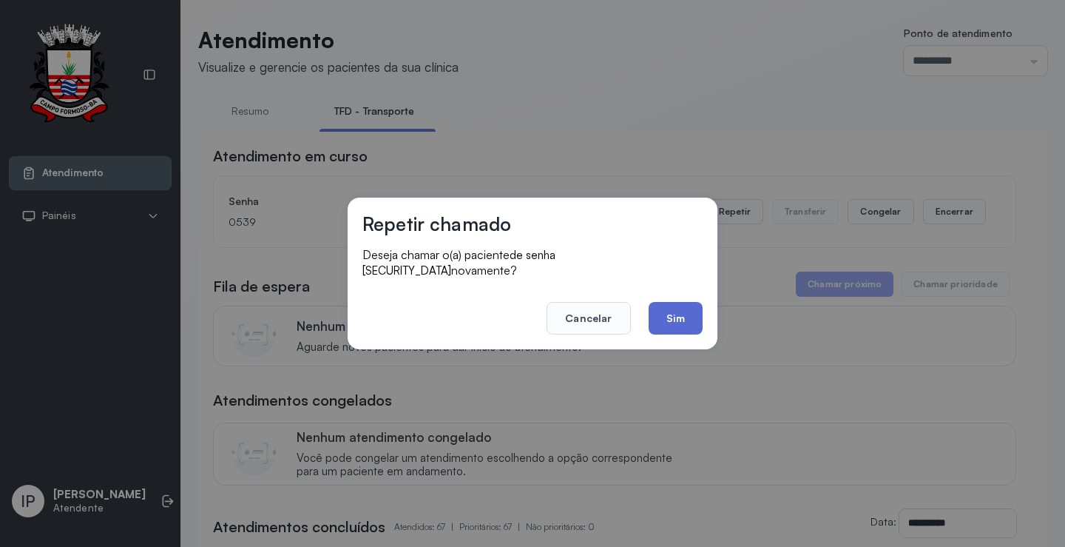
click at [668, 313] on button "Sim" at bounding box center [676, 318] width 54 height 33
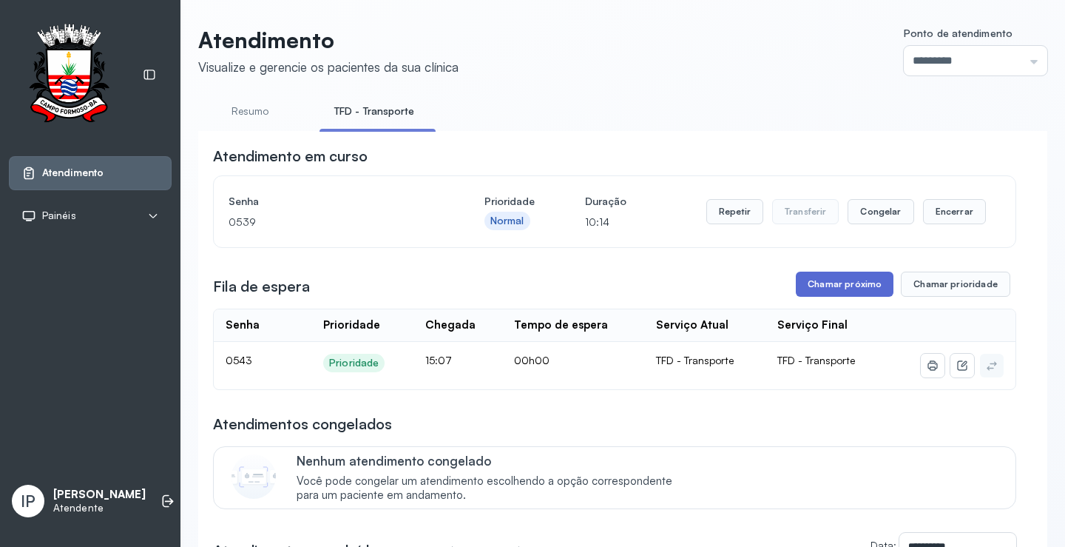
click at [805, 285] on button "Chamar próximo" at bounding box center [845, 283] width 98 height 25
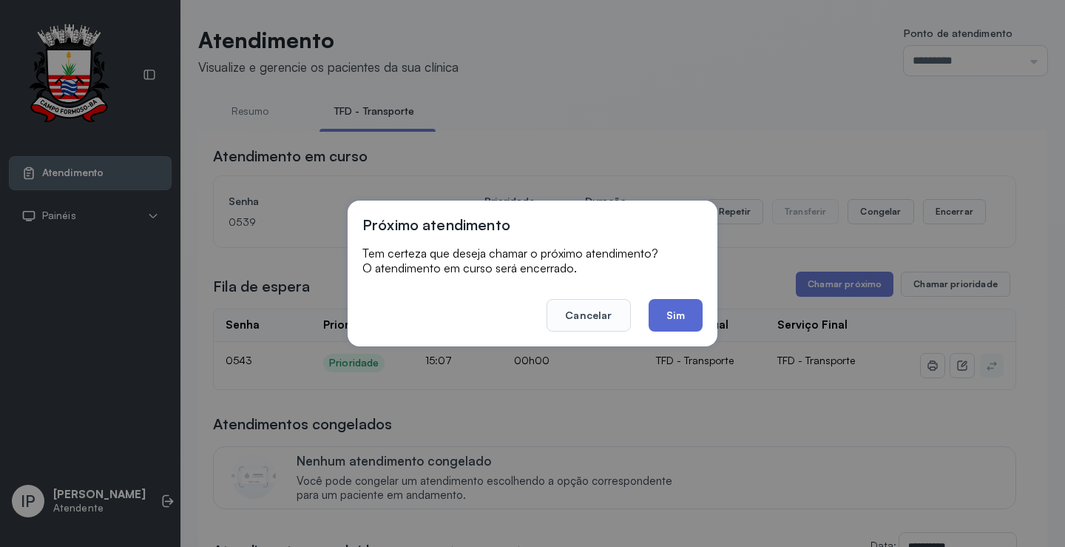
click at [671, 310] on button "Sim" at bounding box center [676, 315] width 54 height 33
